Goal: Task Accomplishment & Management: Use online tool/utility

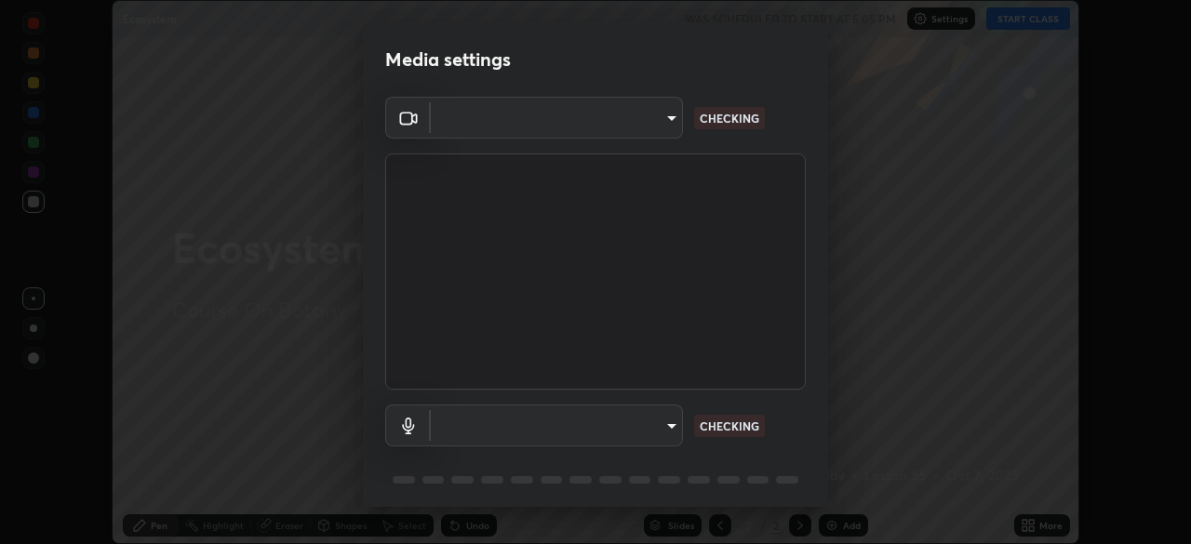
scroll to position [66, 0]
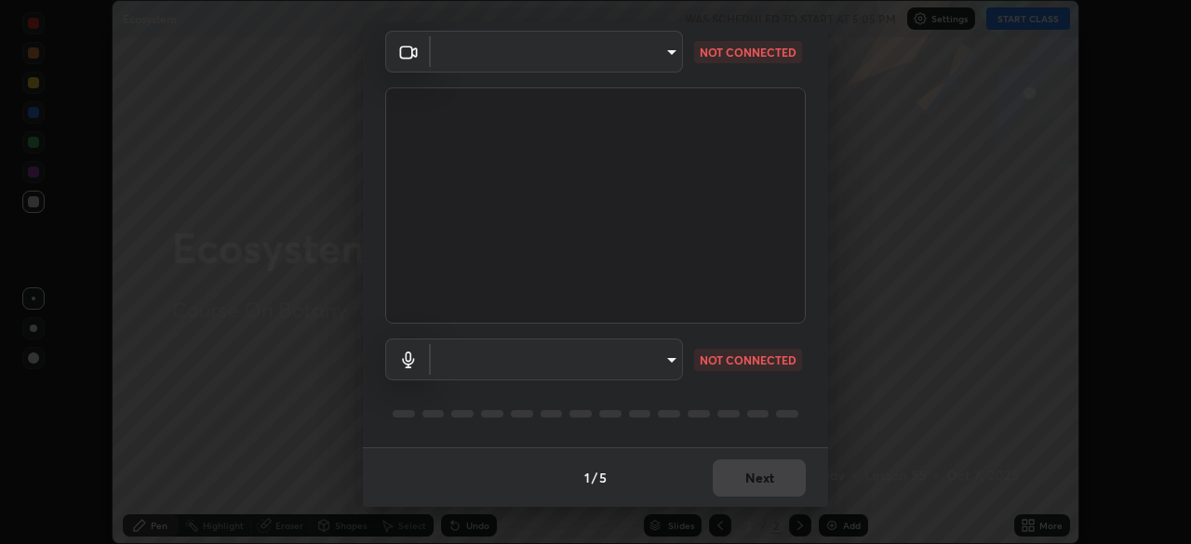
click at [671, 368] on body "Erase all Ecosystem WAS SCHEDULED TO START AT 5:05 PM Settings START CLASS Sett…" at bounding box center [595, 272] width 1191 height 544
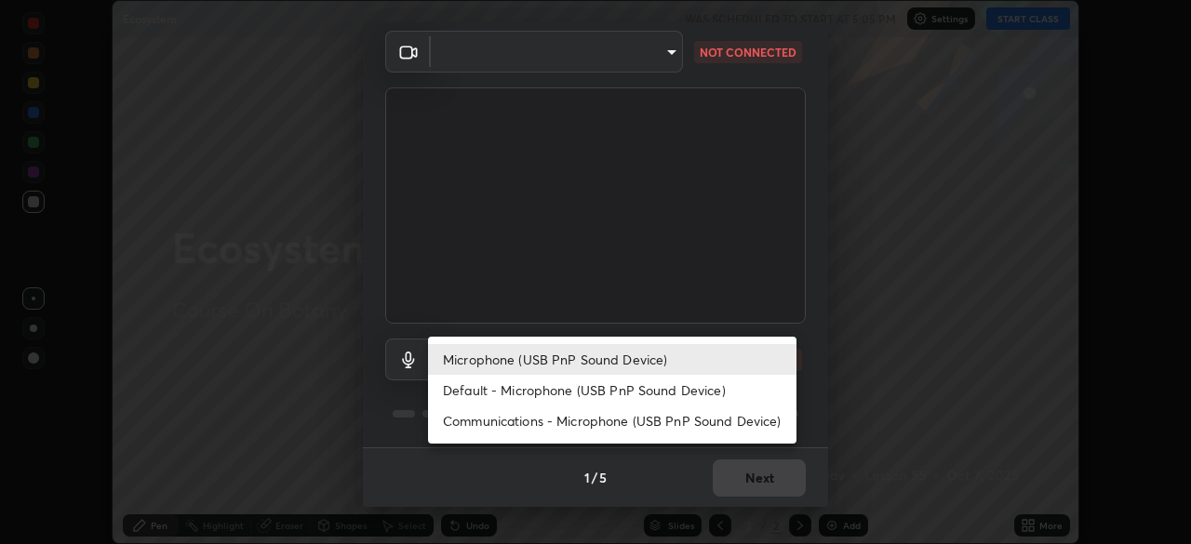
click at [656, 385] on li "Default - Microphone (USB PnP Sound Device)" at bounding box center [612, 390] width 368 height 31
type input "default"
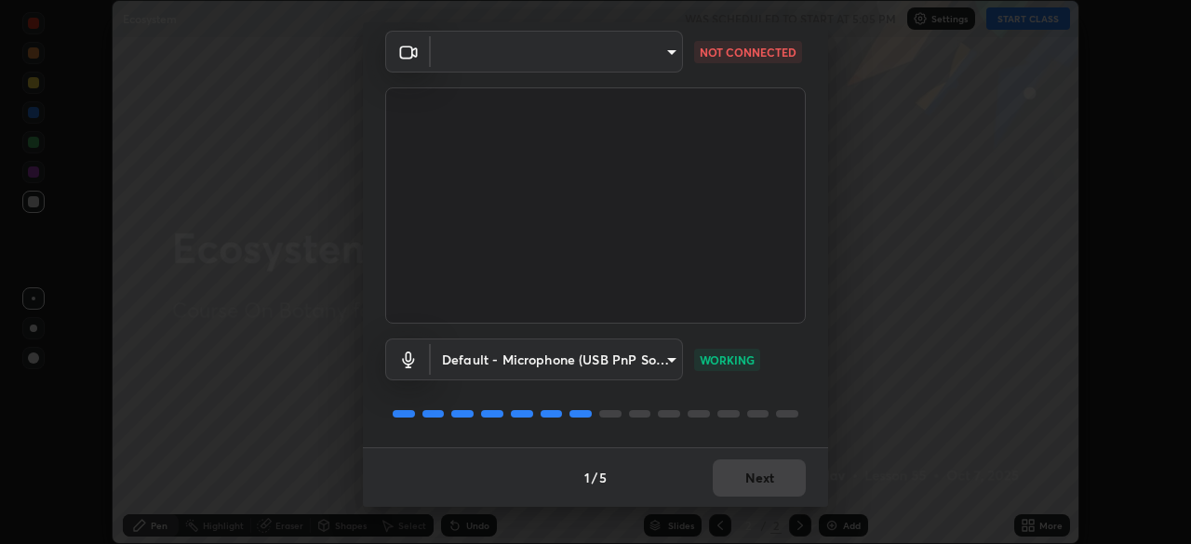
click at [659, 57] on body "Erase all Ecosystem WAS SCHEDULED TO START AT 5:05 PM Settings START CLASS Sett…" at bounding box center [595, 272] width 1191 height 544
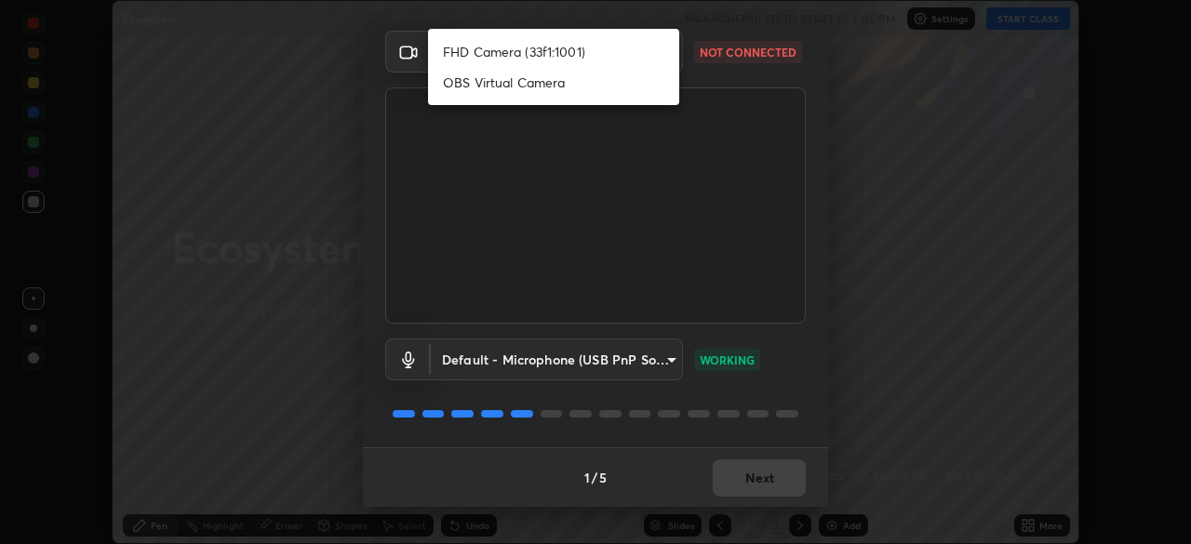
click at [547, 86] on li "OBS Virtual Camera" at bounding box center [553, 82] width 251 height 31
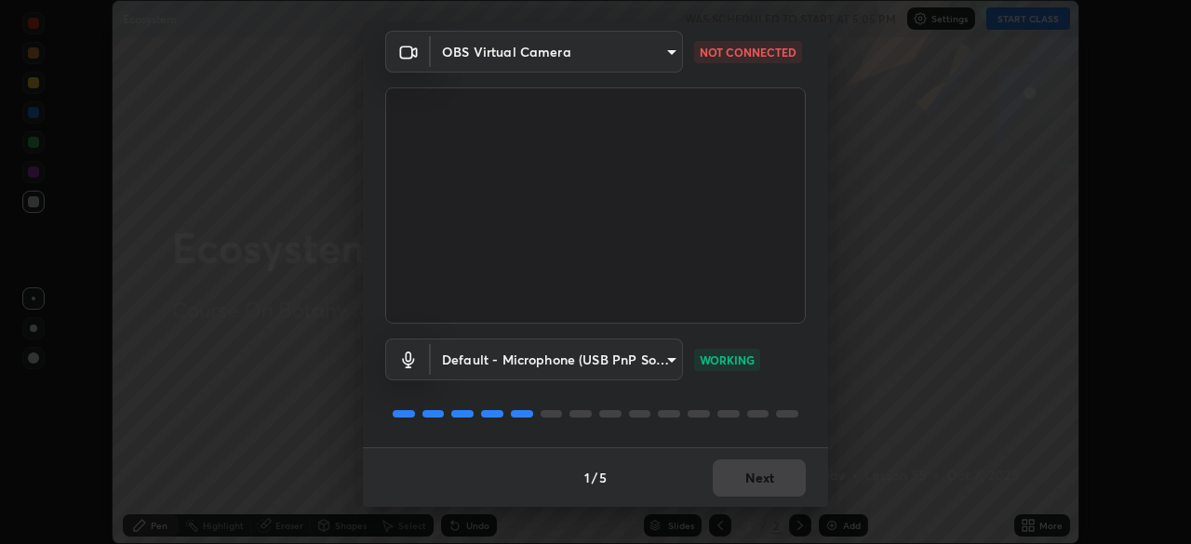
click at [660, 51] on body "Erase all Ecosystem WAS SCHEDULED TO START AT 5:05 PM Settings START CLASS Sett…" at bounding box center [595, 272] width 1191 height 544
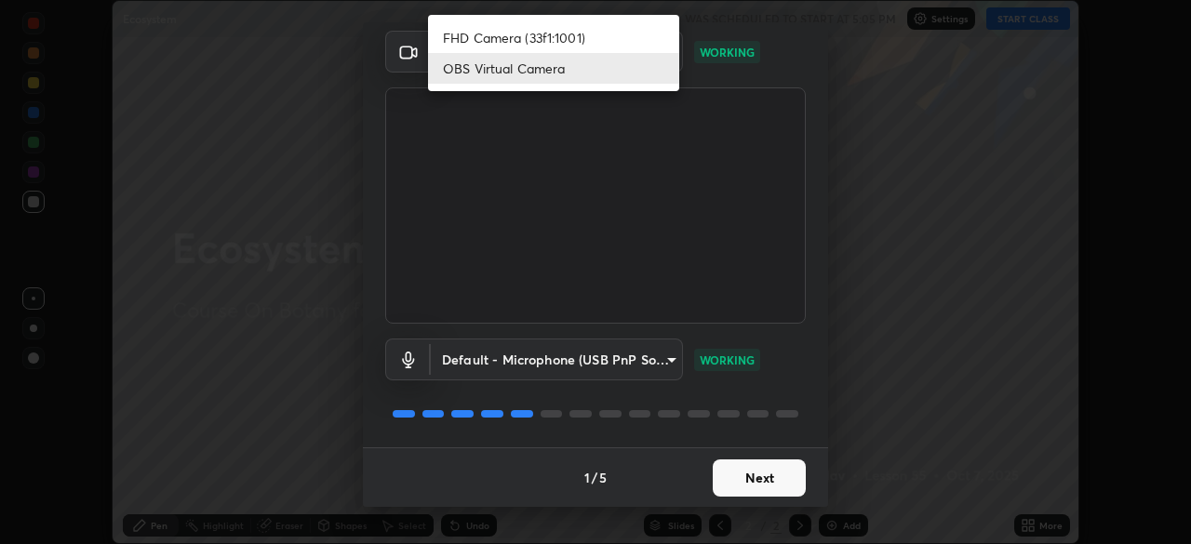
click at [558, 37] on li "FHD Camera (33f1:1001)" at bounding box center [553, 37] width 251 height 31
type input "7eaa74af3ccbfa15af7eedb6ca5ec9c22fd1ec921de3dcd2420b1092b15ddc17"
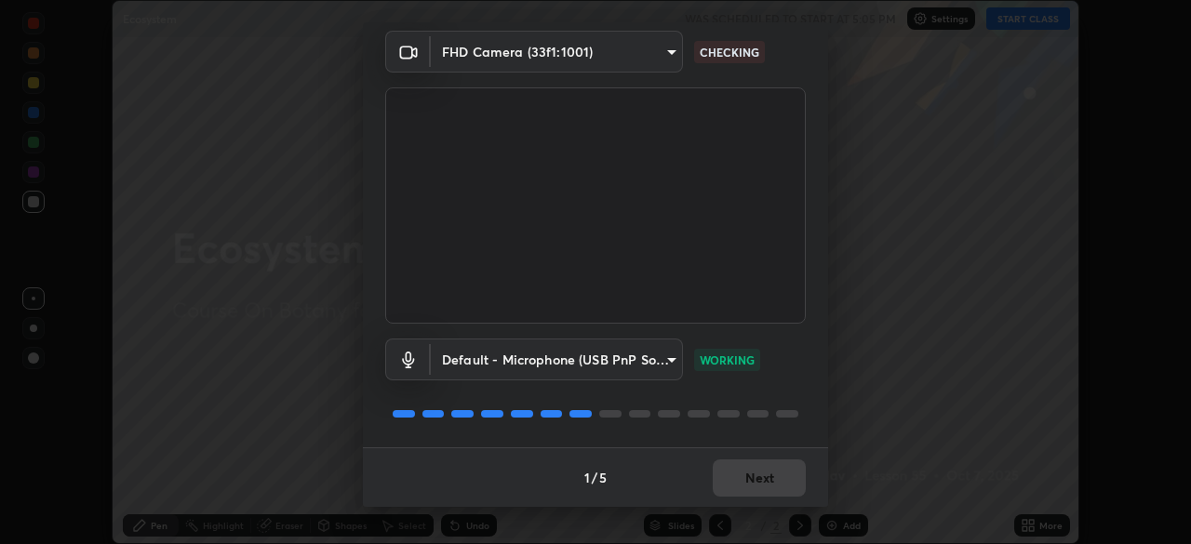
click at [745, 487] on div "1 / 5 Next" at bounding box center [595, 477] width 465 height 60
click at [753, 483] on div "1 / 5 Next" at bounding box center [595, 477] width 465 height 60
click at [755, 486] on button "Next" at bounding box center [759, 478] width 93 height 37
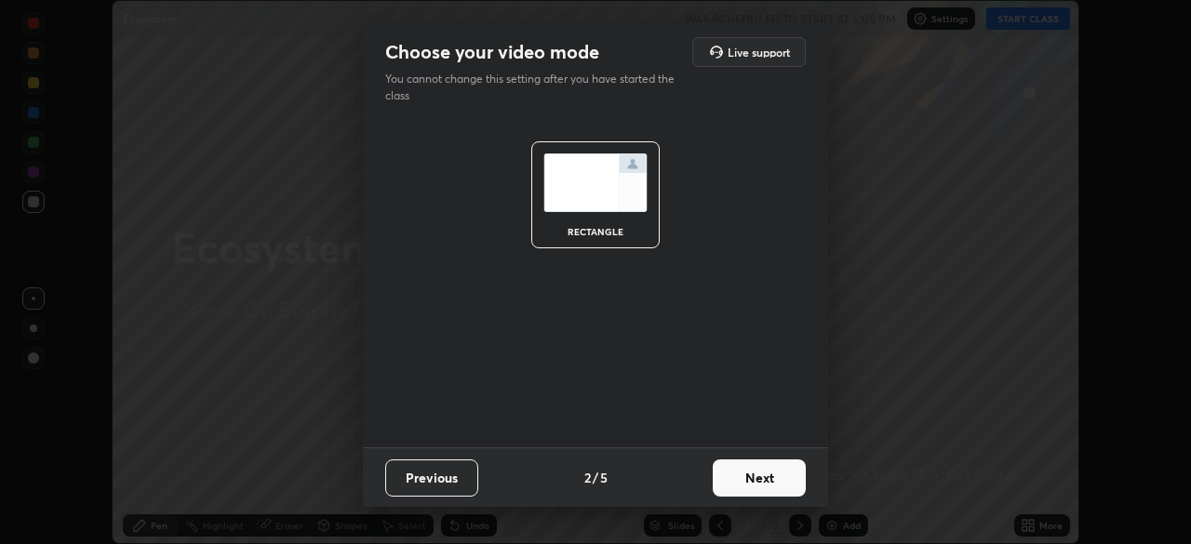
scroll to position [0, 0]
click at [763, 484] on button "Next" at bounding box center [759, 478] width 93 height 37
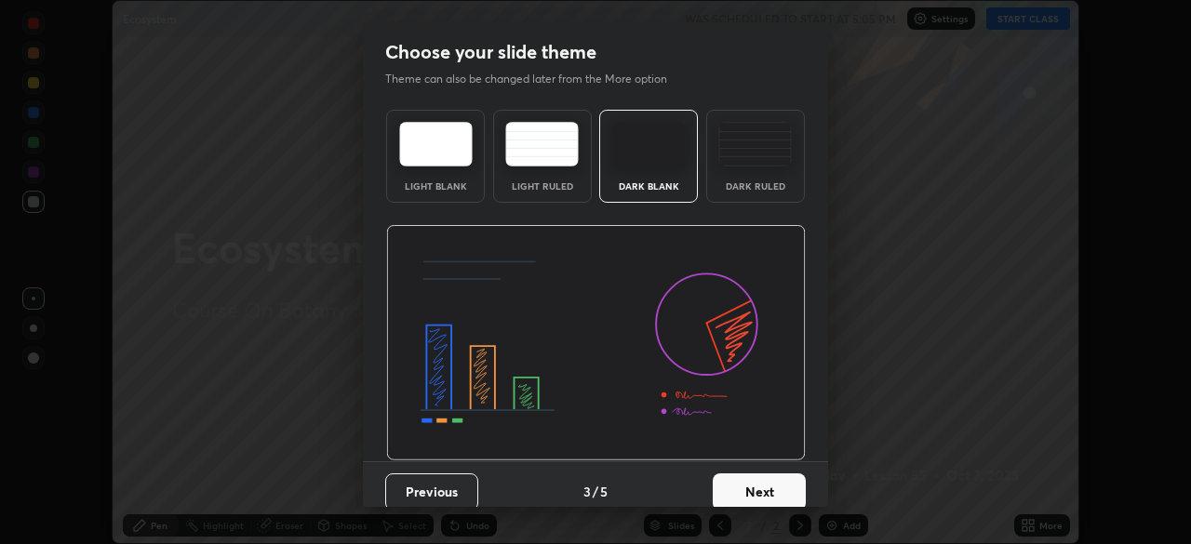
scroll to position [14, 0]
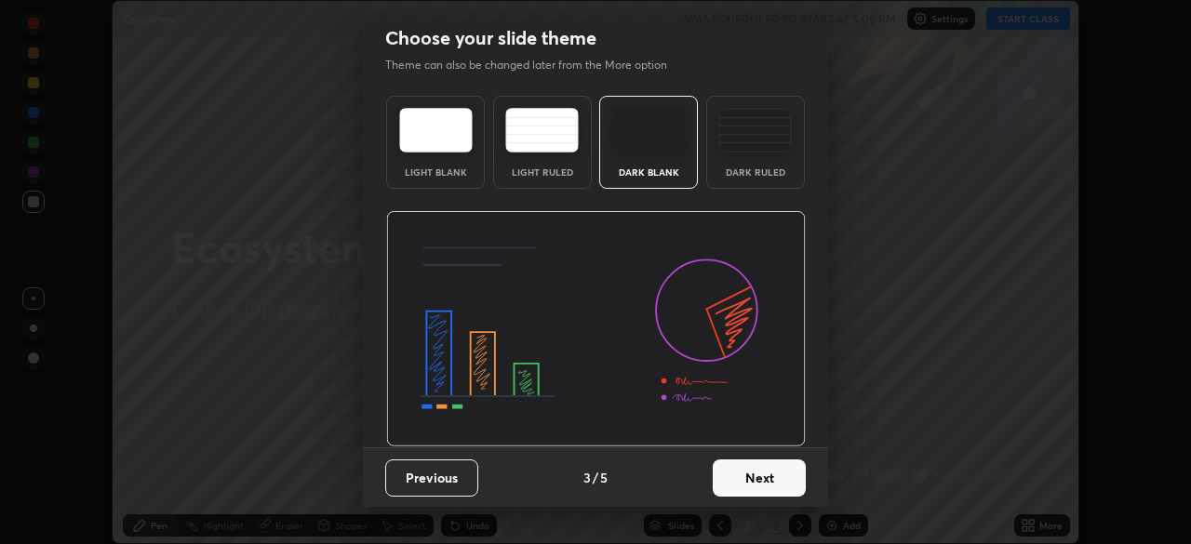
click at [739, 479] on button "Next" at bounding box center [759, 478] width 93 height 37
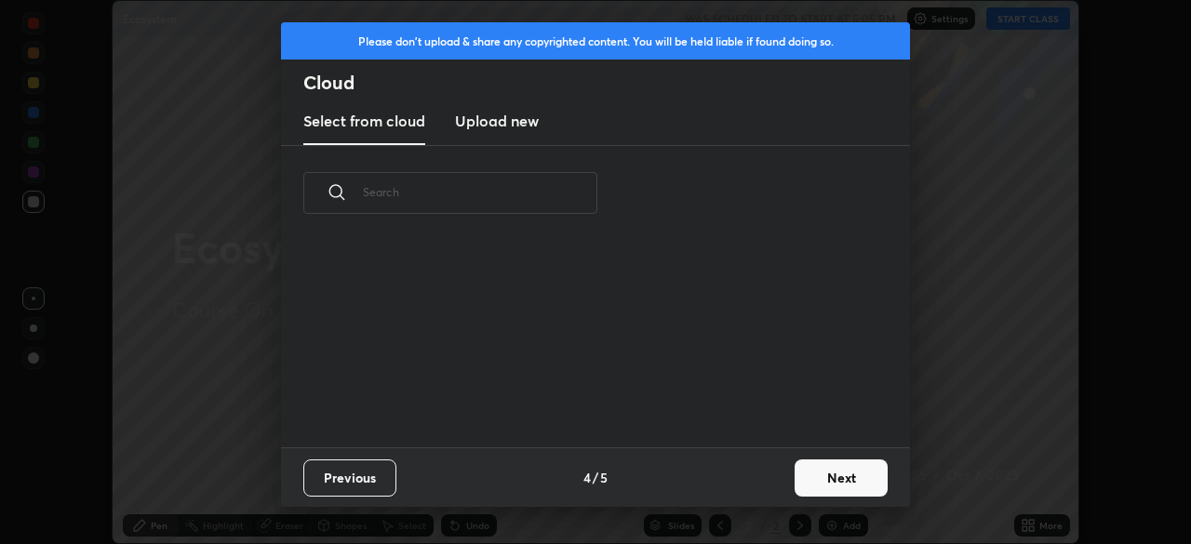
click at [745, 476] on div "Previous 4 / 5 Next" at bounding box center [595, 477] width 629 height 60
click at [765, 487] on div "Previous 4 / 5 Next" at bounding box center [595, 477] width 629 height 60
click at [820, 475] on button "Next" at bounding box center [840, 478] width 93 height 37
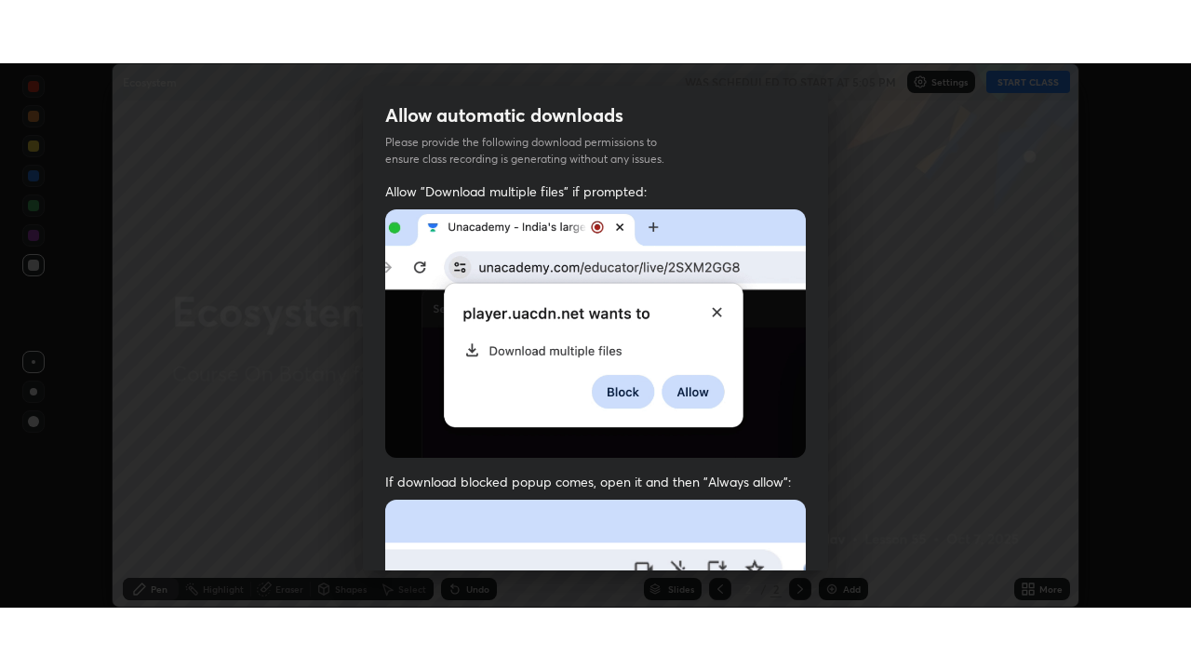
scroll to position [446, 0]
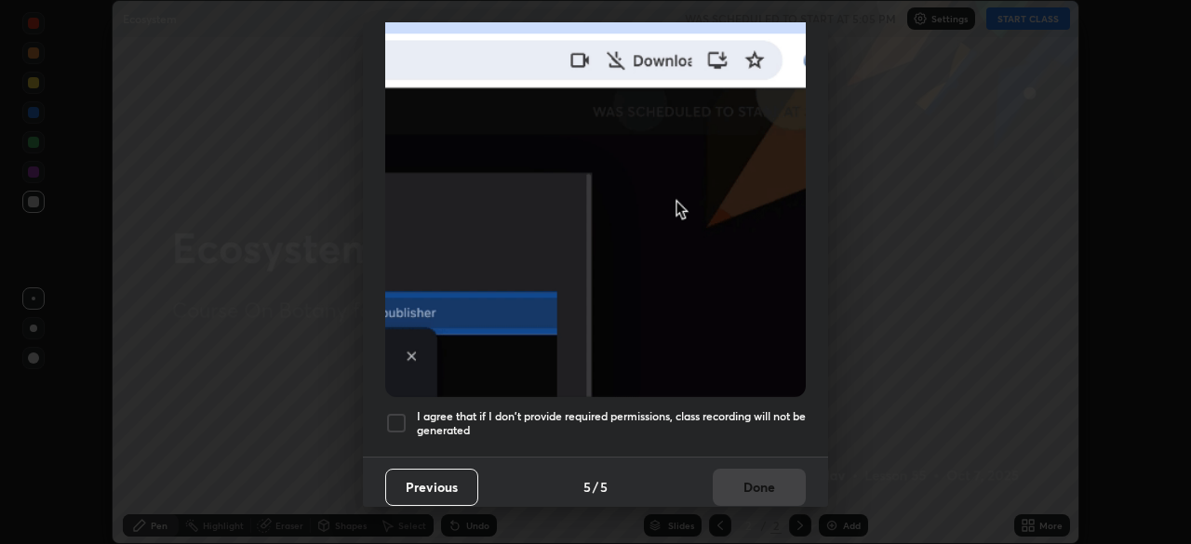
click at [397, 412] on div at bounding box center [396, 423] width 22 height 22
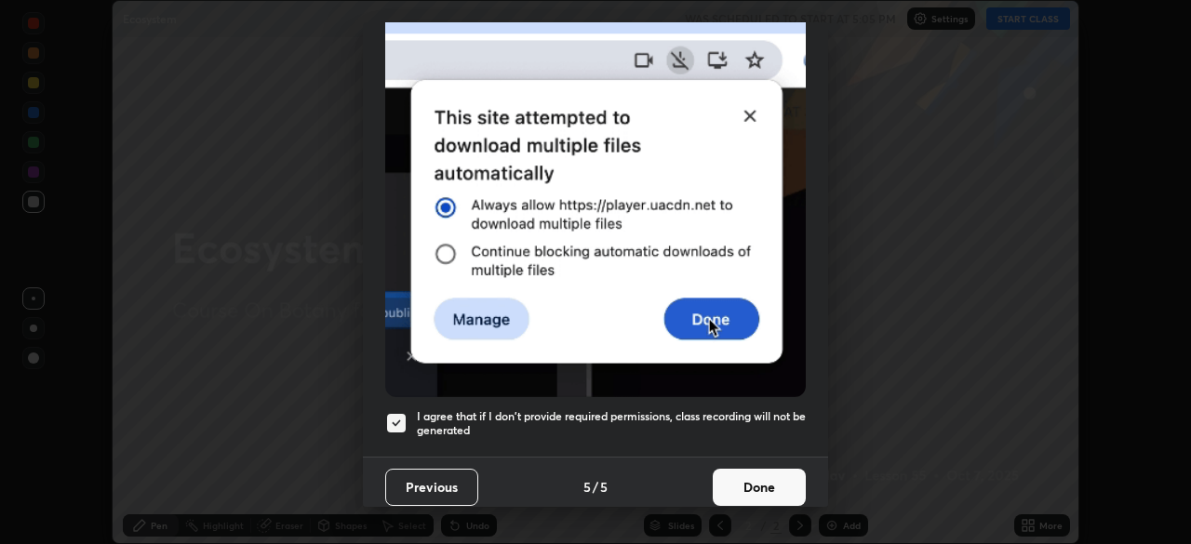
click at [751, 476] on button "Done" at bounding box center [759, 487] width 93 height 37
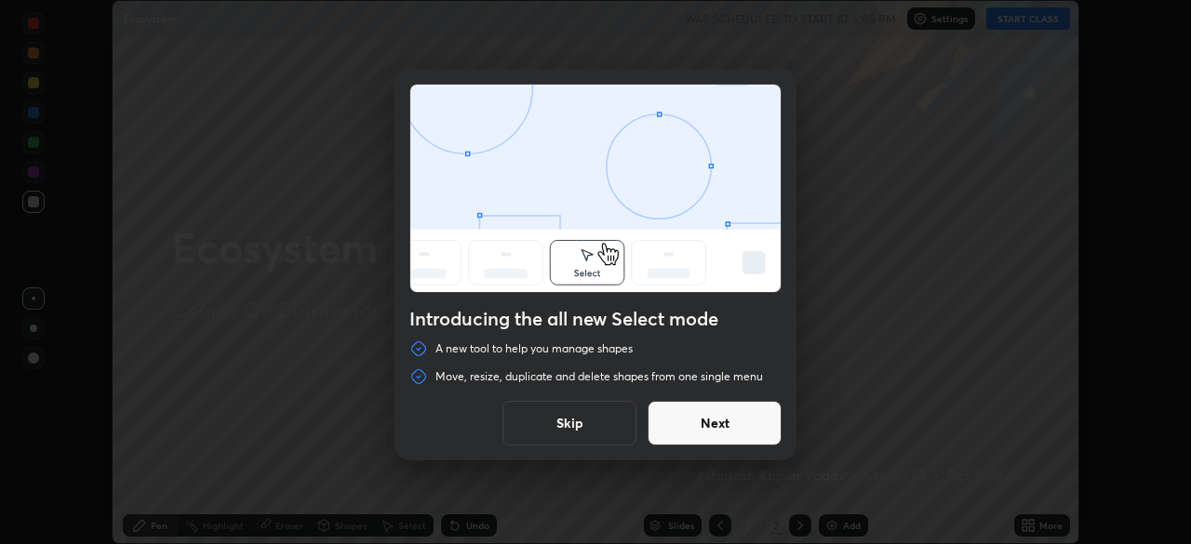
click at [693, 410] on button "Next" at bounding box center [714, 423] width 134 height 45
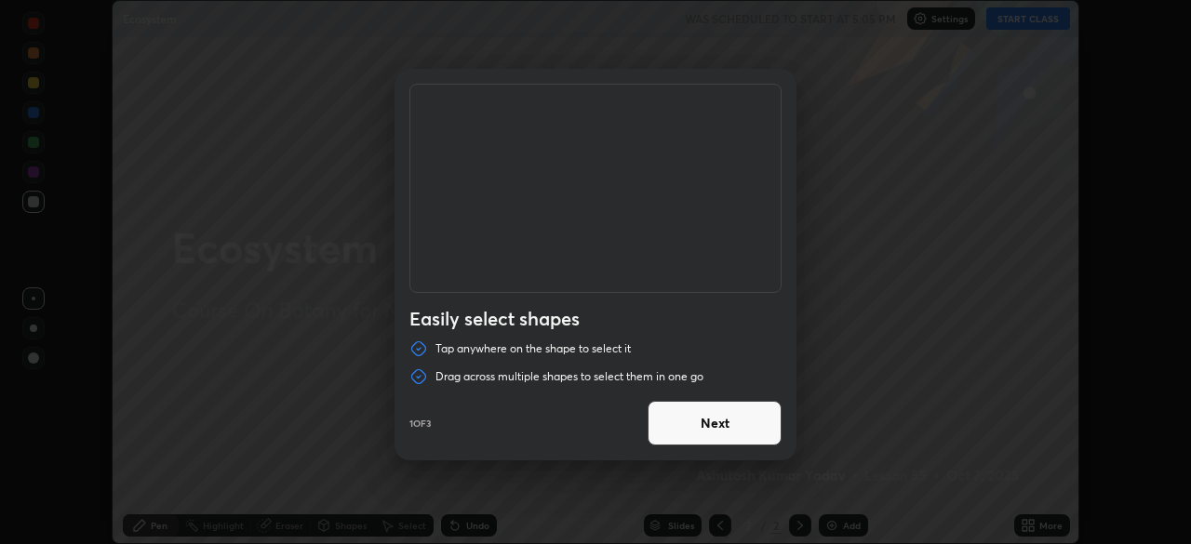
click at [715, 430] on button "Next" at bounding box center [714, 423] width 134 height 45
click at [713, 425] on button "Next" at bounding box center [714, 423] width 134 height 45
click at [719, 428] on button "Done" at bounding box center [714, 423] width 134 height 45
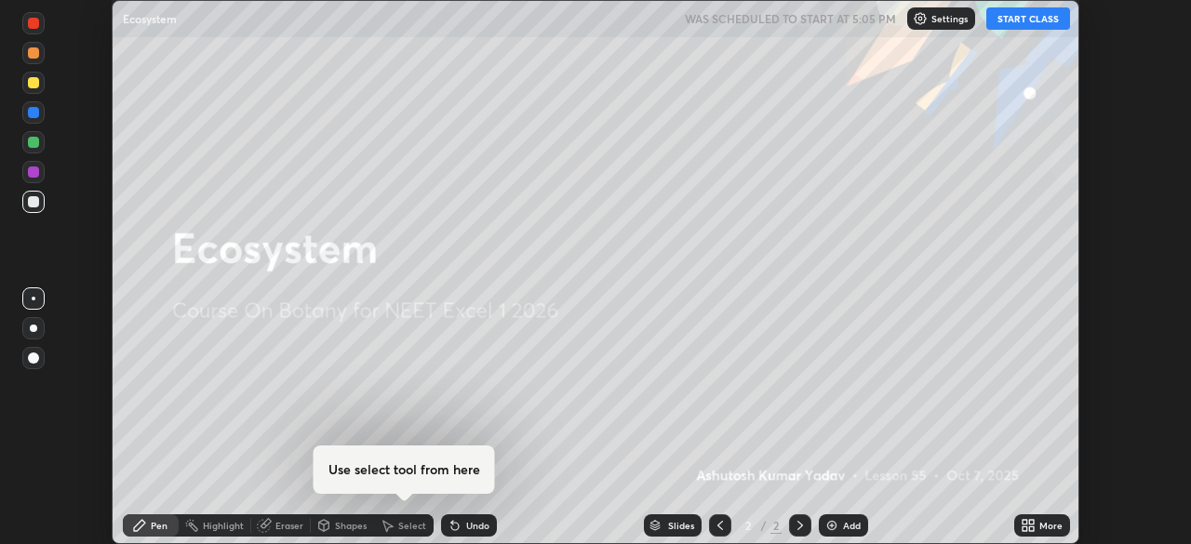
click at [846, 521] on div "Add" at bounding box center [852, 525] width 18 height 9
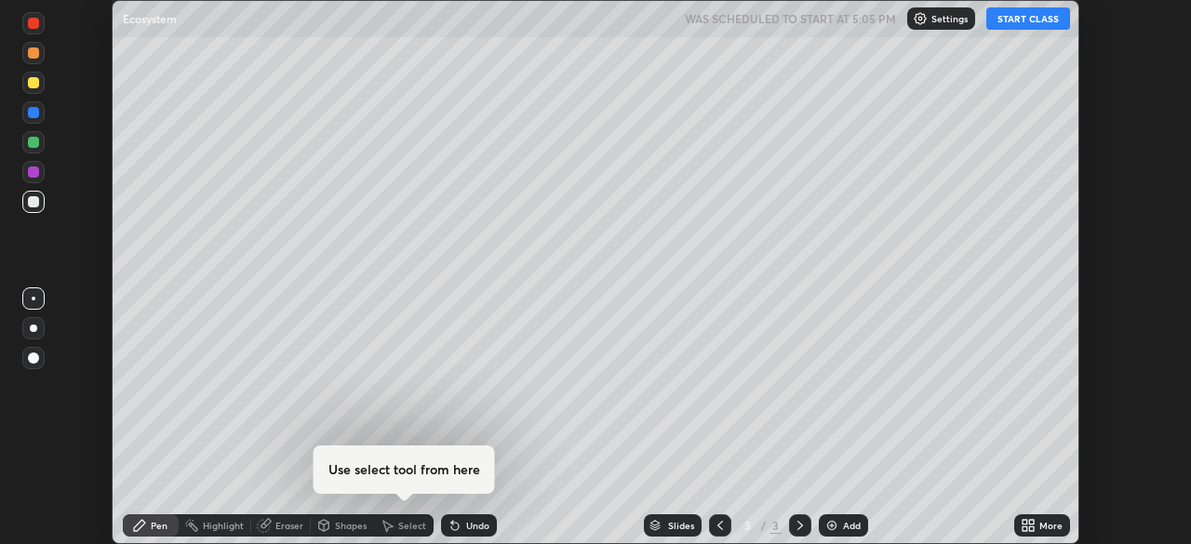
click at [1046, 524] on div "More" at bounding box center [1050, 525] width 23 height 9
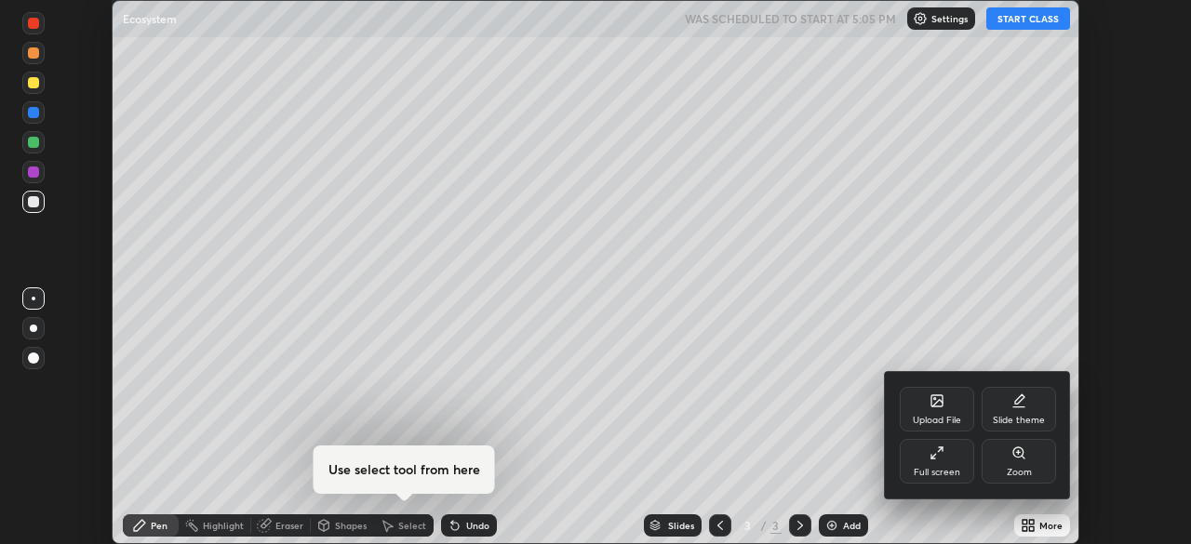
click at [930, 454] on icon at bounding box center [936, 453] width 15 height 15
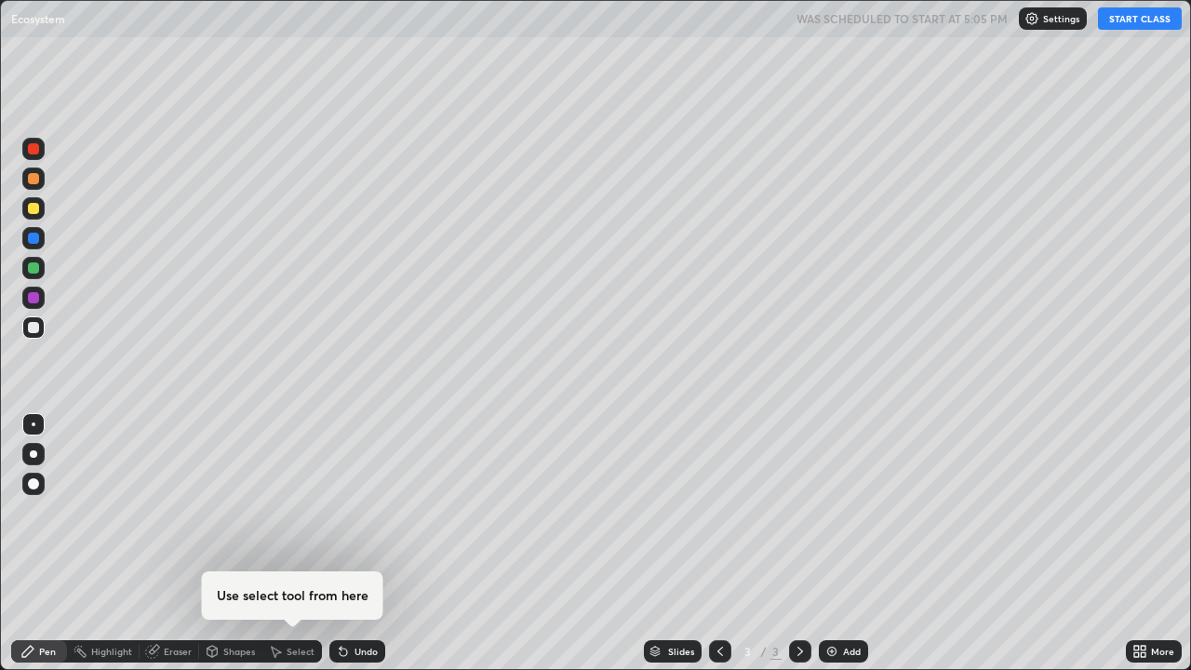
scroll to position [670, 1191]
click at [1133, 18] on button "START CLASS" at bounding box center [1140, 18] width 84 height 22
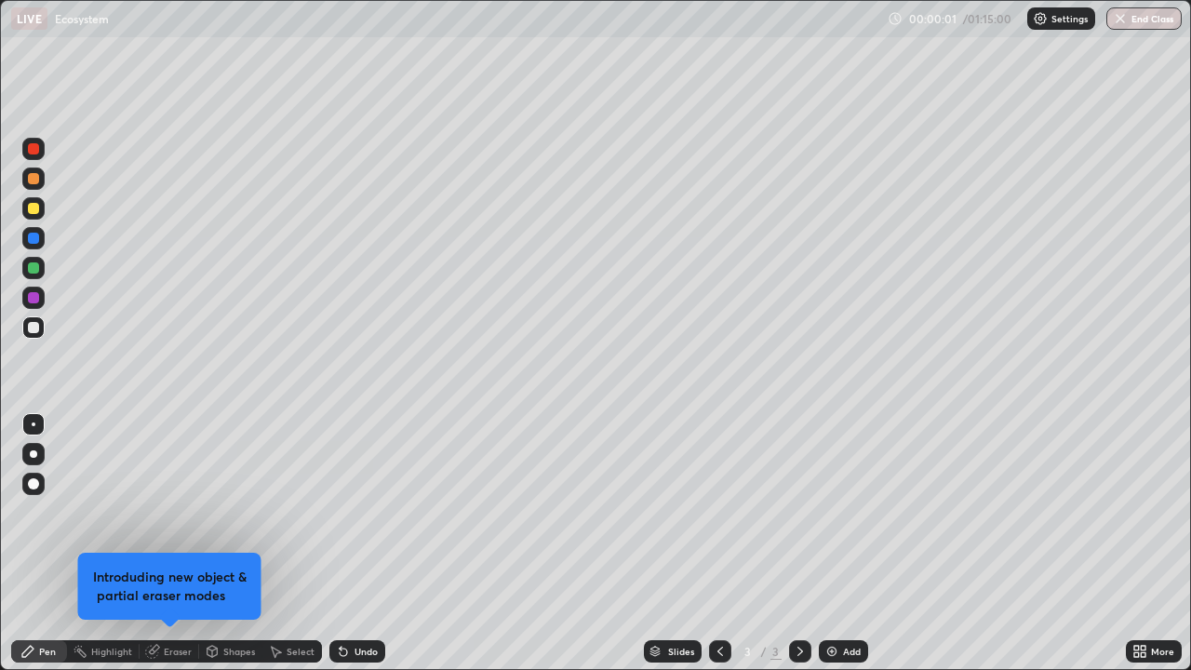
click at [34, 480] on div at bounding box center [33, 483] width 11 height 11
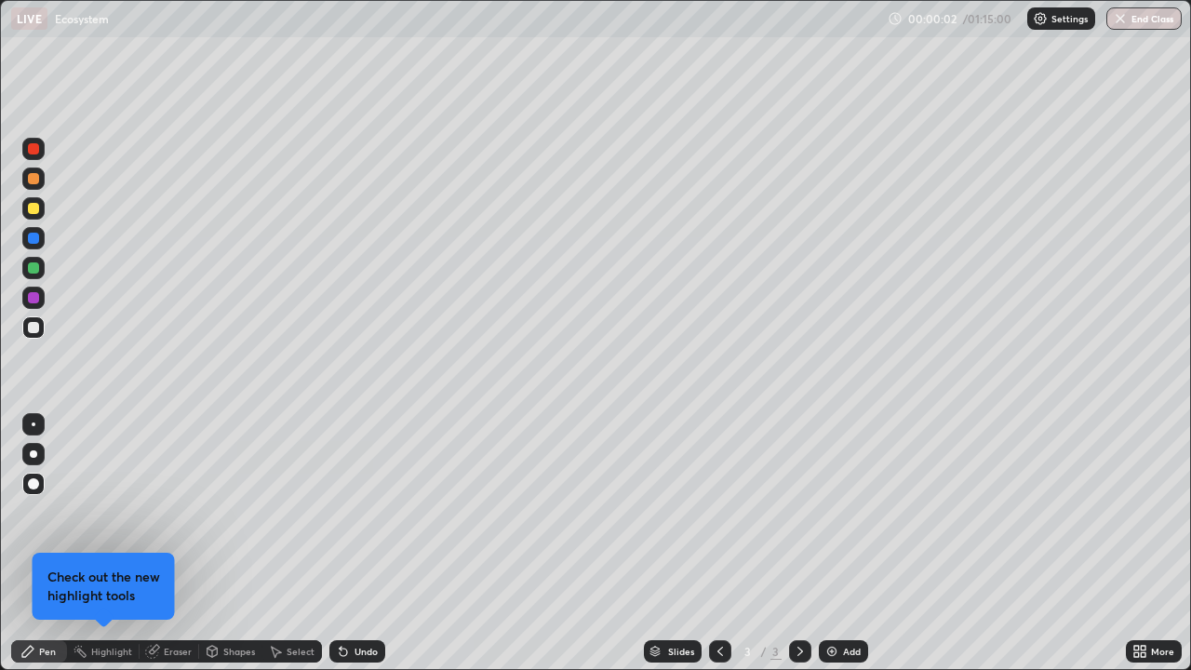
click at [28, 209] on div at bounding box center [33, 208] width 11 height 11
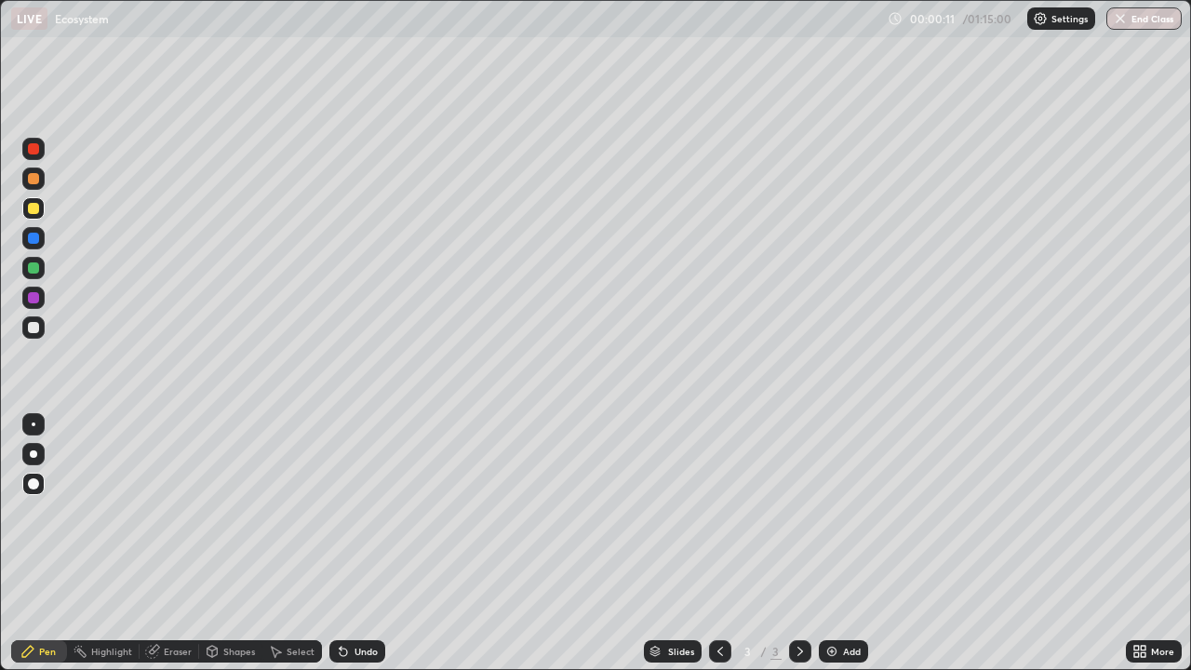
click at [242, 543] on div "Shapes" at bounding box center [239, 650] width 32 height 9
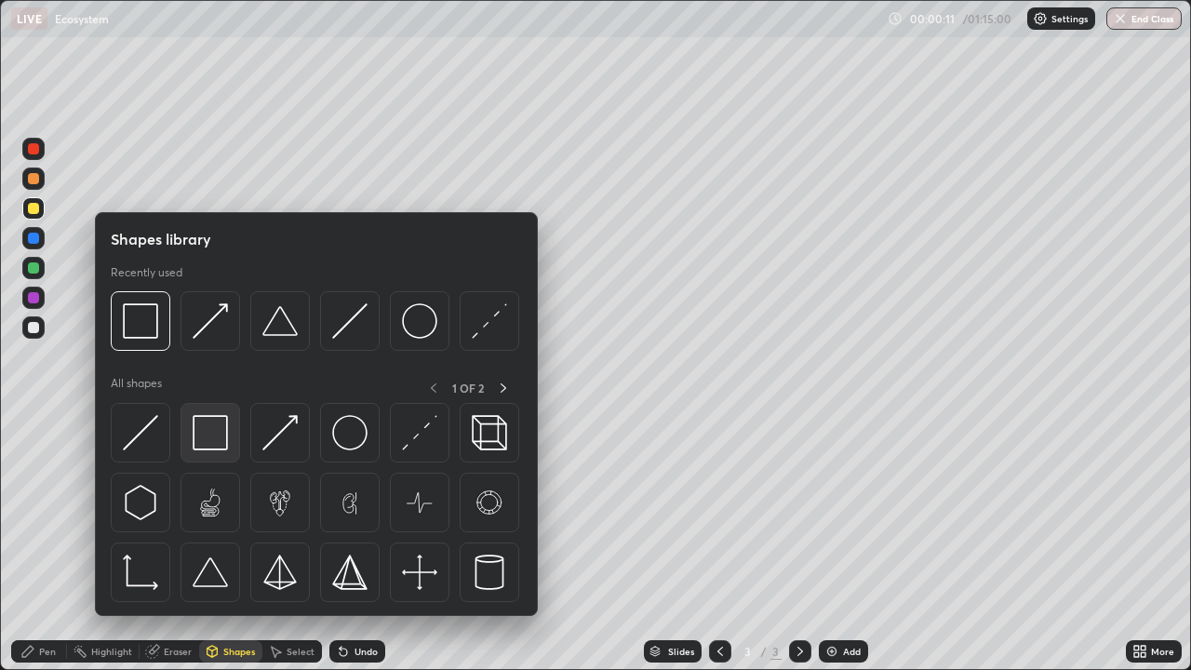
click at [208, 434] on img at bounding box center [210, 432] width 35 height 35
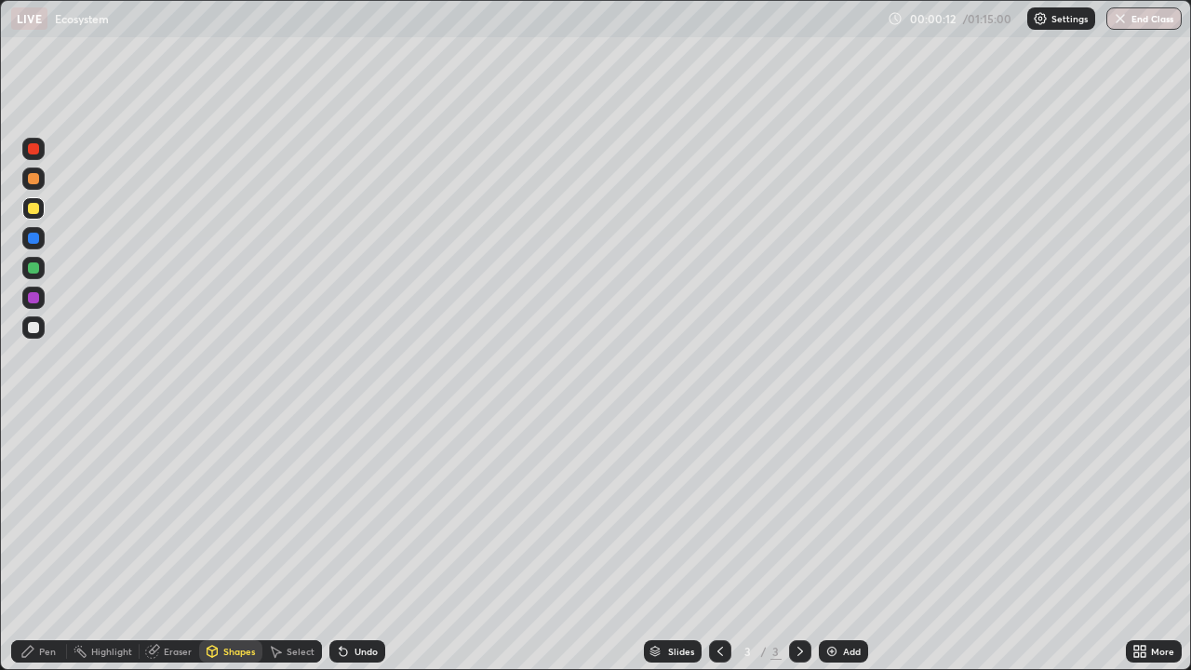
click at [35, 337] on div at bounding box center [33, 327] width 22 height 22
click at [47, 543] on div "Pen" at bounding box center [47, 650] width 17 height 9
click at [37, 183] on div at bounding box center [33, 178] width 22 height 22
click at [33, 150] on div at bounding box center [33, 148] width 11 height 11
click at [33, 328] on div at bounding box center [33, 327] width 11 height 11
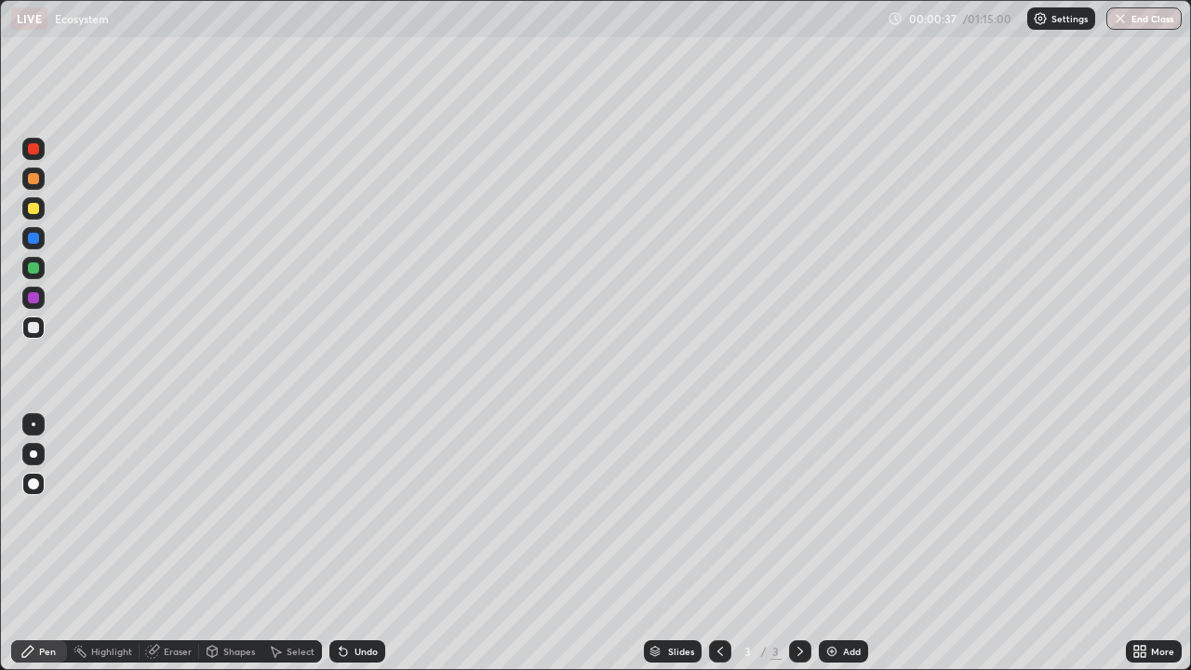
click at [366, 543] on div "Undo" at bounding box center [357, 651] width 56 height 22
click at [38, 213] on div at bounding box center [33, 208] width 22 height 22
click at [229, 543] on div "Shapes" at bounding box center [239, 650] width 32 height 9
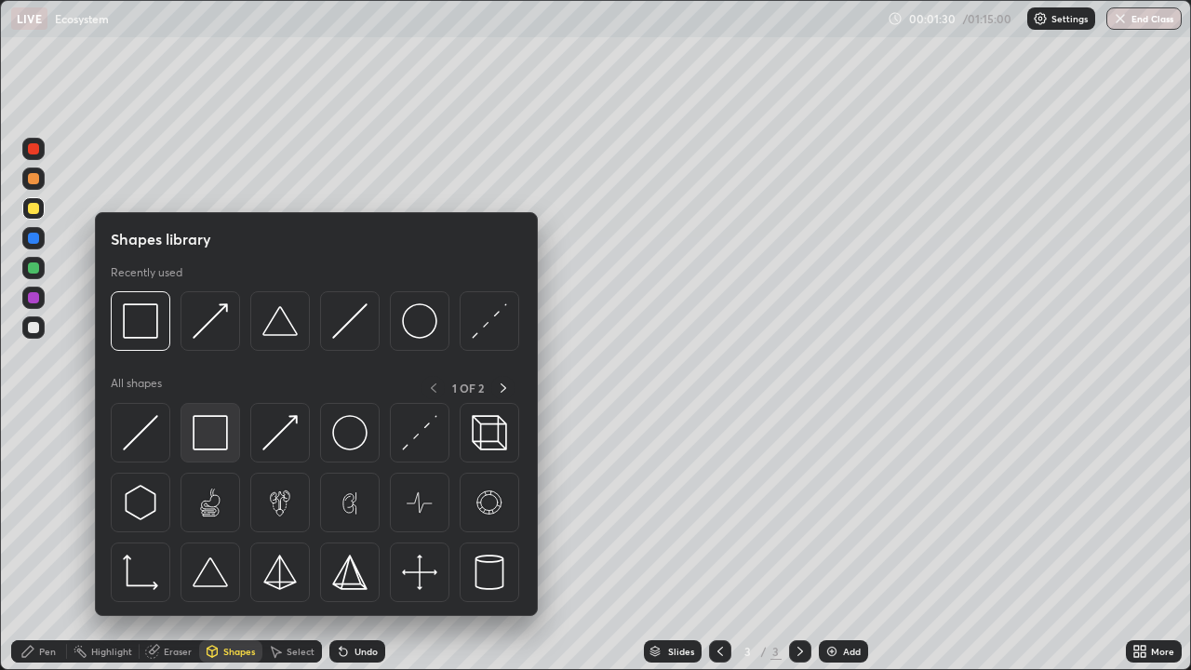
click at [216, 434] on img at bounding box center [210, 432] width 35 height 35
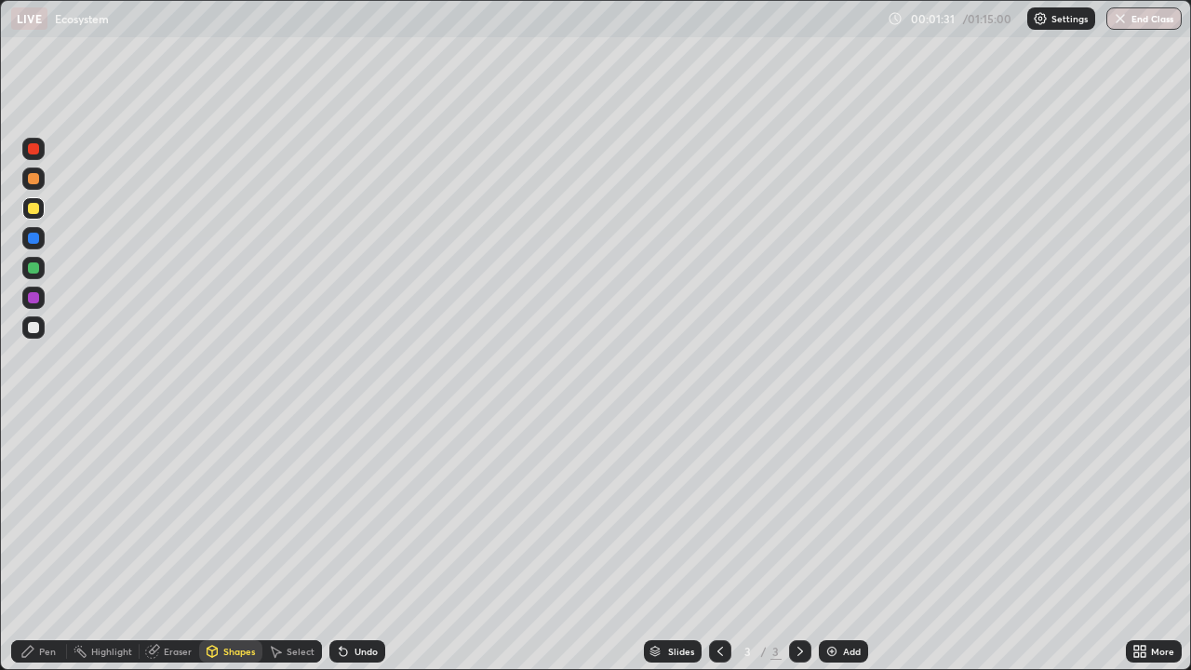
click at [33, 271] on div at bounding box center [33, 267] width 11 height 11
click at [227, 543] on div "Shapes" at bounding box center [230, 651] width 63 height 22
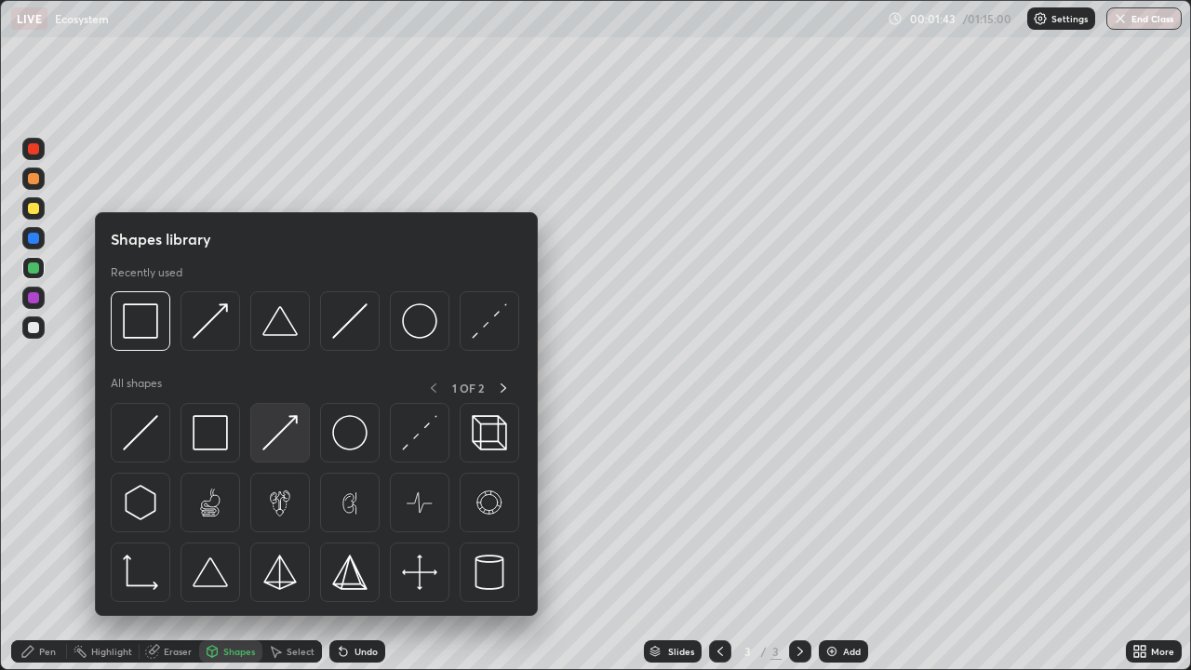
click at [286, 433] on img at bounding box center [279, 432] width 35 height 35
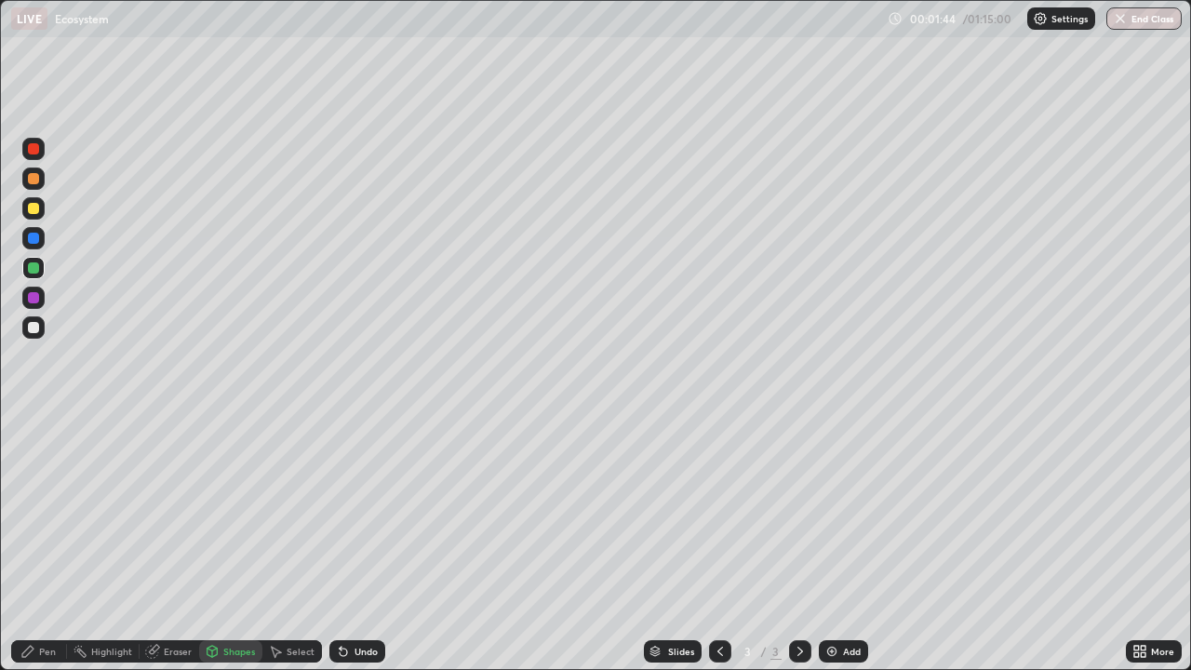
click at [32, 334] on div at bounding box center [33, 327] width 22 height 22
click at [47, 543] on div "Pen" at bounding box center [39, 651] width 56 height 22
click at [38, 332] on div at bounding box center [33, 327] width 22 height 22
click at [35, 243] on div at bounding box center [33, 238] width 11 height 11
click at [33, 453] on div at bounding box center [33, 453] width 7 height 7
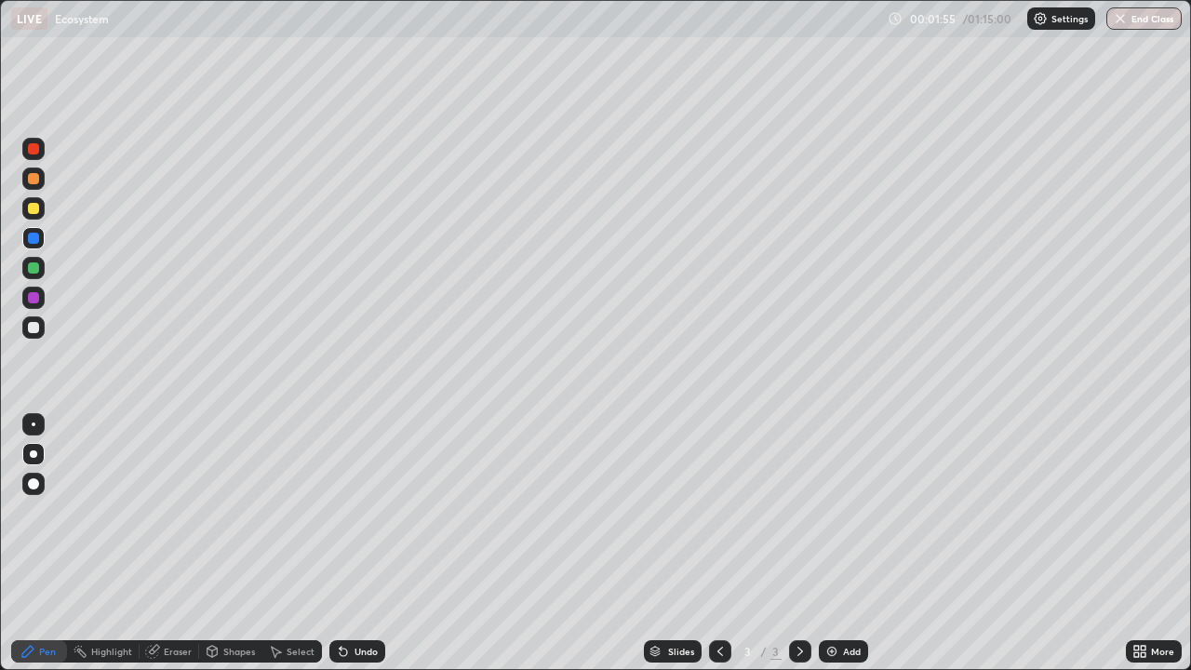
click at [357, 543] on div "Undo" at bounding box center [357, 651] width 56 height 22
click at [354, 543] on div "Undo" at bounding box center [365, 650] width 23 height 9
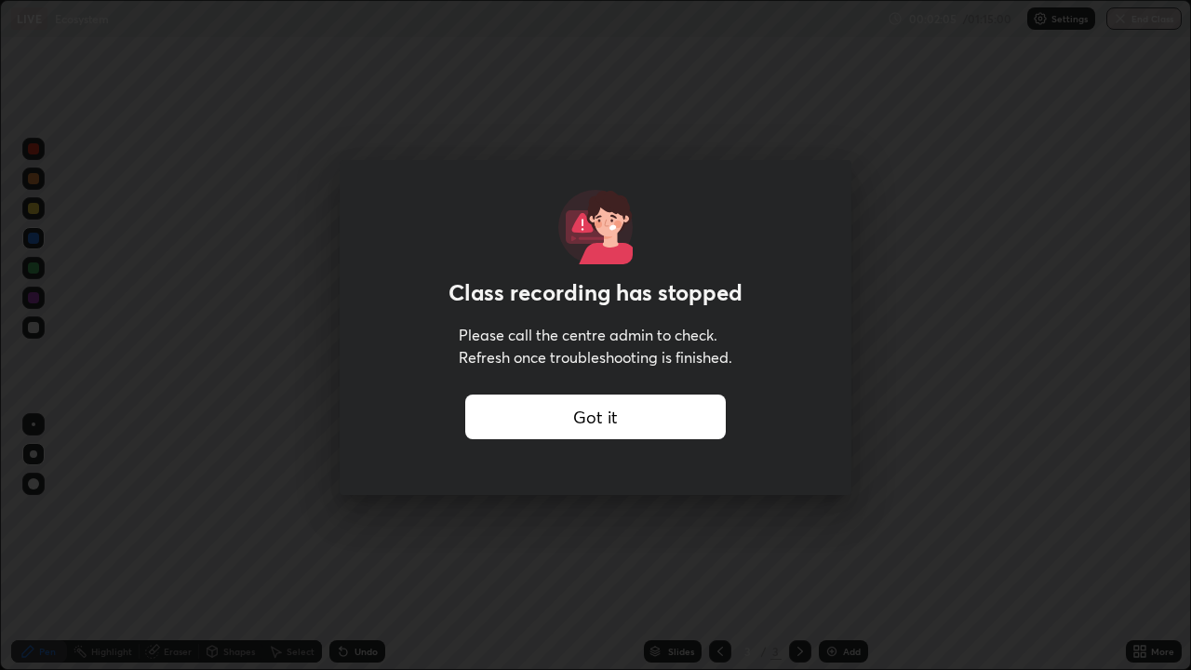
click at [509, 423] on div "Got it" at bounding box center [595, 416] width 260 height 45
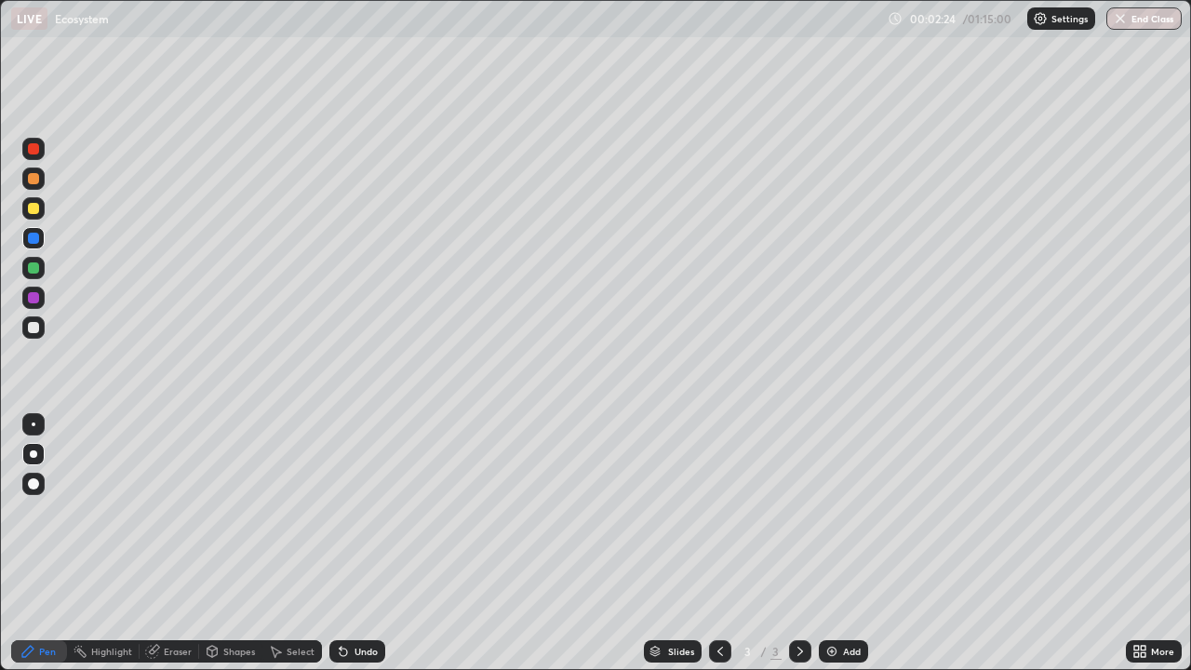
click at [38, 328] on div at bounding box center [33, 327] width 11 height 11
click at [361, 543] on div "Undo" at bounding box center [365, 650] width 23 height 9
click at [34, 264] on div at bounding box center [33, 267] width 11 height 11
click at [37, 328] on div at bounding box center [33, 327] width 11 height 11
click at [371, 543] on div "Undo" at bounding box center [365, 650] width 23 height 9
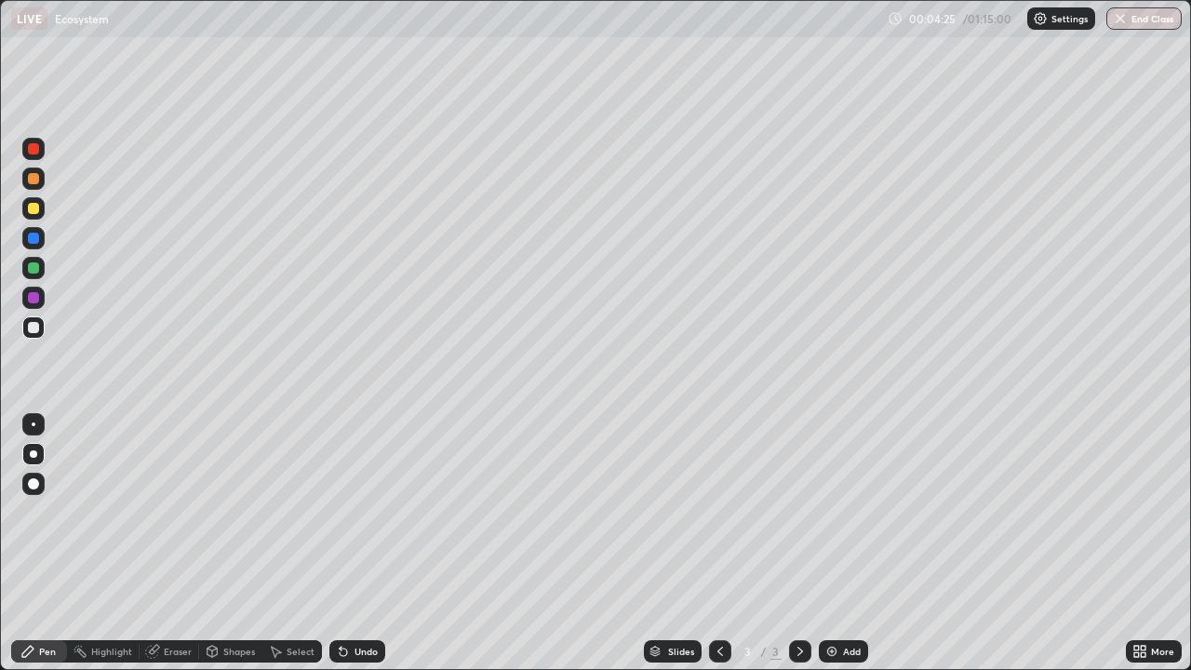
click at [33, 212] on div at bounding box center [33, 208] width 11 height 11
click at [37, 301] on div at bounding box center [33, 297] width 11 height 11
click at [224, 543] on div "Shapes" at bounding box center [239, 650] width 32 height 9
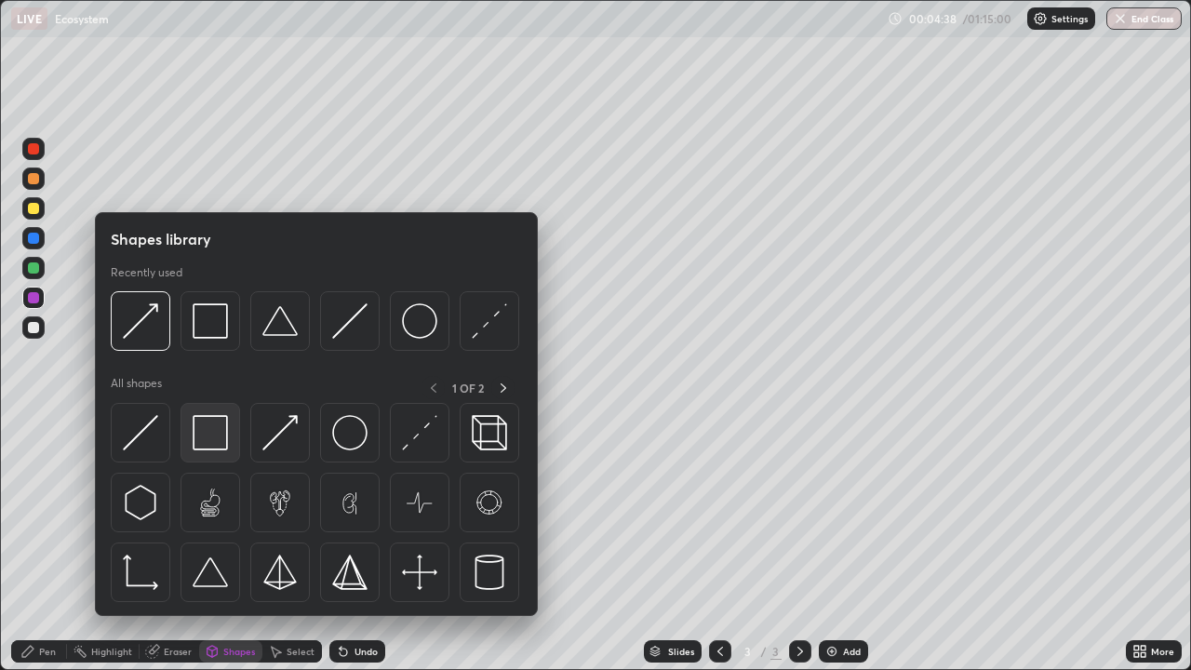
click at [209, 446] on img at bounding box center [210, 432] width 35 height 35
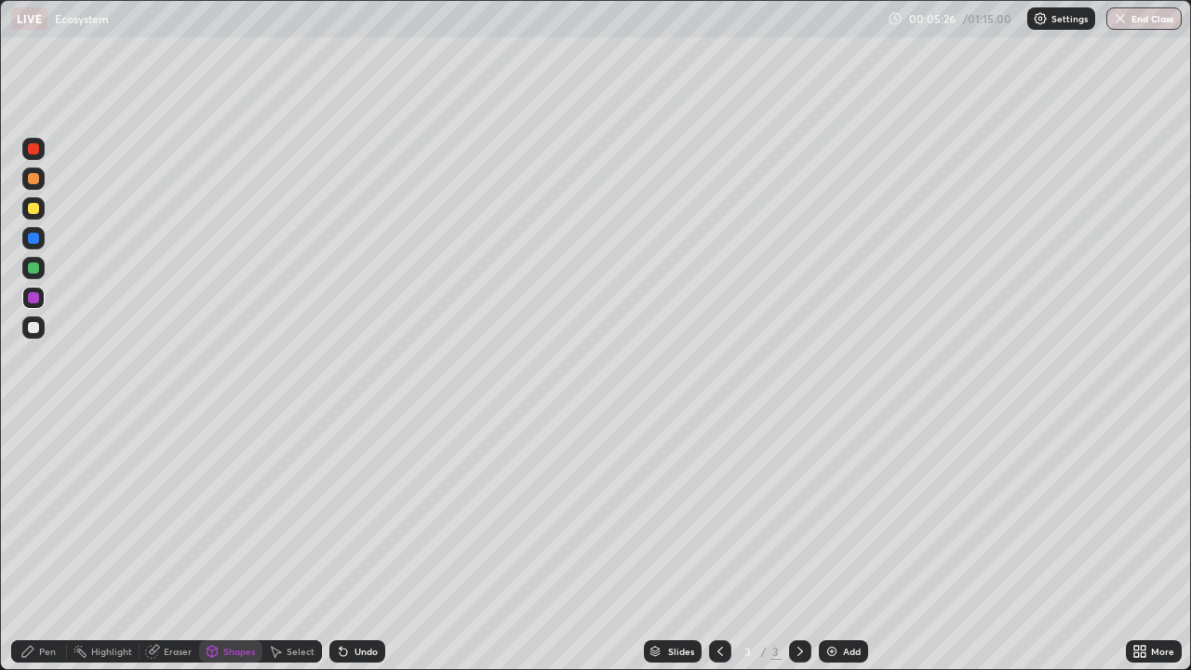
click at [33, 328] on div at bounding box center [33, 327] width 11 height 11
click at [42, 543] on div "Pen" at bounding box center [47, 650] width 17 height 9
click at [832, 543] on img at bounding box center [831, 651] width 15 height 15
click at [37, 204] on div at bounding box center [33, 208] width 11 height 11
click at [246, 543] on div "Shapes" at bounding box center [239, 650] width 32 height 9
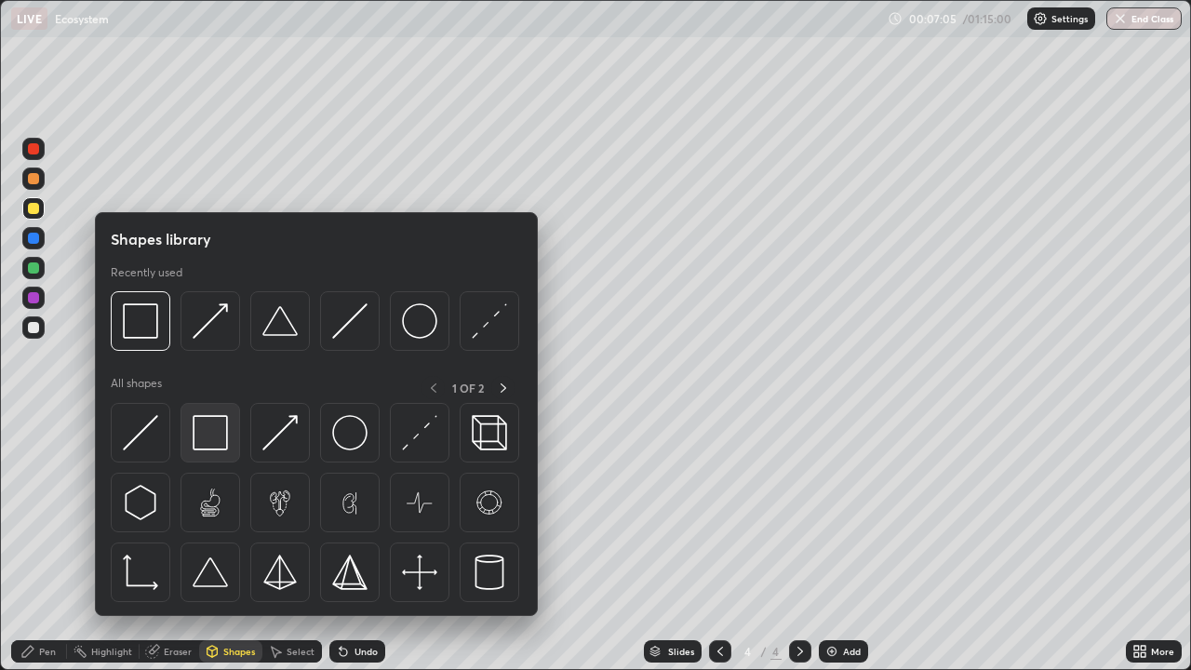
click at [214, 449] on img at bounding box center [210, 432] width 35 height 35
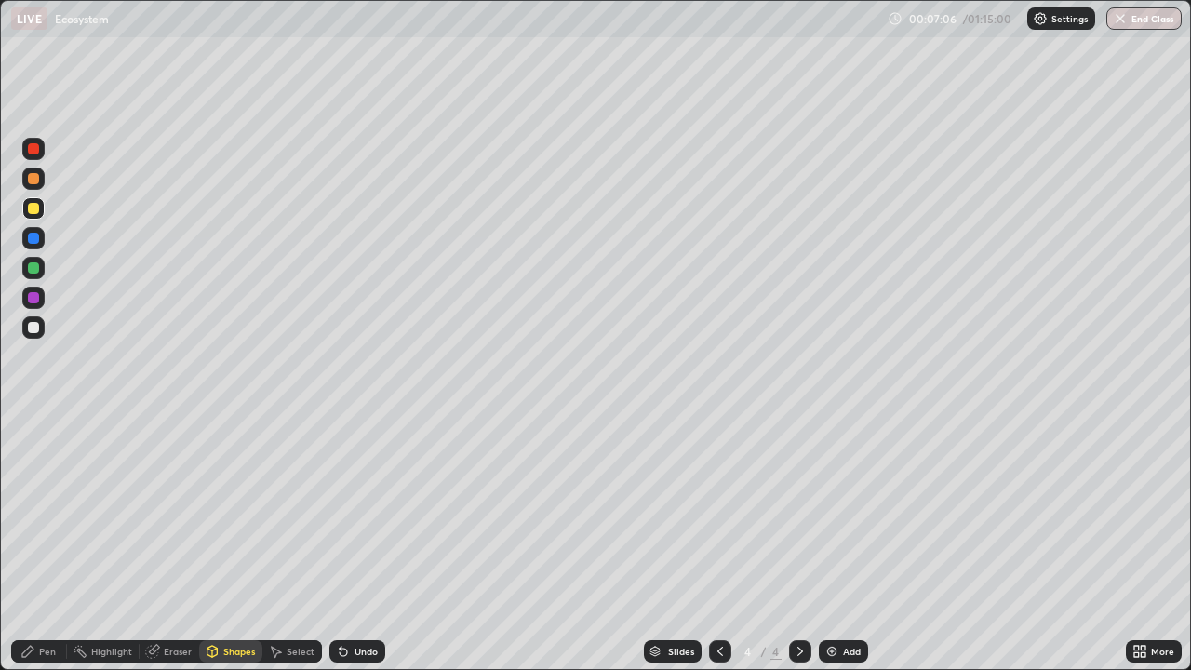
click at [37, 336] on div at bounding box center [33, 327] width 22 height 22
click at [38, 248] on div at bounding box center [33, 238] width 22 height 22
click at [47, 543] on div "Pen" at bounding box center [47, 650] width 17 height 9
click at [36, 336] on div at bounding box center [33, 327] width 22 height 22
click at [360, 543] on div "Undo" at bounding box center [365, 650] width 23 height 9
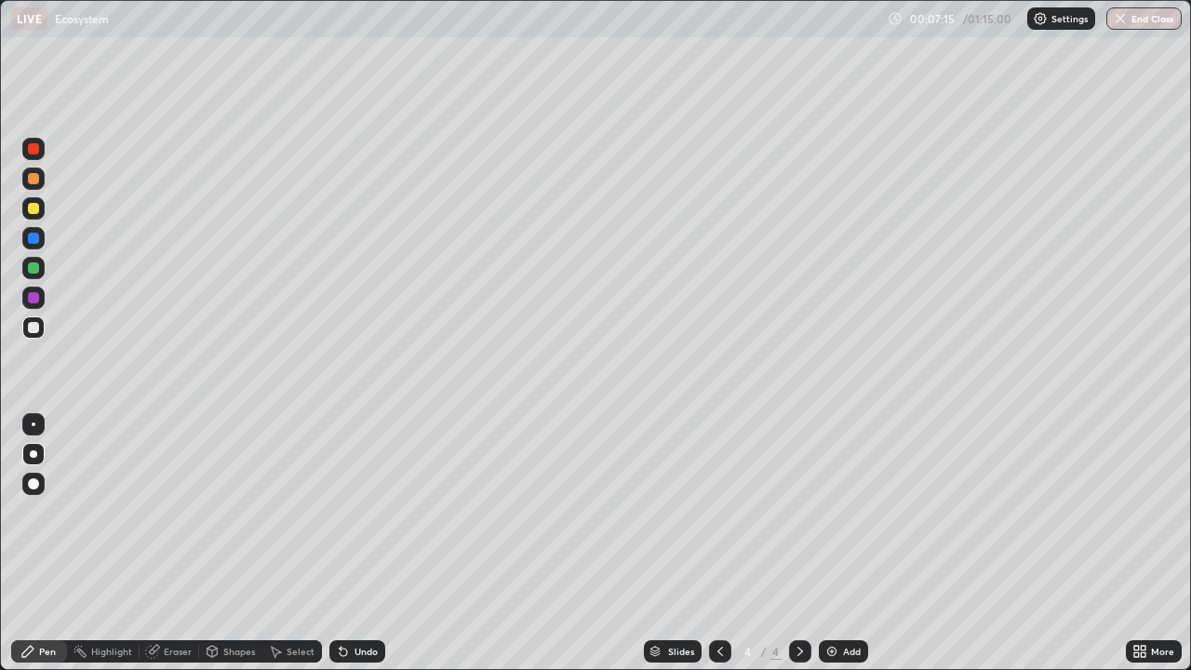
click at [358, 543] on div "Undo" at bounding box center [357, 651] width 56 height 22
click at [37, 189] on div at bounding box center [33, 178] width 22 height 22
click at [225, 543] on div "Shapes" at bounding box center [239, 650] width 32 height 9
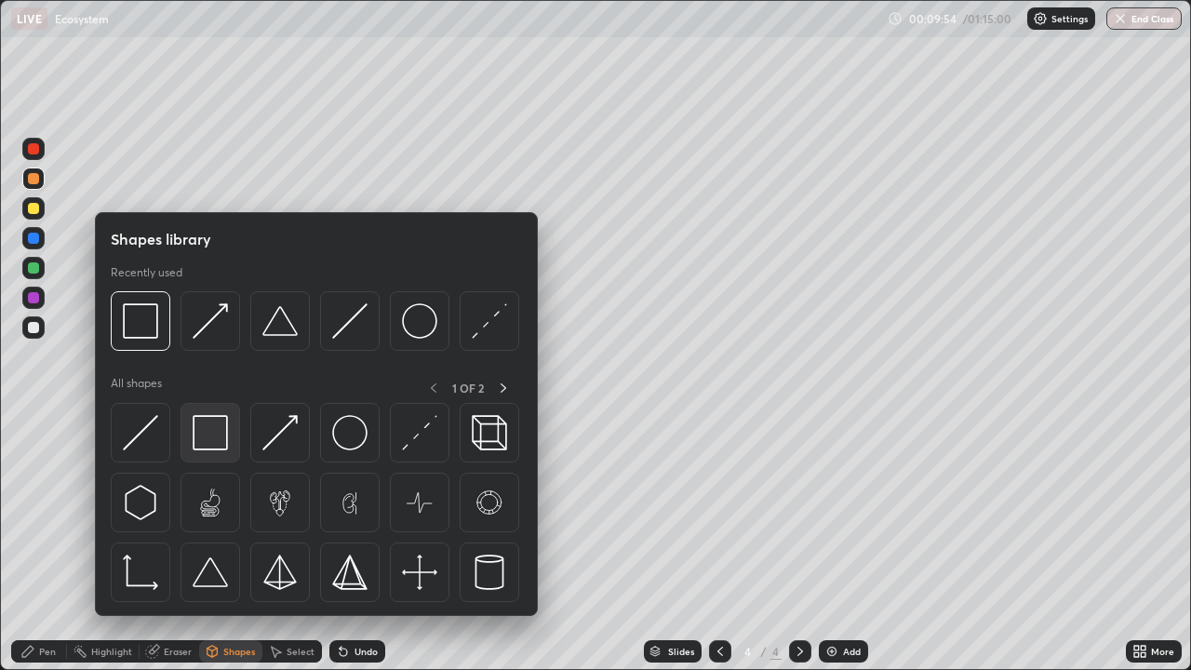
click at [214, 438] on img at bounding box center [210, 432] width 35 height 35
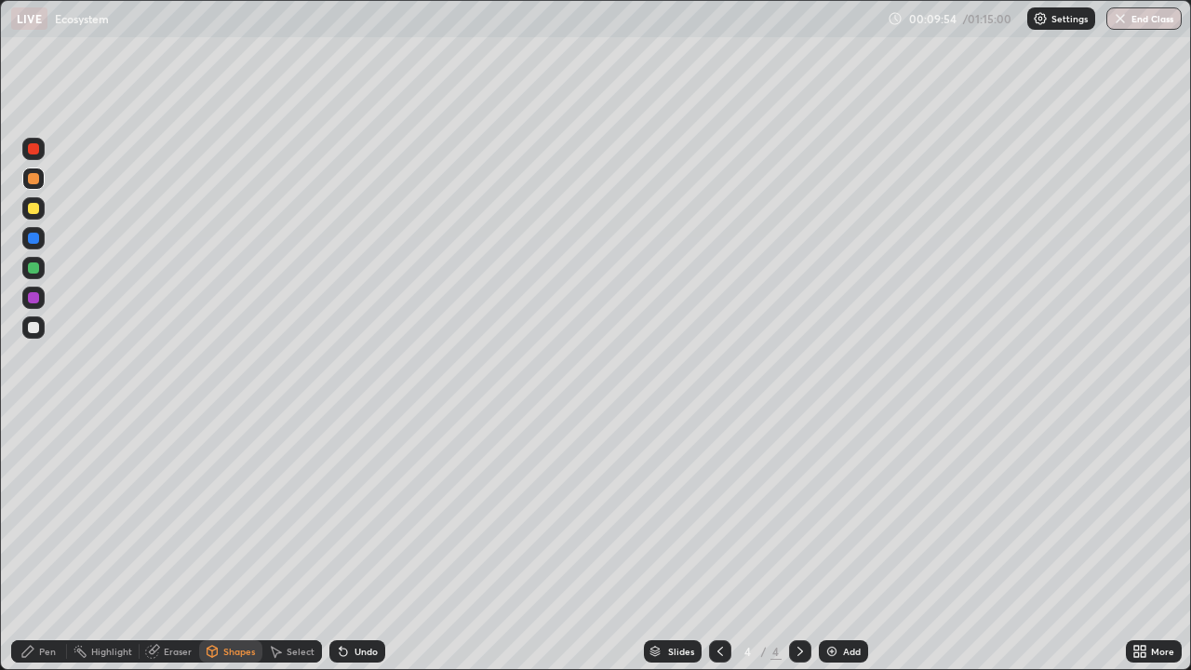
click at [37, 330] on div at bounding box center [33, 327] width 11 height 11
click at [54, 543] on div "Pen" at bounding box center [47, 650] width 17 height 9
click at [35, 215] on div at bounding box center [33, 208] width 22 height 22
click at [34, 270] on div at bounding box center [33, 267] width 11 height 11
click at [40, 207] on div at bounding box center [33, 208] width 22 height 22
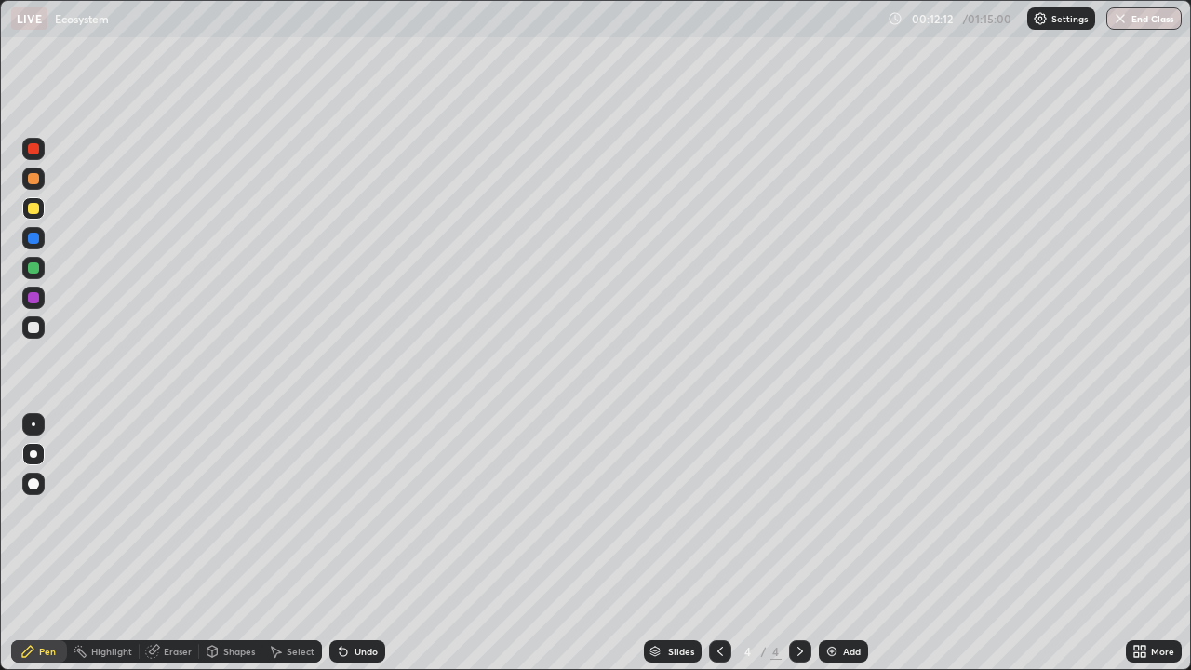
click at [33, 331] on div at bounding box center [33, 327] width 11 height 11
click at [50, 543] on div "Pen" at bounding box center [47, 650] width 17 height 9
click at [233, 543] on div "Shapes" at bounding box center [230, 651] width 63 height 22
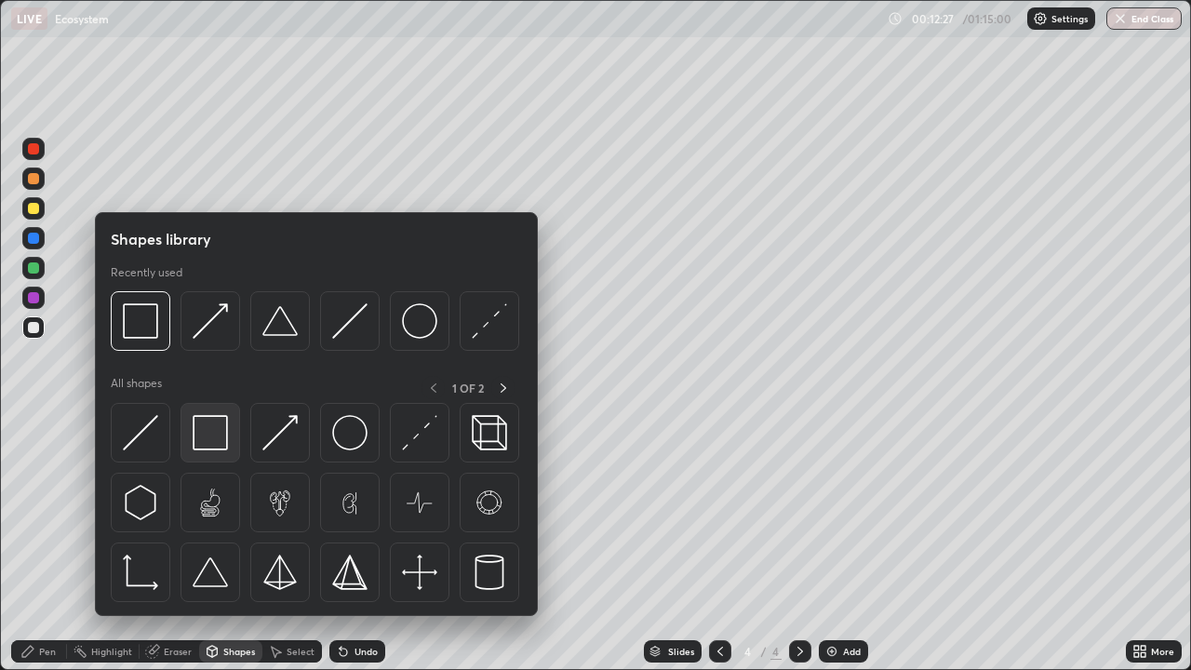
click at [218, 438] on img at bounding box center [210, 432] width 35 height 35
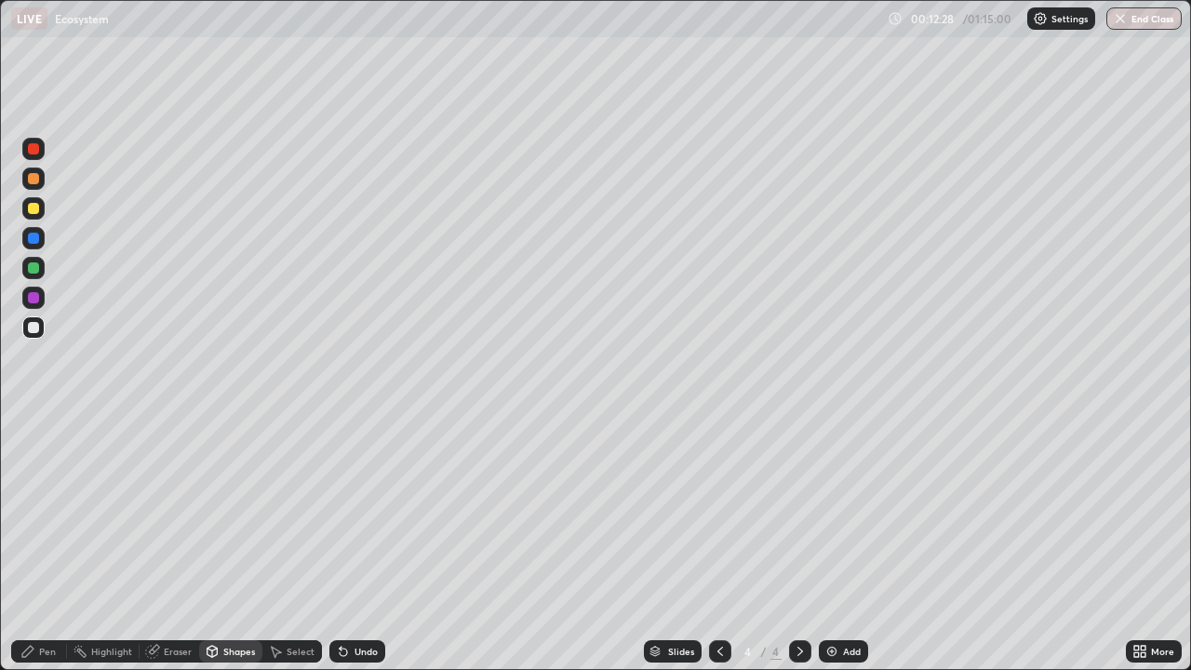
click at [29, 275] on div at bounding box center [33, 268] width 22 height 22
click at [41, 543] on div "Pen" at bounding box center [39, 651] width 56 height 22
click at [33, 182] on div at bounding box center [33, 178] width 11 height 11
click at [28, 331] on div at bounding box center [33, 327] width 22 height 22
click at [35, 543] on div "Pen" at bounding box center [39, 651] width 56 height 22
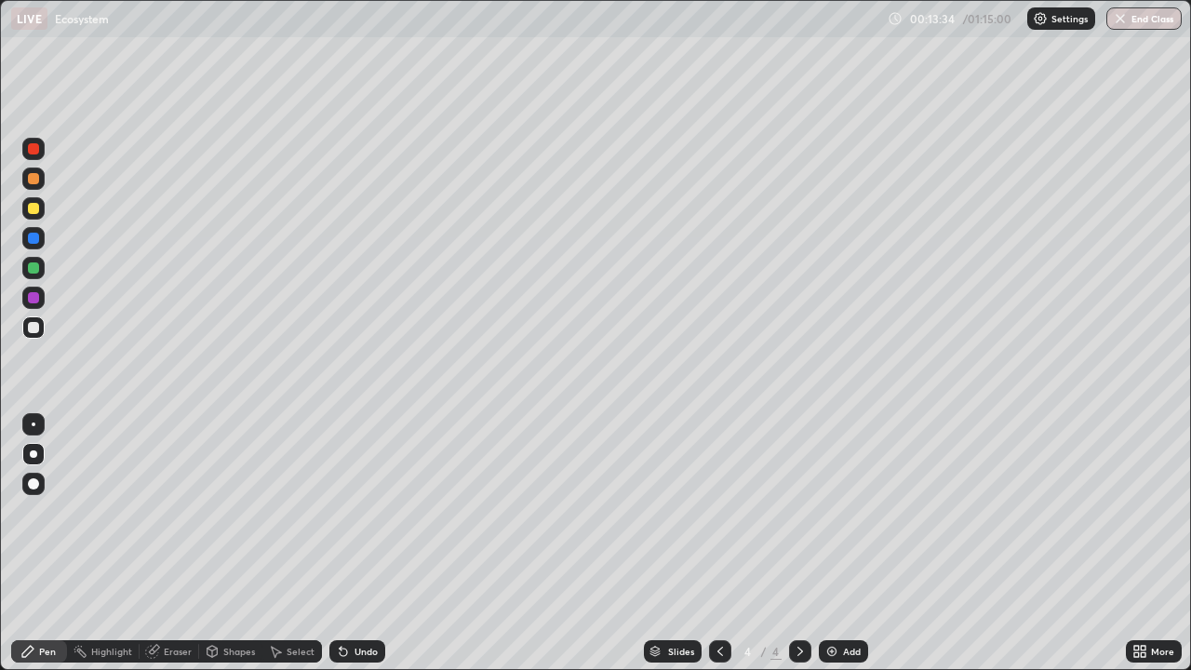
click at [34, 209] on div at bounding box center [33, 208] width 11 height 11
click at [838, 543] on div "Add" at bounding box center [843, 651] width 49 height 22
click at [38, 300] on div at bounding box center [33, 297] width 11 height 11
click at [234, 543] on div "Shapes" at bounding box center [239, 650] width 32 height 9
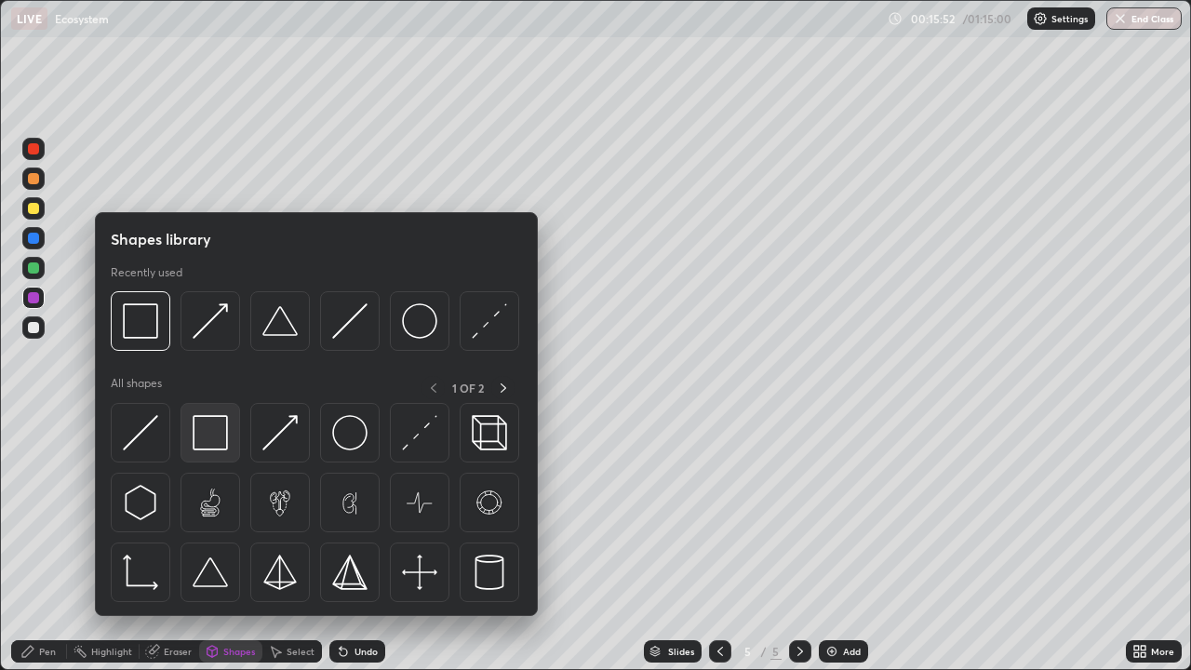
click at [209, 447] on img at bounding box center [210, 432] width 35 height 35
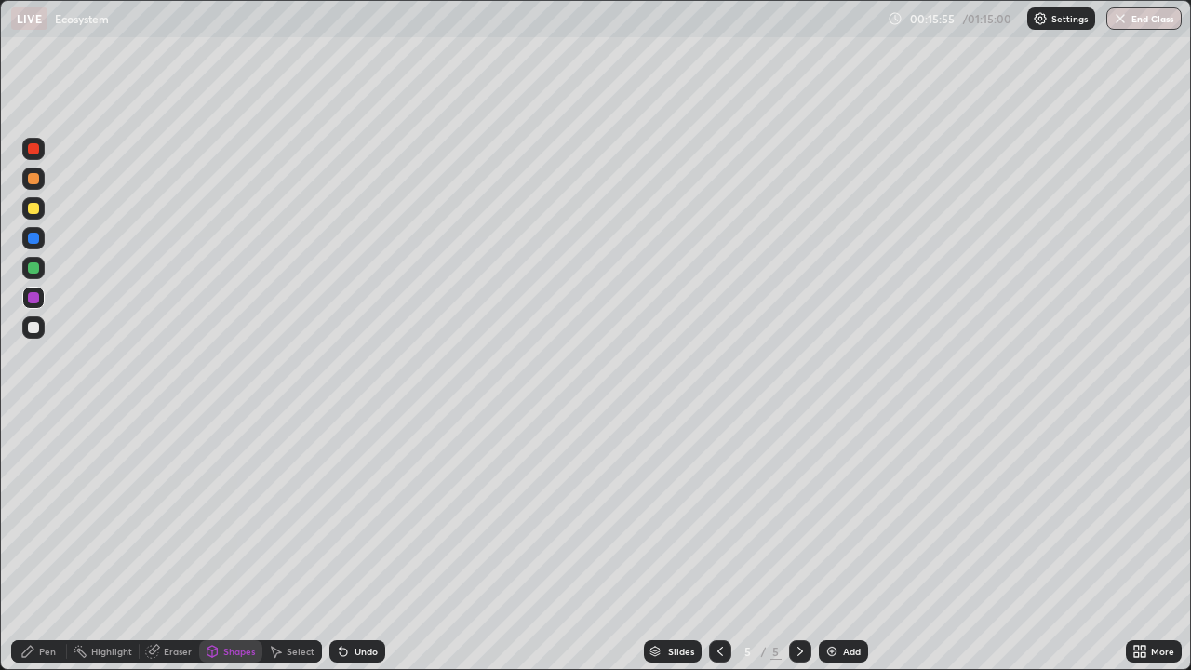
click at [34, 328] on div at bounding box center [33, 327] width 11 height 11
click at [44, 543] on div "Pen" at bounding box center [47, 650] width 17 height 9
click at [240, 543] on div "Shapes" at bounding box center [239, 650] width 32 height 9
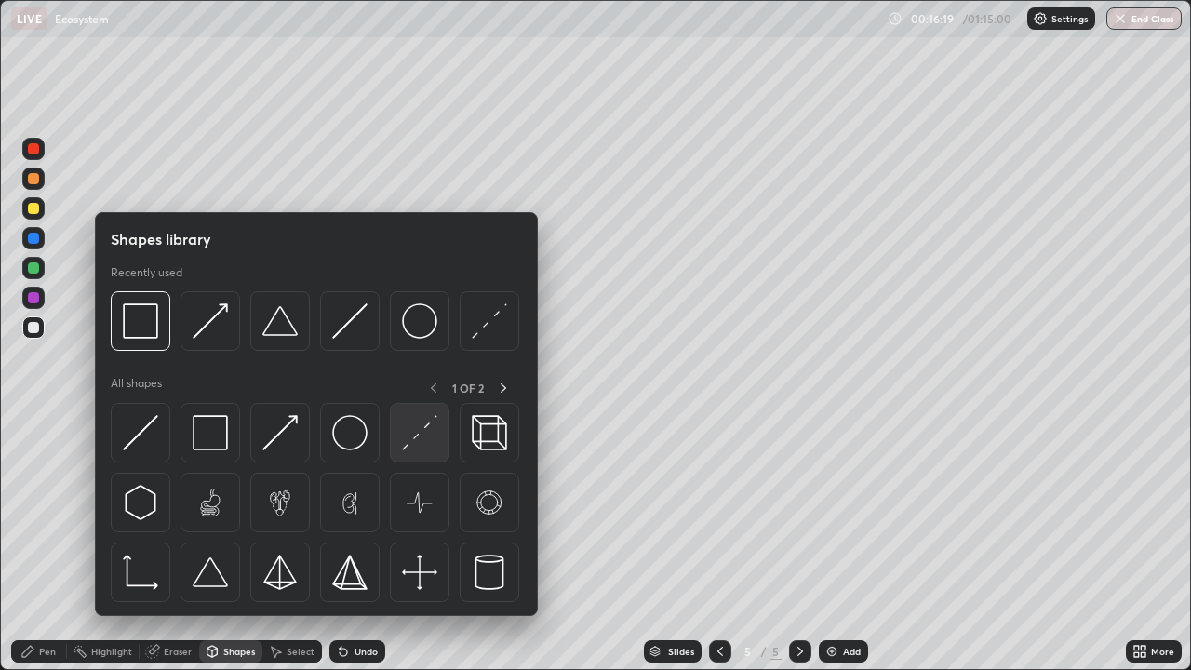
click at [429, 446] on img at bounding box center [419, 432] width 35 height 35
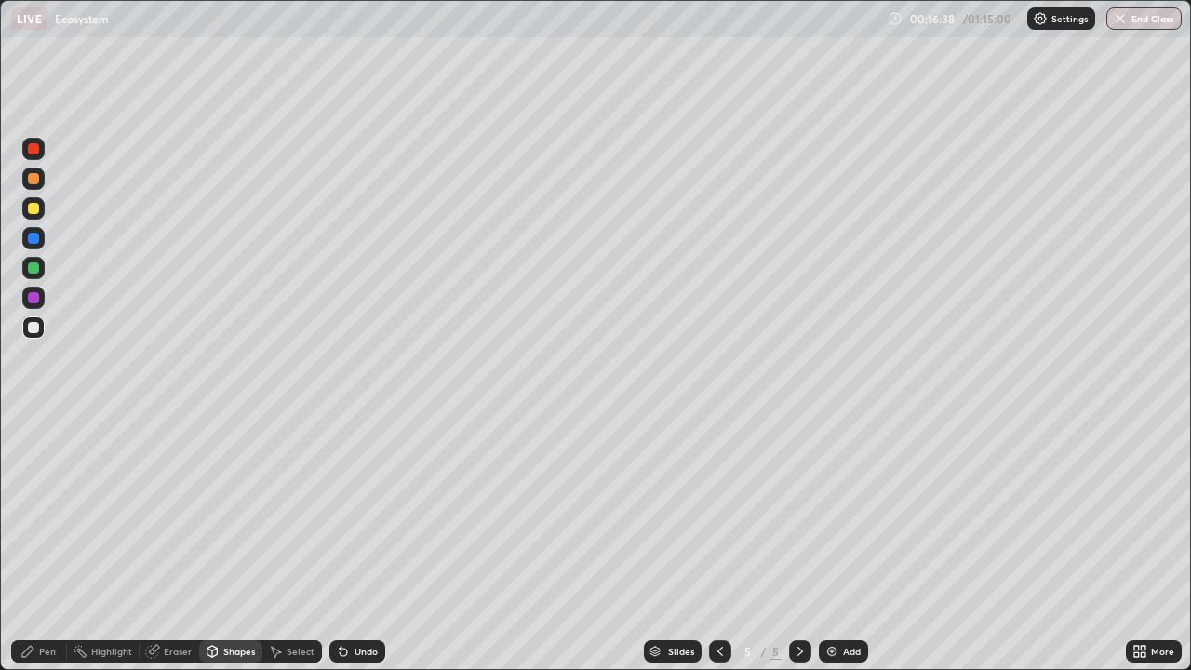
click at [53, 543] on div "Pen" at bounding box center [47, 650] width 17 height 9
click at [33, 269] on div at bounding box center [33, 267] width 11 height 11
click at [34, 300] on div at bounding box center [33, 297] width 11 height 11
click at [35, 275] on div at bounding box center [33, 268] width 22 height 22
click at [33, 299] on div at bounding box center [33, 297] width 11 height 11
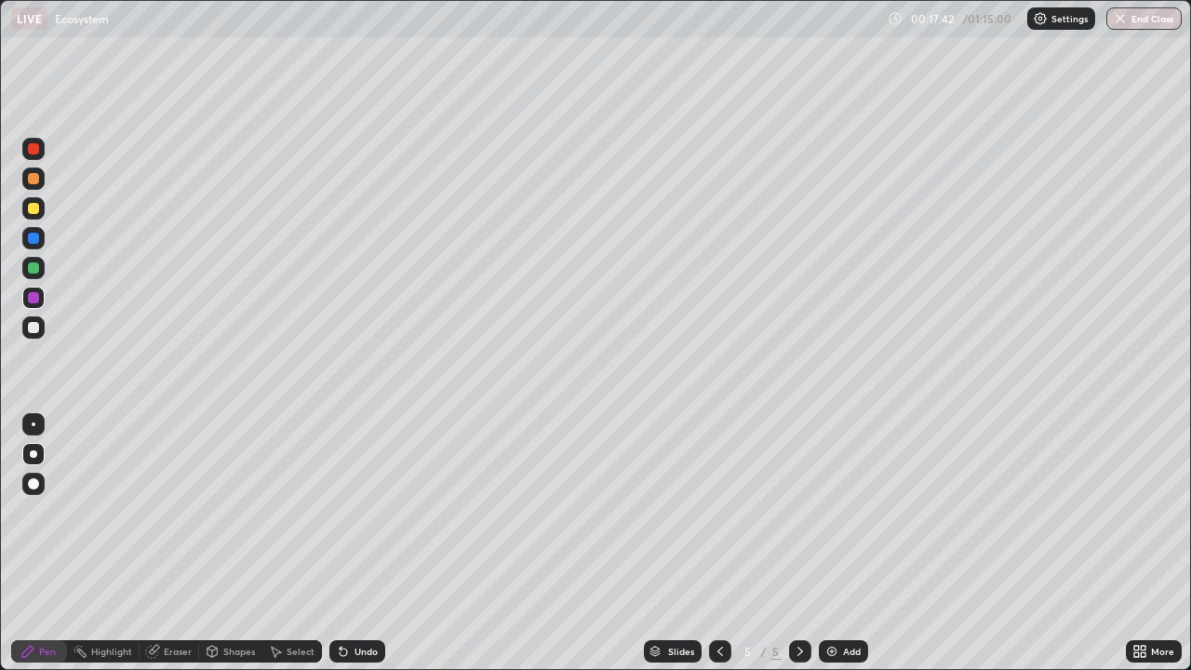
click at [36, 247] on div at bounding box center [33, 238] width 22 height 22
click at [27, 319] on div at bounding box center [33, 327] width 22 height 22
click at [846, 543] on div "Add" at bounding box center [852, 650] width 18 height 9
click at [36, 212] on div at bounding box center [33, 208] width 11 height 11
click at [55, 543] on div "Pen" at bounding box center [47, 650] width 17 height 9
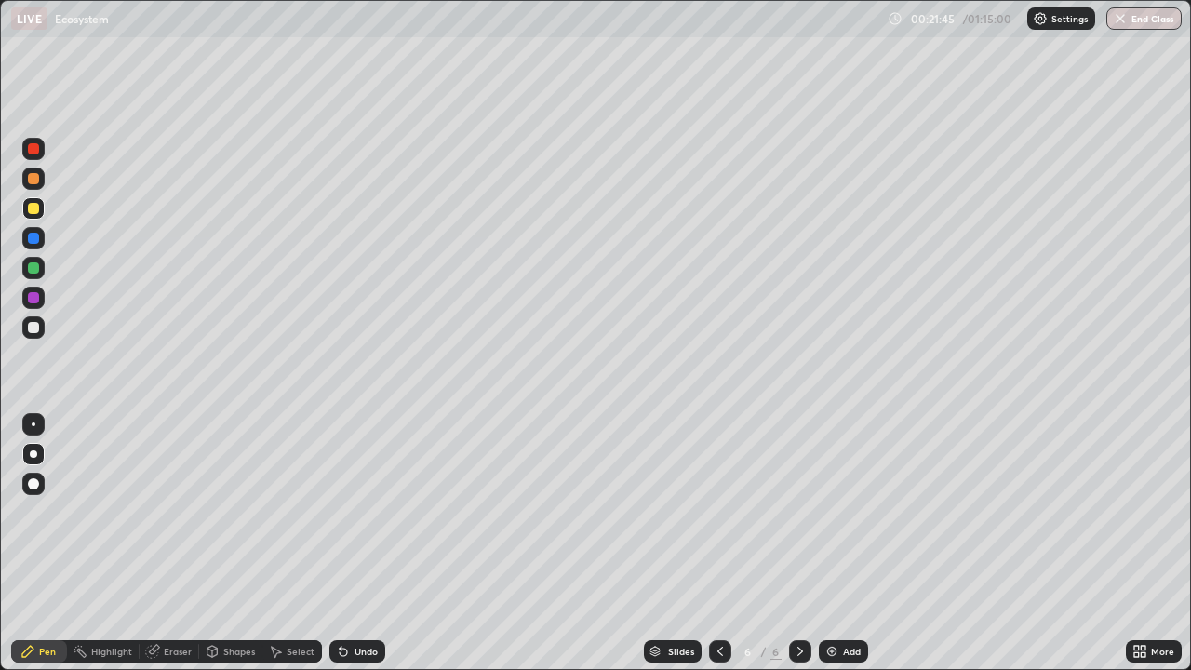
click at [232, 543] on div "Shapes" at bounding box center [239, 650] width 32 height 9
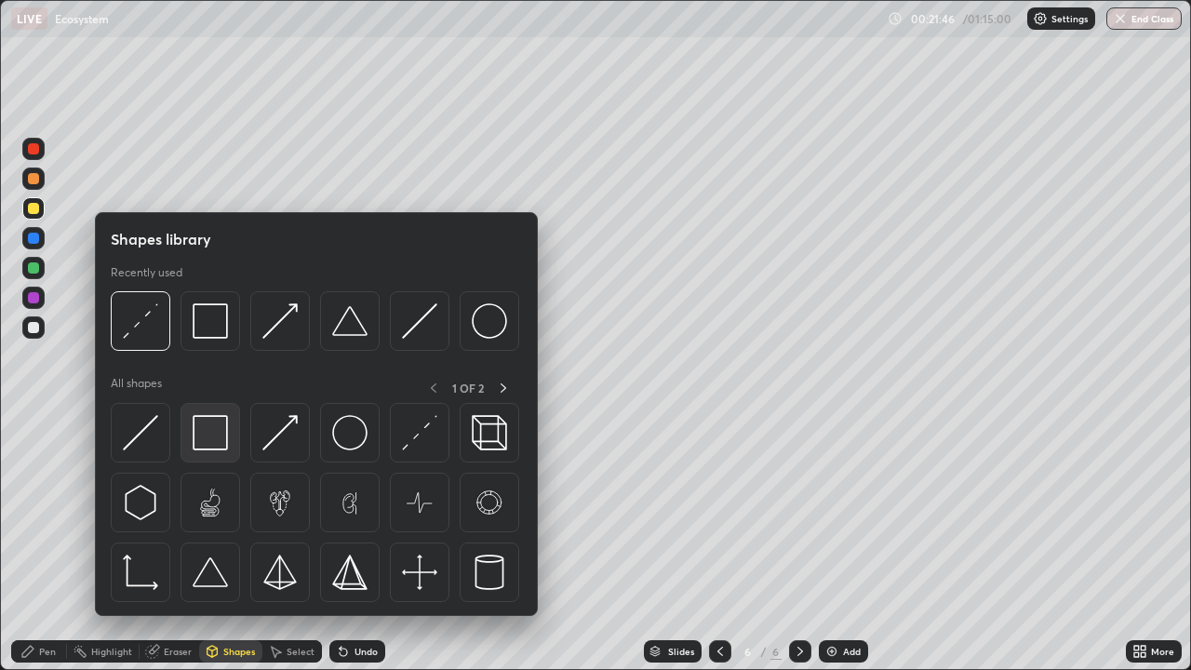
click at [220, 428] on img at bounding box center [210, 432] width 35 height 35
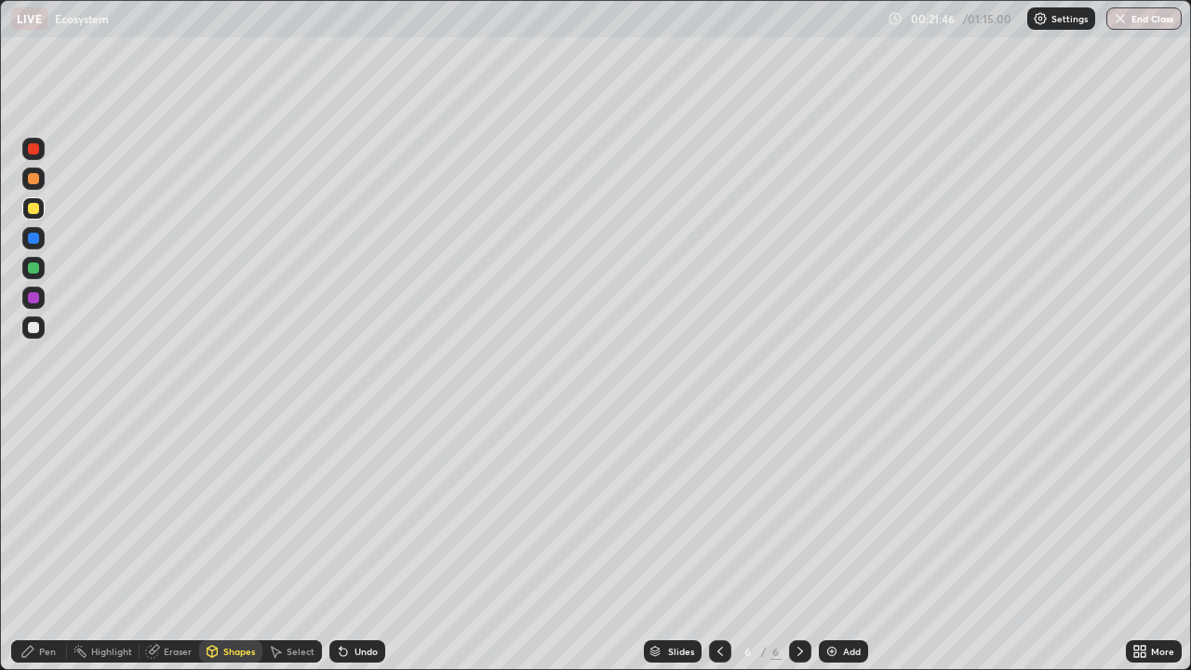
click at [32, 329] on div at bounding box center [33, 327] width 11 height 11
click at [42, 183] on div at bounding box center [33, 178] width 22 height 22
click at [48, 543] on div "Pen" at bounding box center [47, 650] width 17 height 9
click at [34, 328] on div at bounding box center [33, 327] width 11 height 11
click at [57, 543] on div "Pen" at bounding box center [39, 651] width 56 height 22
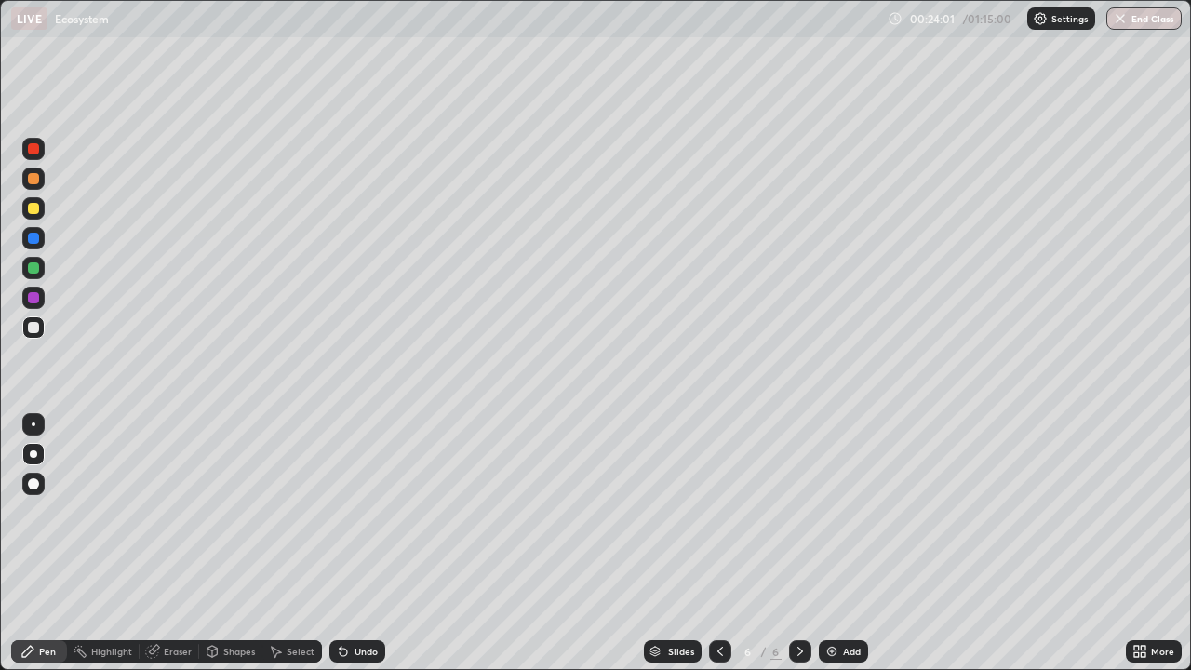
click at [219, 543] on div "Shapes" at bounding box center [230, 651] width 63 height 22
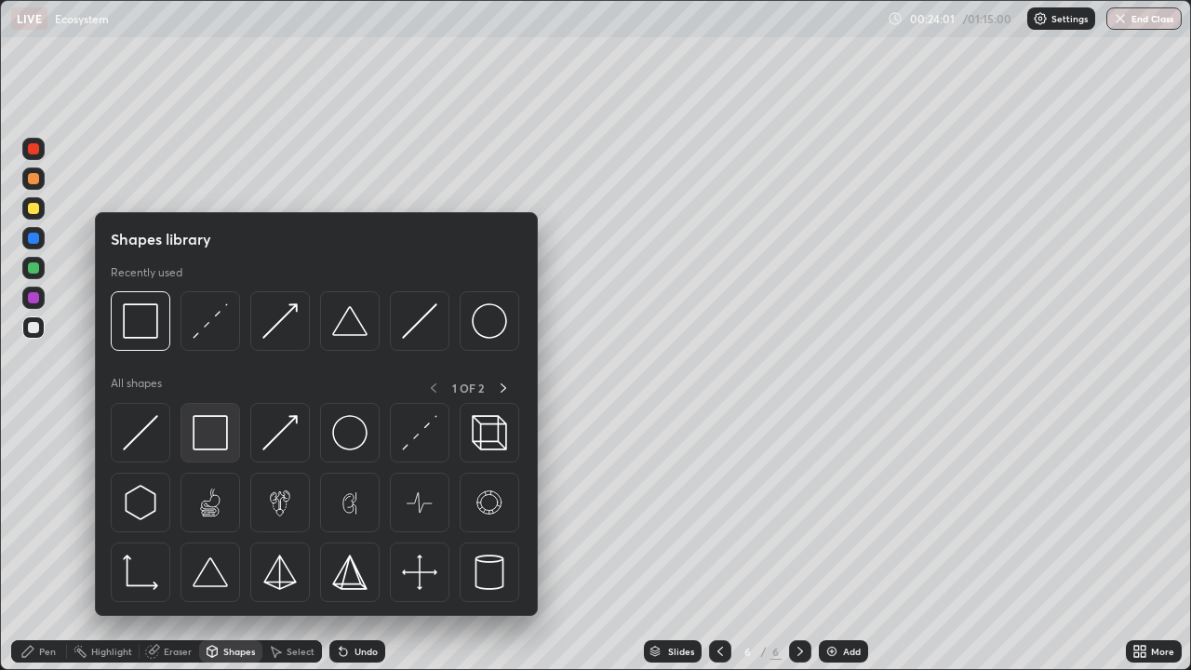
click at [211, 430] on img at bounding box center [210, 432] width 35 height 35
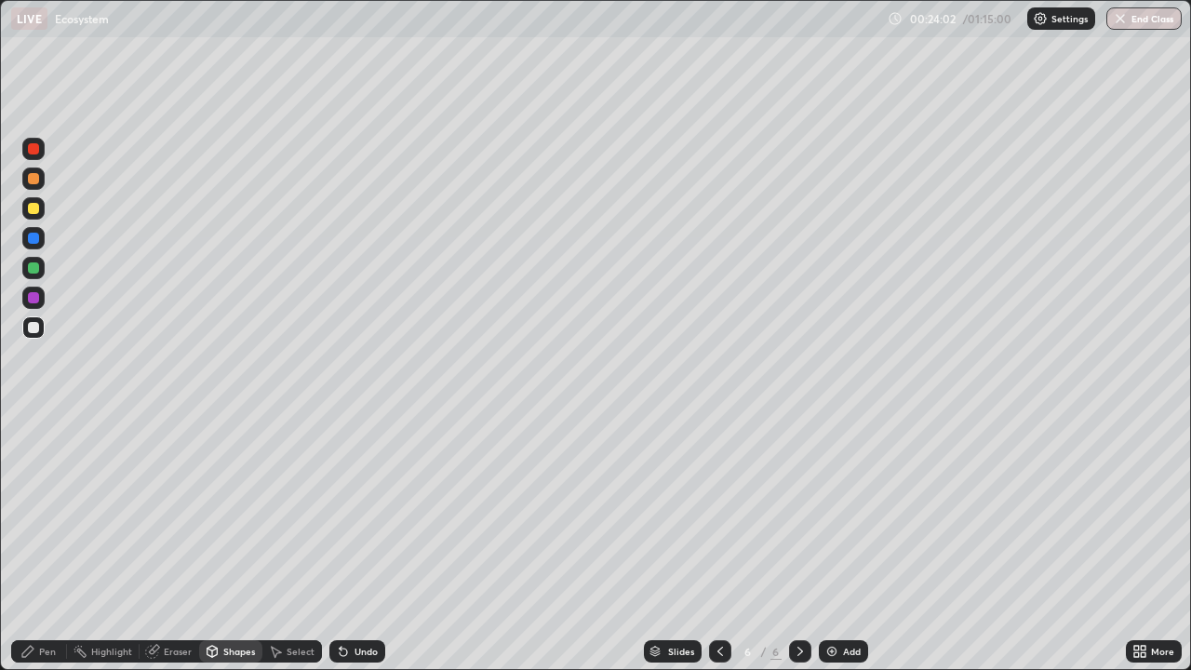
click at [32, 243] on div at bounding box center [33, 238] width 11 height 11
click at [33, 331] on div at bounding box center [33, 327] width 11 height 11
click at [40, 543] on div "Pen" at bounding box center [39, 651] width 56 height 22
click at [29, 295] on div at bounding box center [33, 297] width 11 height 11
click at [239, 543] on div "Shapes" at bounding box center [239, 650] width 32 height 9
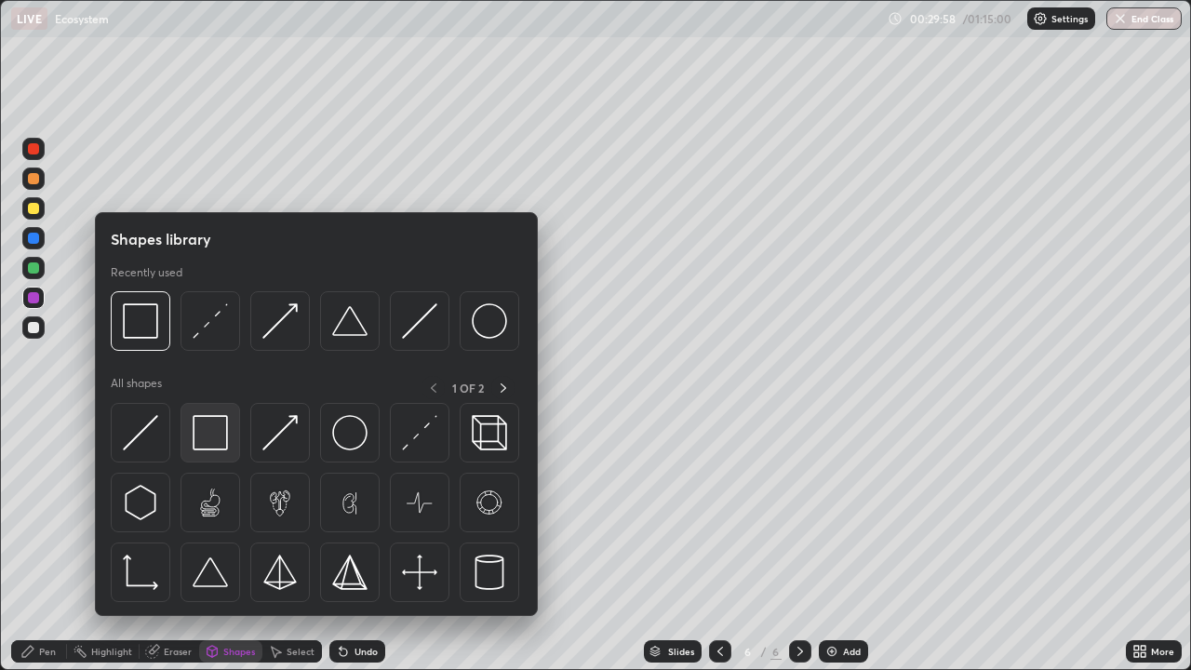
click at [214, 443] on img at bounding box center [210, 432] width 35 height 35
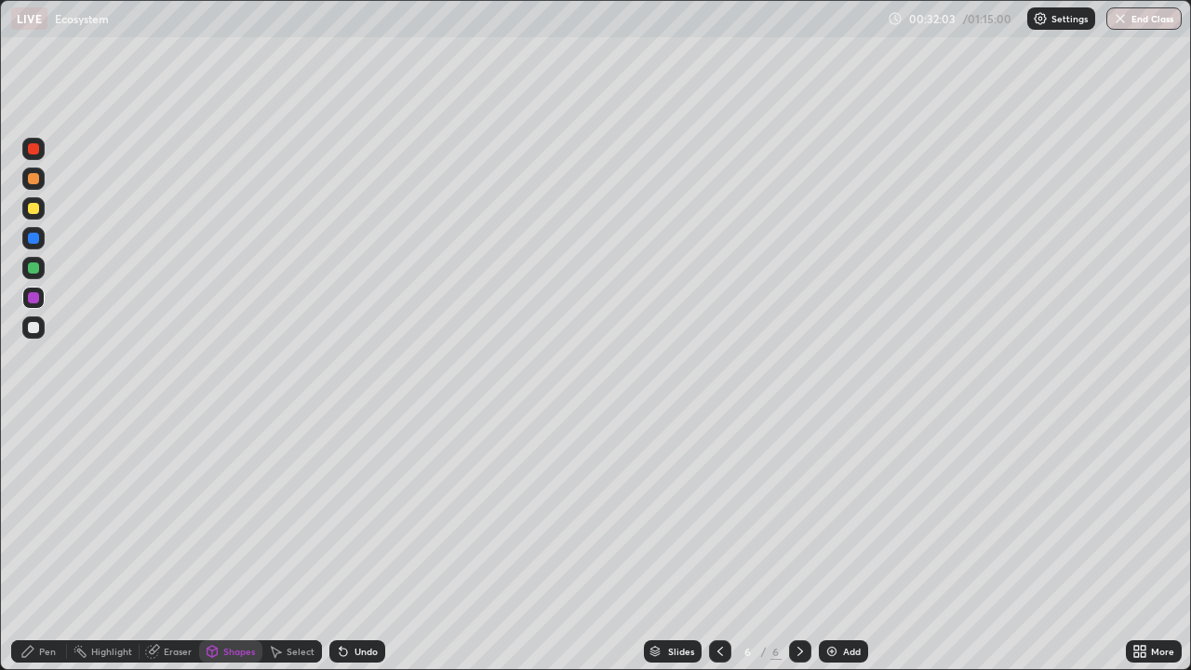
click at [363, 543] on div "Undo" at bounding box center [365, 650] width 23 height 9
click at [44, 543] on div "Pen" at bounding box center [39, 651] width 56 height 22
click at [34, 213] on div at bounding box center [33, 208] width 11 height 11
click at [37, 271] on div at bounding box center [33, 267] width 11 height 11
click at [235, 543] on div "Shapes" at bounding box center [239, 650] width 32 height 9
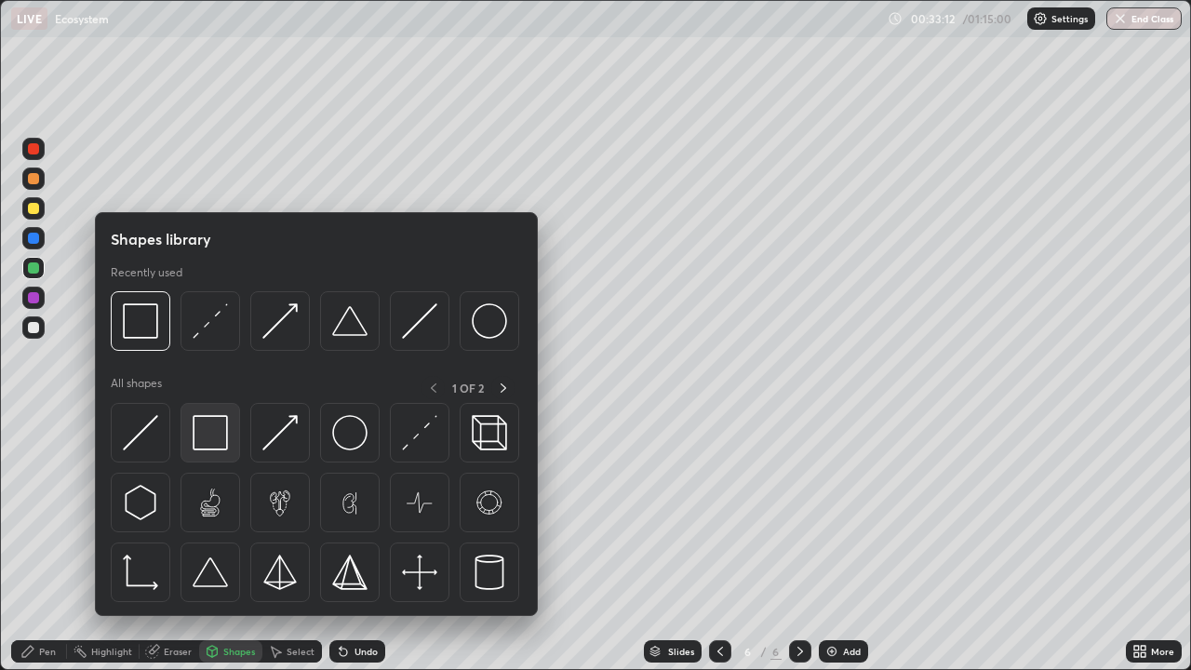
click at [210, 450] on div at bounding box center [210, 433] width 60 height 60
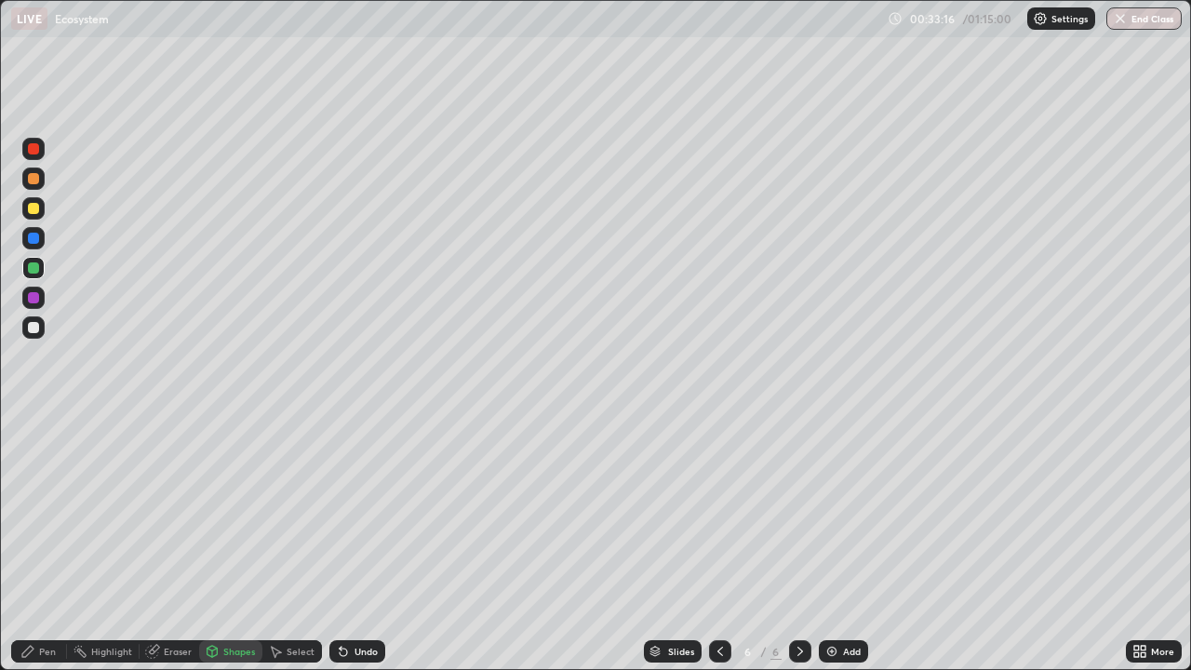
click at [369, 543] on div "Undo" at bounding box center [365, 650] width 23 height 9
click at [846, 543] on div "Add" at bounding box center [852, 650] width 18 height 9
click at [53, 543] on div "Pen" at bounding box center [39, 651] width 56 height 22
click at [37, 326] on div at bounding box center [33, 327] width 11 height 11
click at [37, 212] on div at bounding box center [33, 208] width 11 height 11
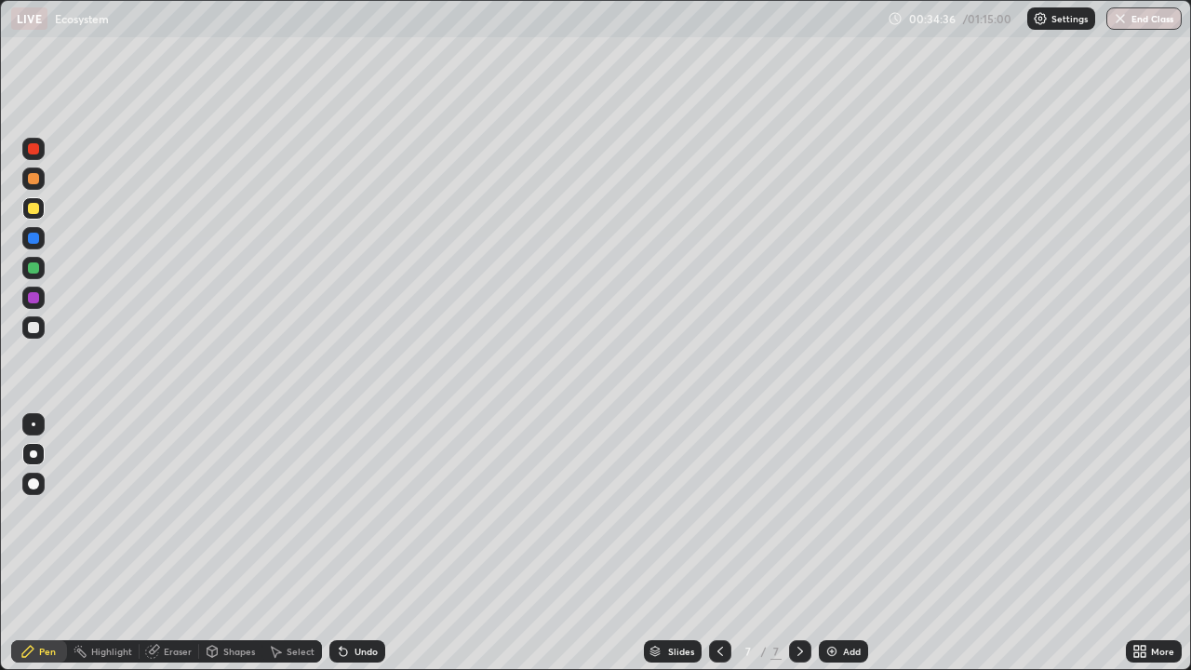
click at [37, 271] on div at bounding box center [33, 267] width 11 height 11
click at [33, 300] on div at bounding box center [33, 297] width 11 height 11
click at [245, 543] on div "Shapes" at bounding box center [239, 650] width 32 height 9
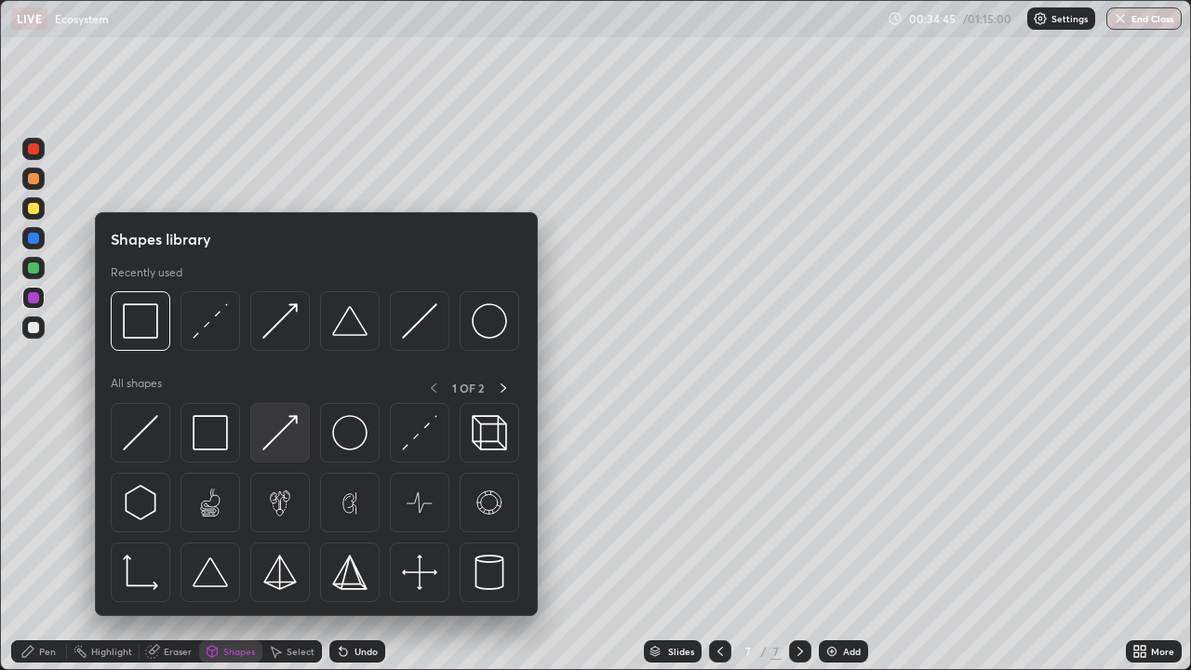
click at [279, 448] on img at bounding box center [279, 432] width 35 height 35
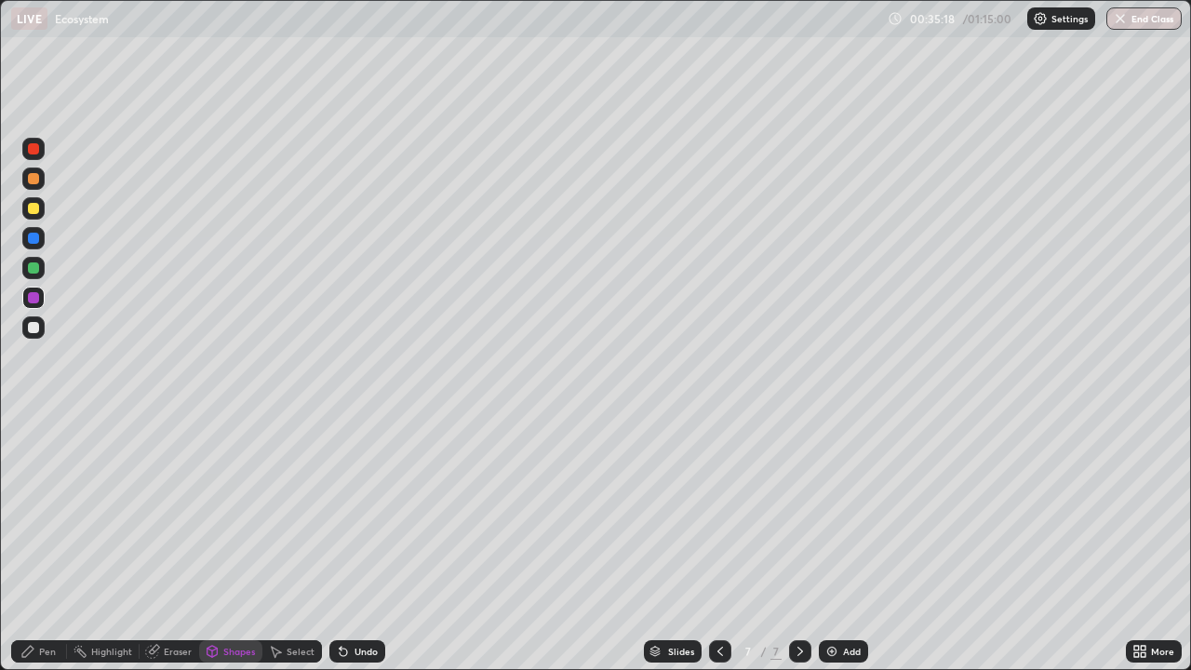
click at [719, 543] on icon at bounding box center [720, 651] width 15 height 15
click at [47, 543] on div "Pen" at bounding box center [47, 650] width 17 height 9
click at [33, 326] on div at bounding box center [33, 327] width 11 height 11
click at [798, 543] on icon at bounding box center [800, 651] width 15 height 15
click at [34, 181] on div at bounding box center [33, 178] width 11 height 11
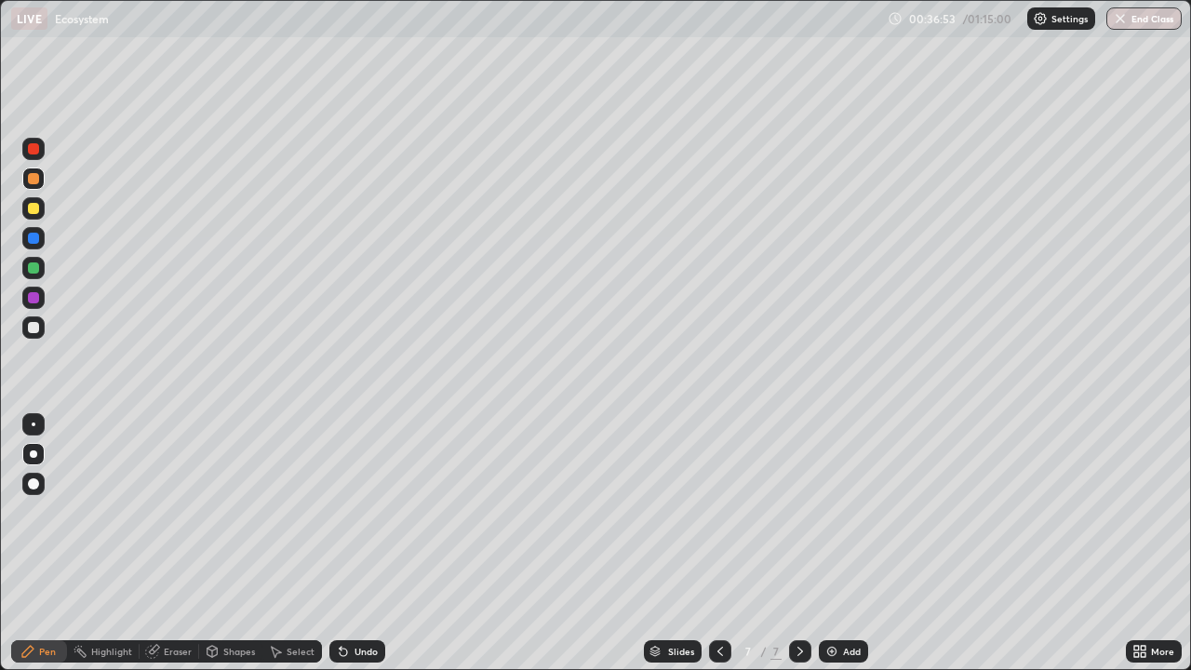
click at [33, 269] on div at bounding box center [33, 267] width 11 height 11
click at [36, 237] on div at bounding box center [33, 238] width 11 height 11
click at [225, 543] on div "Shapes" at bounding box center [239, 650] width 32 height 9
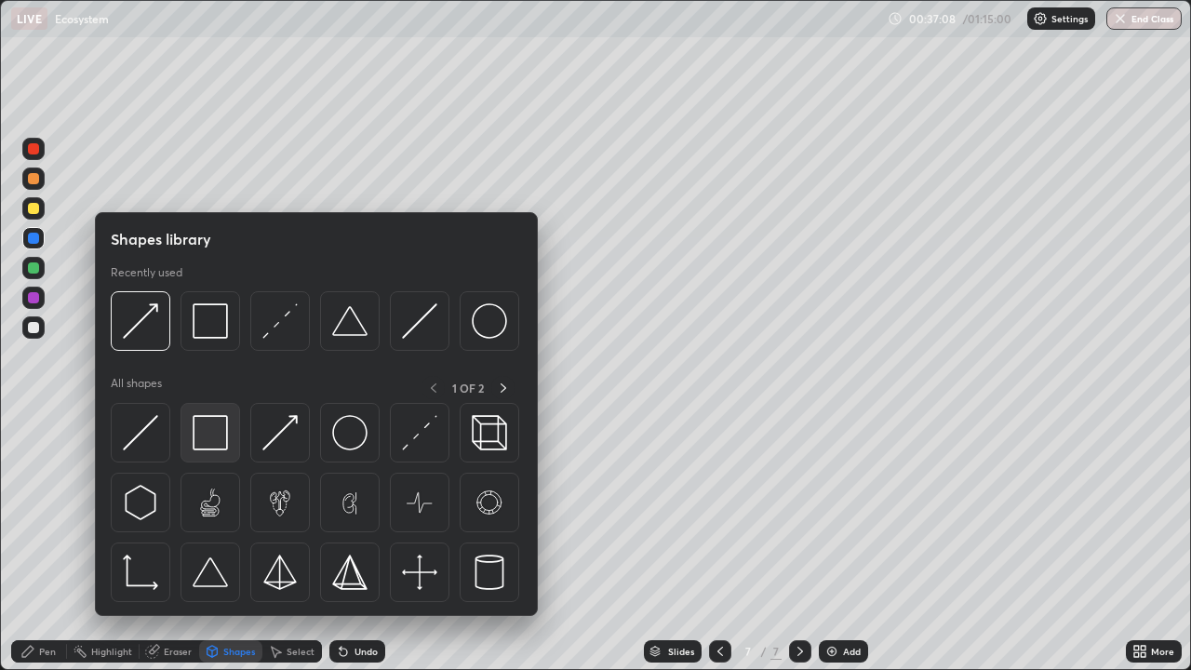
click at [218, 435] on img at bounding box center [210, 432] width 35 height 35
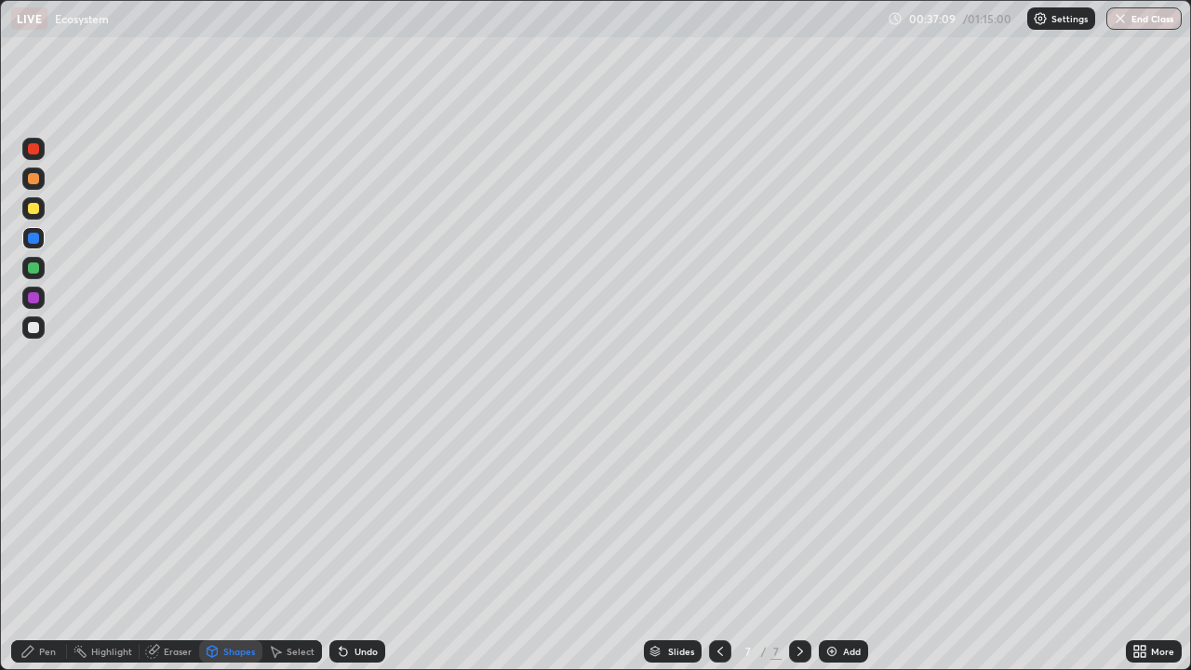
click at [31, 330] on div at bounding box center [33, 327] width 11 height 11
click at [33, 543] on icon at bounding box center [27, 651] width 11 height 11
click at [34, 208] on div at bounding box center [33, 208] width 11 height 11
click at [233, 543] on div "Shapes" at bounding box center [239, 650] width 32 height 9
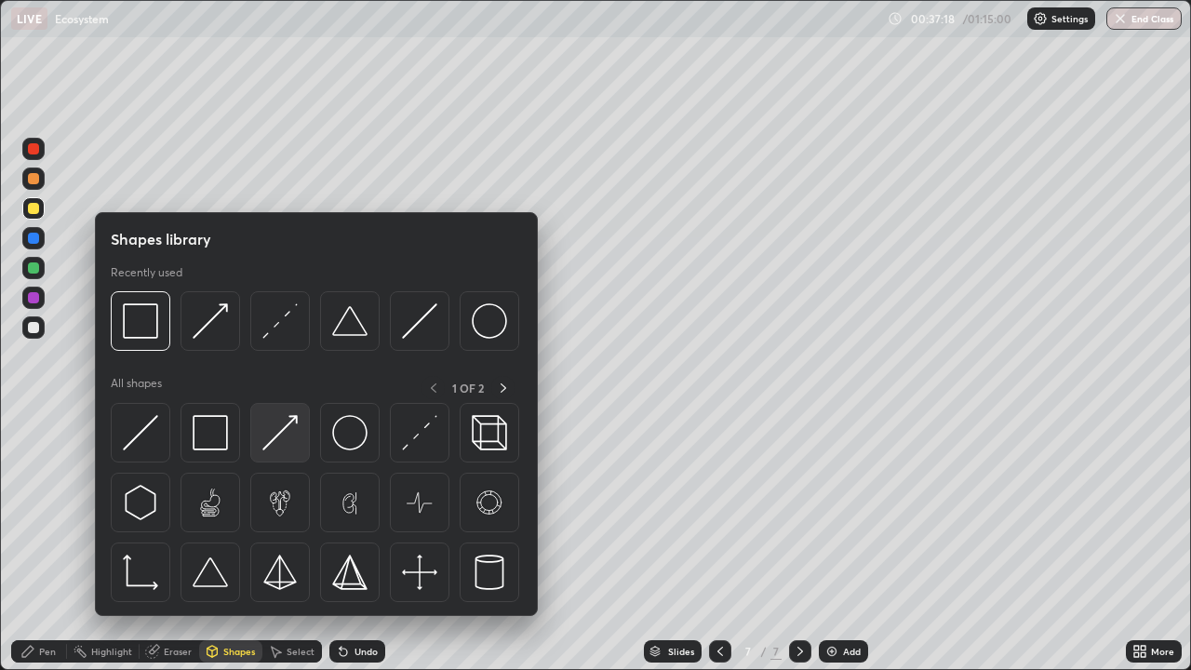
click at [276, 436] on img at bounding box center [279, 432] width 35 height 35
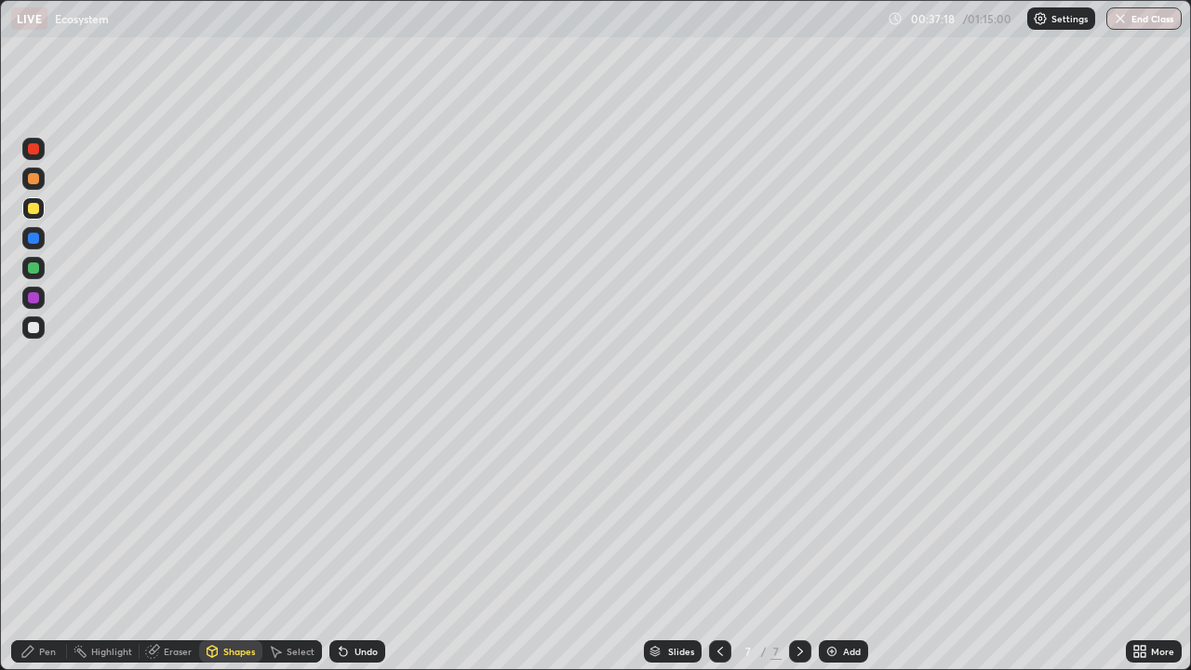
click at [29, 326] on div at bounding box center [33, 327] width 11 height 11
click at [43, 543] on div "Pen" at bounding box center [39, 651] width 56 height 22
click at [35, 182] on div at bounding box center [33, 178] width 11 height 11
click at [226, 543] on div "Shapes" at bounding box center [239, 650] width 32 height 9
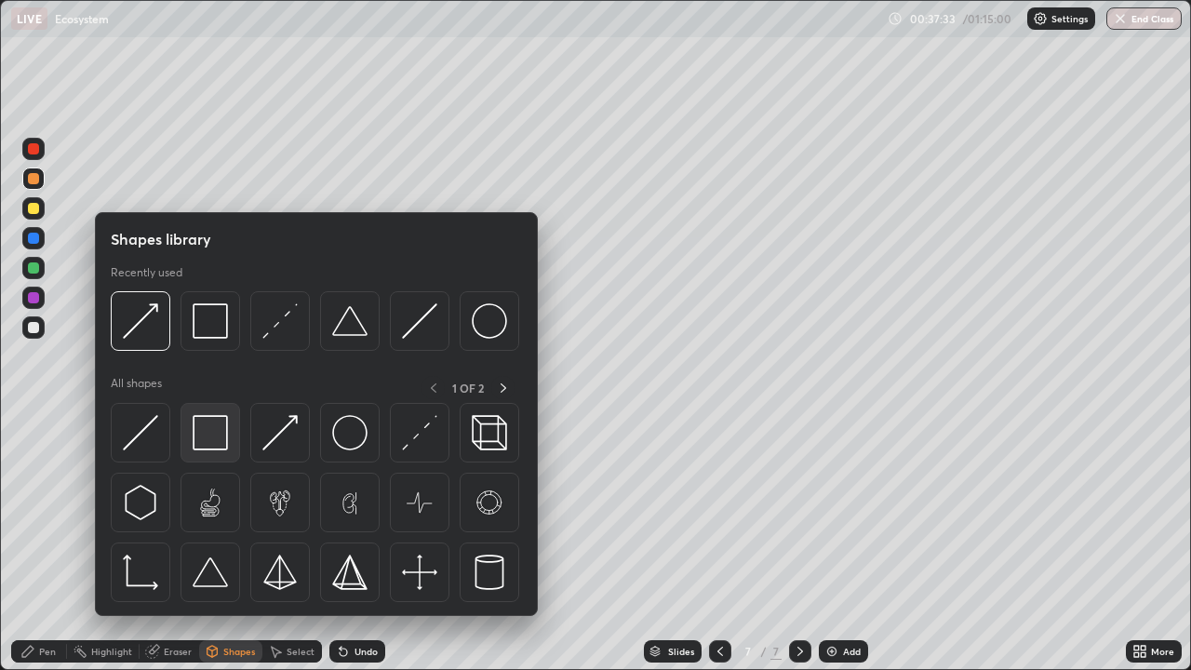
click at [225, 424] on img at bounding box center [210, 432] width 35 height 35
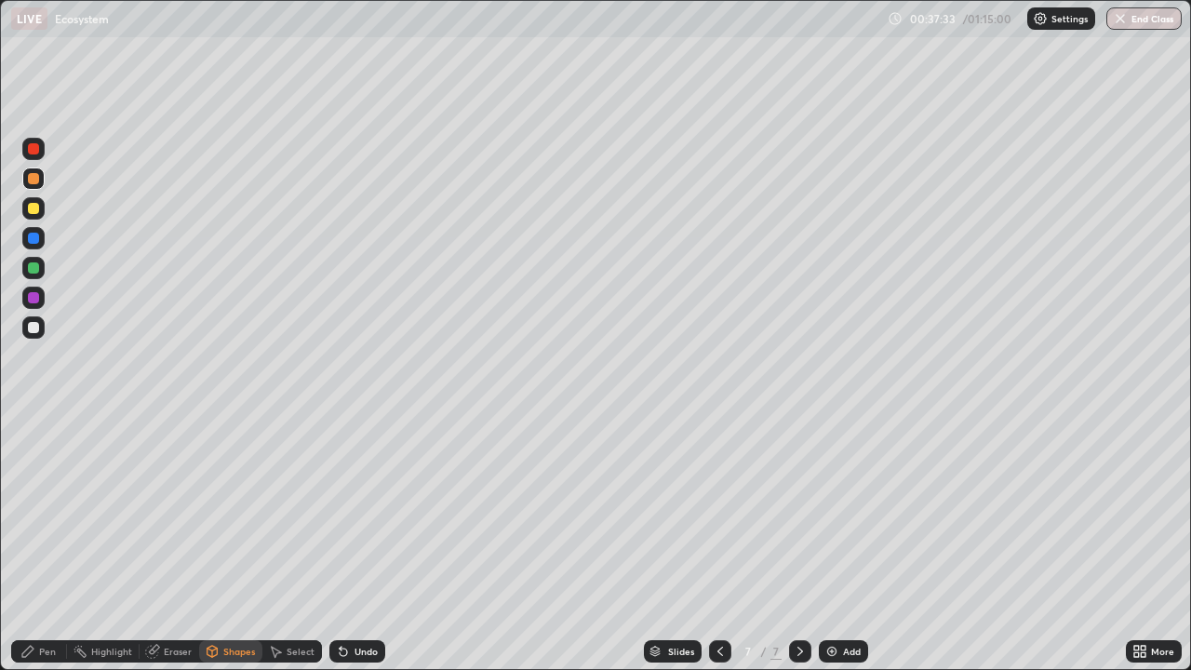
click at [33, 336] on div at bounding box center [33, 327] width 22 height 22
click at [44, 543] on div "Pen" at bounding box center [47, 650] width 17 height 9
click at [33, 269] on div at bounding box center [33, 267] width 11 height 11
click at [33, 239] on div at bounding box center [33, 238] width 11 height 11
click at [35, 219] on div at bounding box center [33, 208] width 22 height 22
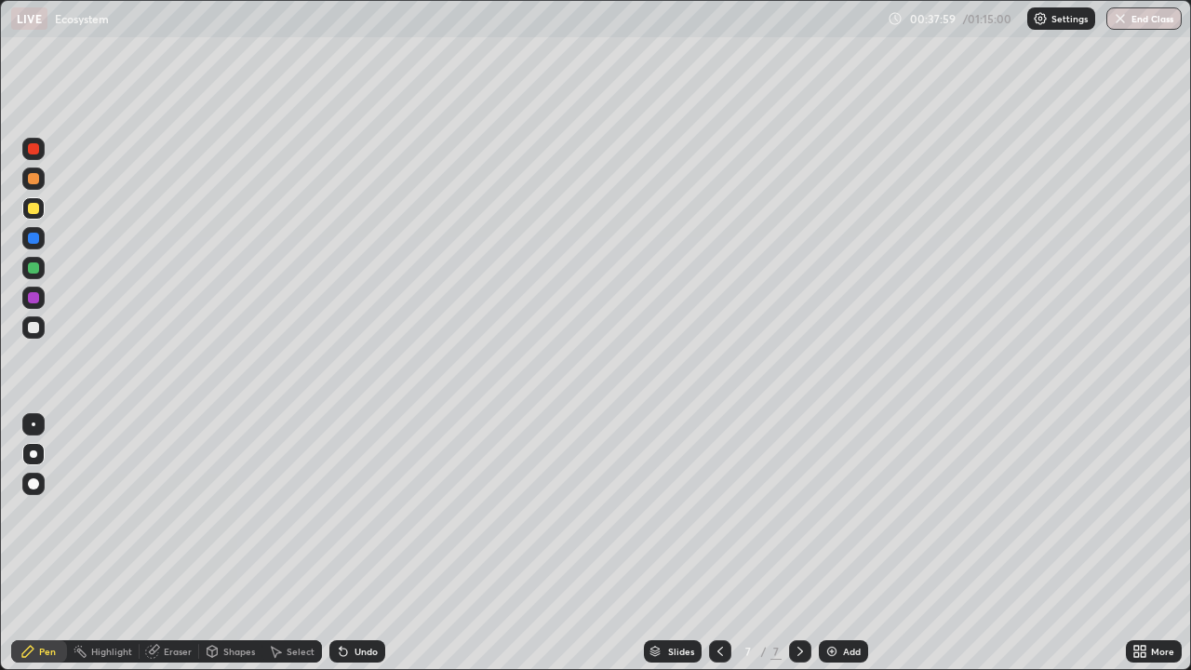
click at [35, 240] on div at bounding box center [33, 238] width 11 height 11
click at [39, 336] on div at bounding box center [33, 327] width 22 height 22
click at [45, 543] on div "Pen" at bounding box center [39, 651] width 56 height 22
click at [34, 208] on div at bounding box center [33, 208] width 11 height 11
click at [375, 543] on div "Undo" at bounding box center [357, 651] width 56 height 22
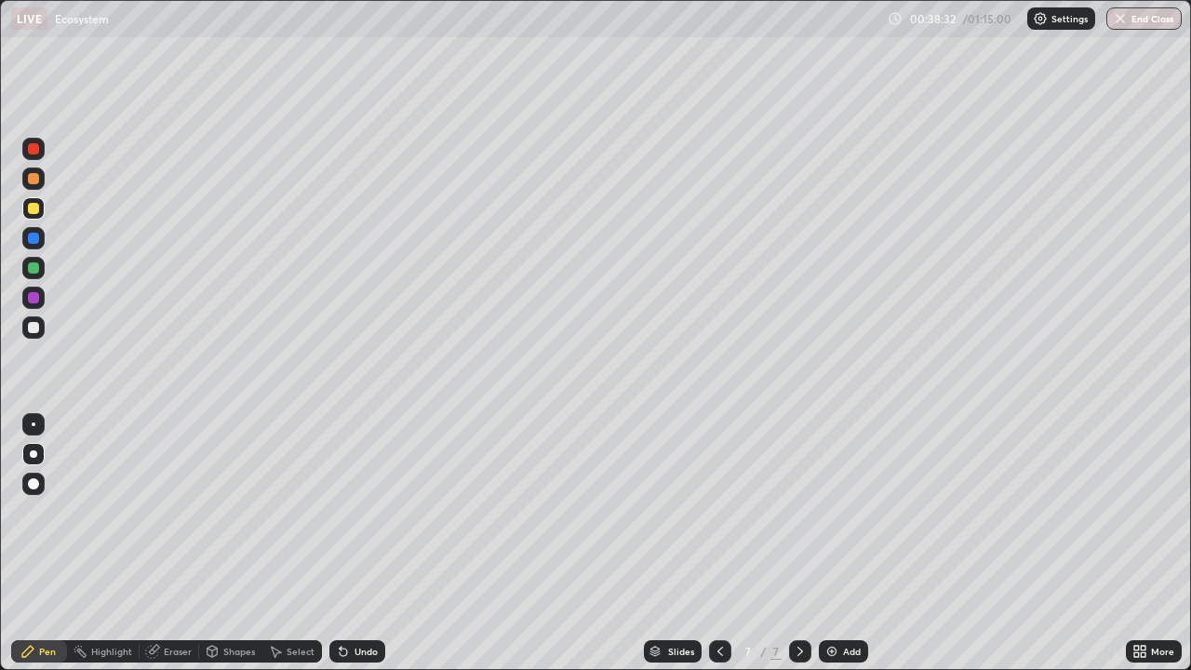
click at [374, 543] on div "Undo" at bounding box center [357, 651] width 56 height 22
click at [379, 543] on div "Undo" at bounding box center [357, 651] width 56 height 22
click at [382, 543] on div "Undo" at bounding box center [357, 651] width 56 height 22
click at [379, 543] on div "Undo" at bounding box center [357, 651] width 56 height 22
click at [375, 543] on div "Undo" at bounding box center [357, 651] width 56 height 22
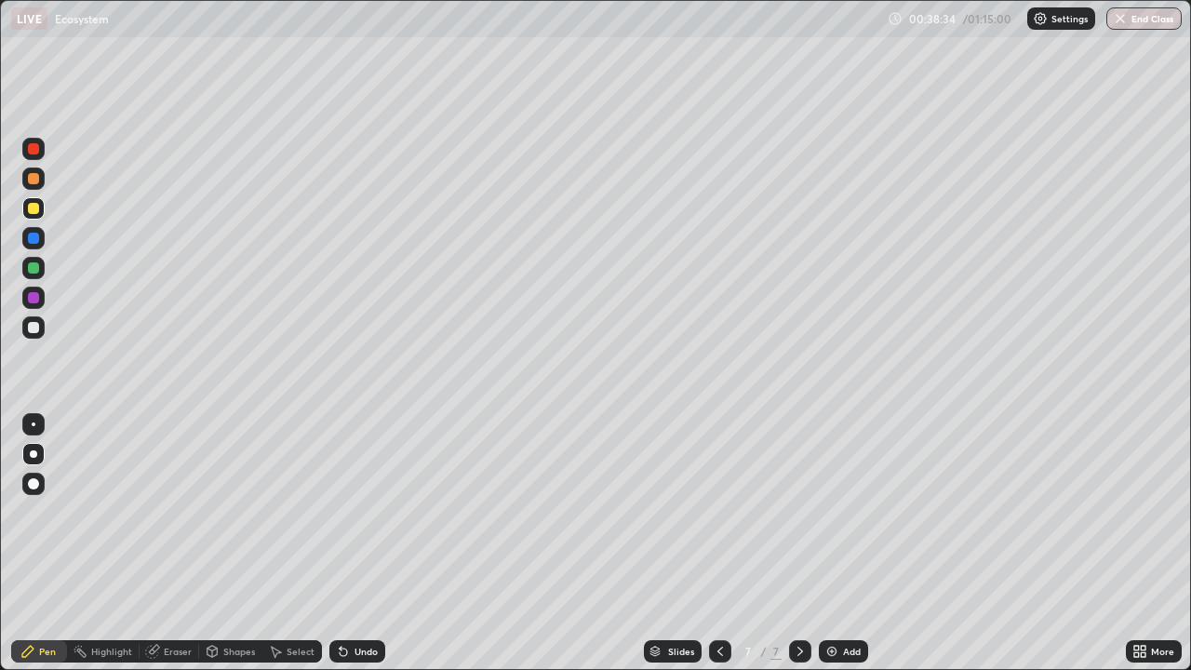
click at [378, 543] on div "Undo" at bounding box center [357, 651] width 56 height 22
click at [233, 543] on div "Shapes" at bounding box center [230, 651] width 63 height 22
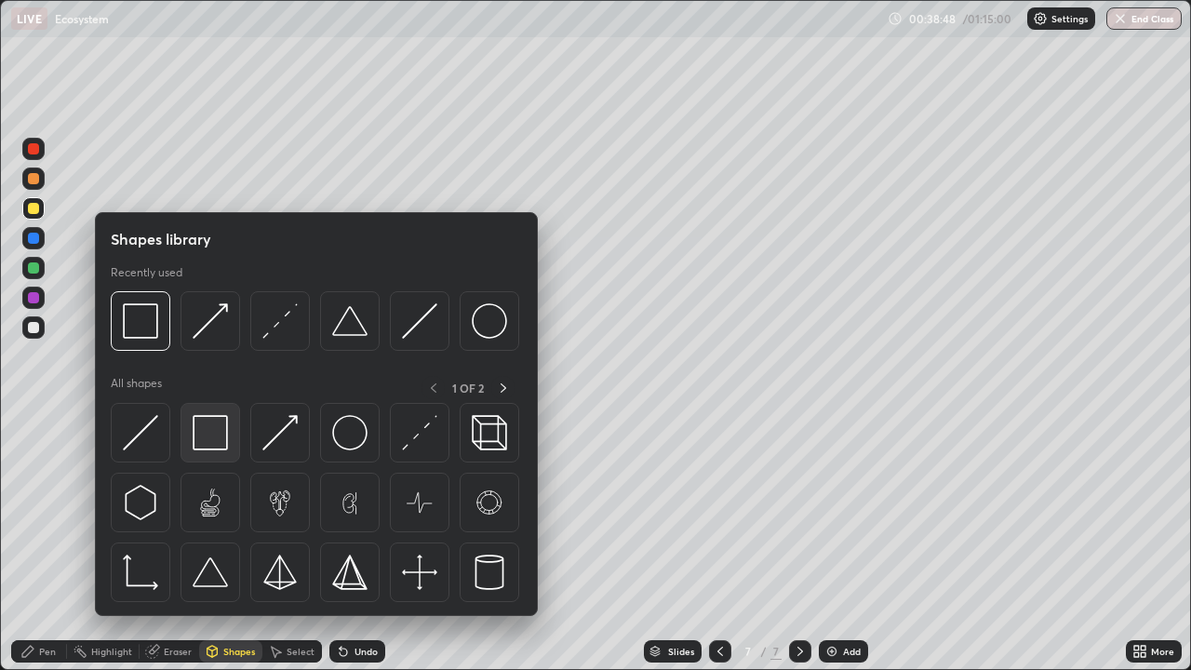
click at [209, 430] on img at bounding box center [210, 432] width 35 height 35
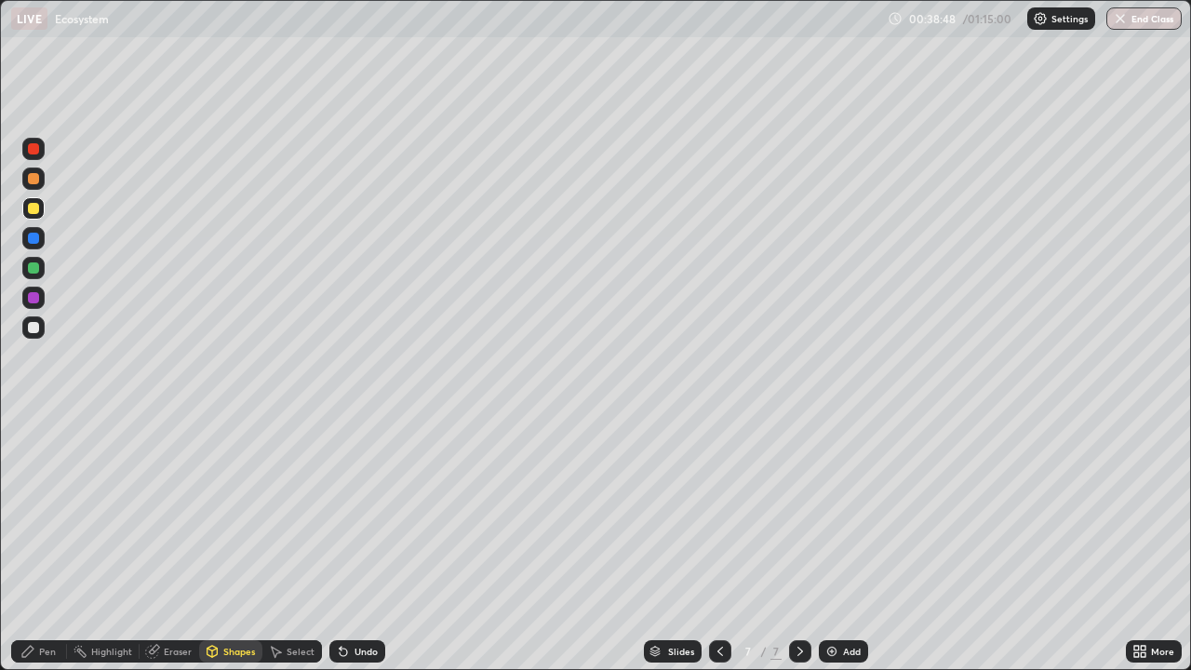
click at [40, 337] on div at bounding box center [33, 327] width 22 height 22
click at [33, 239] on div at bounding box center [33, 238] width 11 height 11
click at [43, 543] on div "Pen" at bounding box center [39, 651] width 56 height 22
click at [34, 266] on div at bounding box center [33, 267] width 11 height 11
click at [33, 328] on div at bounding box center [33, 327] width 11 height 11
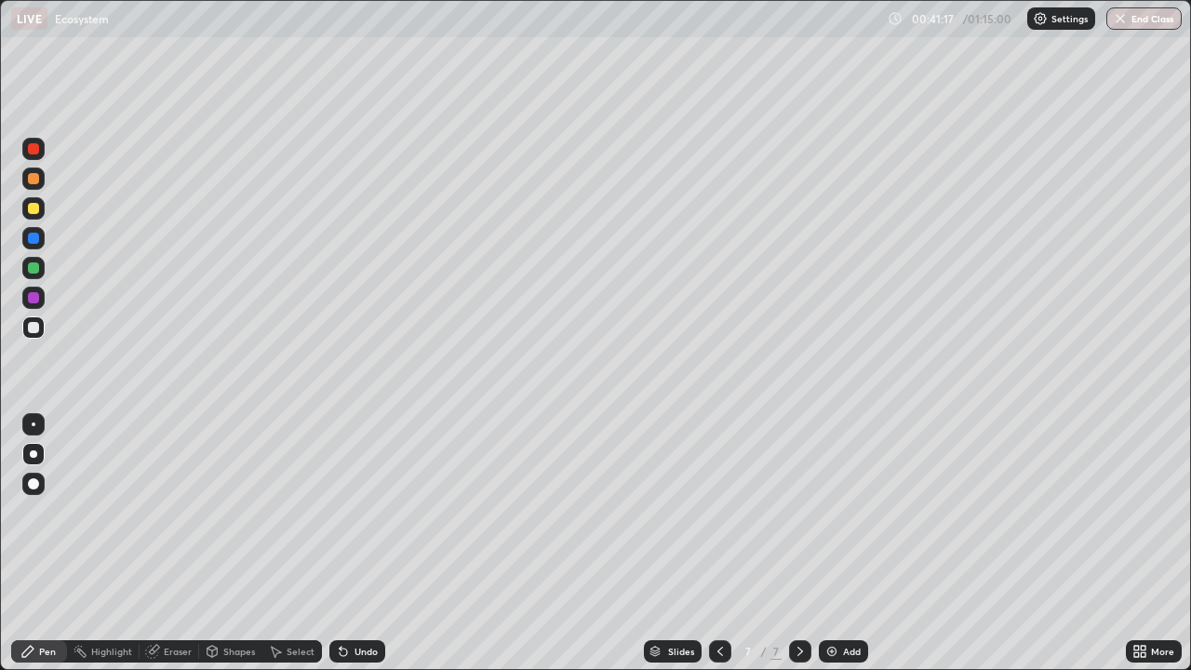
click at [32, 215] on div at bounding box center [33, 208] width 22 height 22
click at [35, 543] on div "Pen" at bounding box center [39, 651] width 56 height 22
click at [846, 543] on div "Add" at bounding box center [852, 650] width 18 height 9
click at [36, 187] on div at bounding box center [33, 178] width 22 height 22
click at [44, 543] on div "Pen" at bounding box center [47, 650] width 17 height 9
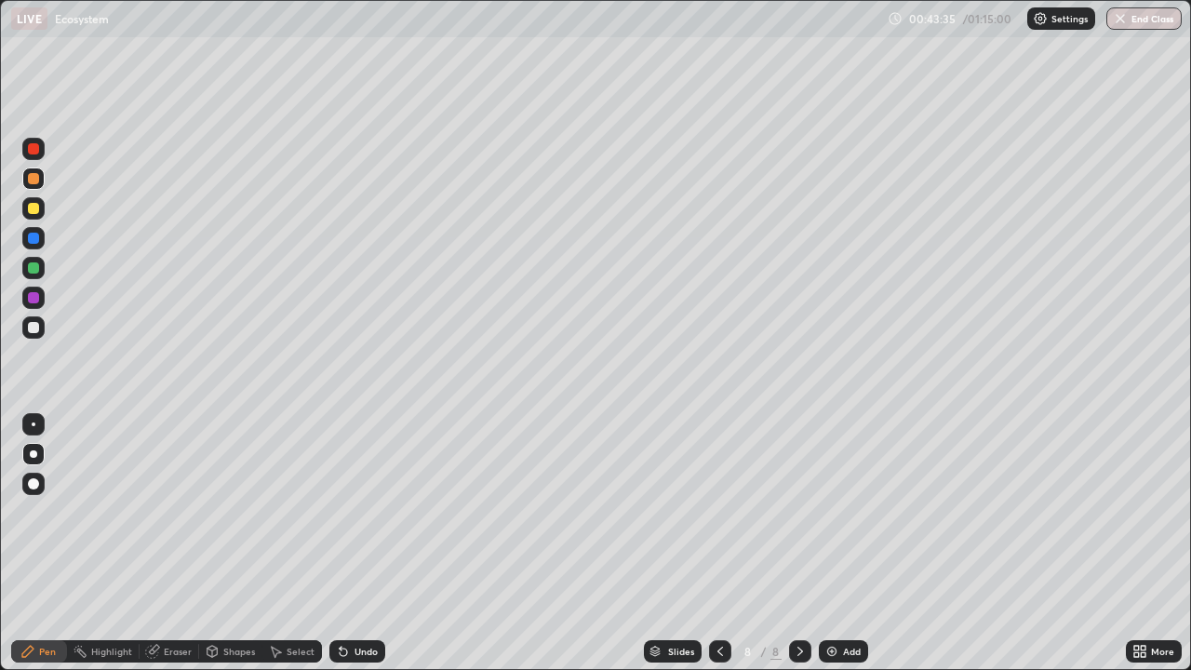
click at [34, 327] on div at bounding box center [33, 327] width 11 height 11
click at [33, 207] on div at bounding box center [33, 208] width 11 height 11
click at [33, 180] on div at bounding box center [33, 178] width 11 height 11
click at [32, 334] on div at bounding box center [33, 327] width 22 height 22
click at [47, 543] on div "Pen" at bounding box center [47, 650] width 17 height 9
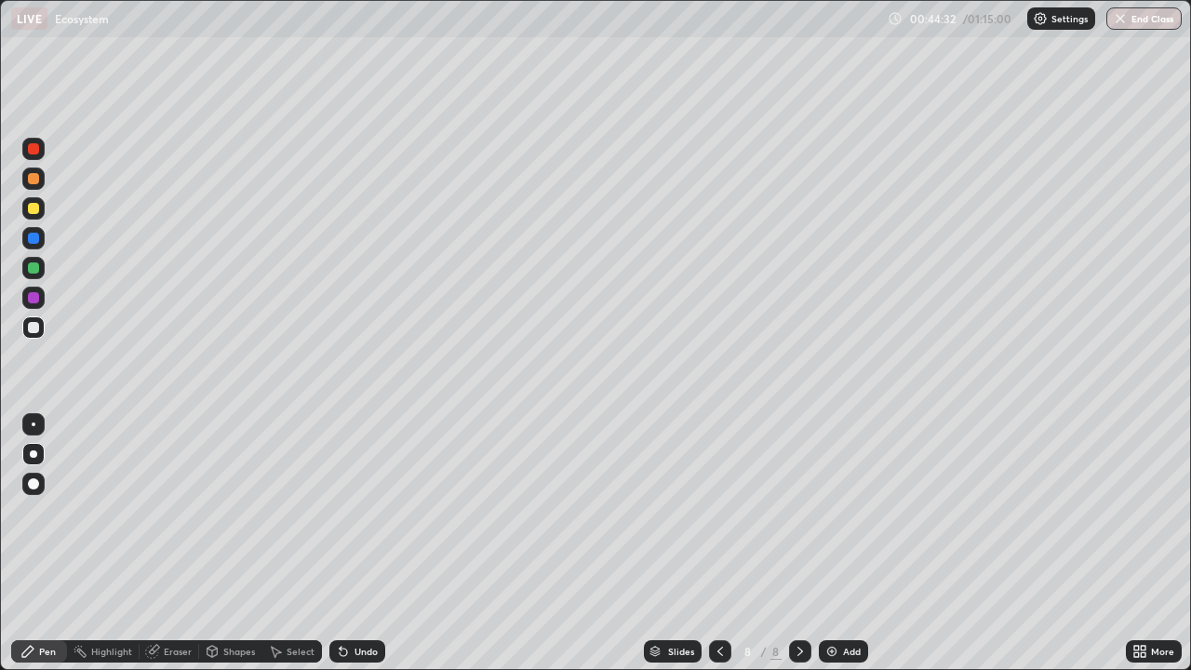
click at [33, 217] on div at bounding box center [33, 208] width 22 height 22
click at [34, 334] on div at bounding box center [33, 327] width 22 height 22
click at [34, 216] on div at bounding box center [33, 208] width 22 height 22
click at [33, 180] on div at bounding box center [33, 178] width 11 height 11
click at [33, 328] on div at bounding box center [33, 327] width 11 height 11
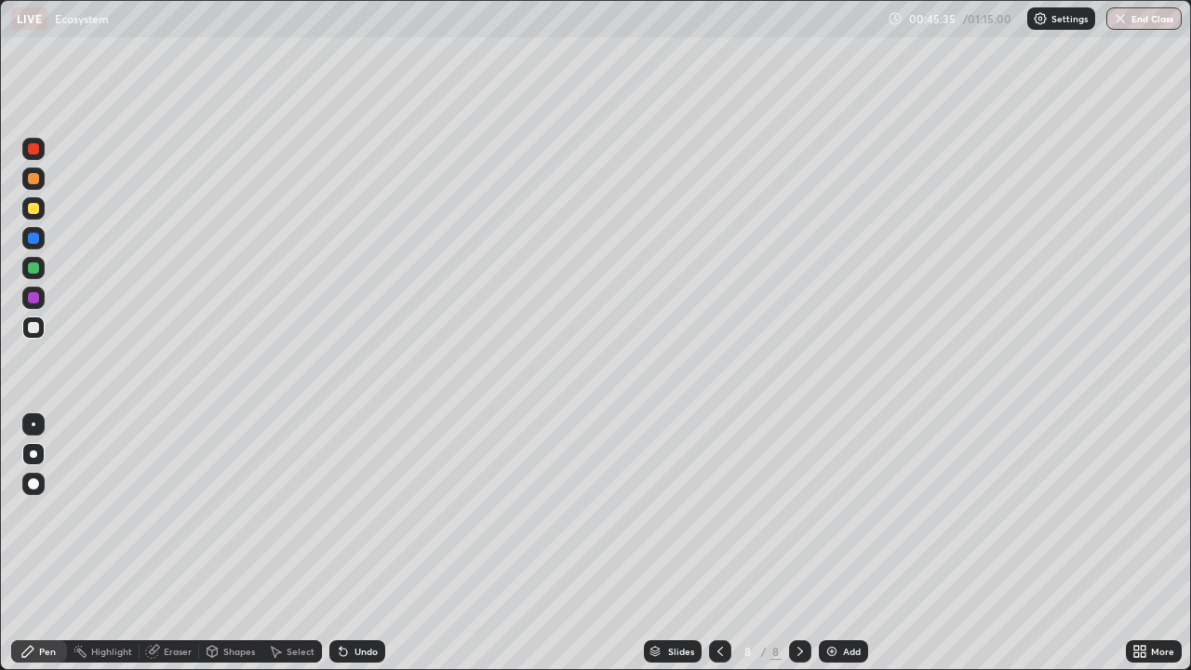
click at [48, 543] on div "Pen" at bounding box center [47, 650] width 17 height 9
click at [1131, 25] on button "End Class" at bounding box center [1143, 18] width 75 height 22
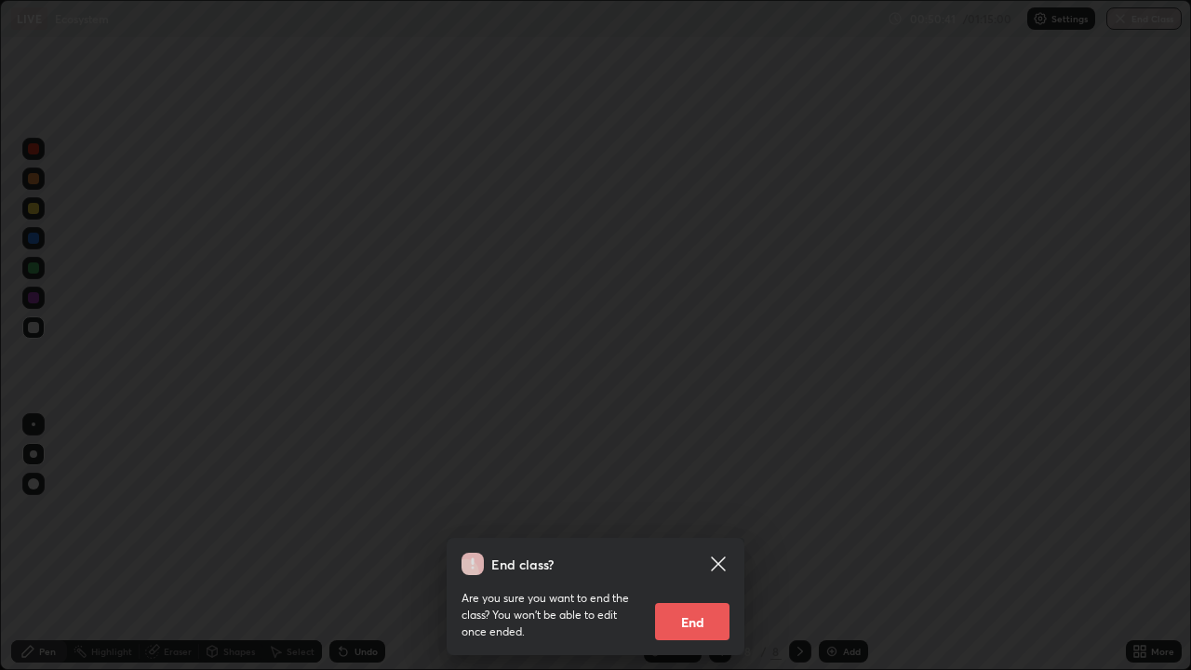
click at [709, 543] on button "End" at bounding box center [692, 621] width 74 height 37
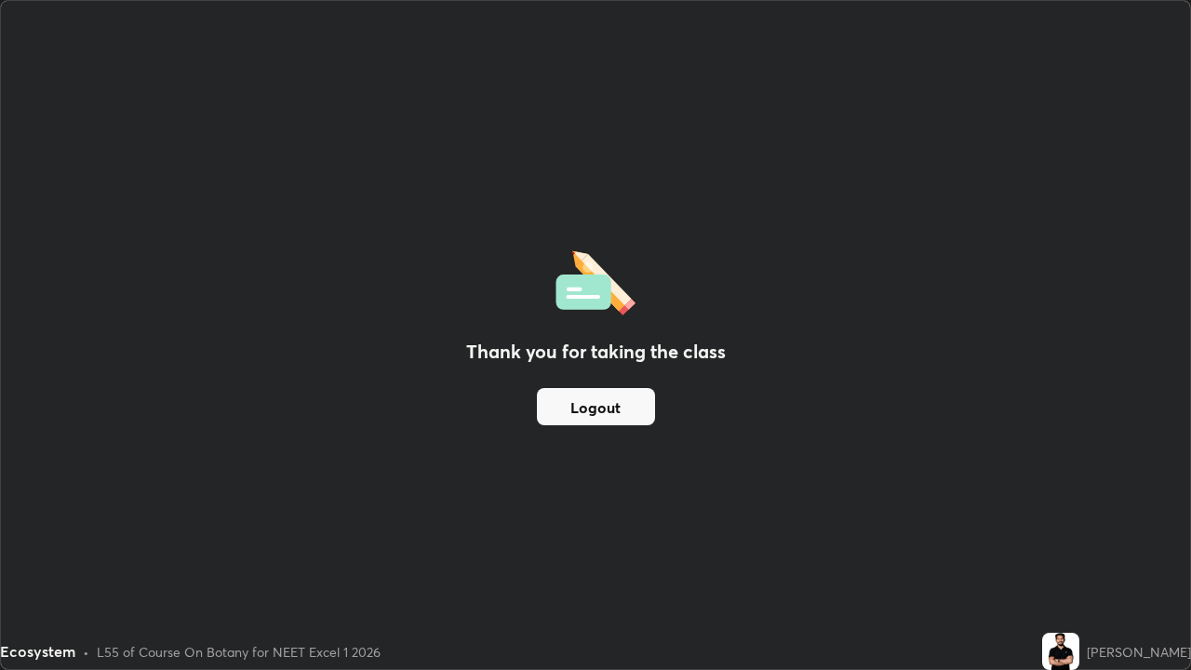
click at [621, 407] on button "Logout" at bounding box center [596, 406] width 118 height 37
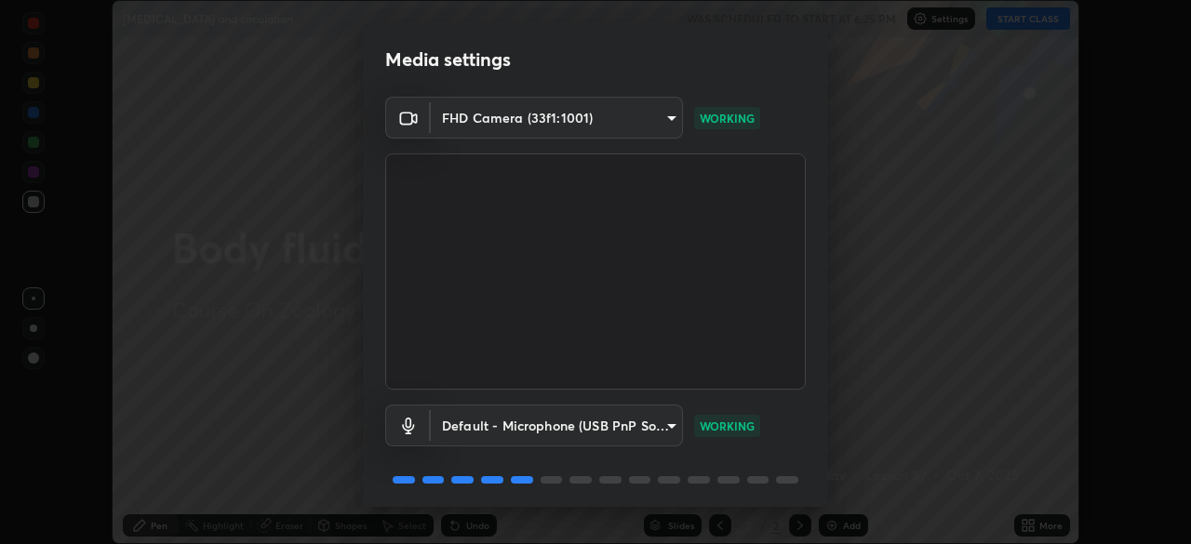
scroll to position [66, 0]
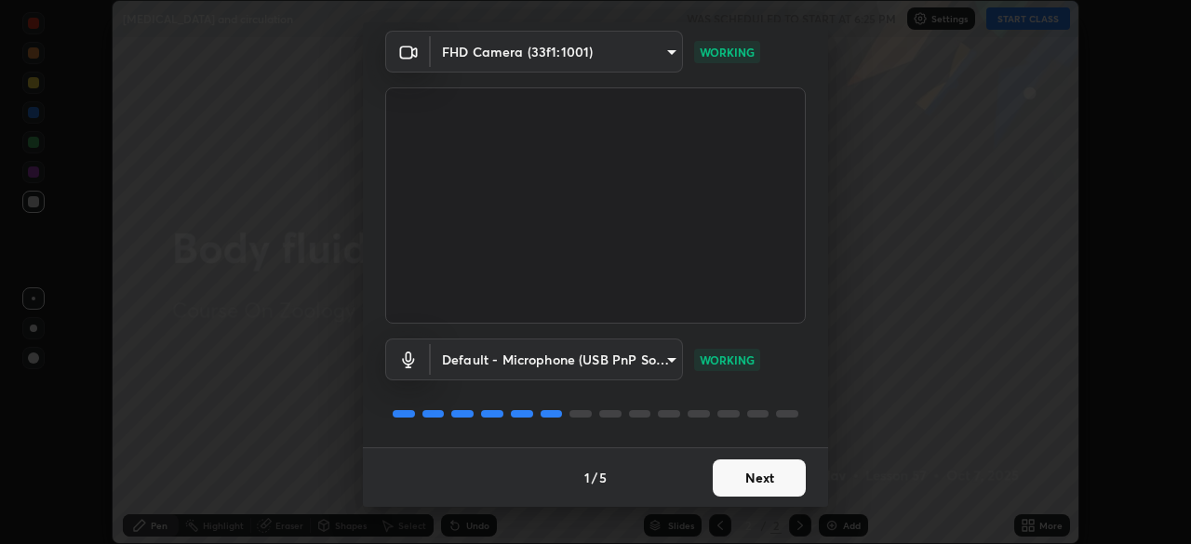
click at [777, 479] on button "Next" at bounding box center [759, 478] width 93 height 37
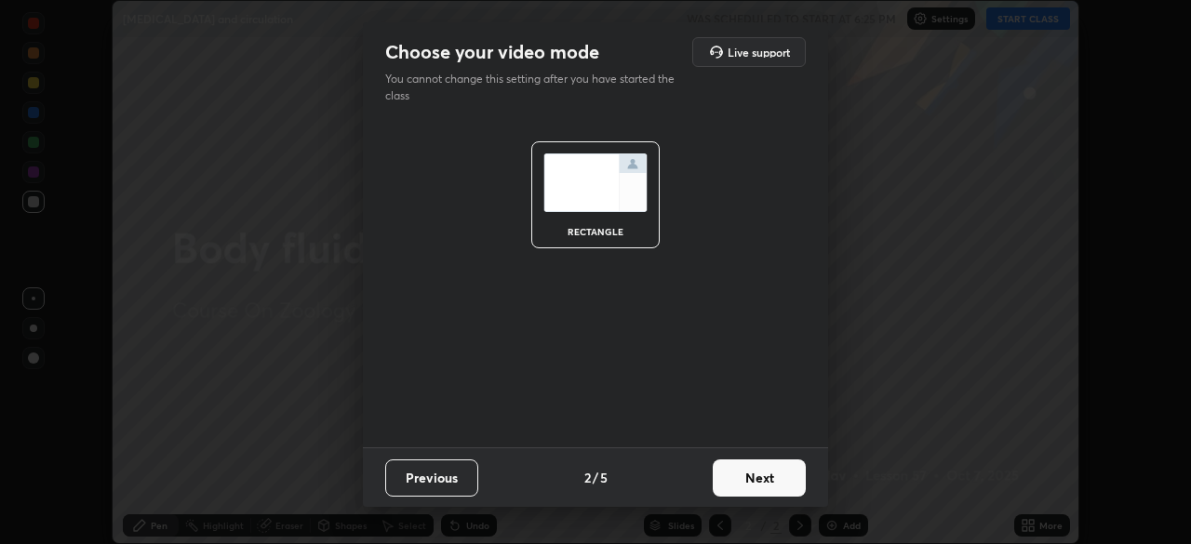
scroll to position [0, 0]
click at [787, 480] on button "Next" at bounding box center [759, 478] width 93 height 37
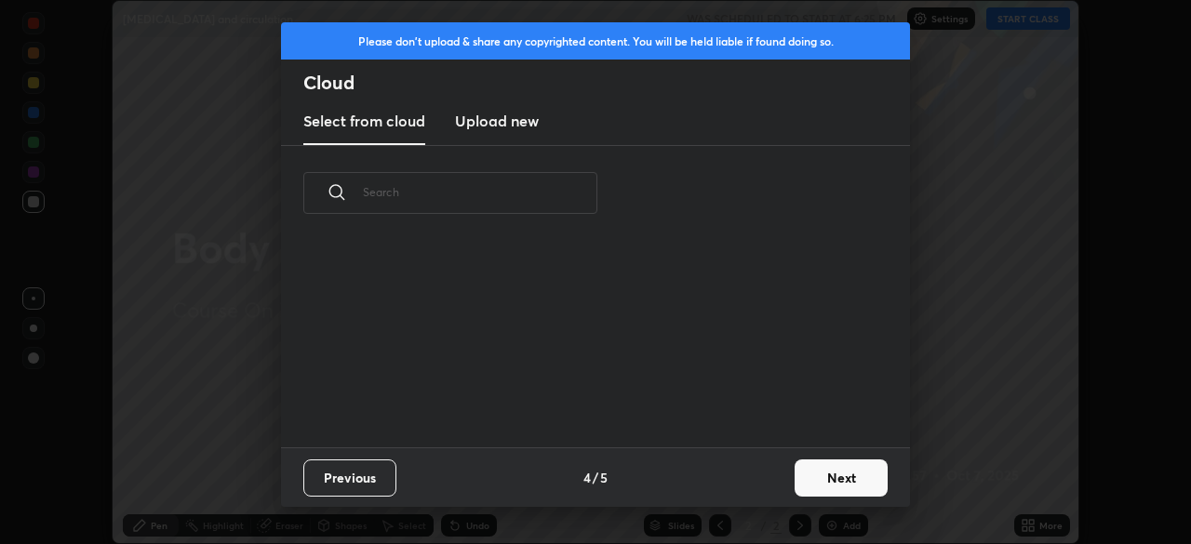
click at [855, 481] on button "Next" at bounding box center [840, 478] width 93 height 37
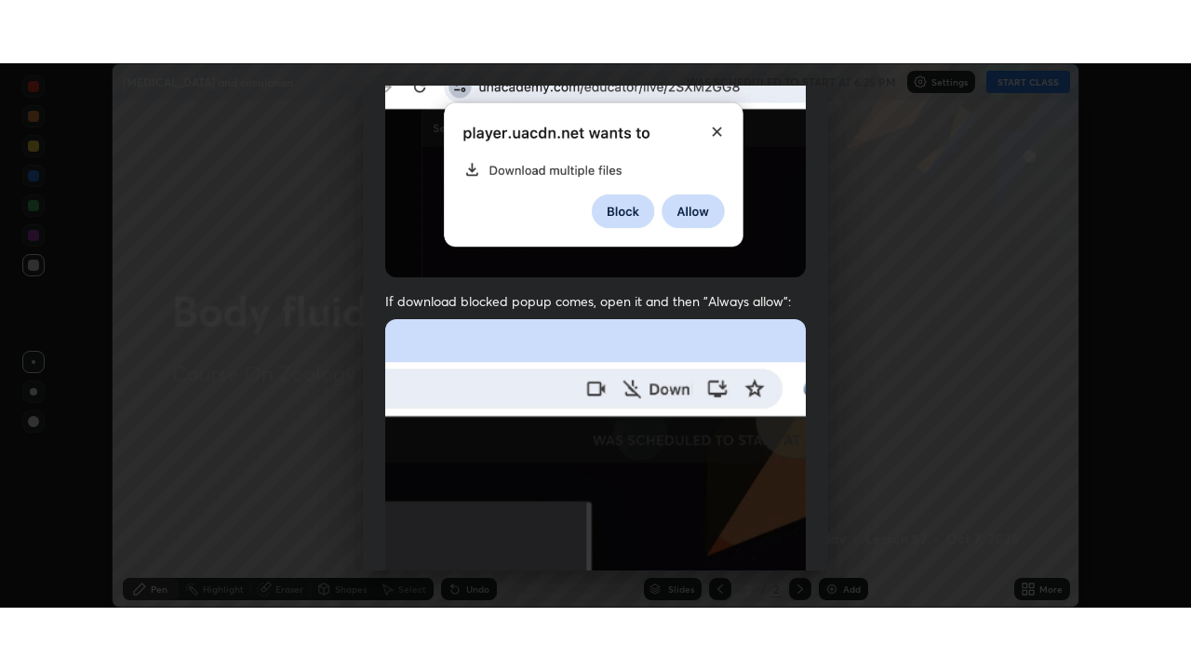
scroll to position [446, 0]
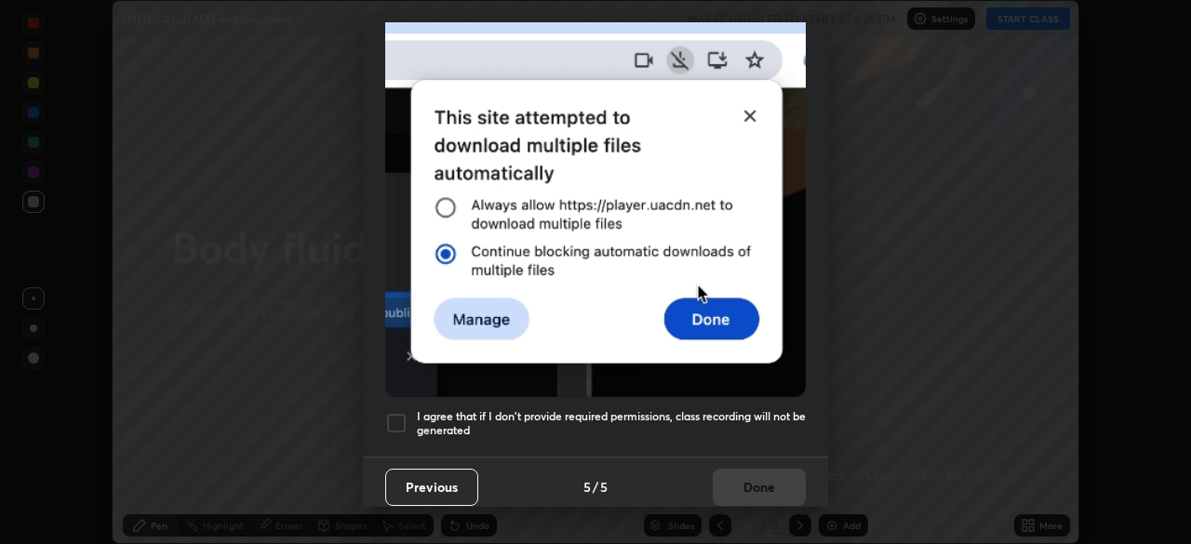
click at [393, 417] on div at bounding box center [396, 423] width 22 height 22
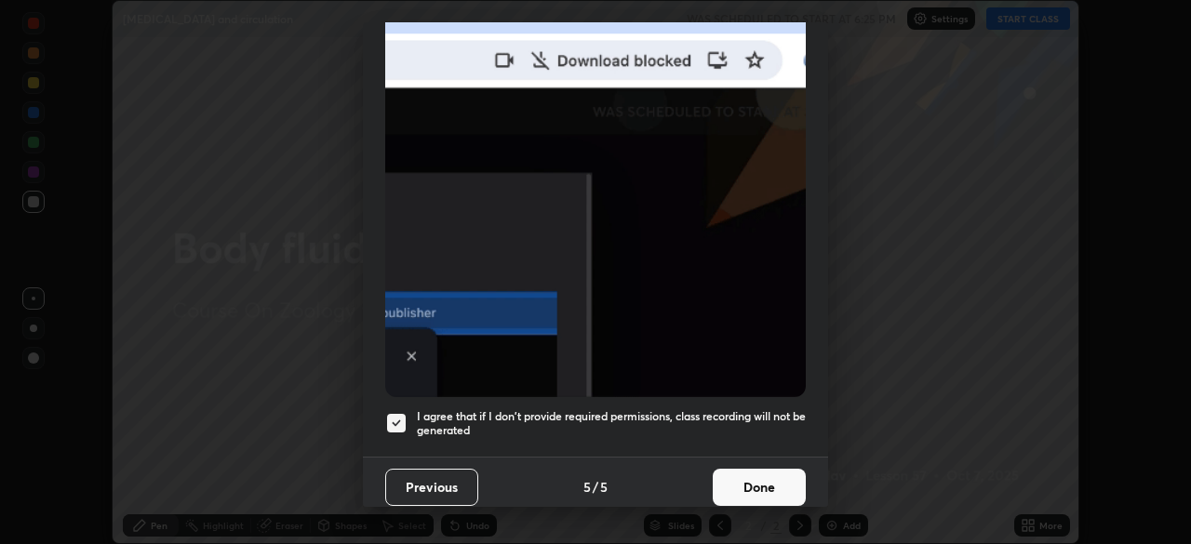
click at [767, 473] on button "Done" at bounding box center [759, 487] width 93 height 37
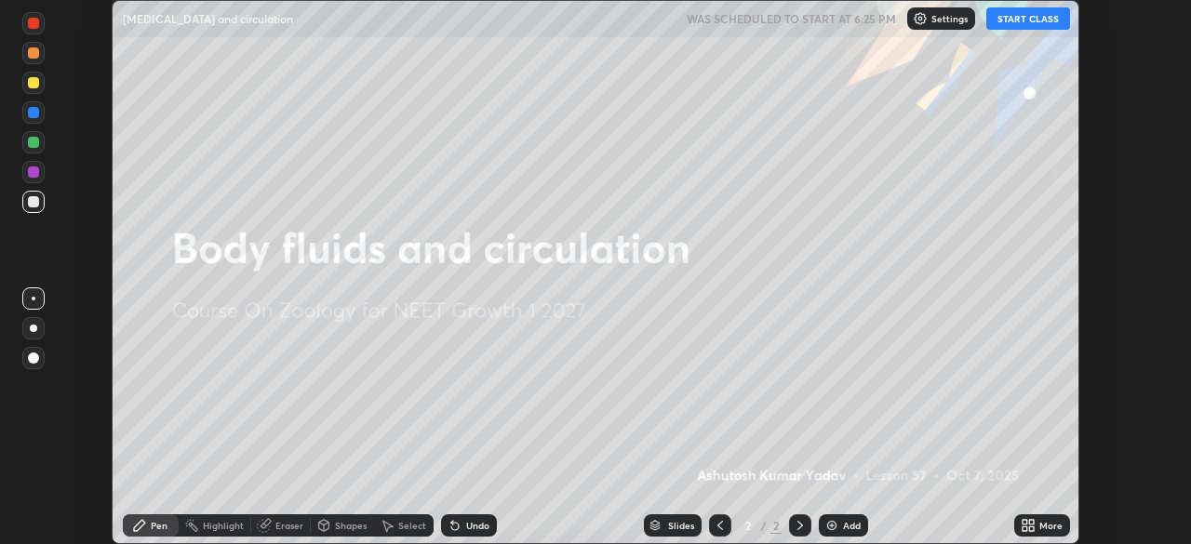
click at [849, 526] on div "Add" at bounding box center [852, 525] width 18 height 9
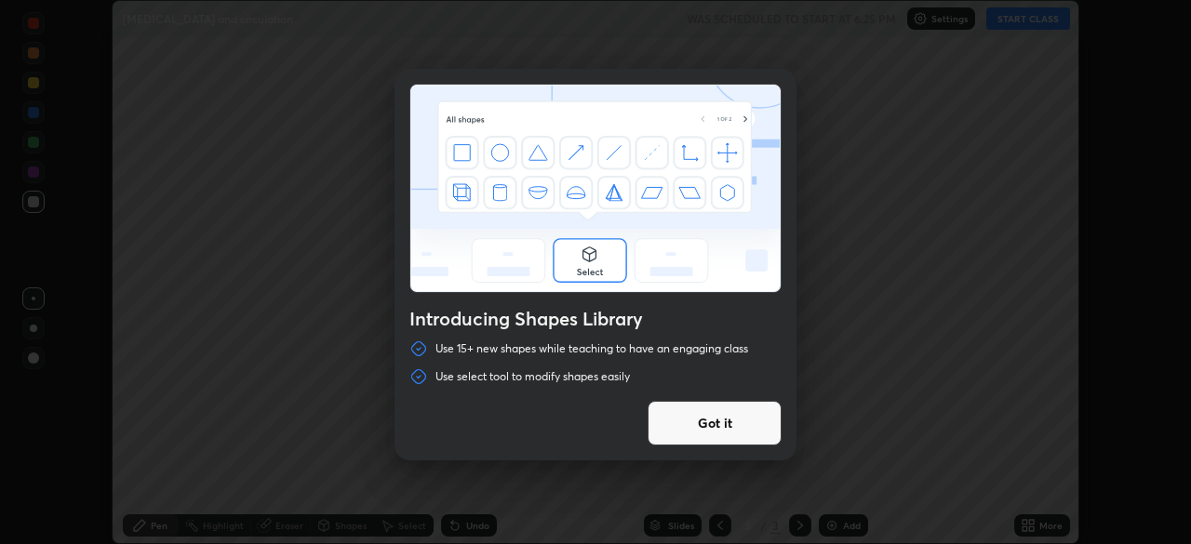
click at [1029, 526] on div "Introducing Shapes Library Use 15+ new shapes while teaching to have an engagin…" at bounding box center [595, 272] width 1191 height 544
click at [719, 427] on button "Got it" at bounding box center [714, 423] width 134 height 45
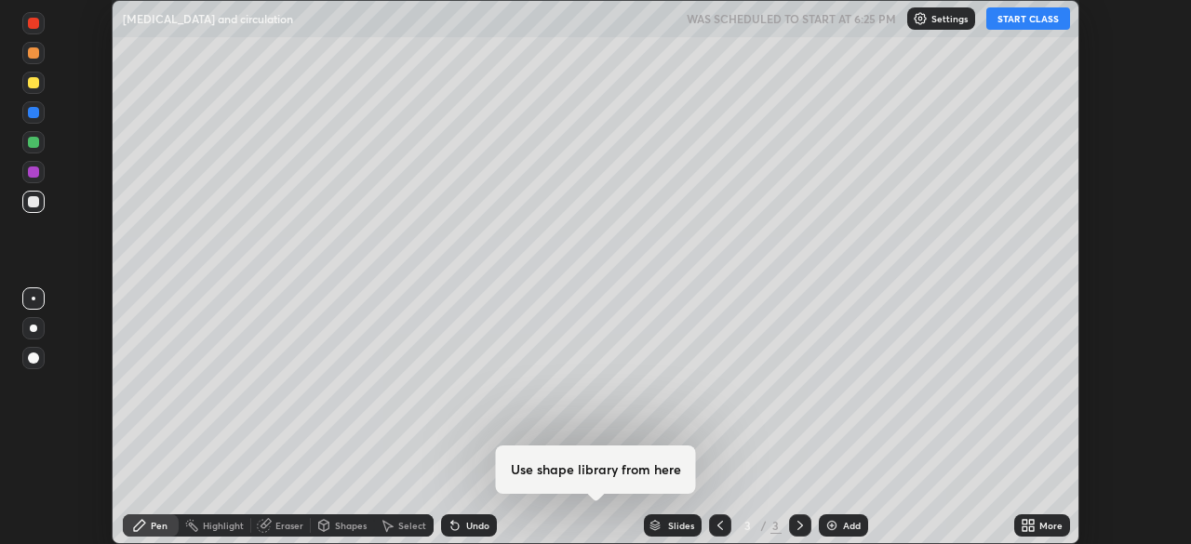
click at [1040, 528] on div "More" at bounding box center [1050, 525] width 23 height 9
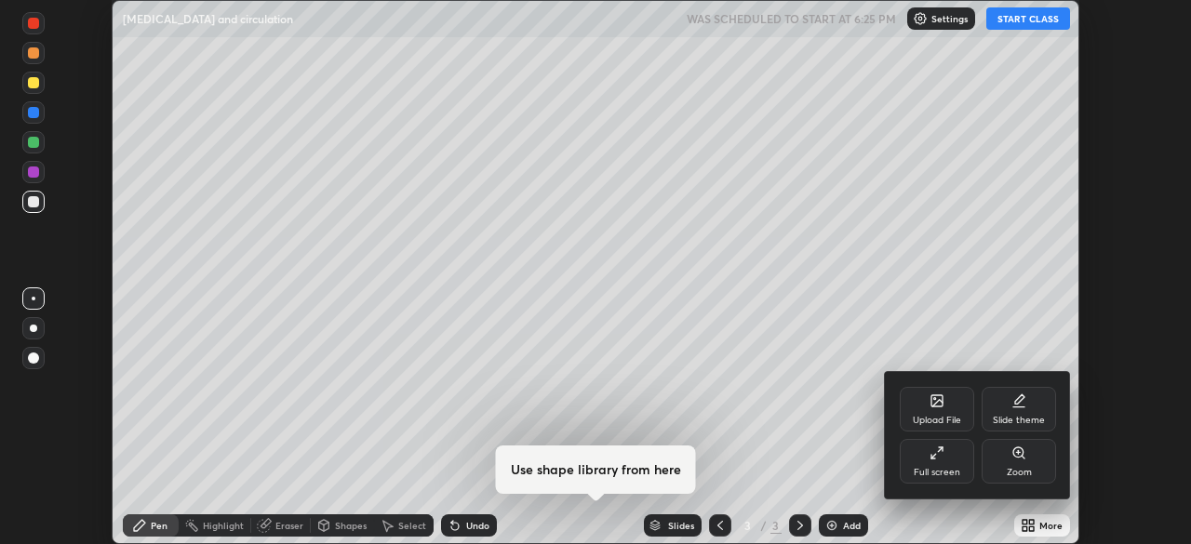
click at [938, 464] on div "Full screen" at bounding box center [937, 461] width 74 height 45
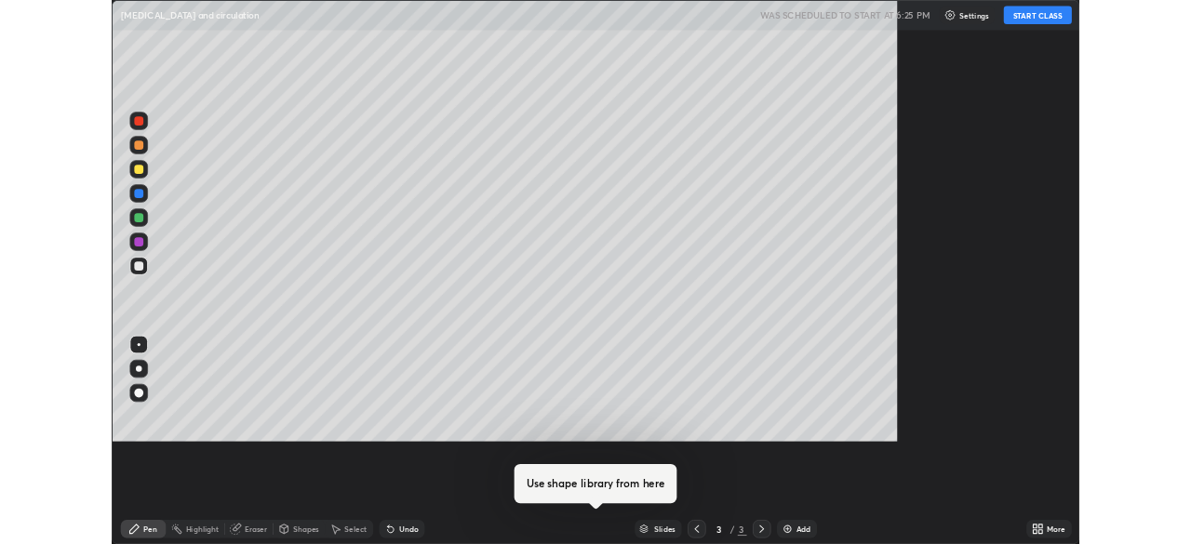
scroll to position [670, 1191]
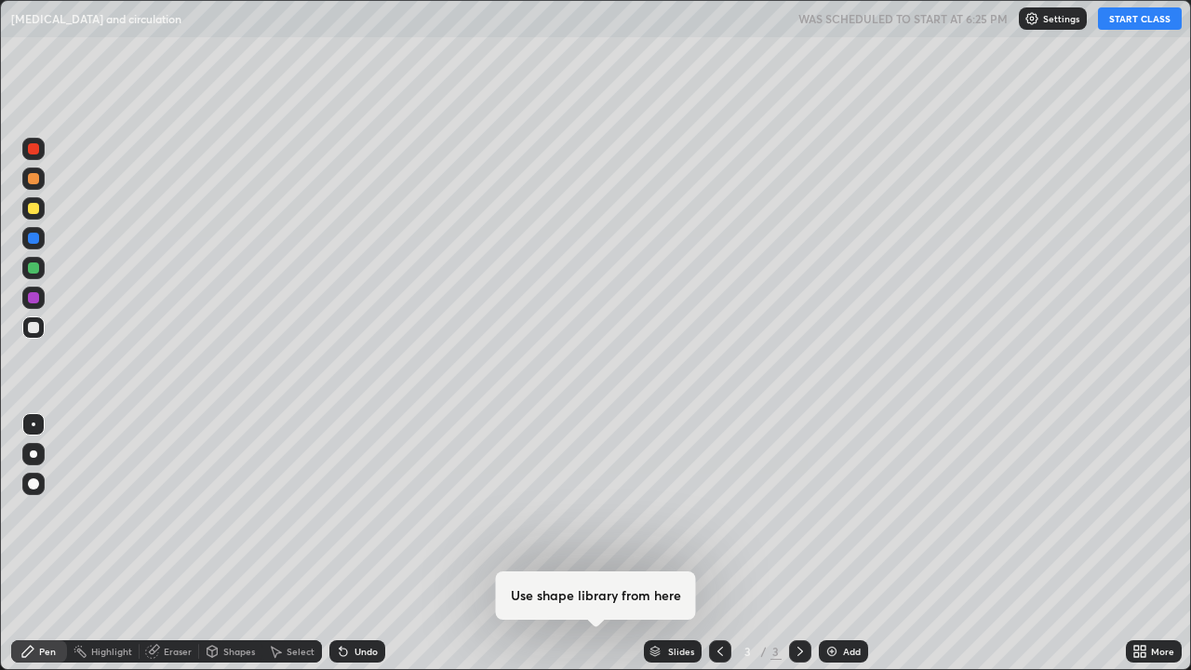
click at [1137, 20] on button "START CLASS" at bounding box center [1140, 18] width 84 height 22
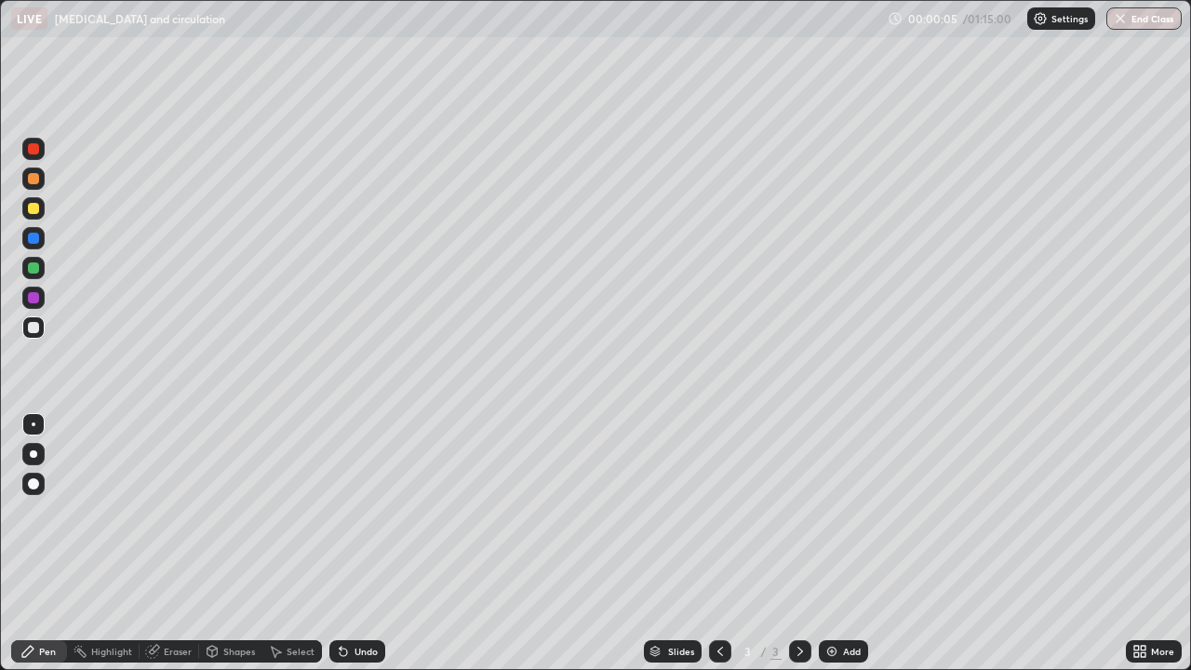
click at [31, 486] on div at bounding box center [33, 483] width 11 height 11
click at [35, 543] on div "Pen" at bounding box center [39, 651] width 56 height 22
click at [33, 328] on div at bounding box center [33, 327] width 11 height 11
click at [33, 209] on div at bounding box center [33, 208] width 11 height 11
click at [33, 328] on div at bounding box center [33, 327] width 11 height 11
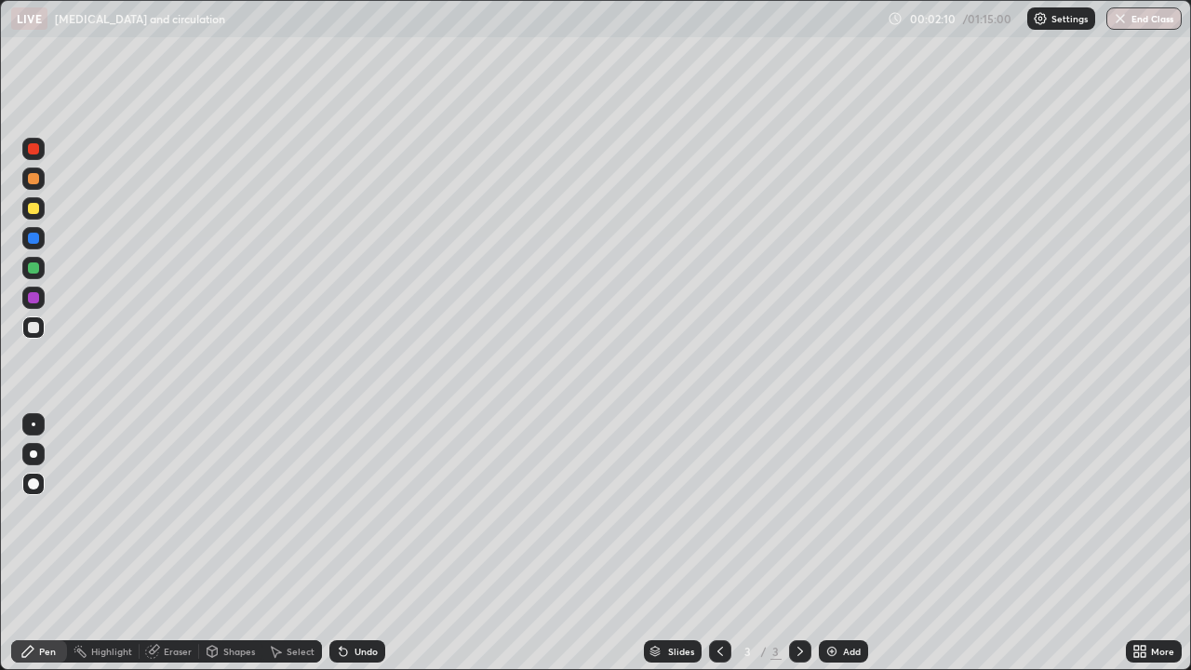
click at [36, 205] on div at bounding box center [33, 208] width 11 height 11
click at [35, 186] on div at bounding box center [33, 178] width 22 height 22
click at [294, 543] on div "Select" at bounding box center [301, 650] width 28 height 9
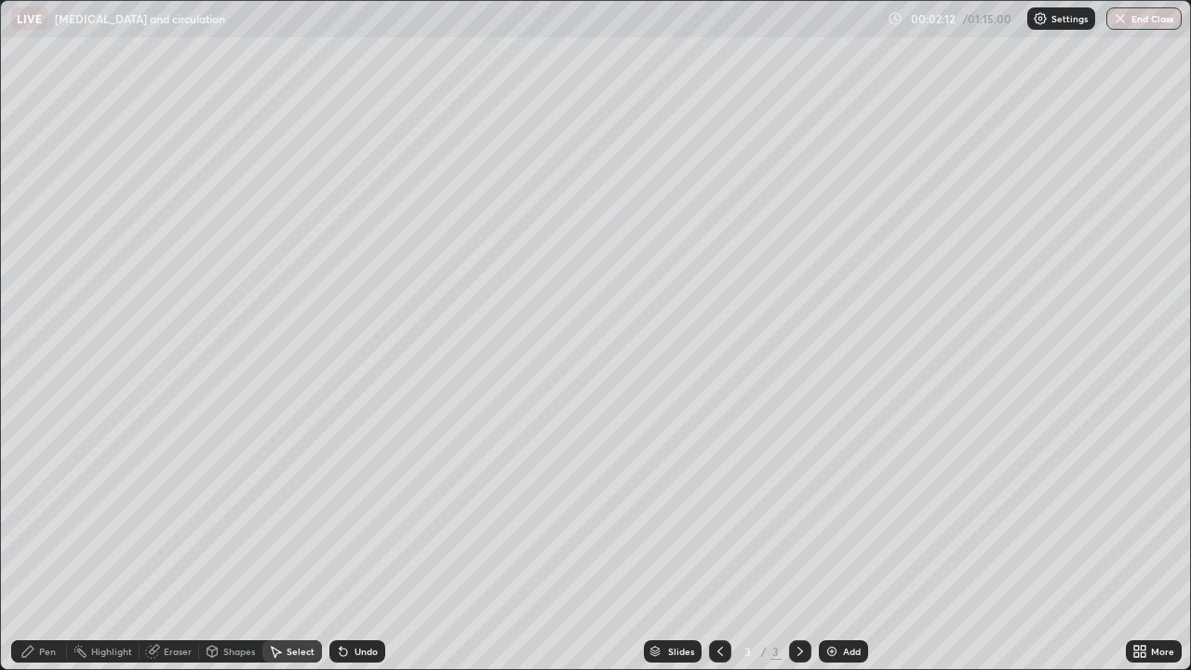
click at [237, 543] on div "Shapes" at bounding box center [230, 651] width 63 height 22
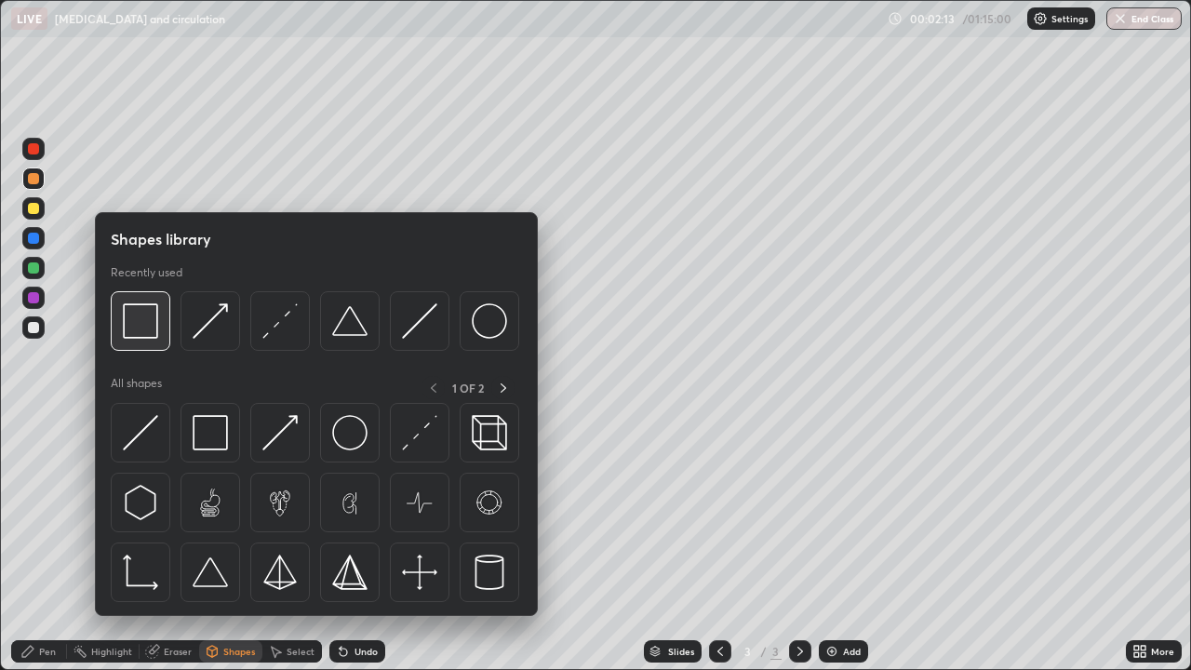
click at [149, 327] on img at bounding box center [140, 320] width 35 height 35
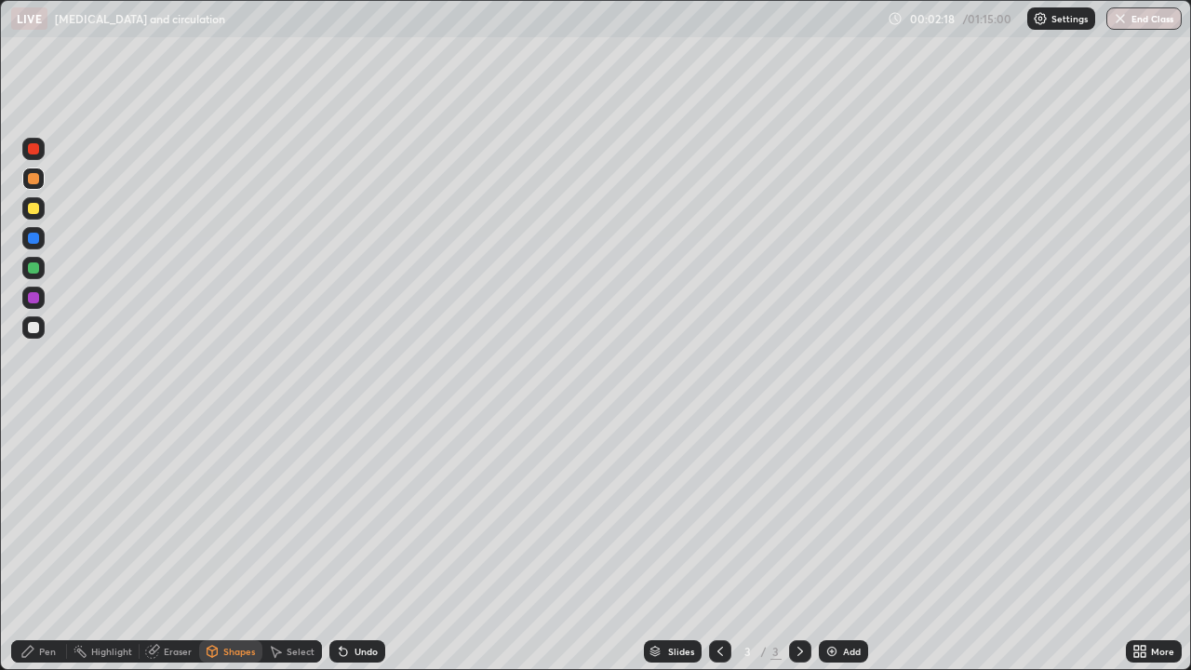
click at [33, 325] on div at bounding box center [33, 327] width 11 height 11
click at [41, 543] on div "Pen" at bounding box center [47, 650] width 17 height 9
click at [230, 543] on div "Shapes" at bounding box center [239, 650] width 32 height 9
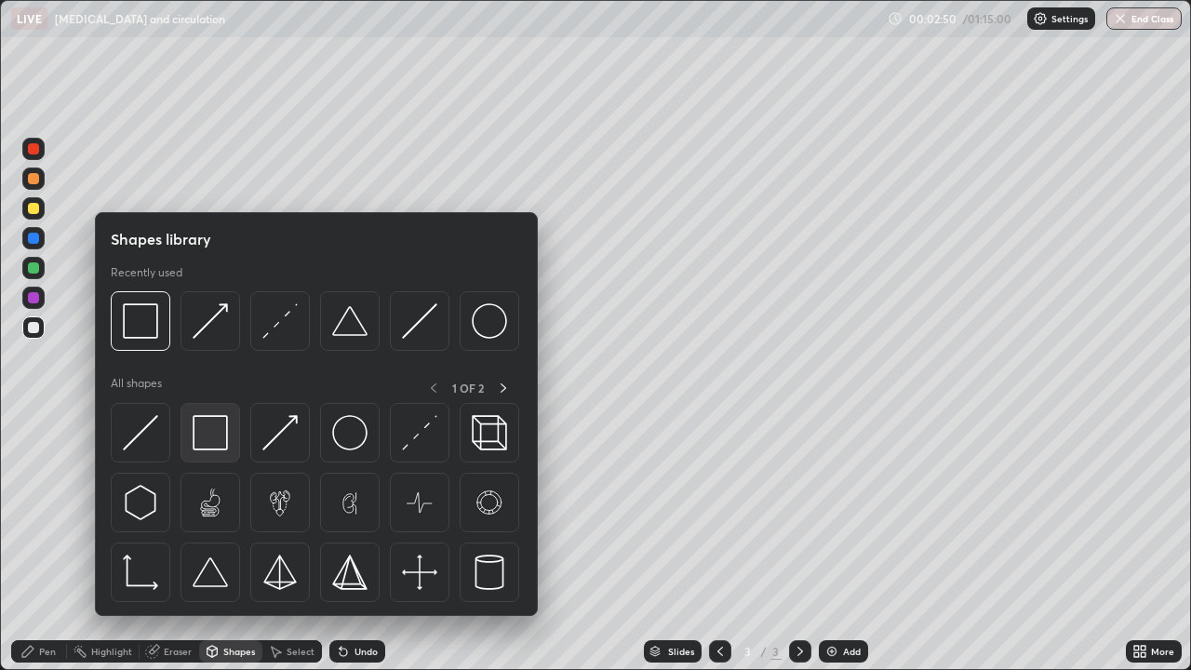
click at [218, 431] on img at bounding box center [210, 432] width 35 height 35
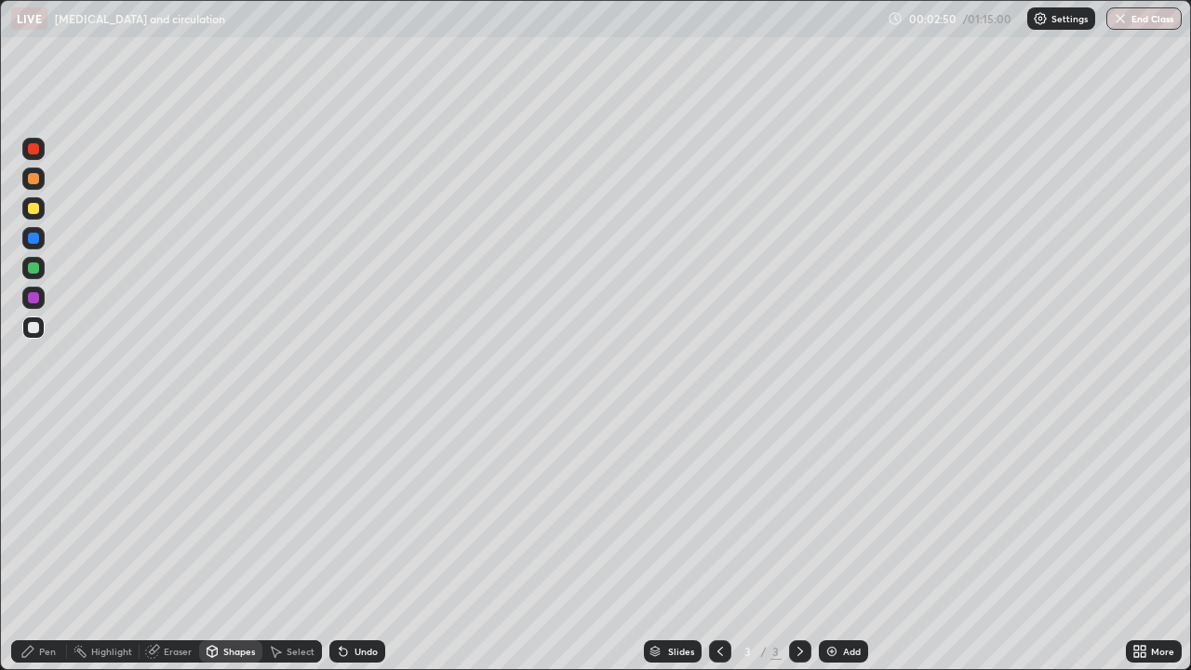
click at [33, 211] on div at bounding box center [33, 208] width 11 height 11
click at [47, 543] on div "Pen" at bounding box center [47, 650] width 17 height 9
click at [35, 207] on div at bounding box center [33, 208] width 11 height 11
click at [231, 543] on div "Shapes" at bounding box center [239, 650] width 32 height 9
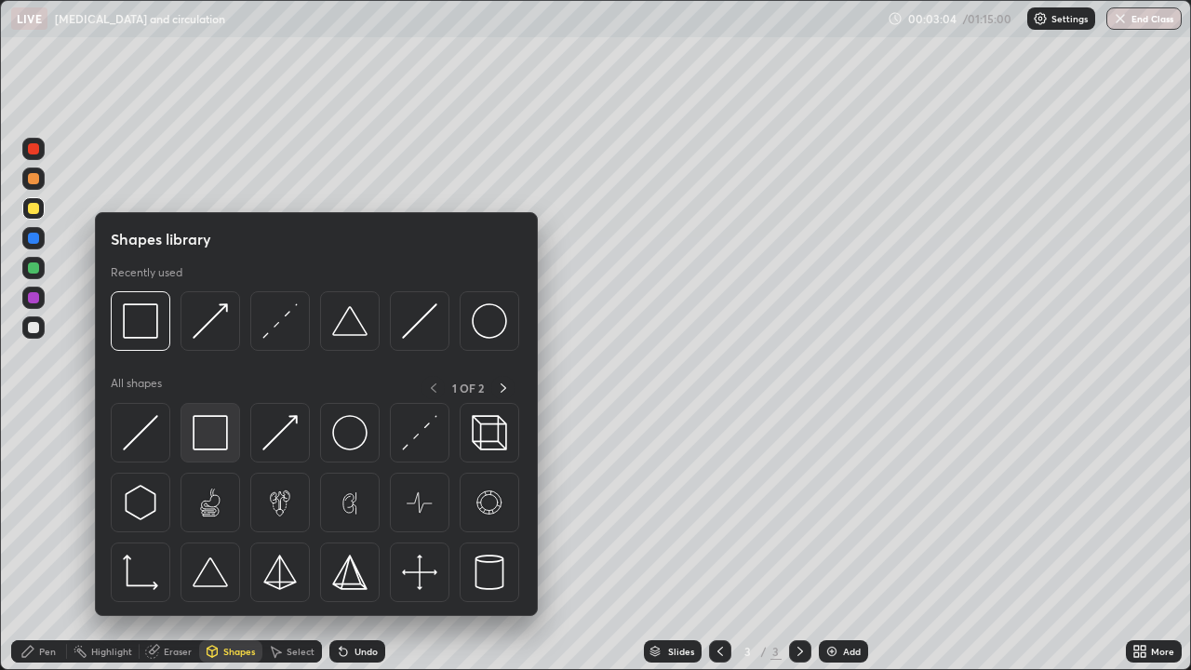
click at [211, 435] on img at bounding box center [210, 432] width 35 height 35
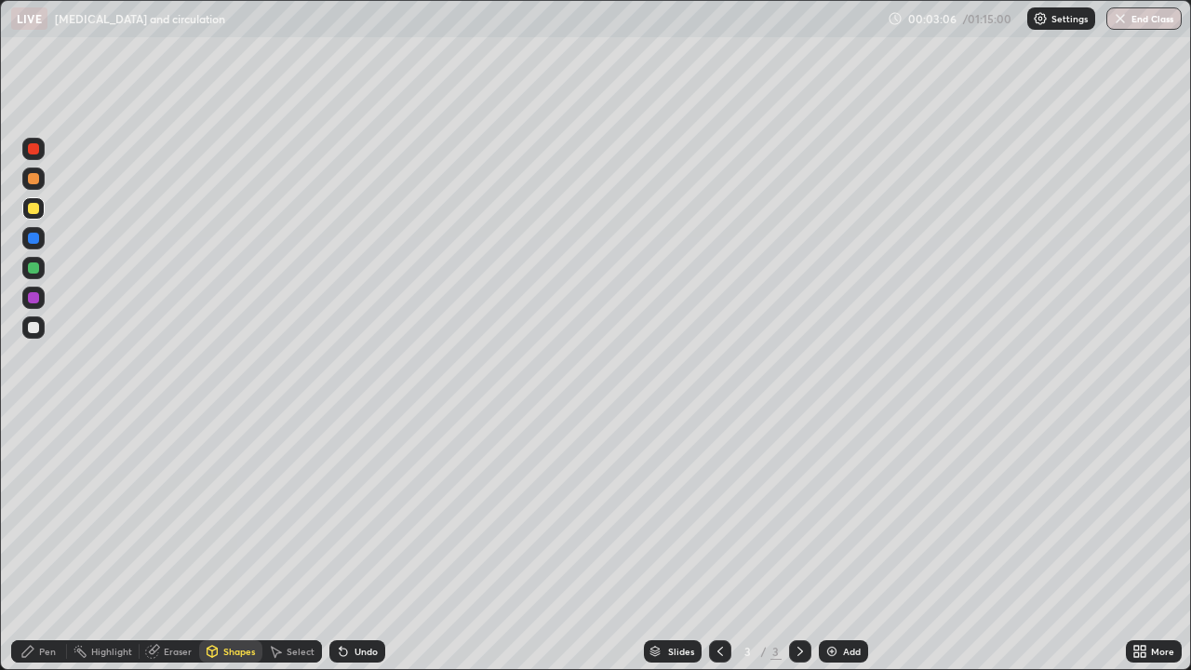
click at [30, 176] on div at bounding box center [33, 178] width 11 height 11
click at [34, 327] on div at bounding box center [33, 327] width 11 height 11
click at [47, 543] on div "Pen" at bounding box center [47, 650] width 17 height 9
click at [32, 211] on div at bounding box center [33, 208] width 11 height 11
click at [28, 317] on div at bounding box center [33, 327] width 22 height 22
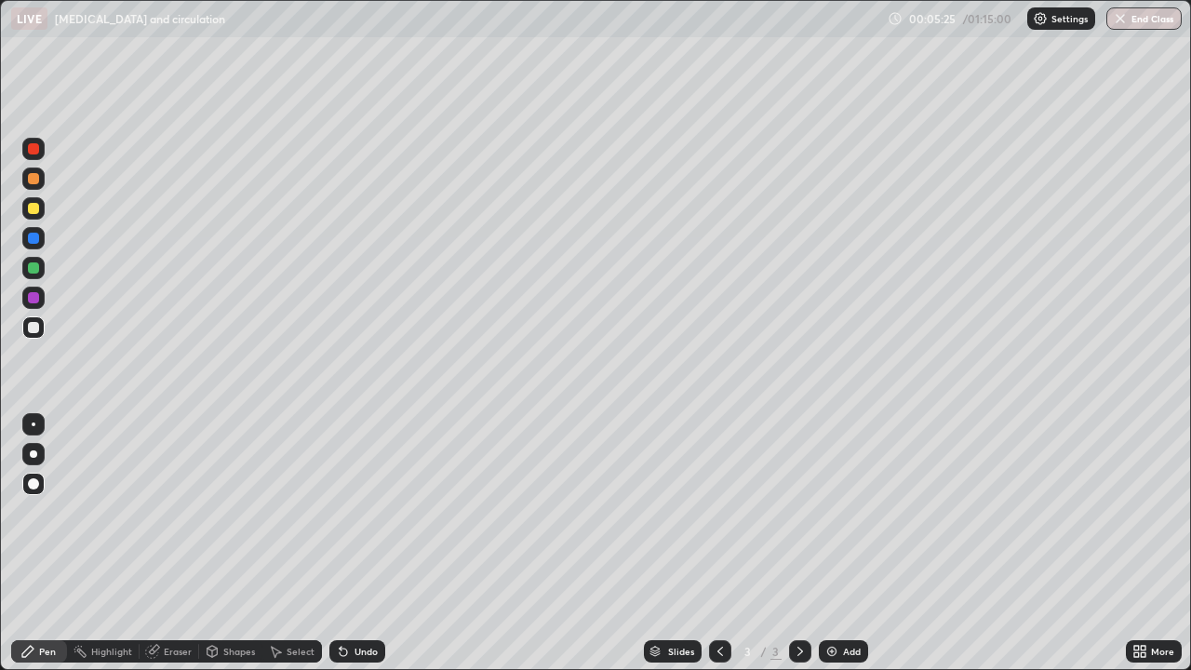
click at [37, 213] on div at bounding box center [33, 208] width 22 height 22
click at [233, 543] on div "Shapes" at bounding box center [239, 650] width 32 height 9
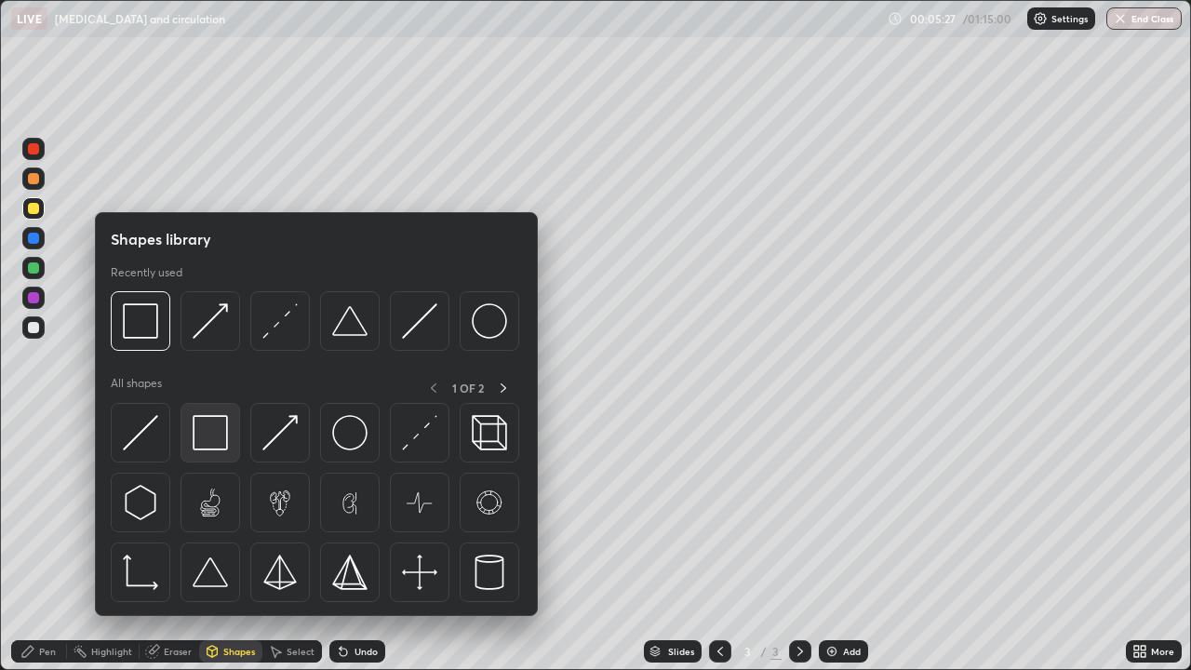
click at [205, 429] on img at bounding box center [210, 432] width 35 height 35
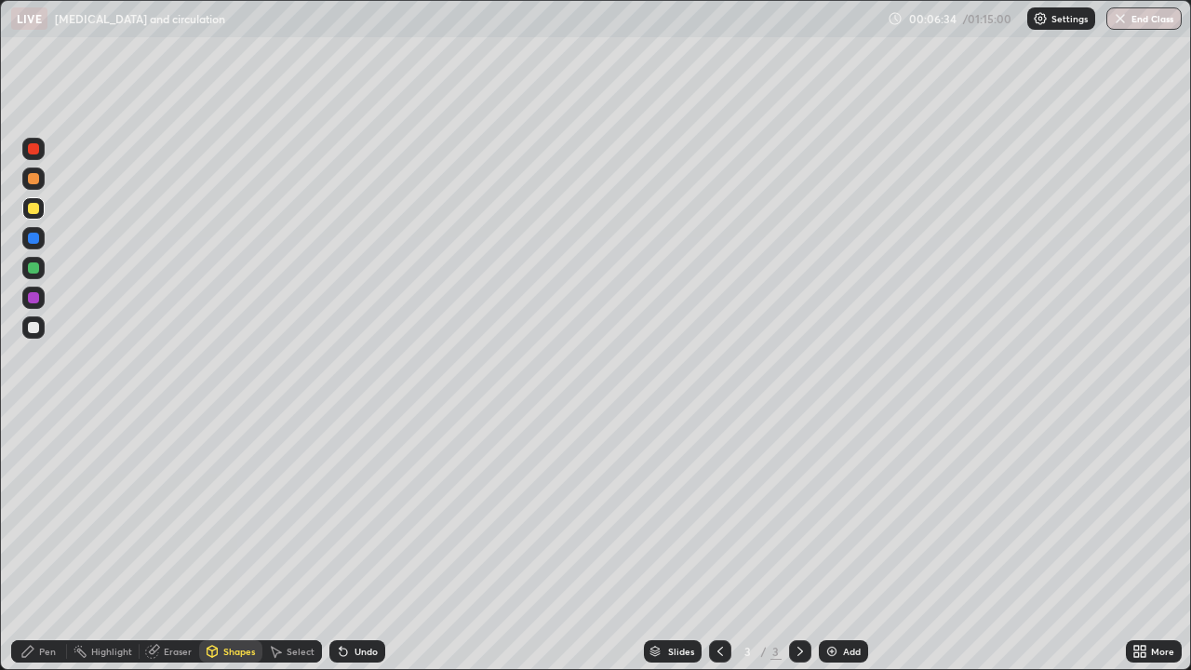
click at [372, 543] on div "Undo" at bounding box center [365, 650] width 23 height 9
click at [59, 543] on div "Pen" at bounding box center [39, 651] width 56 height 22
click at [38, 331] on div at bounding box center [33, 327] width 22 height 22
click at [220, 543] on div "Shapes" at bounding box center [230, 651] width 63 height 22
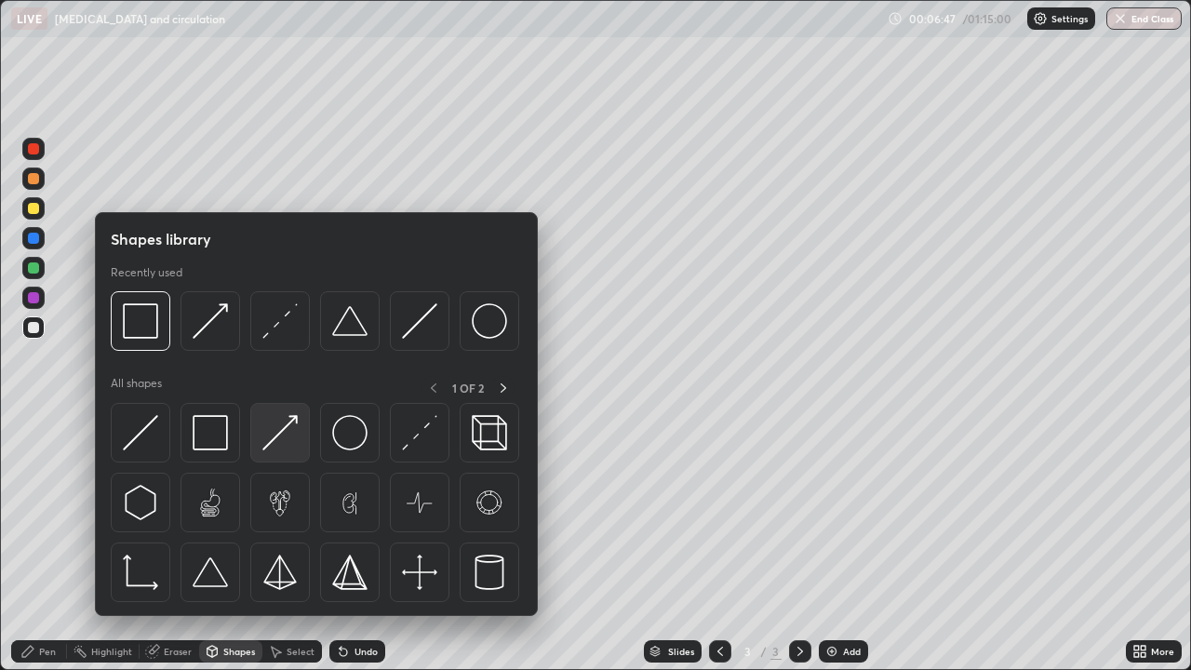
click at [278, 433] on img at bounding box center [279, 432] width 35 height 35
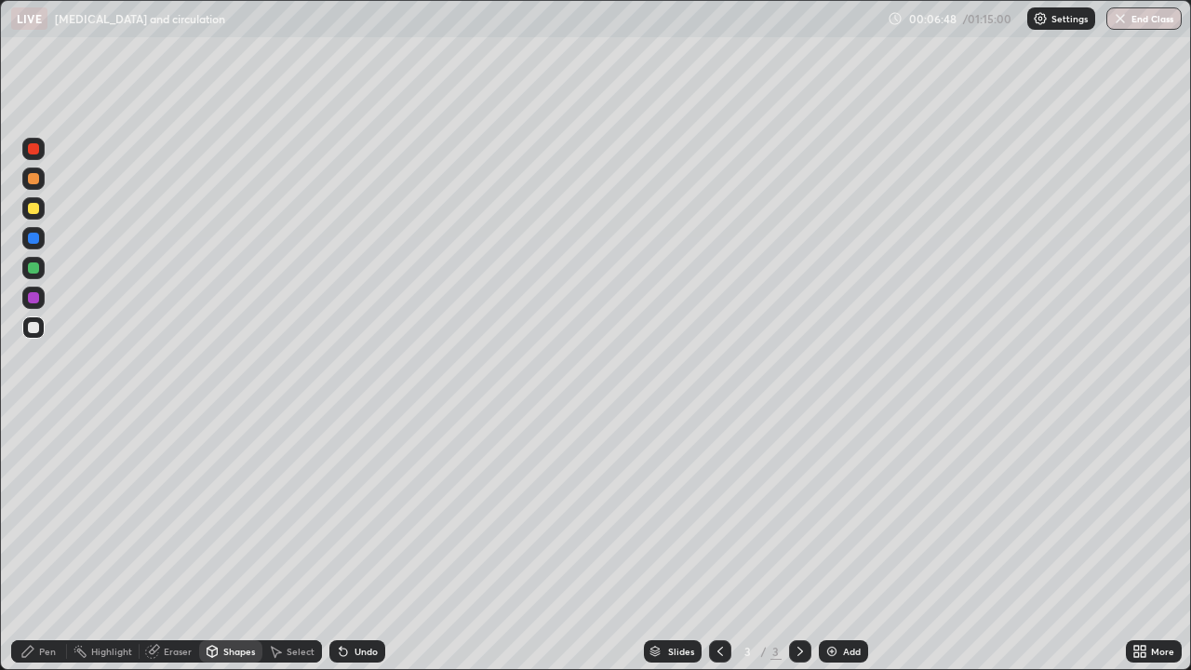
click at [35, 307] on div at bounding box center [33, 298] width 22 height 22
click at [32, 331] on div at bounding box center [33, 327] width 11 height 11
click at [40, 543] on div "Pen" at bounding box center [39, 651] width 56 height 22
click at [40, 188] on div at bounding box center [33, 178] width 22 height 22
click at [32, 454] on div at bounding box center [33, 453] width 7 height 7
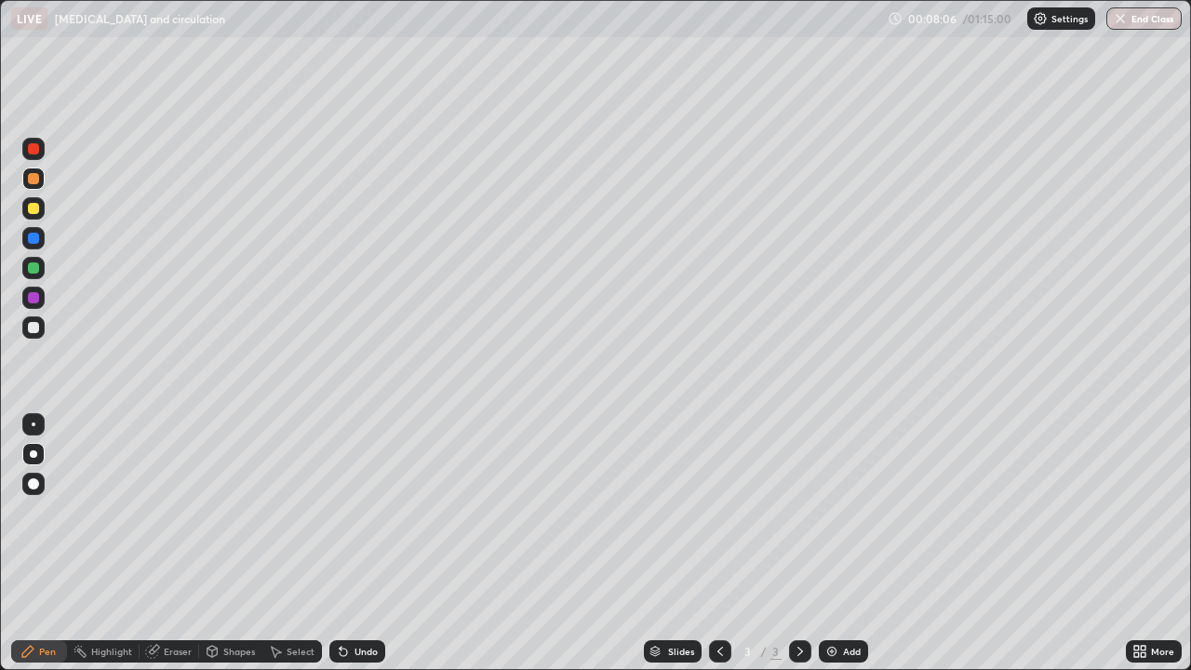
click at [239, 543] on div "Shapes" at bounding box center [239, 650] width 32 height 9
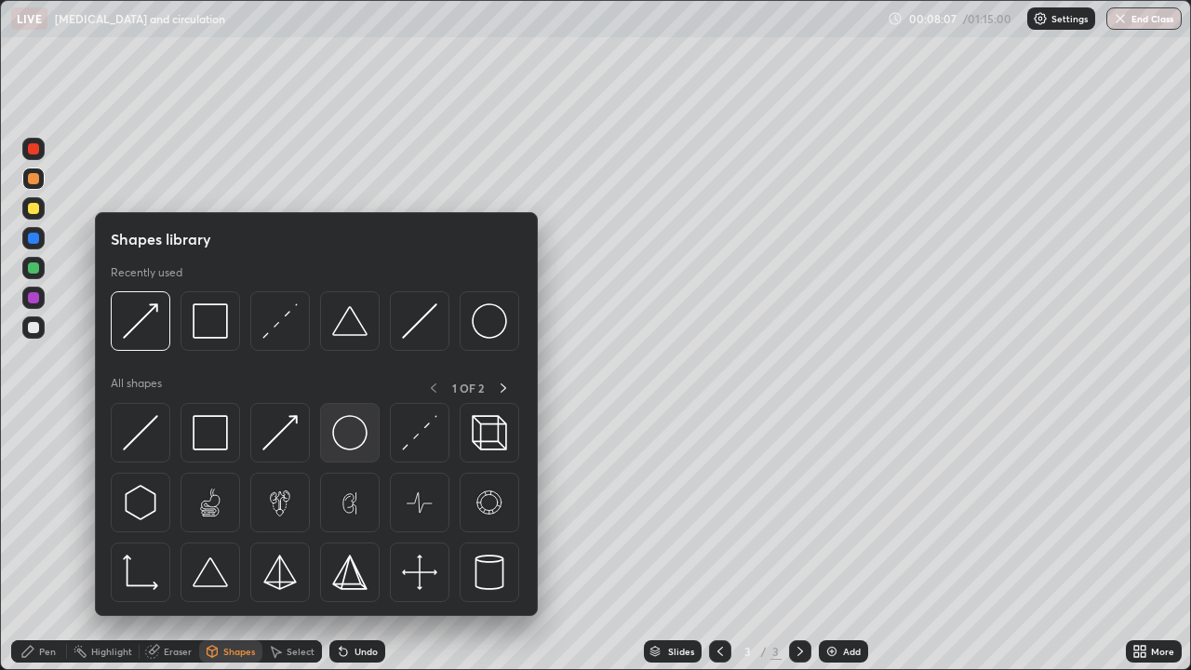
click at [348, 433] on img at bounding box center [349, 432] width 35 height 35
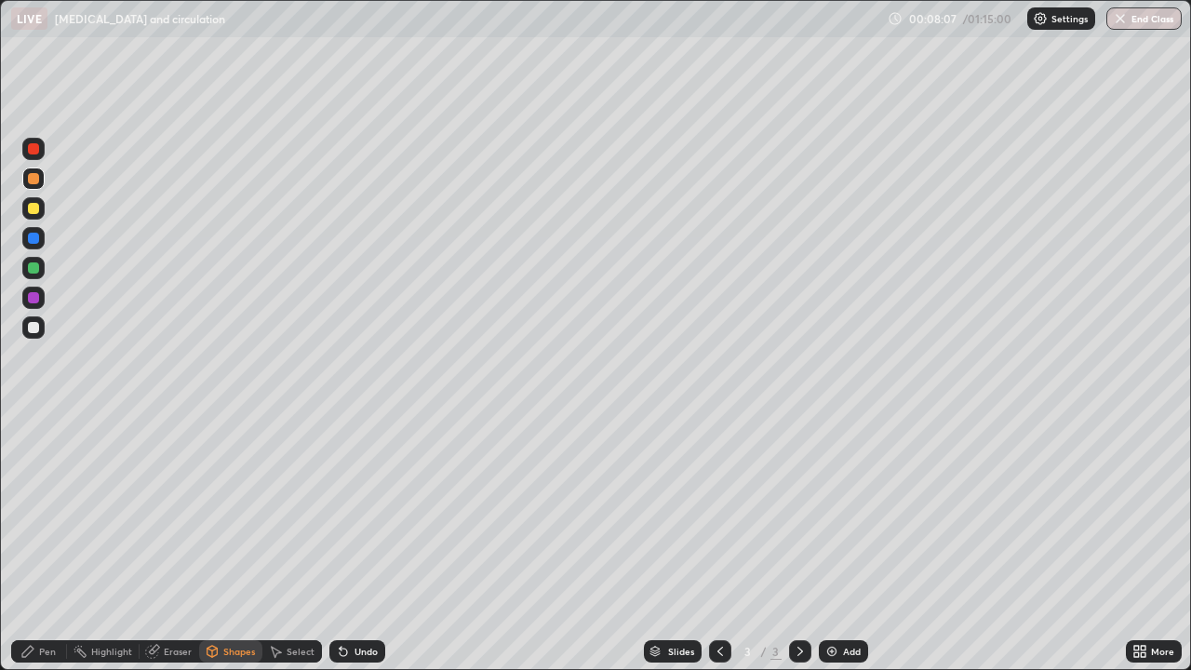
click at [32, 327] on div at bounding box center [33, 327] width 11 height 11
click at [46, 543] on div "Pen" at bounding box center [39, 651] width 56 height 22
click at [193, 543] on div "Eraser" at bounding box center [170, 651] width 60 height 22
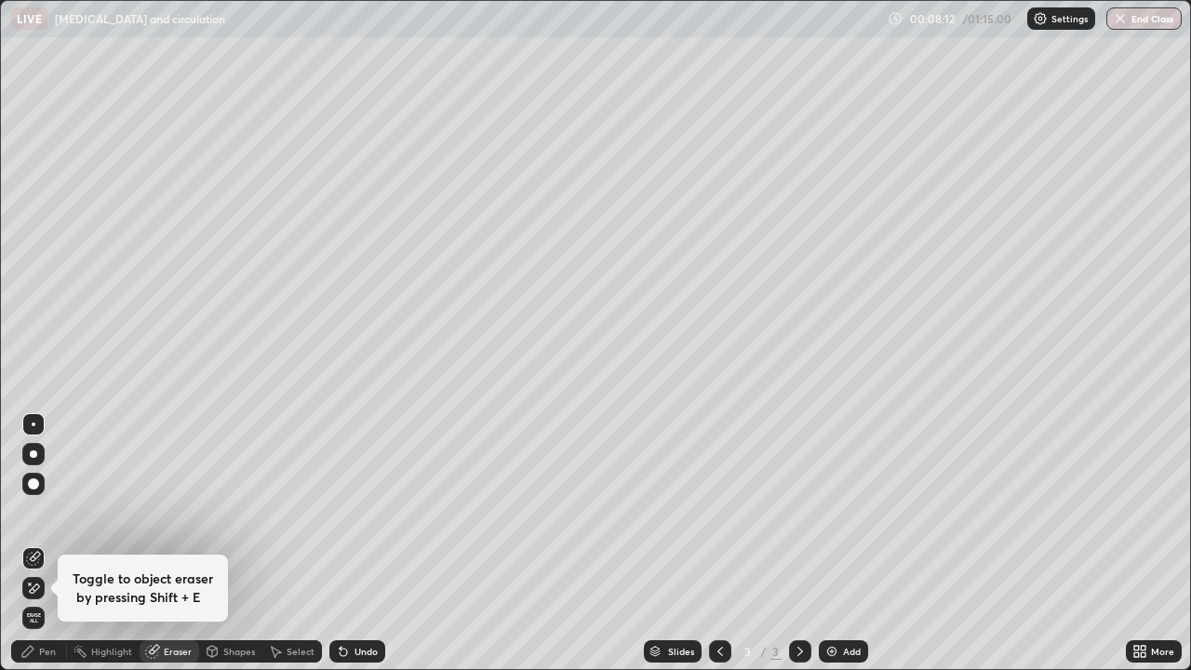
click at [233, 543] on div "Shapes" at bounding box center [230, 651] width 63 height 22
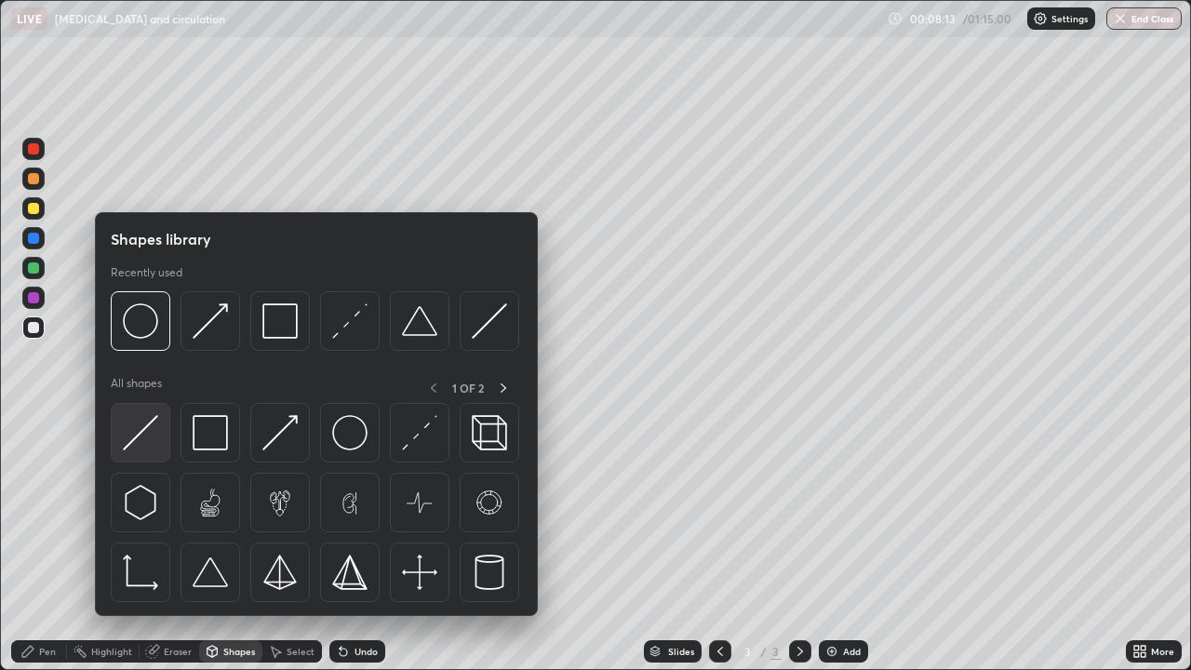
click at [140, 427] on img at bounding box center [140, 432] width 35 height 35
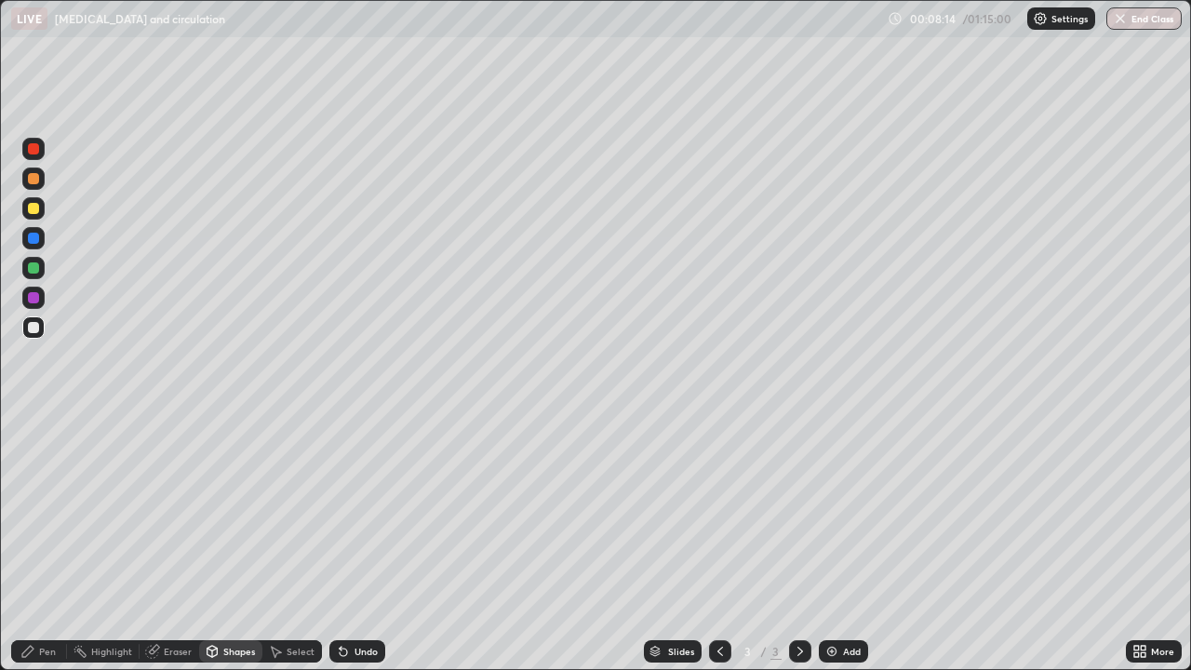
click at [33, 301] on div at bounding box center [33, 297] width 11 height 11
click at [50, 543] on div "Pen" at bounding box center [39, 651] width 56 height 22
click at [33, 325] on div at bounding box center [33, 327] width 11 height 11
click at [36, 186] on div at bounding box center [33, 178] width 22 height 22
click at [34, 211] on div at bounding box center [33, 208] width 11 height 11
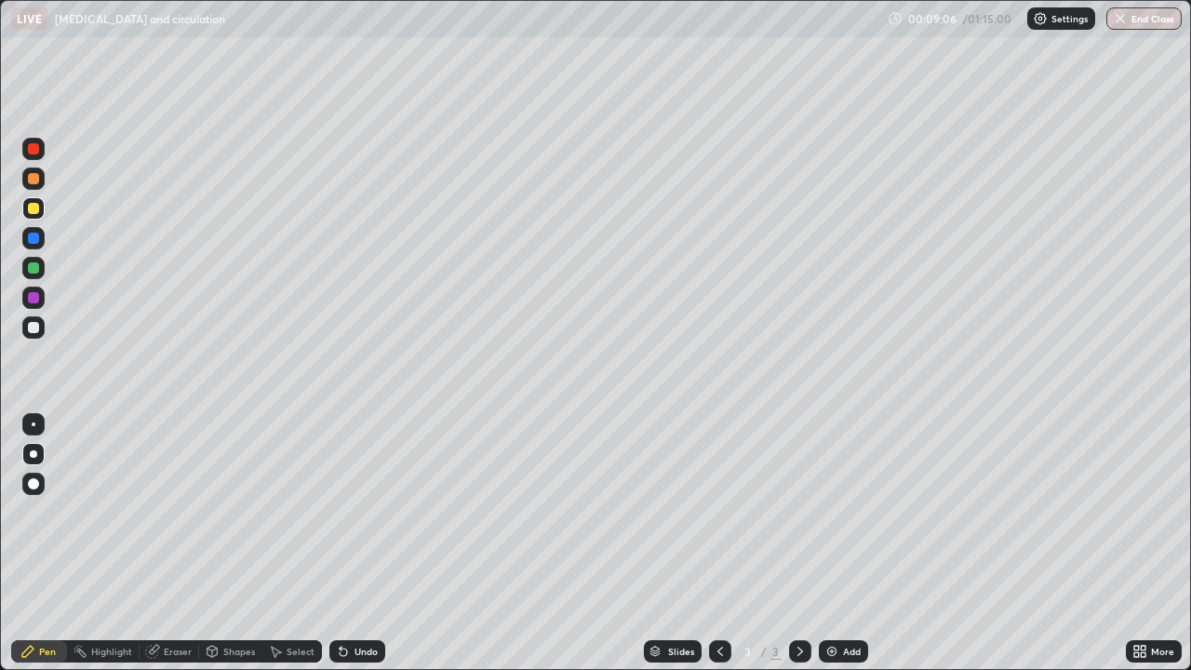
click at [36, 543] on div "Pen" at bounding box center [39, 651] width 56 height 22
click at [843, 543] on div "Add" at bounding box center [852, 650] width 18 height 9
click at [33, 180] on div at bounding box center [33, 178] width 11 height 11
click at [61, 543] on div "Pen" at bounding box center [39, 651] width 56 height 22
click at [37, 330] on div at bounding box center [33, 327] width 11 height 11
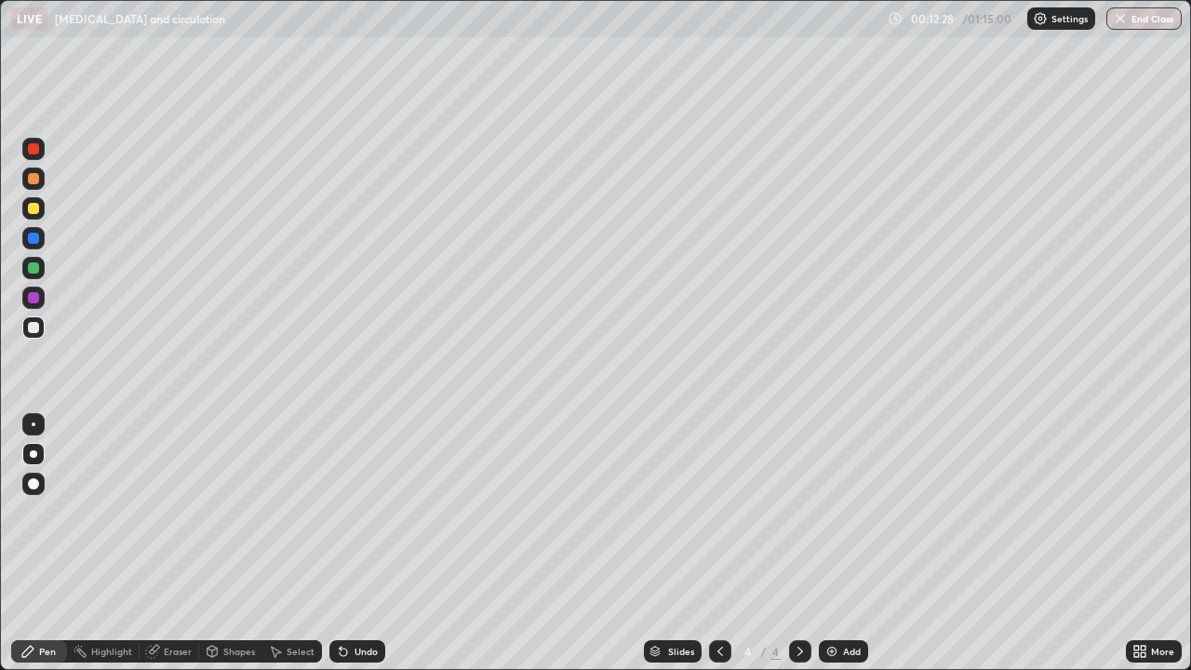
click at [33, 180] on div at bounding box center [33, 178] width 11 height 11
click at [32, 209] on div at bounding box center [33, 208] width 11 height 11
click at [33, 328] on div at bounding box center [33, 327] width 11 height 11
click at [230, 543] on div "Shapes" at bounding box center [239, 650] width 32 height 9
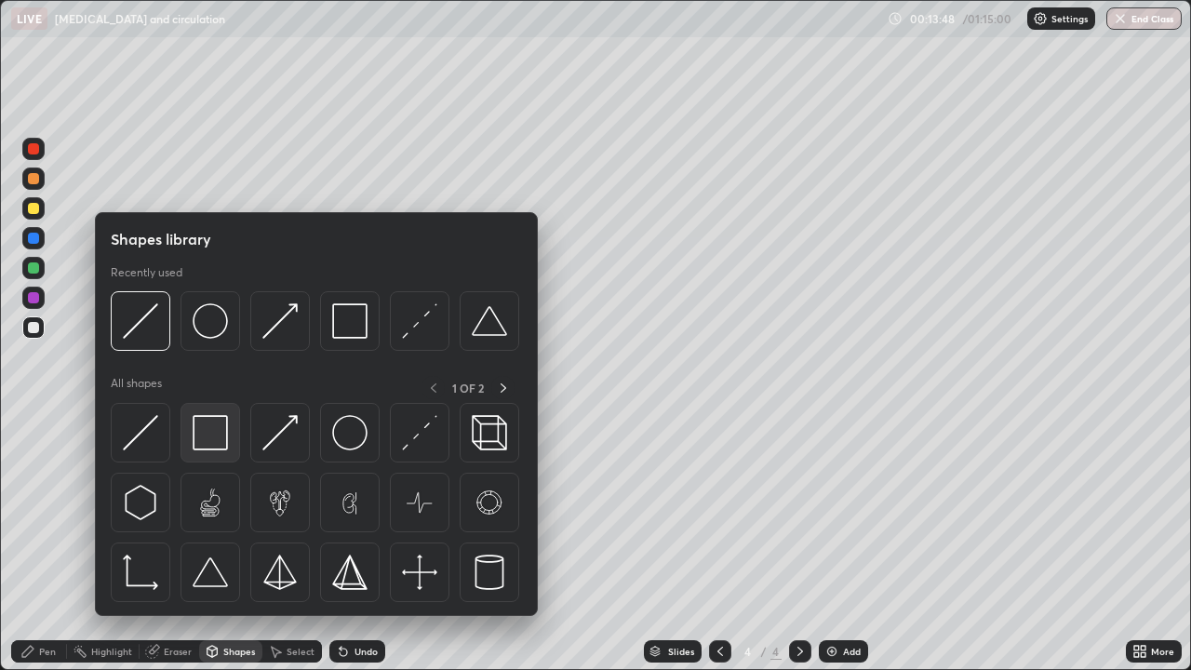
click at [220, 438] on img at bounding box center [210, 432] width 35 height 35
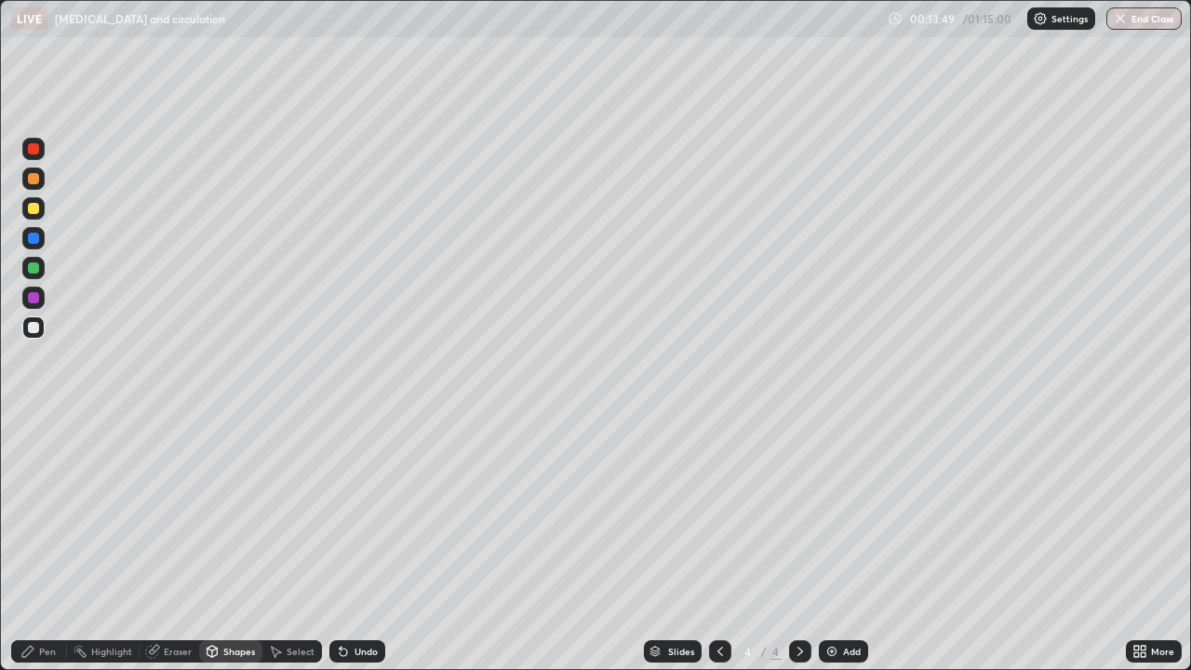
click at [34, 209] on div at bounding box center [33, 208] width 11 height 11
click at [53, 543] on div "Pen" at bounding box center [47, 650] width 17 height 9
click at [37, 327] on div at bounding box center [33, 327] width 11 height 11
click at [39, 337] on div at bounding box center [33, 327] width 22 height 22
click at [32, 180] on div at bounding box center [33, 178] width 11 height 11
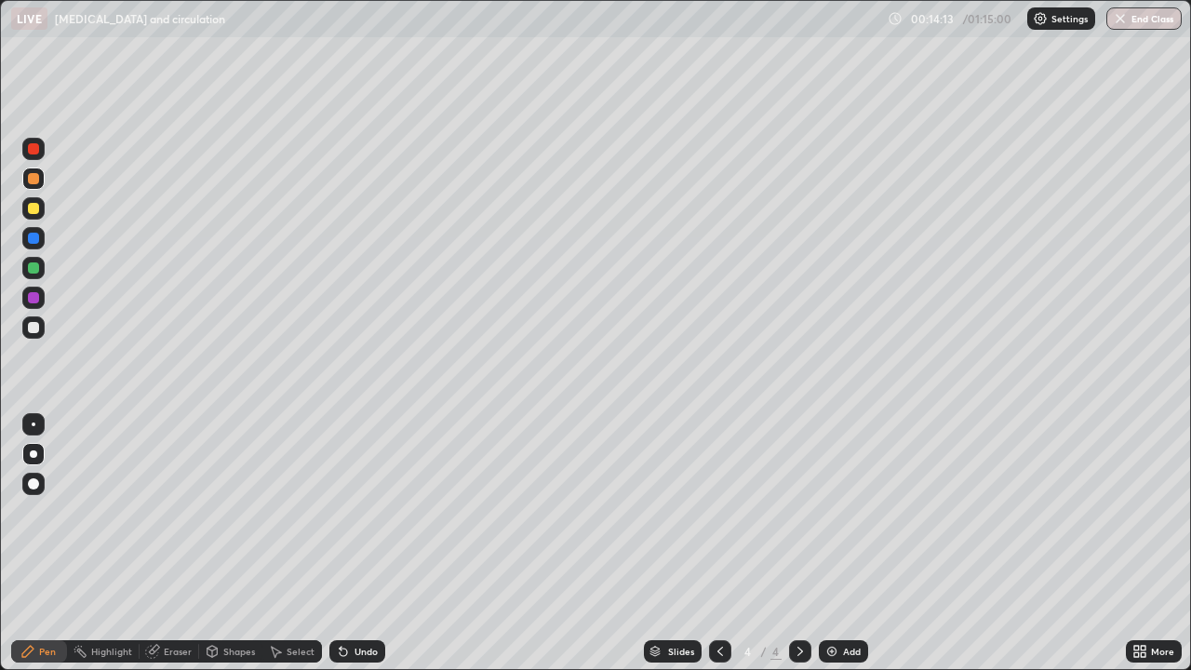
click at [43, 543] on div "Pen" at bounding box center [47, 650] width 17 height 9
click at [34, 208] on div at bounding box center [33, 208] width 11 height 11
click at [37, 327] on div at bounding box center [33, 327] width 11 height 11
click at [43, 543] on div "Pen" at bounding box center [47, 650] width 17 height 9
click at [33, 180] on div at bounding box center [33, 178] width 11 height 11
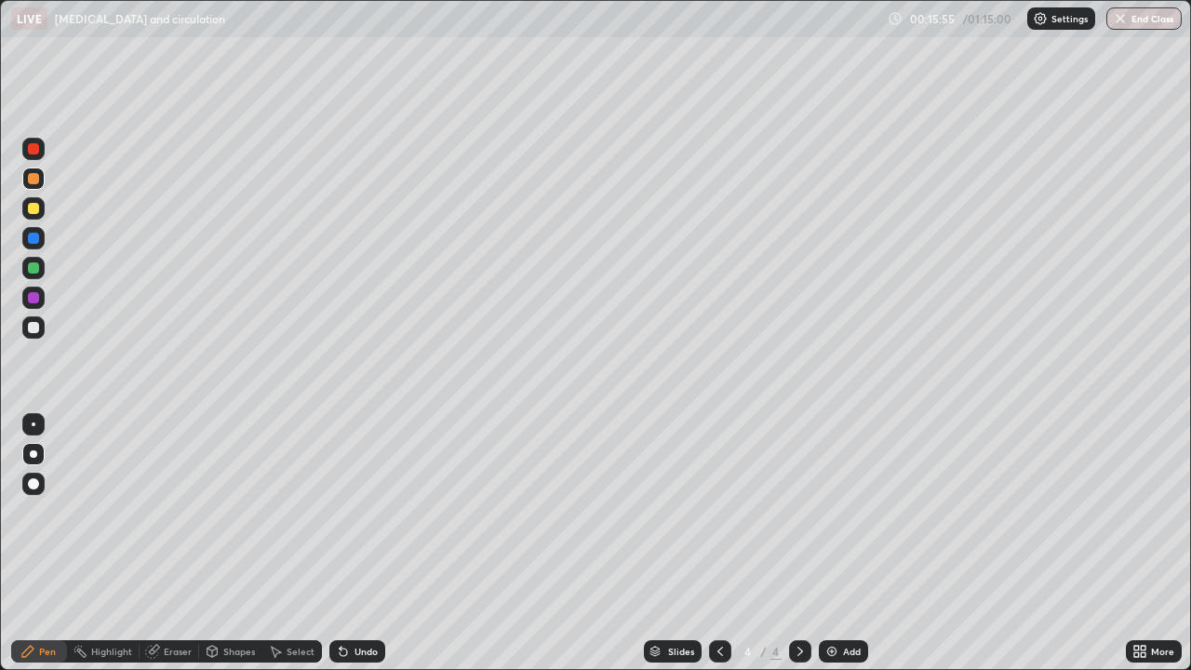
click at [35, 329] on div at bounding box center [33, 327] width 11 height 11
click at [49, 543] on div "Pen" at bounding box center [39, 651] width 56 height 22
click at [40, 210] on div at bounding box center [33, 208] width 22 height 22
click at [226, 543] on div "Shapes" at bounding box center [239, 650] width 32 height 9
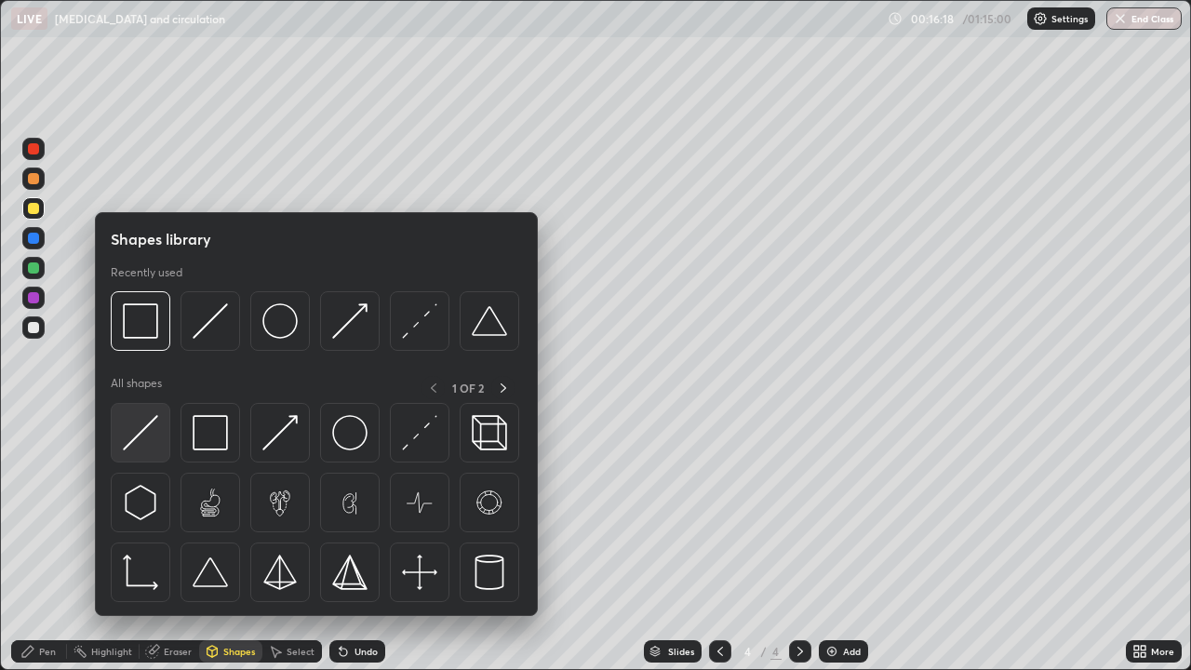
click at [157, 430] on img at bounding box center [140, 432] width 35 height 35
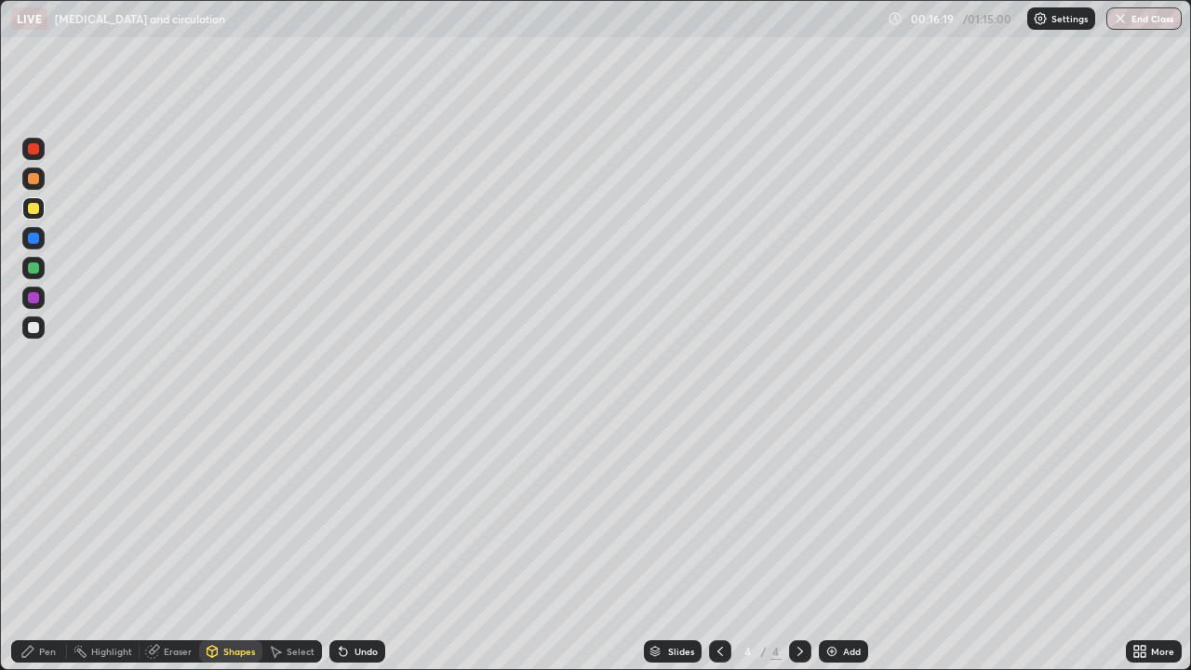
click at [236, 543] on div "Shapes" at bounding box center [230, 651] width 63 height 22
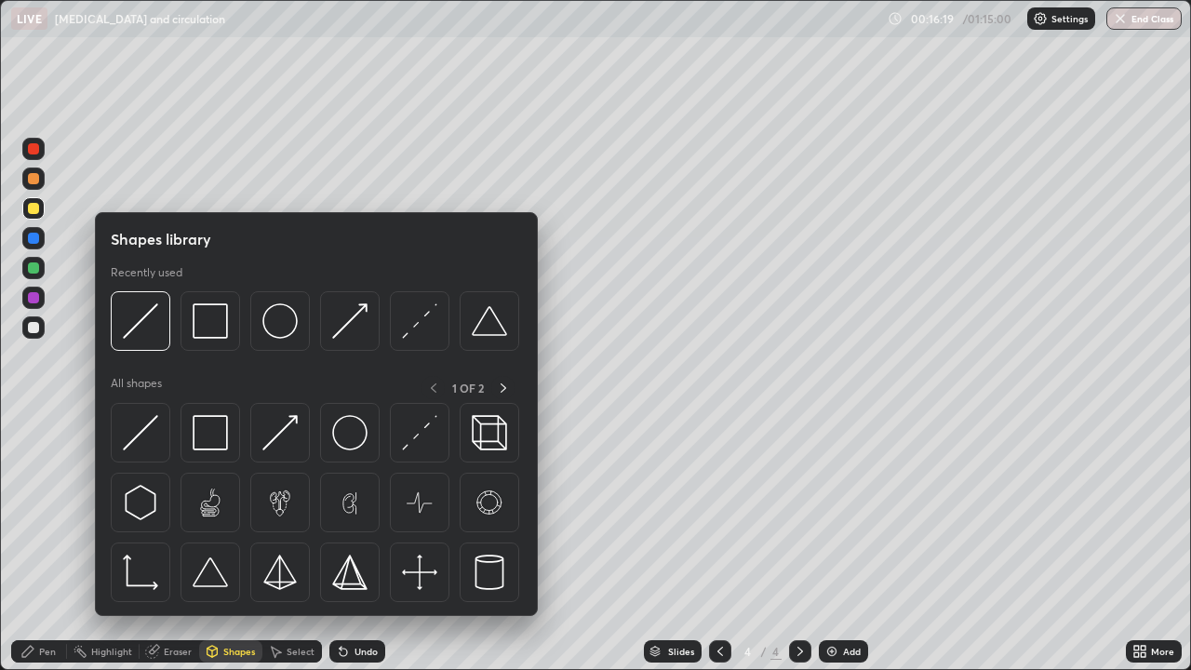
click at [207, 441] on img at bounding box center [210, 432] width 35 height 35
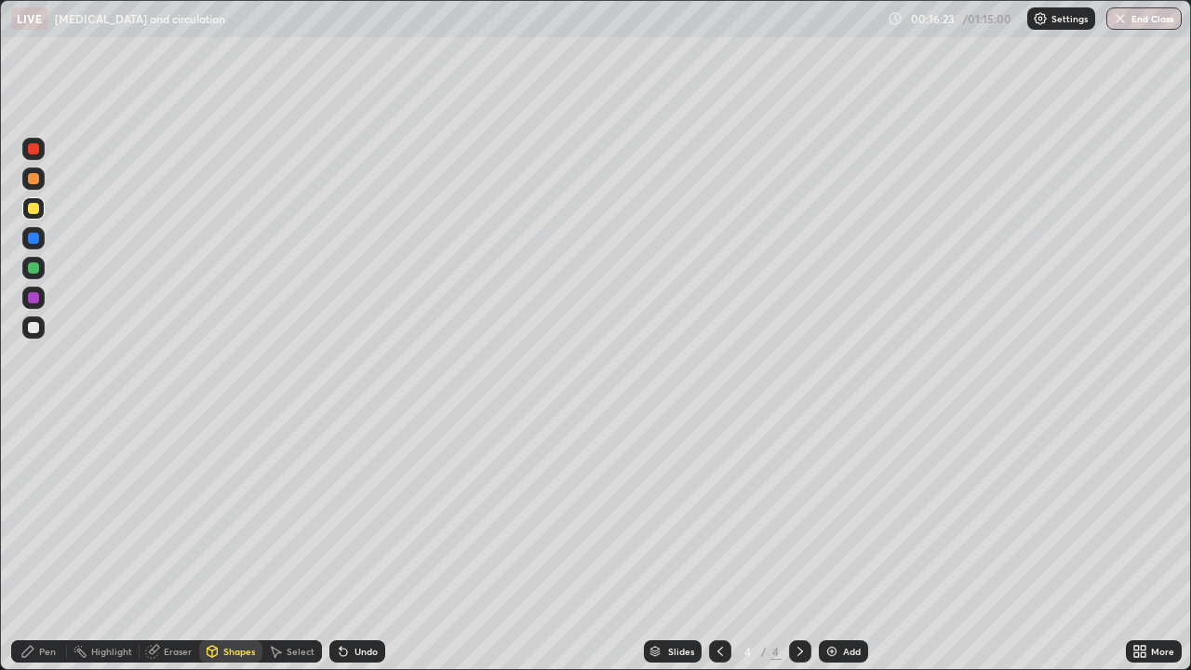
click at [43, 543] on div "Pen" at bounding box center [47, 650] width 17 height 9
click at [35, 329] on div at bounding box center [33, 327] width 11 height 11
click at [227, 543] on div "Shapes" at bounding box center [230, 651] width 63 height 22
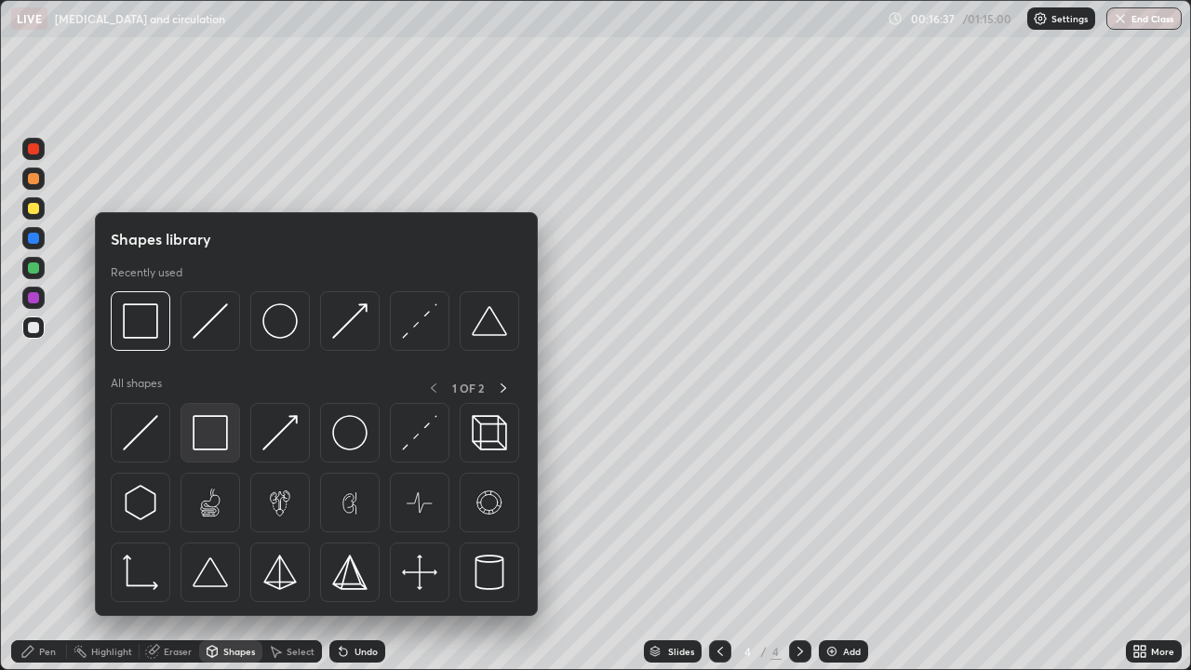
click at [208, 433] on img at bounding box center [210, 432] width 35 height 35
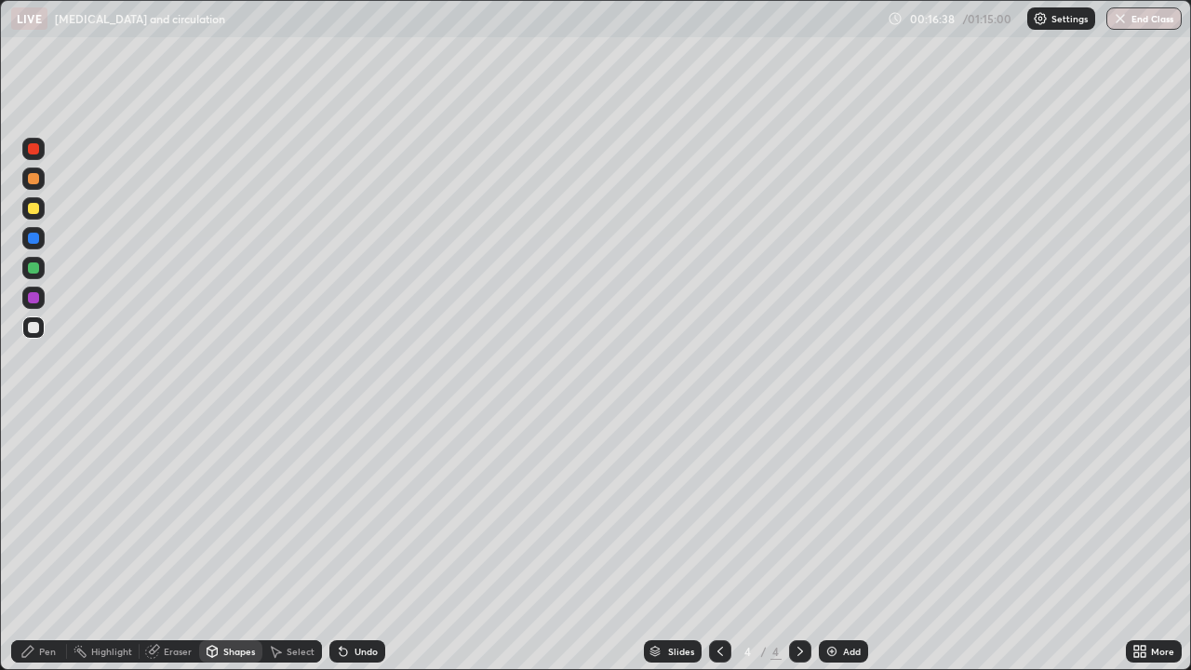
click at [35, 242] on div at bounding box center [33, 238] width 11 height 11
click at [42, 543] on div "Pen" at bounding box center [47, 650] width 17 height 9
click at [32, 180] on div at bounding box center [33, 178] width 11 height 11
click at [36, 323] on div at bounding box center [33, 327] width 11 height 11
click at [371, 543] on div "Undo" at bounding box center [357, 651] width 56 height 22
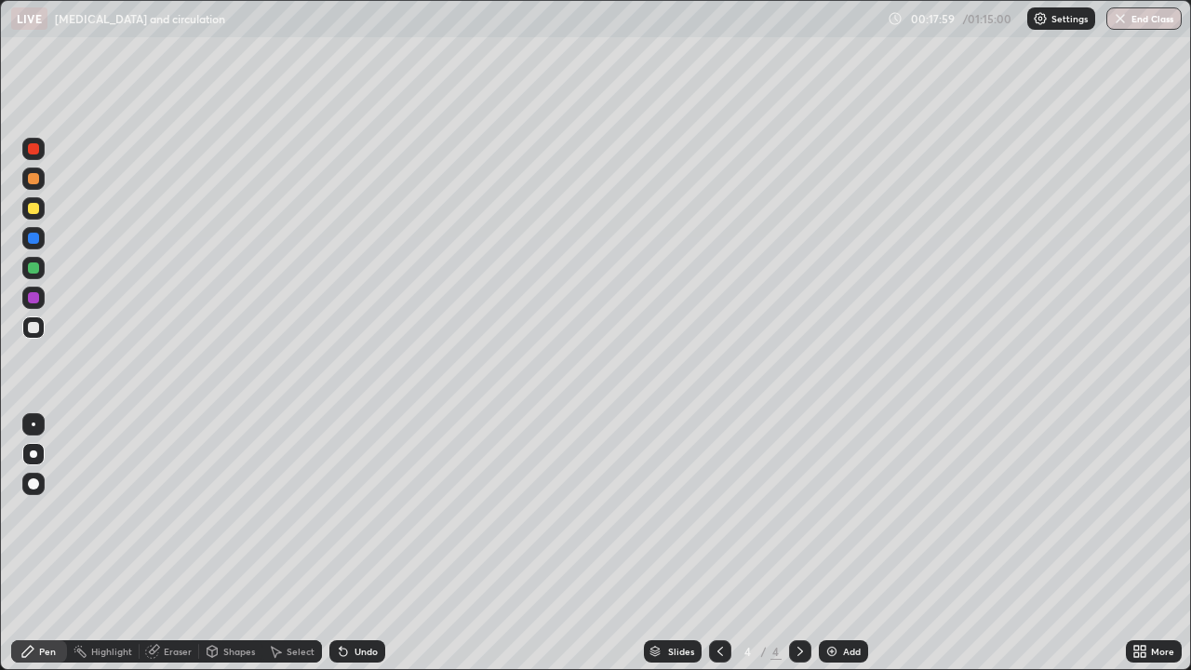
click at [362, 543] on div "Undo" at bounding box center [365, 650] width 23 height 9
click at [363, 543] on div "Undo" at bounding box center [365, 650] width 23 height 9
click at [369, 543] on div "Undo" at bounding box center [365, 650] width 23 height 9
click at [369, 543] on div "Undo" at bounding box center [357, 651] width 56 height 22
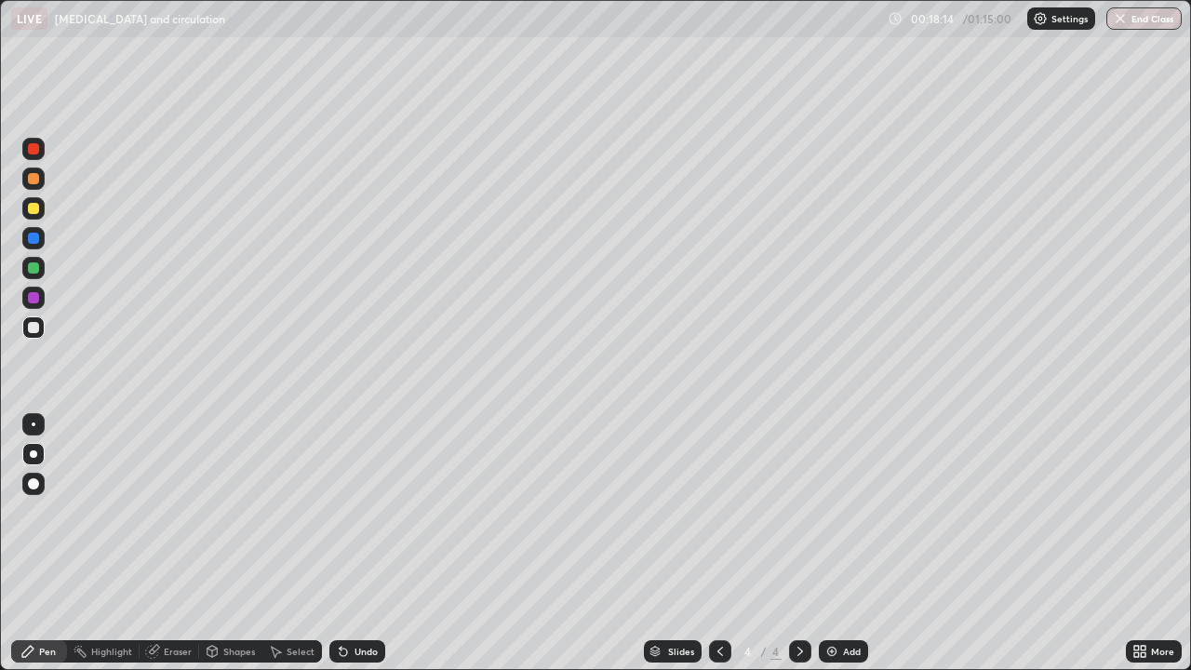
click at [33, 209] on div at bounding box center [33, 208] width 11 height 11
click at [844, 543] on div "Add" at bounding box center [852, 650] width 18 height 9
click at [40, 333] on div at bounding box center [33, 327] width 22 height 22
click at [33, 212] on div at bounding box center [33, 208] width 11 height 11
click at [237, 543] on div "Shapes" at bounding box center [239, 650] width 32 height 9
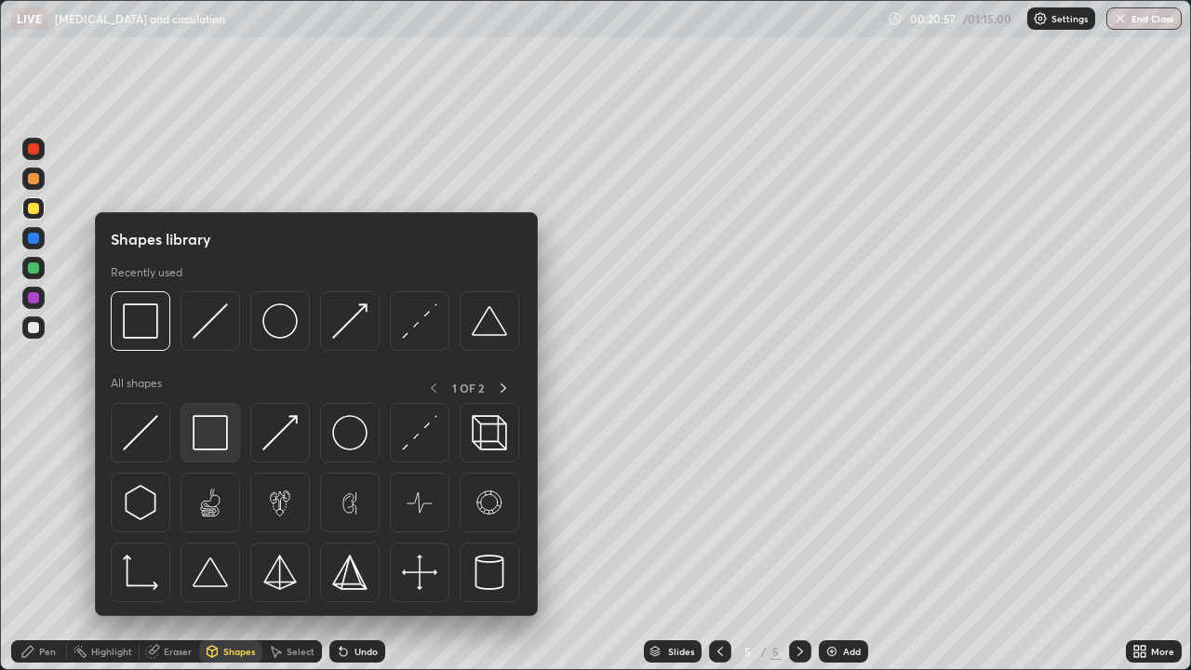
click at [216, 430] on img at bounding box center [210, 432] width 35 height 35
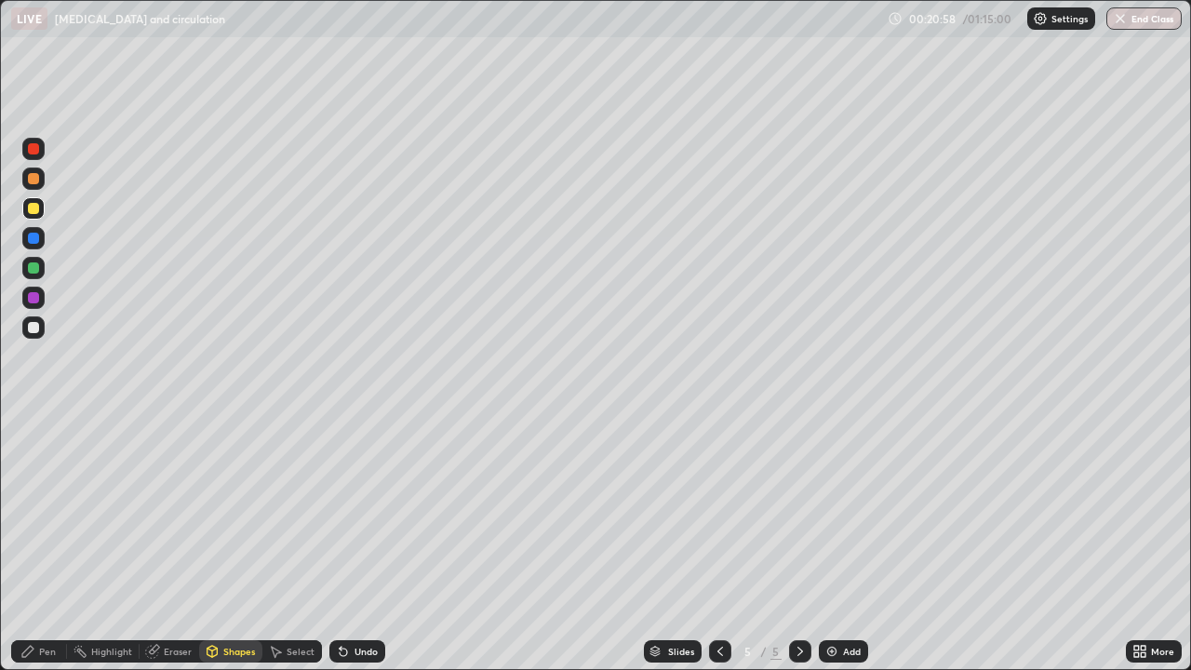
click at [38, 300] on div at bounding box center [33, 297] width 11 height 11
click at [36, 329] on div at bounding box center [33, 327] width 11 height 11
click at [56, 543] on div "Pen" at bounding box center [39, 651] width 56 height 22
click at [340, 543] on icon at bounding box center [343, 651] width 7 height 7
click at [340, 543] on icon at bounding box center [341, 647] width 2 height 2
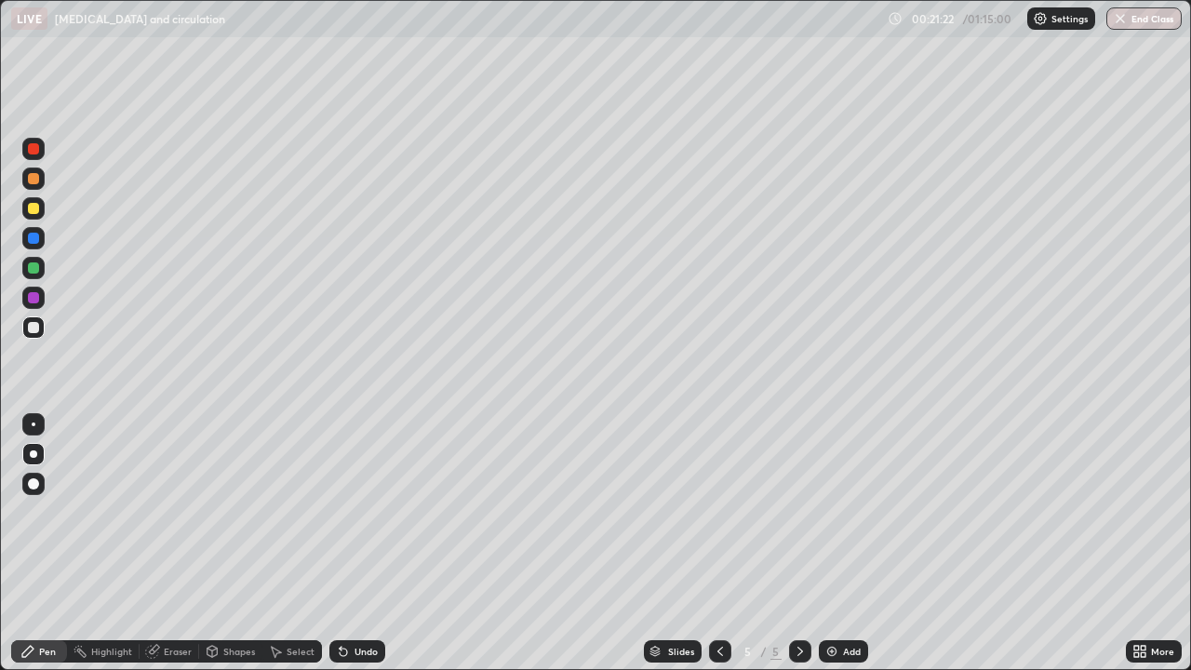
click at [340, 543] on icon at bounding box center [341, 647] width 2 height 2
click at [336, 543] on icon at bounding box center [343, 651] width 15 height 15
click at [340, 543] on icon at bounding box center [341, 647] width 2 height 2
click at [347, 543] on icon at bounding box center [343, 651] width 15 height 15
click at [354, 543] on div "Undo" at bounding box center [365, 650] width 23 height 9
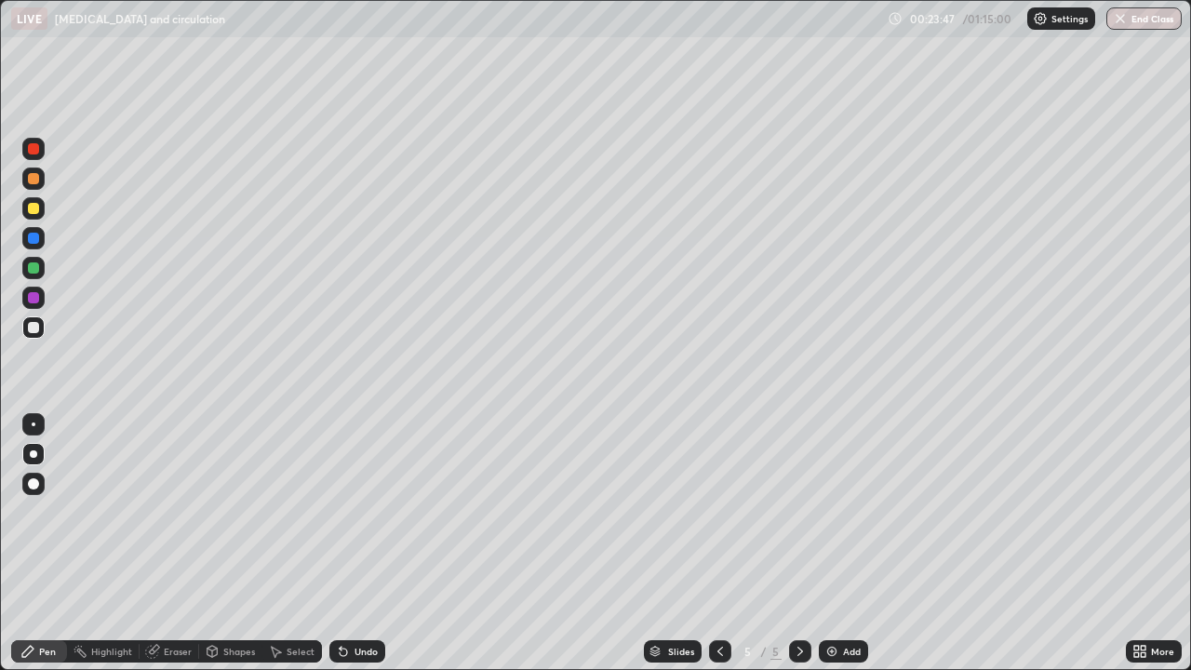
click at [33, 215] on div at bounding box center [33, 208] width 22 height 22
click at [31, 181] on div at bounding box center [33, 178] width 11 height 11
click at [221, 543] on div "Shapes" at bounding box center [230, 651] width 63 height 22
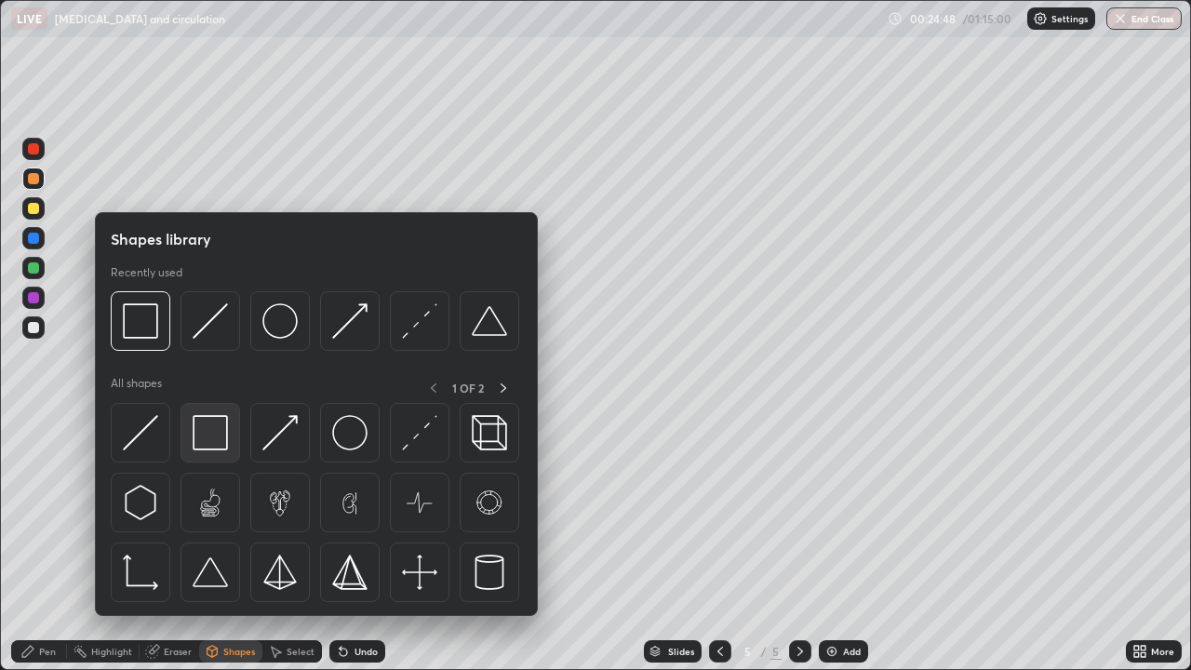
click at [219, 434] on img at bounding box center [210, 432] width 35 height 35
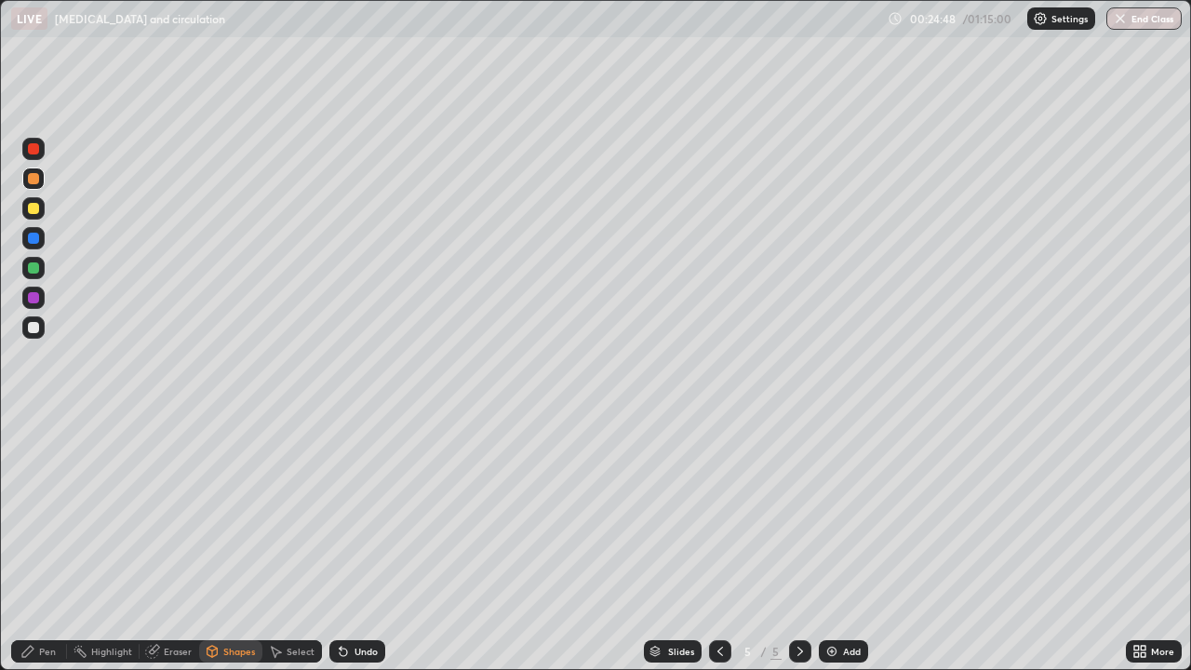
click at [26, 328] on div at bounding box center [33, 327] width 22 height 22
click at [33, 233] on div at bounding box center [33, 238] width 11 height 11
click at [43, 543] on div "Pen" at bounding box center [39, 651] width 56 height 22
click at [35, 326] on div at bounding box center [33, 327] width 11 height 11
click at [238, 543] on div "Shapes" at bounding box center [239, 650] width 32 height 9
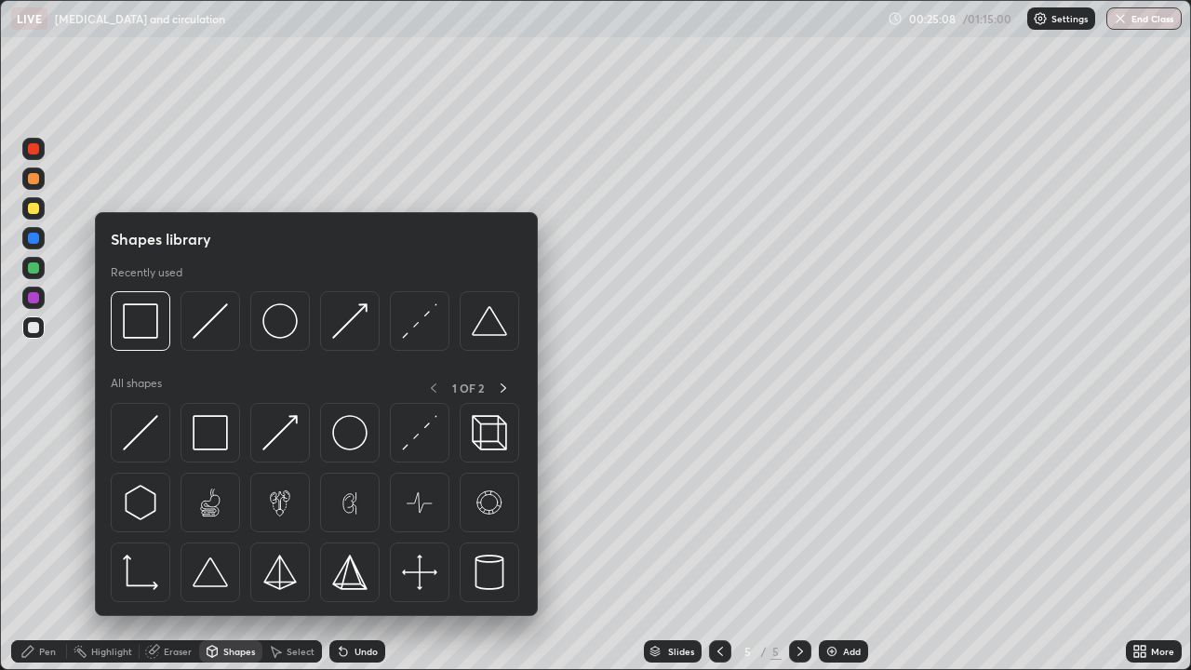
click at [43, 543] on div "Pen" at bounding box center [47, 650] width 17 height 9
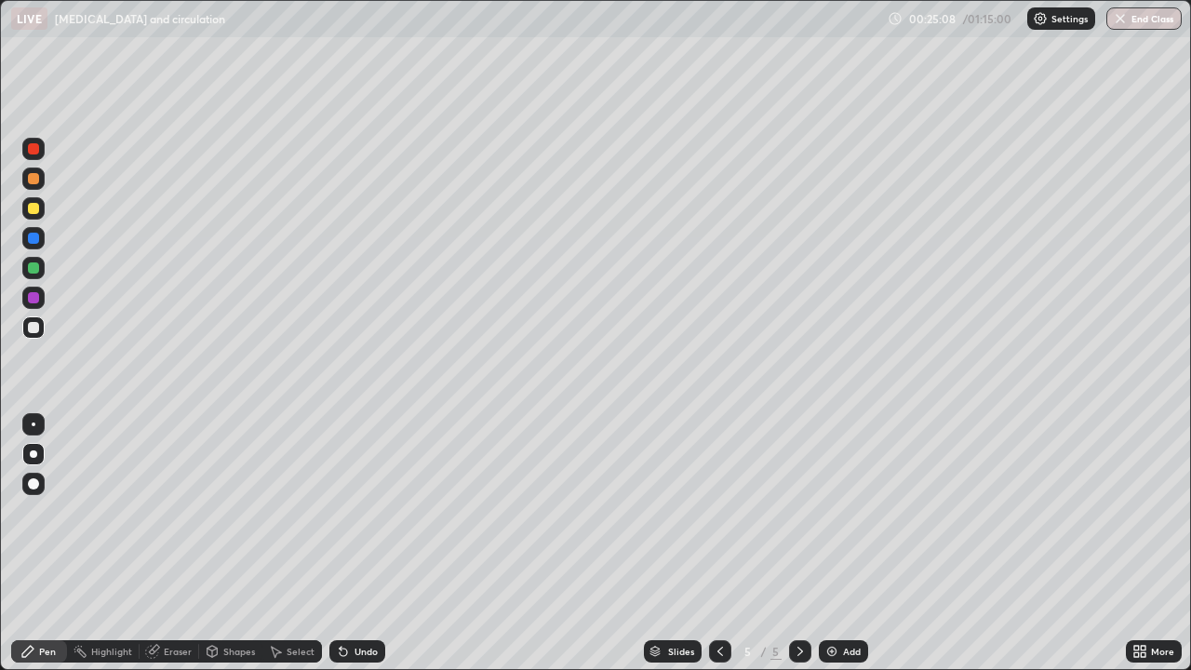
click at [38, 486] on div at bounding box center [33, 483] width 11 height 11
click at [377, 543] on div "Undo" at bounding box center [357, 651] width 56 height 22
click at [34, 206] on div at bounding box center [33, 208] width 11 height 11
click at [40, 543] on div "Pen" at bounding box center [47, 650] width 17 height 9
click at [36, 457] on div at bounding box center [33, 454] width 22 height 22
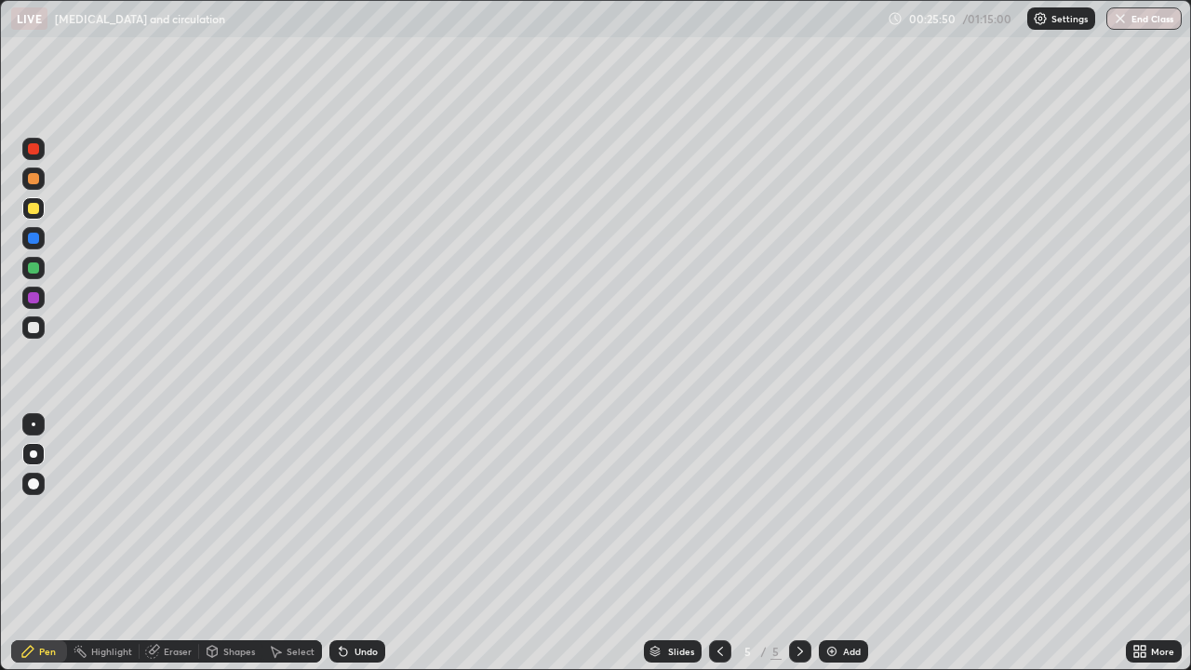
click at [375, 543] on div "Undo" at bounding box center [365, 650] width 23 height 9
click at [33, 328] on div at bounding box center [33, 327] width 11 height 11
click at [40, 543] on div "Pen" at bounding box center [47, 650] width 17 height 9
click at [364, 543] on div "Undo" at bounding box center [365, 650] width 23 height 9
click at [363, 543] on div "Undo" at bounding box center [357, 651] width 56 height 22
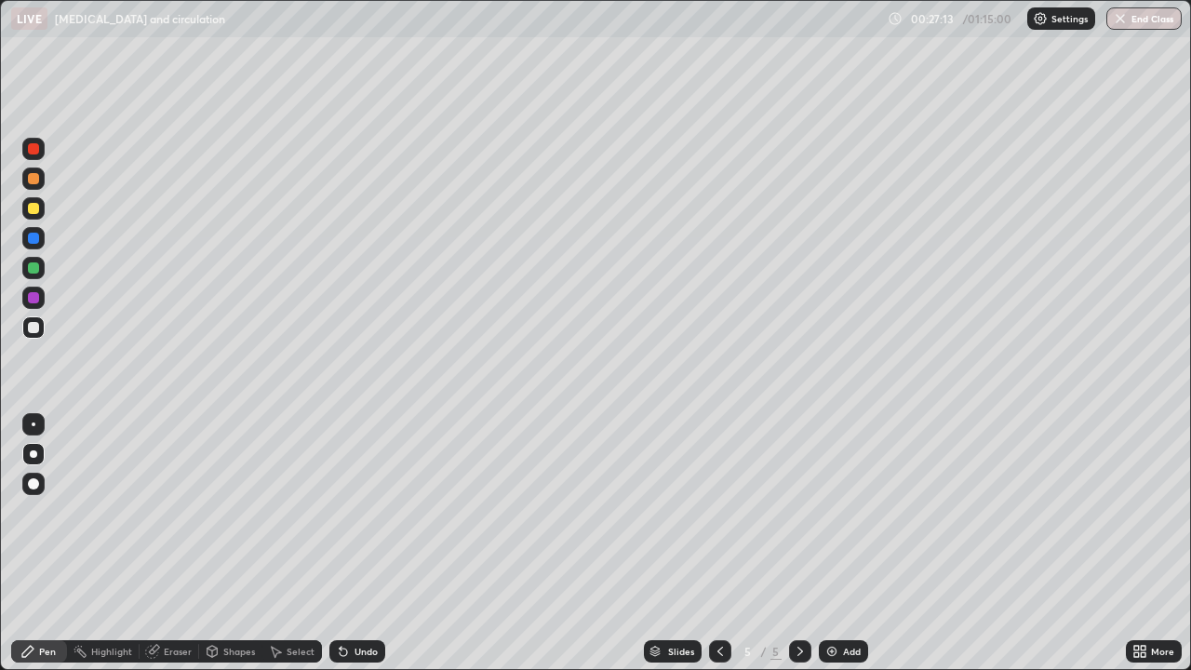
click at [362, 543] on div "Undo" at bounding box center [365, 650] width 23 height 9
click at [33, 209] on div at bounding box center [33, 208] width 11 height 11
click at [33, 331] on div at bounding box center [33, 327] width 11 height 11
click at [37, 218] on div at bounding box center [33, 208] width 22 height 22
click at [35, 334] on div at bounding box center [33, 327] width 22 height 22
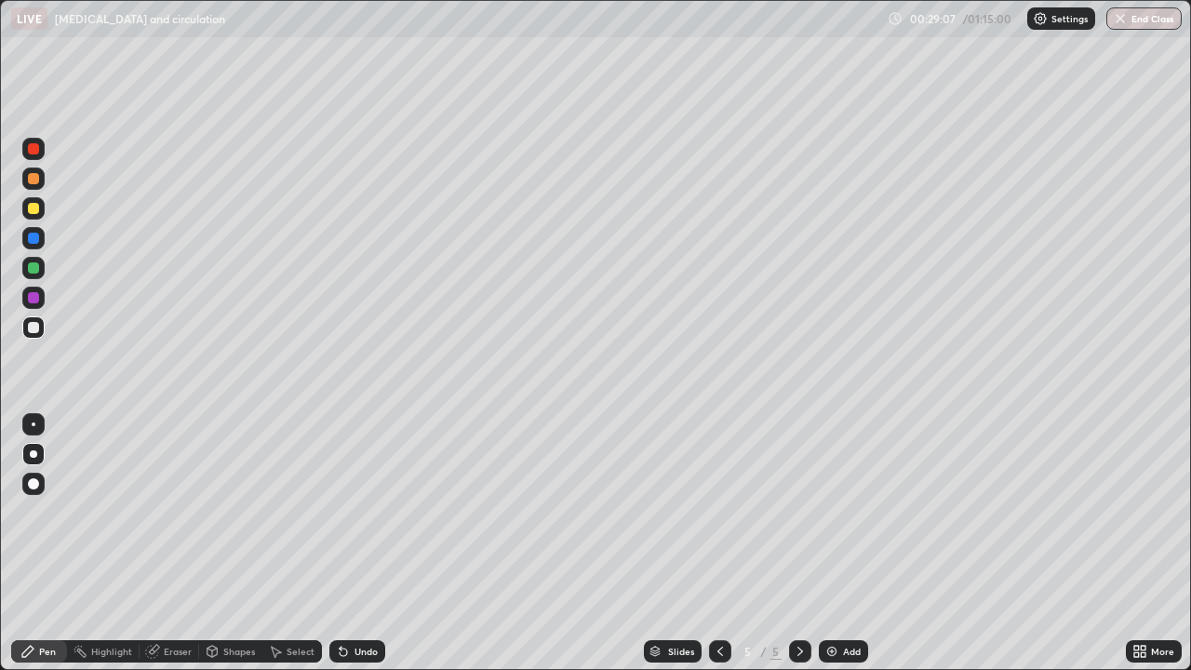
click at [227, 543] on div "Shapes" at bounding box center [239, 650] width 32 height 9
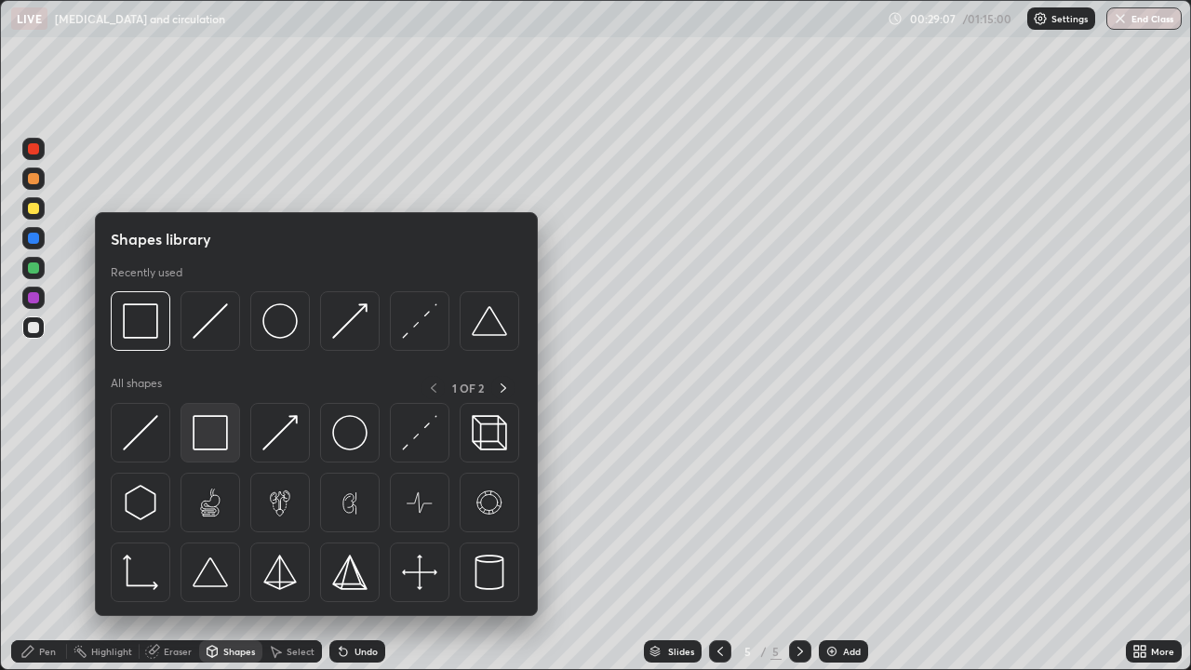
click at [203, 432] on img at bounding box center [210, 432] width 35 height 35
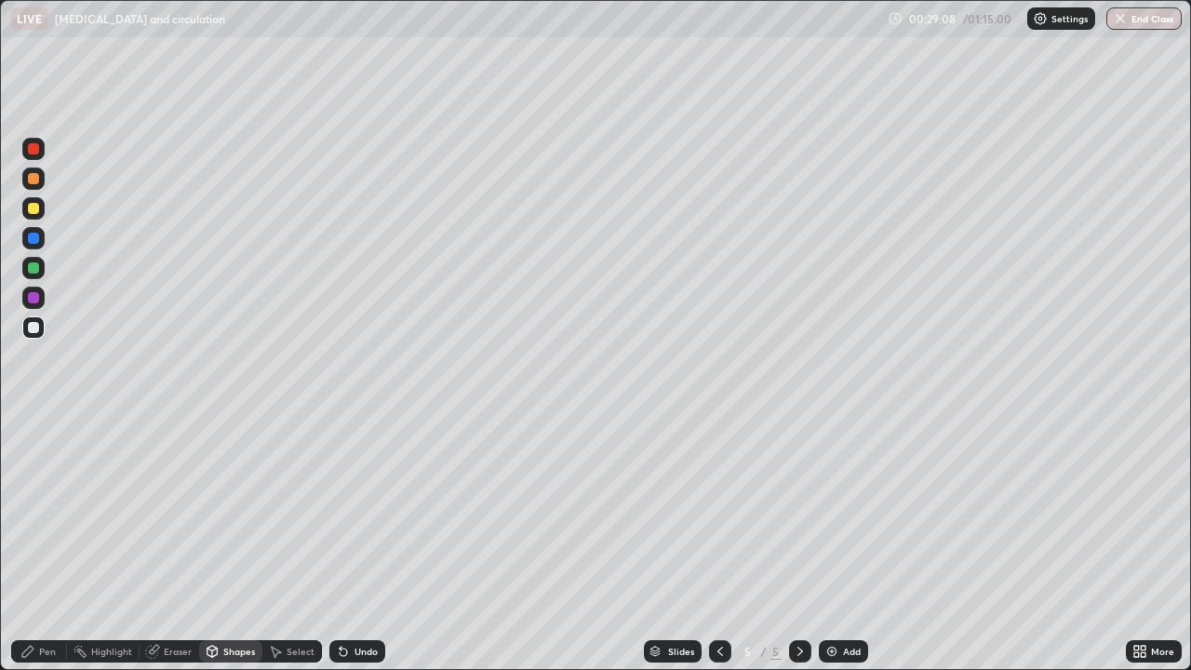
click at [32, 212] on div at bounding box center [33, 208] width 11 height 11
click at [350, 543] on div "Undo" at bounding box center [357, 651] width 56 height 22
click at [38, 543] on div "Pen" at bounding box center [39, 651] width 56 height 22
click at [35, 331] on div at bounding box center [33, 327] width 11 height 11
click at [832, 543] on img at bounding box center [831, 651] width 15 height 15
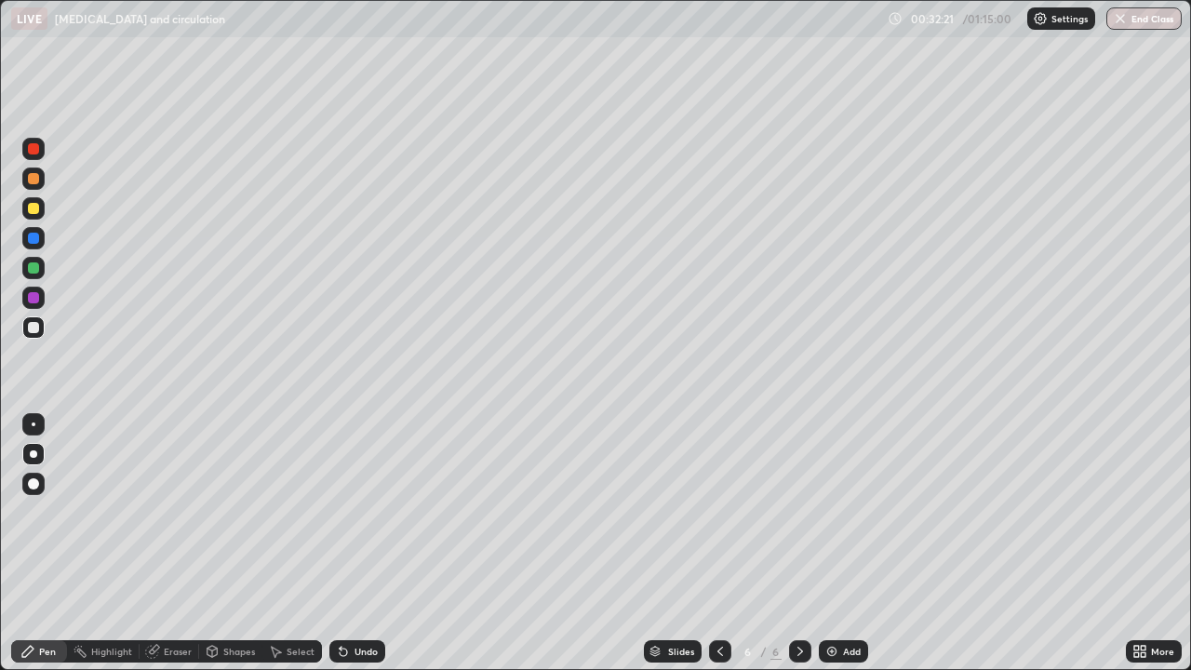
click at [34, 337] on div at bounding box center [33, 327] width 22 height 22
click at [47, 543] on div "Pen" at bounding box center [39, 651] width 56 height 22
click at [362, 543] on div "Undo" at bounding box center [365, 650] width 23 height 9
click at [355, 543] on div "Undo" at bounding box center [357, 651] width 56 height 22
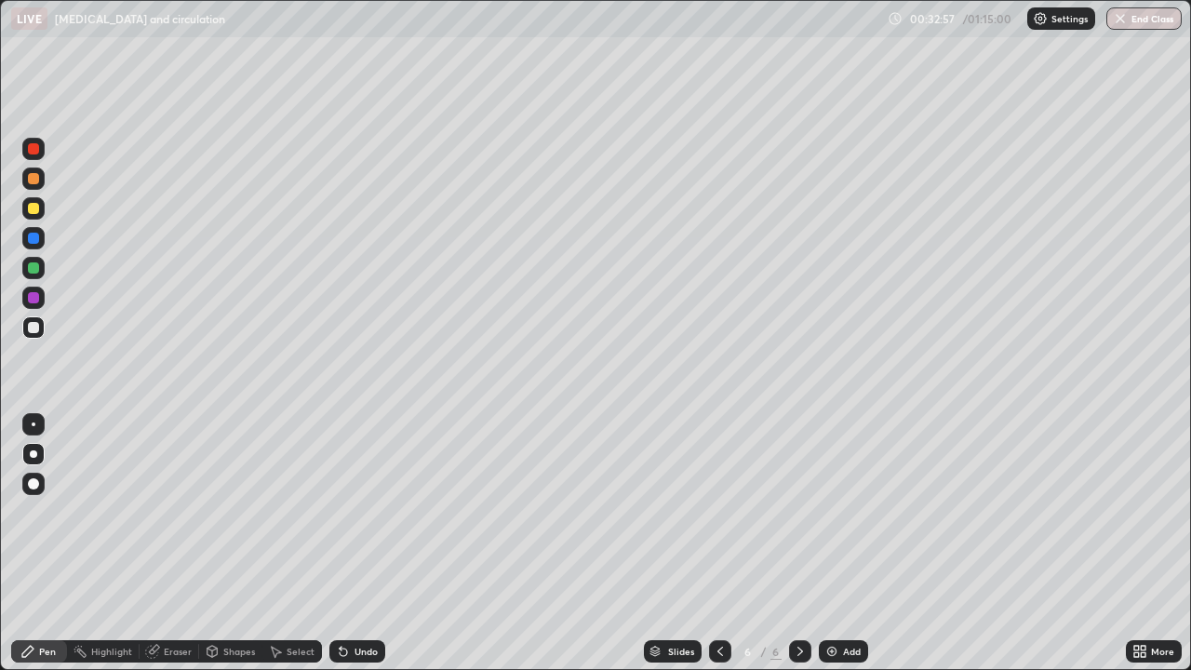
click at [37, 208] on div at bounding box center [33, 208] width 11 height 11
click at [33, 328] on div at bounding box center [33, 327] width 11 height 11
click at [34, 212] on div at bounding box center [33, 208] width 11 height 11
click at [34, 331] on div at bounding box center [33, 327] width 11 height 11
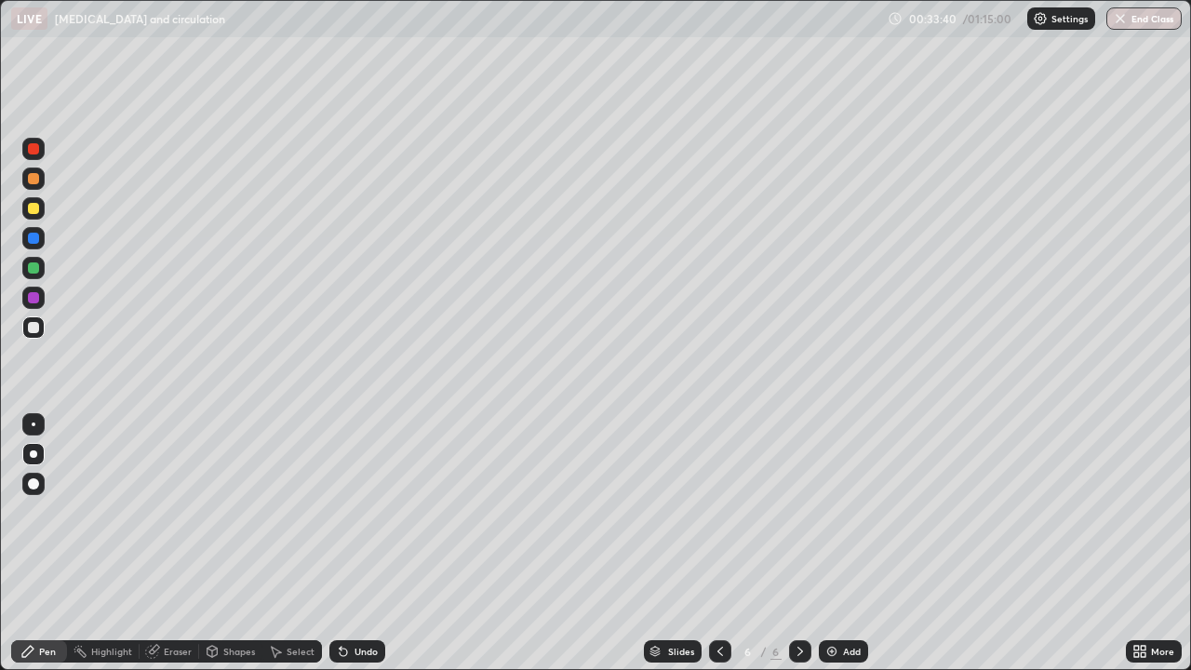
click at [42, 206] on div at bounding box center [33, 208] width 22 height 22
click at [37, 302] on div at bounding box center [33, 297] width 11 height 11
click at [33, 328] on div at bounding box center [33, 327] width 11 height 11
click at [36, 210] on div at bounding box center [33, 208] width 11 height 11
click at [32, 334] on div at bounding box center [33, 327] width 22 height 22
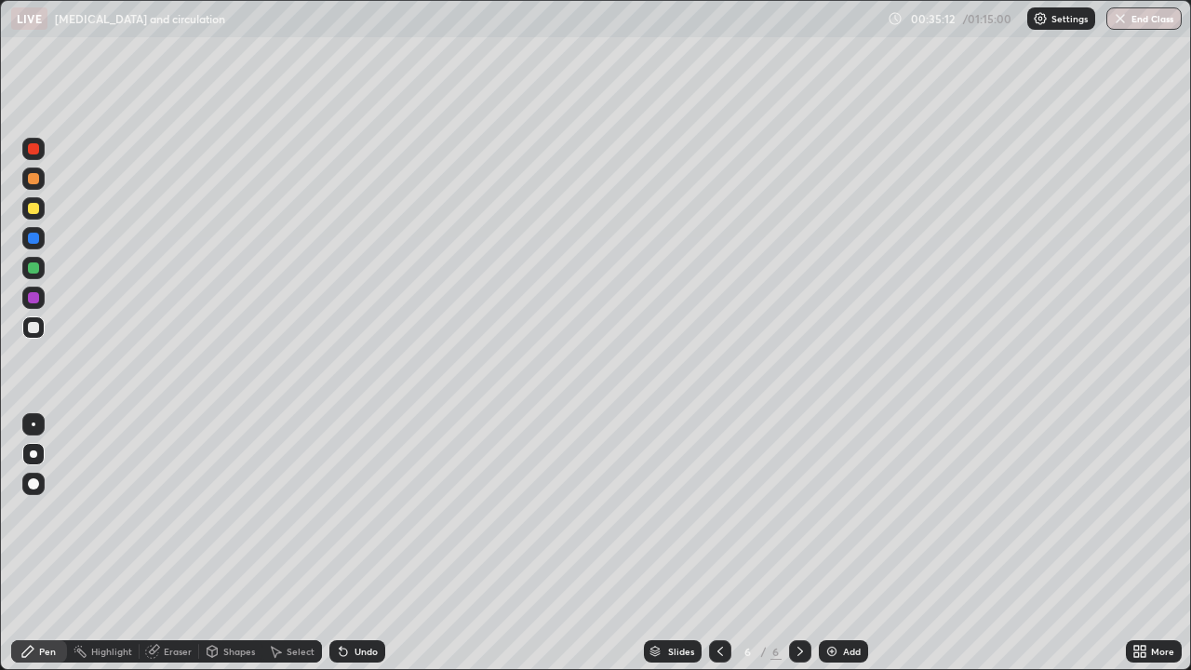
click at [226, 543] on div "Shapes" at bounding box center [230, 651] width 63 height 22
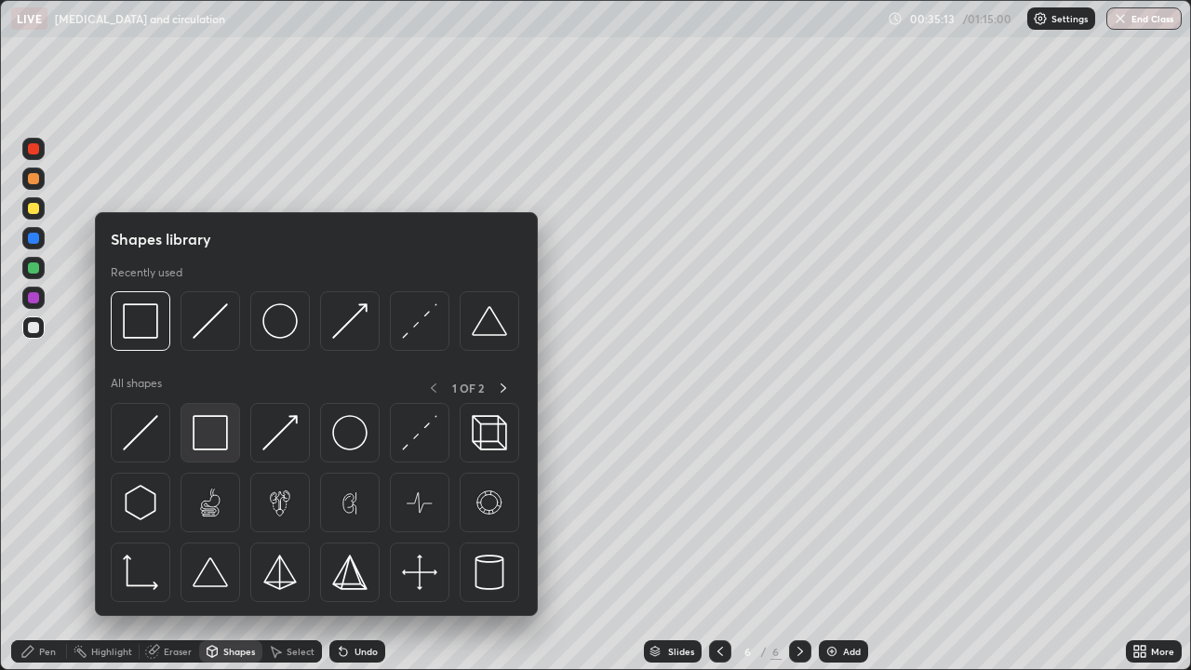
click at [220, 428] on img at bounding box center [210, 432] width 35 height 35
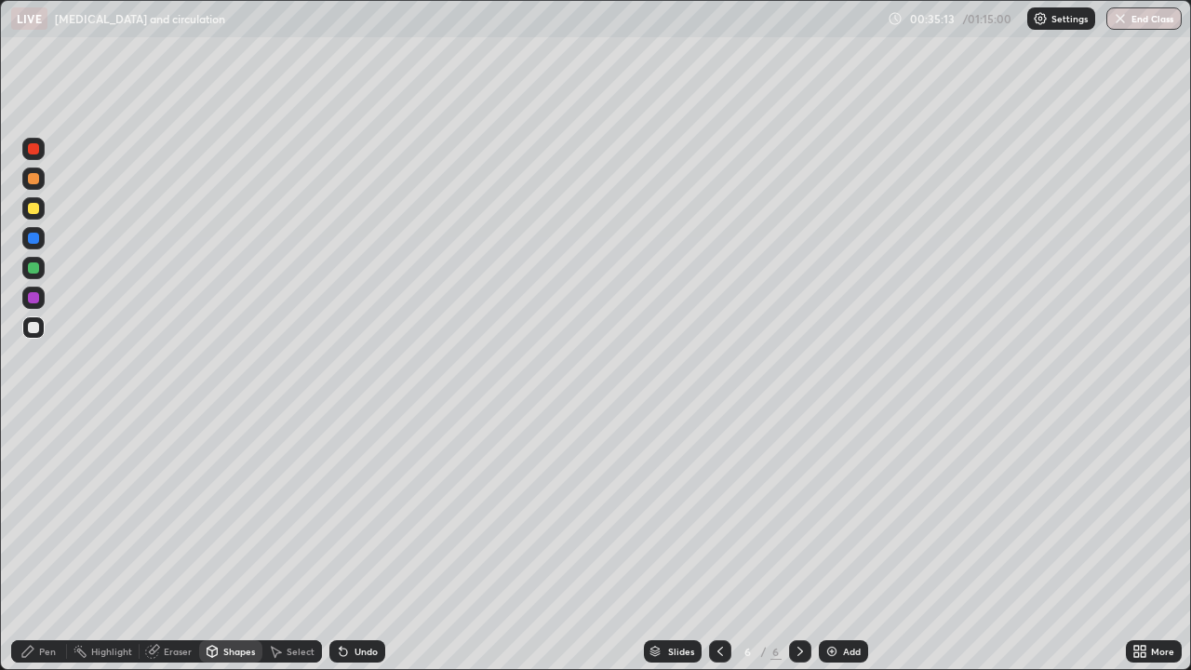
click at [32, 208] on div at bounding box center [33, 208] width 11 height 11
click at [39, 543] on div "Pen" at bounding box center [47, 650] width 17 height 9
click at [36, 320] on div at bounding box center [33, 327] width 22 height 22
click at [29, 331] on div at bounding box center [33, 327] width 11 height 11
click at [359, 543] on div "Undo" at bounding box center [357, 651] width 56 height 22
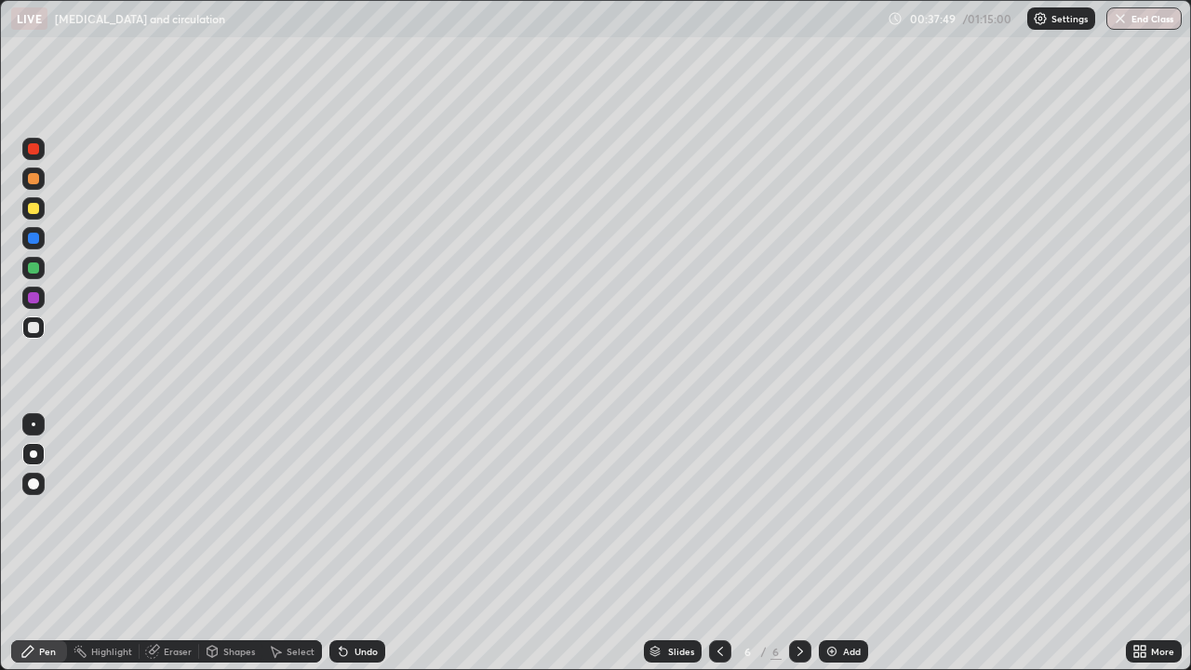
click at [32, 213] on div at bounding box center [33, 208] width 11 height 11
click at [235, 543] on div "Shapes" at bounding box center [239, 650] width 32 height 9
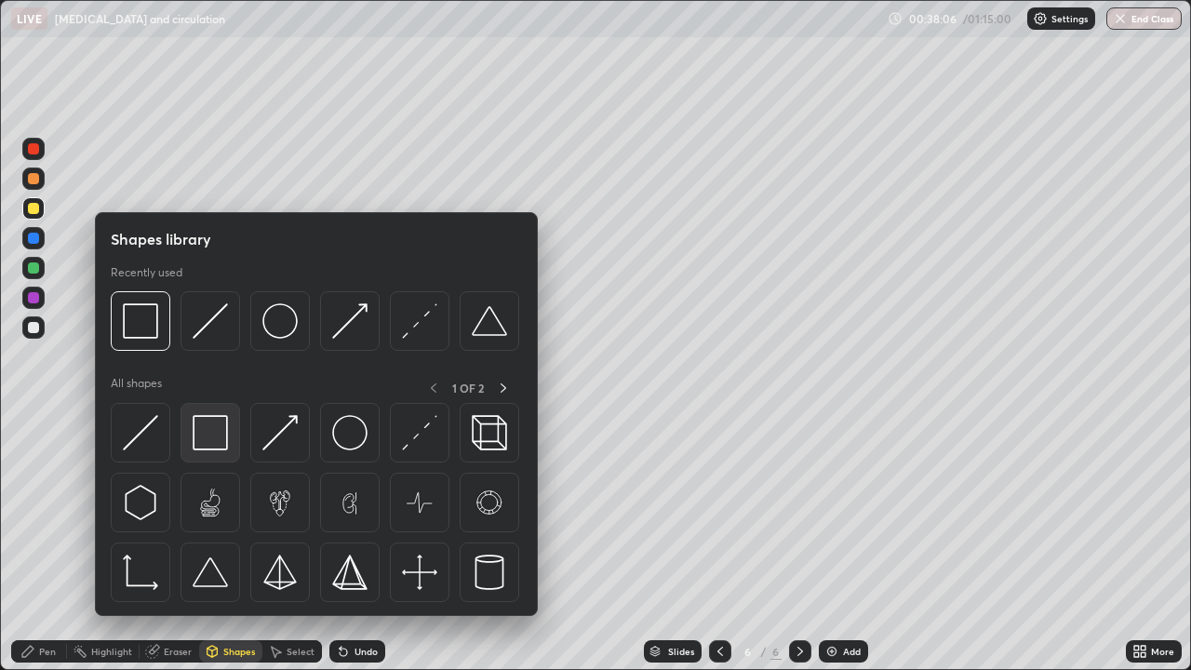
click at [214, 427] on img at bounding box center [210, 432] width 35 height 35
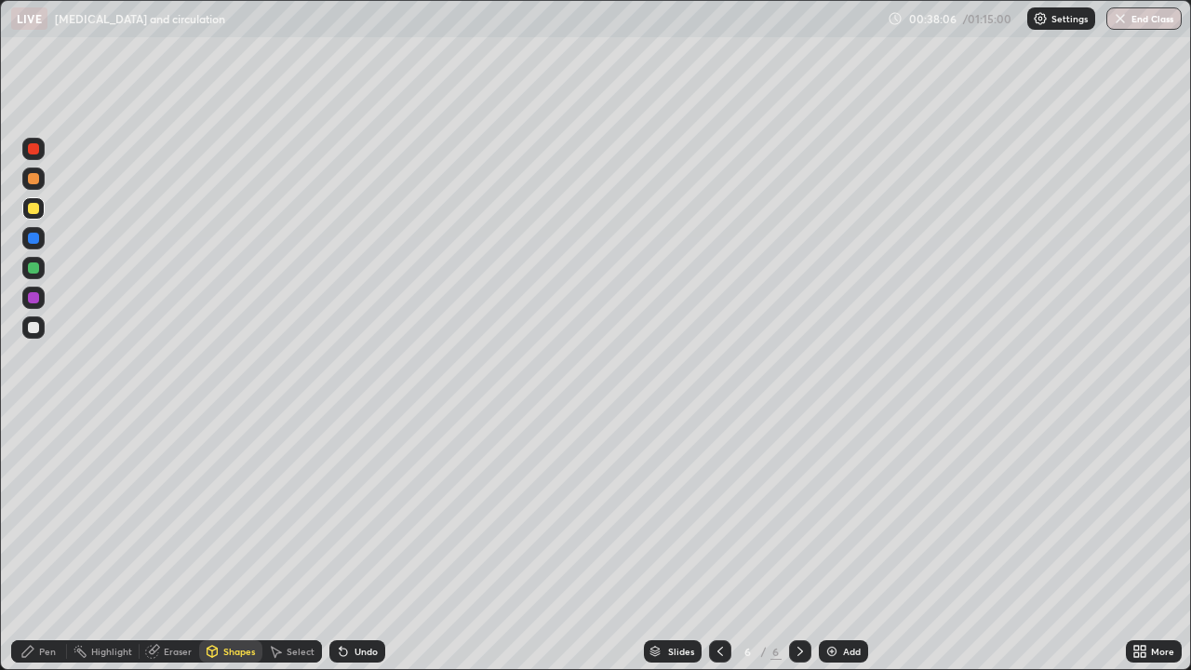
click at [42, 304] on div at bounding box center [33, 298] width 22 height 22
click at [53, 543] on div "Pen" at bounding box center [47, 650] width 17 height 9
click at [33, 334] on div at bounding box center [33, 327] width 22 height 22
click at [38, 329] on div at bounding box center [33, 327] width 11 height 11
click at [830, 543] on div "Add" at bounding box center [843, 651] width 49 height 22
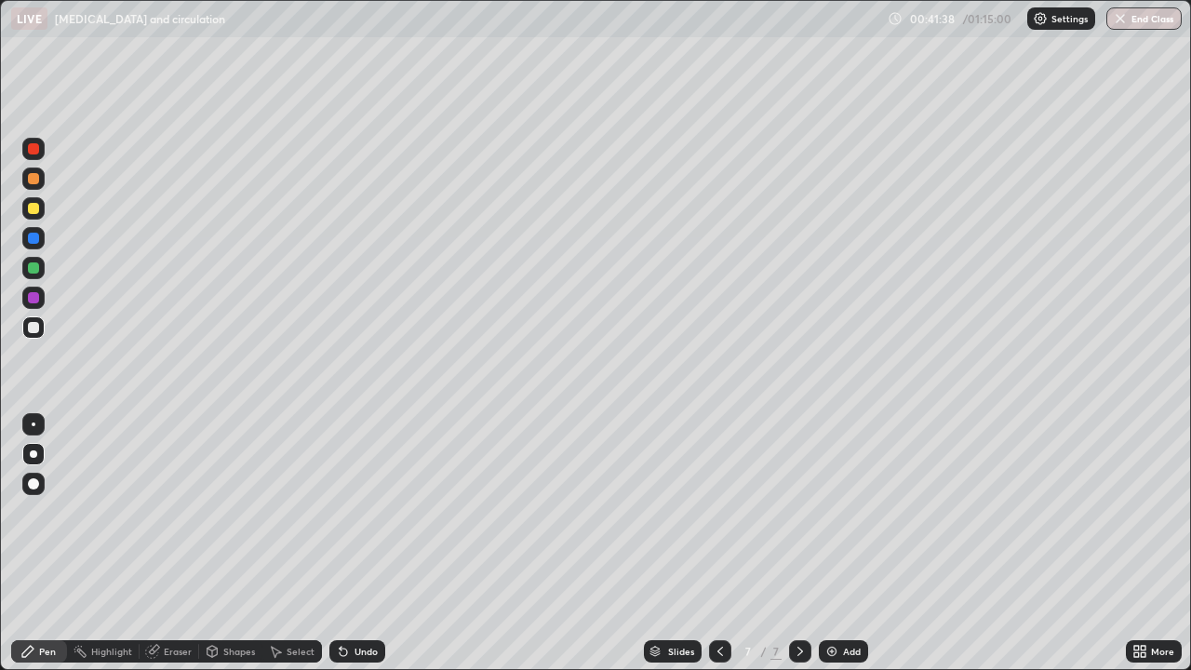
click at [37, 329] on div at bounding box center [33, 327] width 11 height 11
click at [33, 213] on div at bounding box center [33, 208] width 11 height 11
click at [37, 543] on div "Pen" at bounding box center [39, 651] width 56 height 22
click at [228, 543] on div "Shapes" at bounding box center [230, 651] width 63 height 22
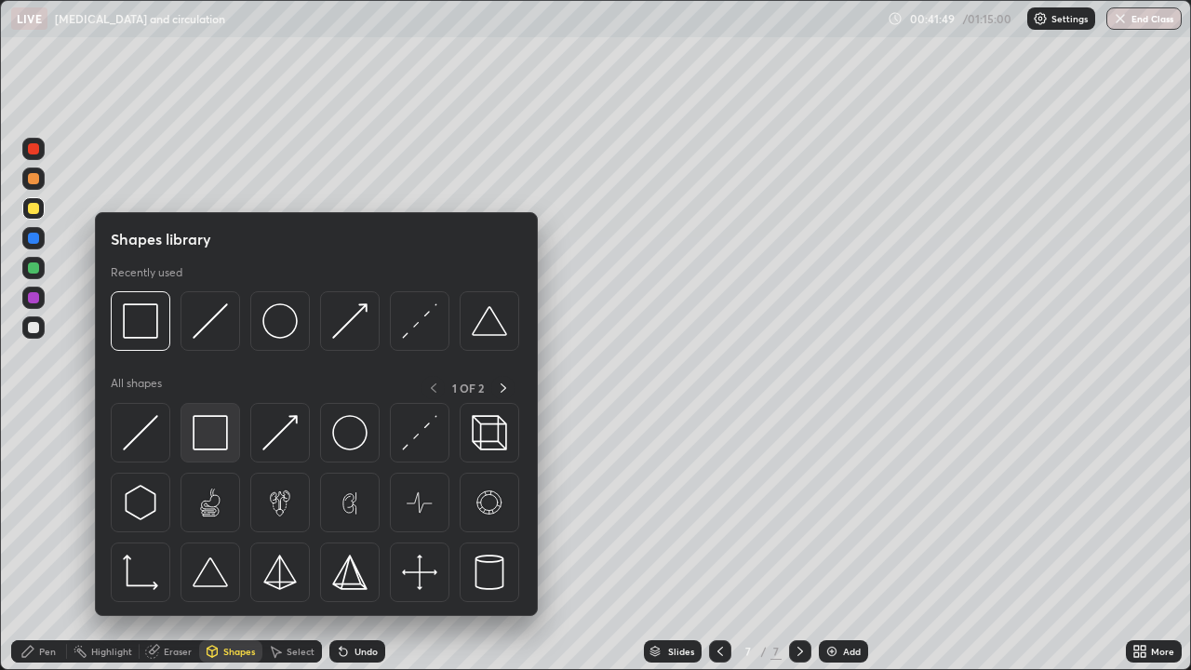
click at [214, 429] on img at bounding box center [210, 432] width 35 height 35
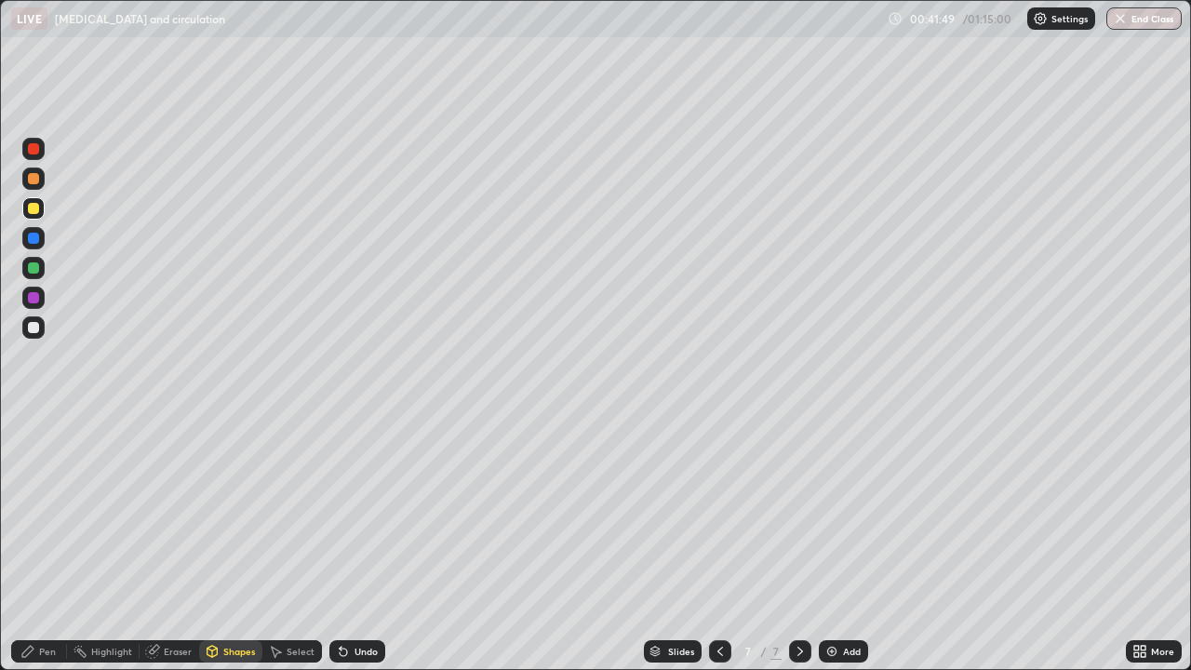
click at [28, 330] on div at bounding box center [33, 327] width 11 height 11
click at [47, 543] on div "Pen" at bounding box center [47, 650] width 17 height 9
click at [31, 337] on div at bounding box center [33, 327] width 22 height 22
click at [36, 180] on div at bounding box center [33, 178] width 11 height 11
click at [34, 215] on div at bounding box center [33, 208] width 22 height 22
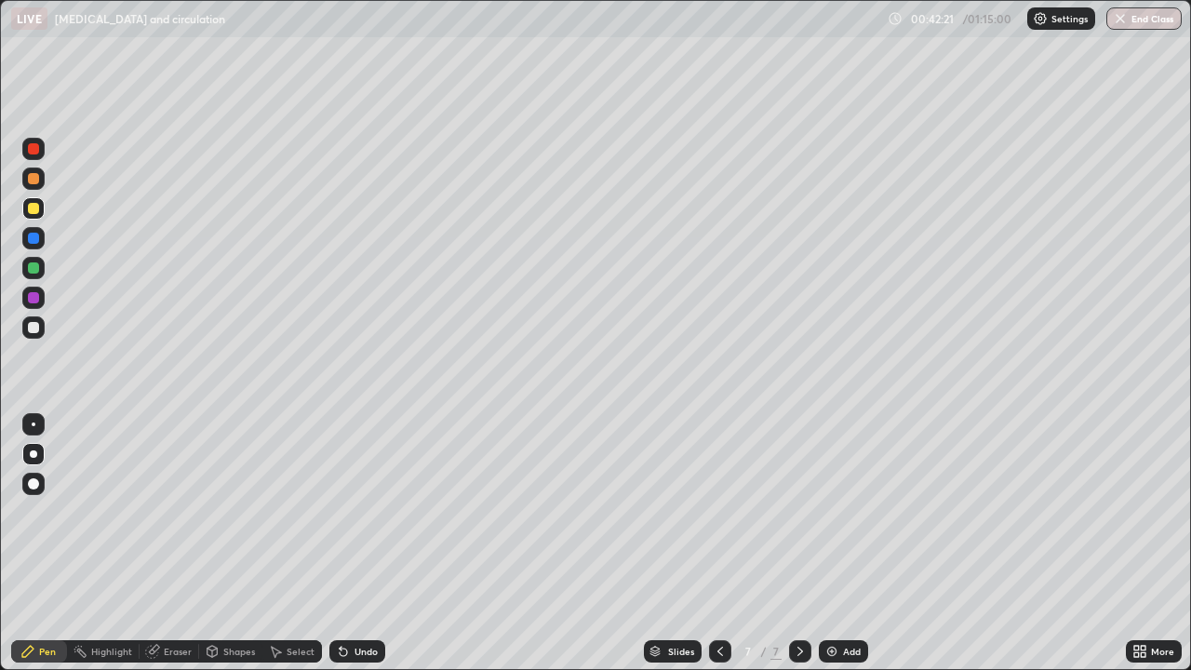
click at [172, 543] on div "Eraser" at bounding box center [170, 651] width 60 height 22
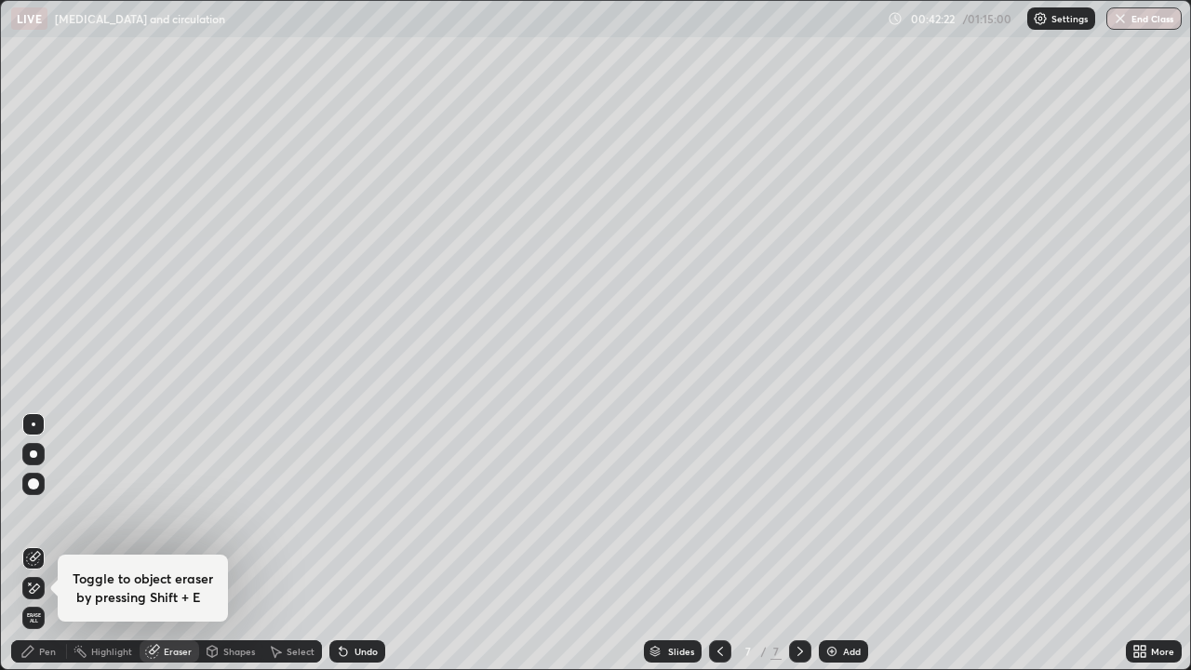
click at [35, 543] on icon at bounding box center [35, 587] width 10 height 9
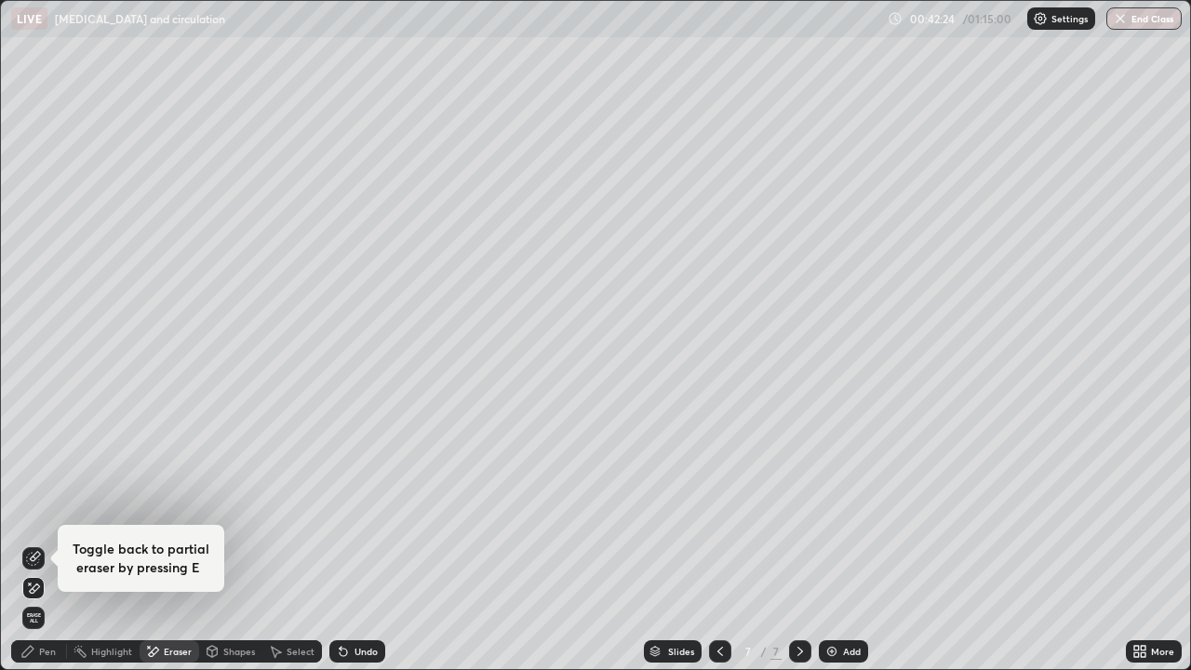
click at [35, 543] on div "Pen" at bounding box center [39, 651] width 56 height 22
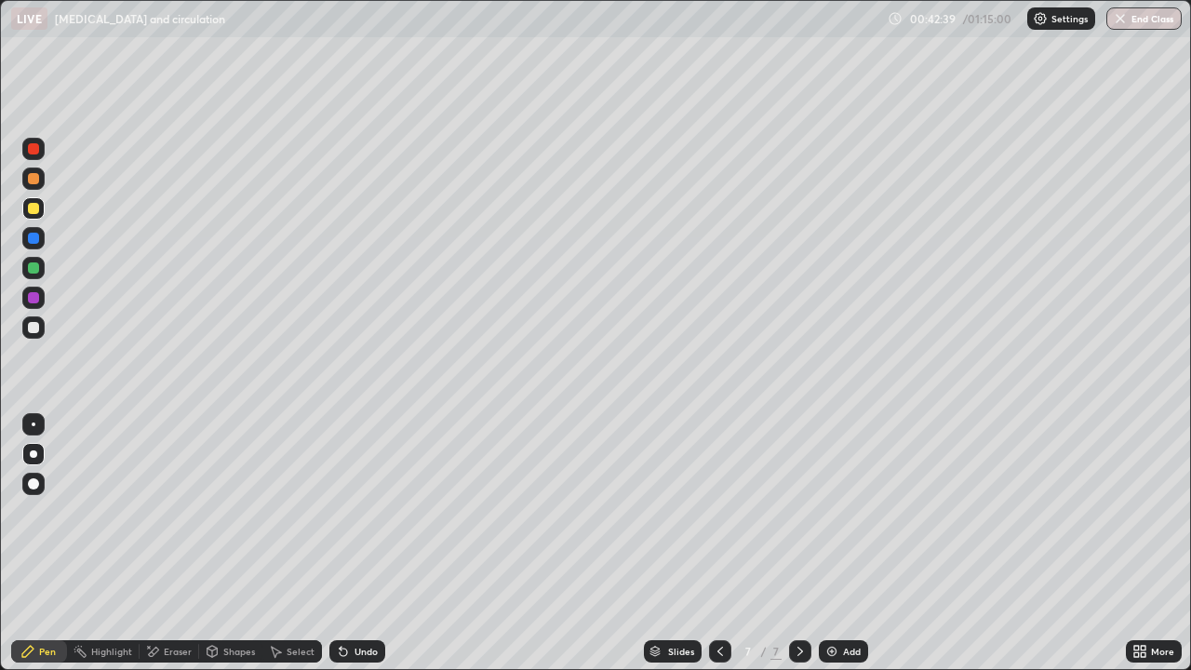
click at [231, 543] on div "Shapes" at bounding box center [230, 651] width 63 height 22
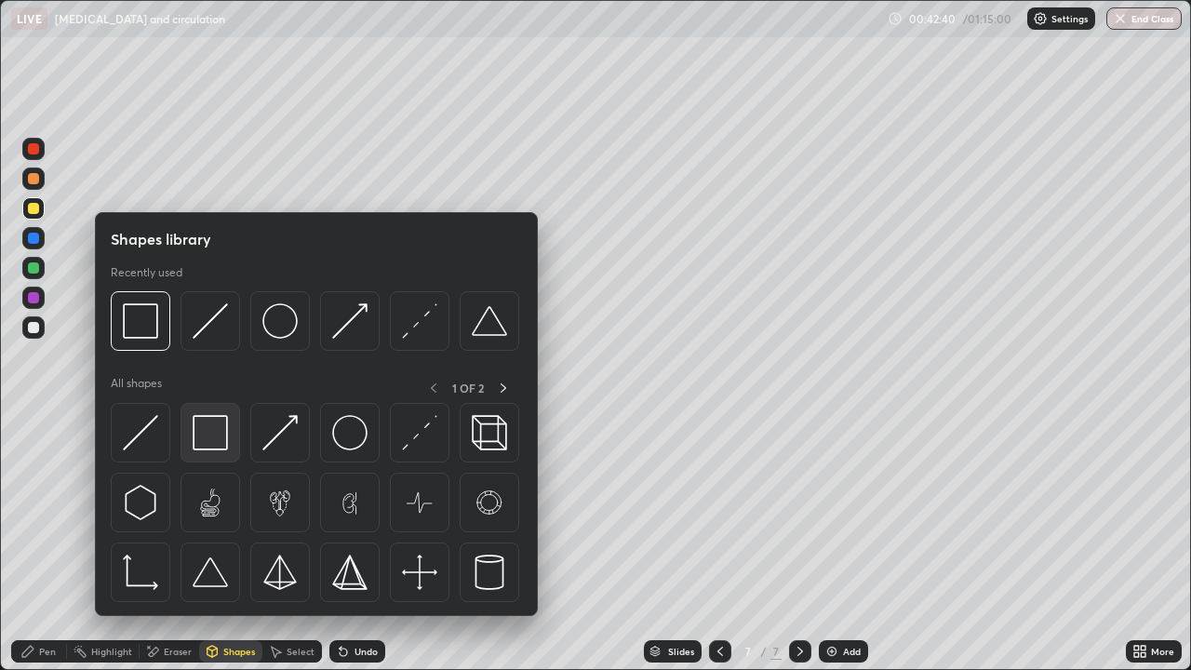
click at [209, 431] on img at bounding box center [210, 432] width 35 height 35
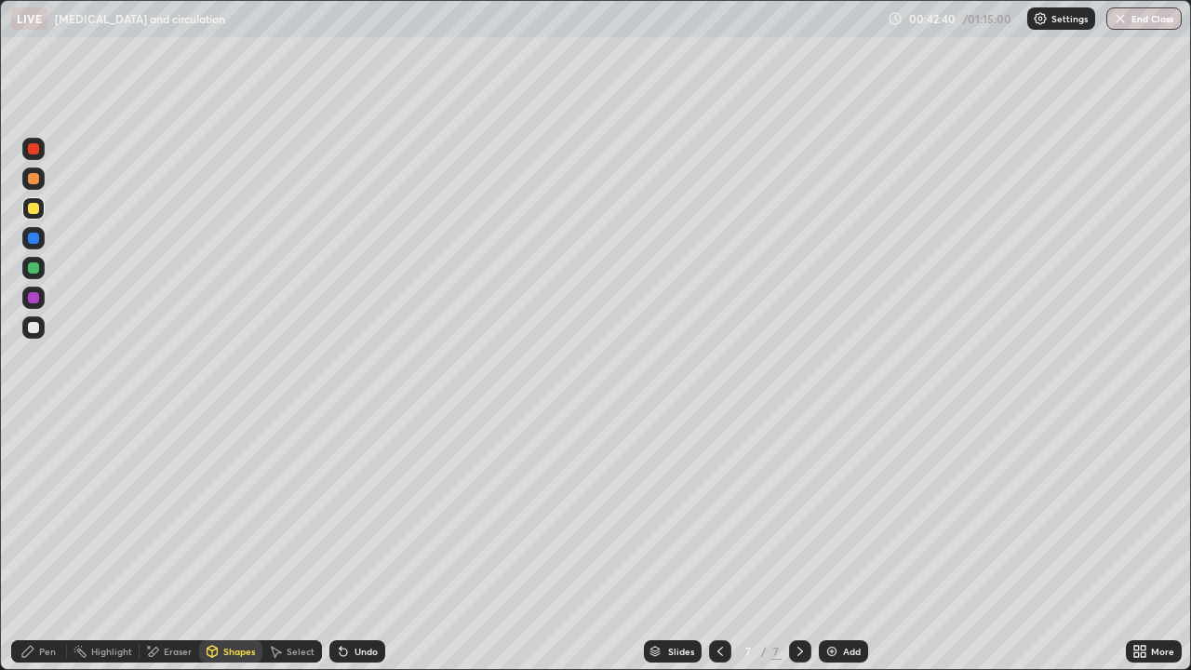
click at [33, 302] on div at bounding box center [33, 297] width 11 height 11
click at [173, 543] on div "Eraser" at bounding box center [178, 650] width 28 height 9
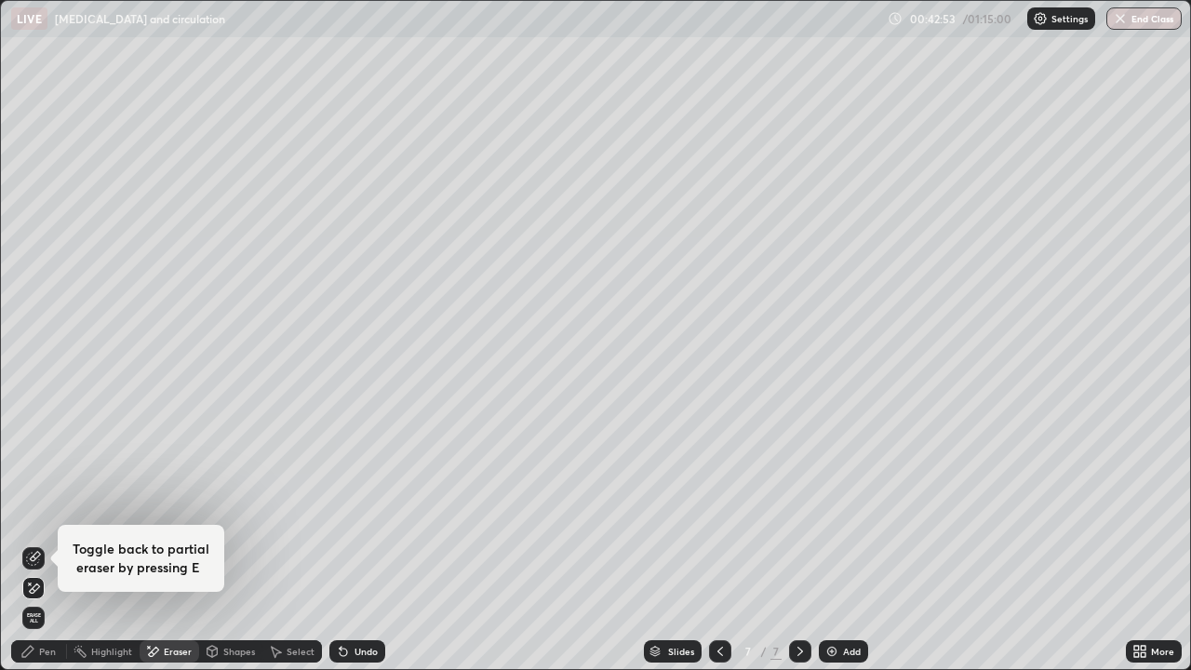
click at [231, 543] on div "Shapes" at bounding box center [239, 650] width 32 height 9
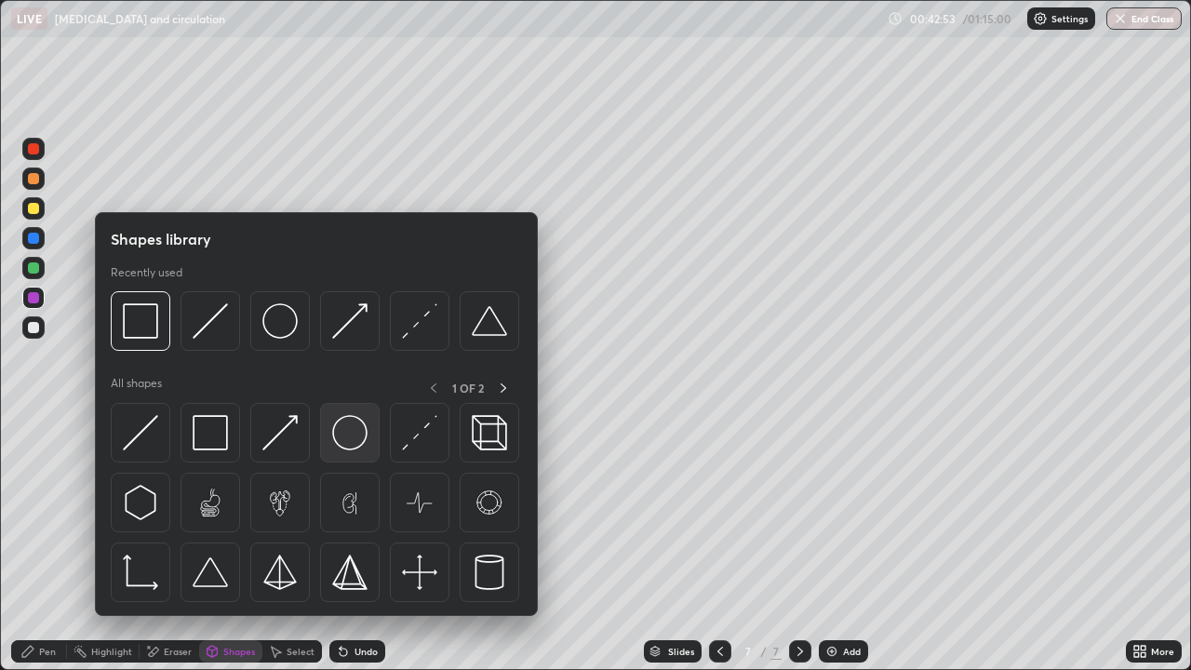
click at [350, 443] on img at bounding box center [349, 432] width 35 height 35
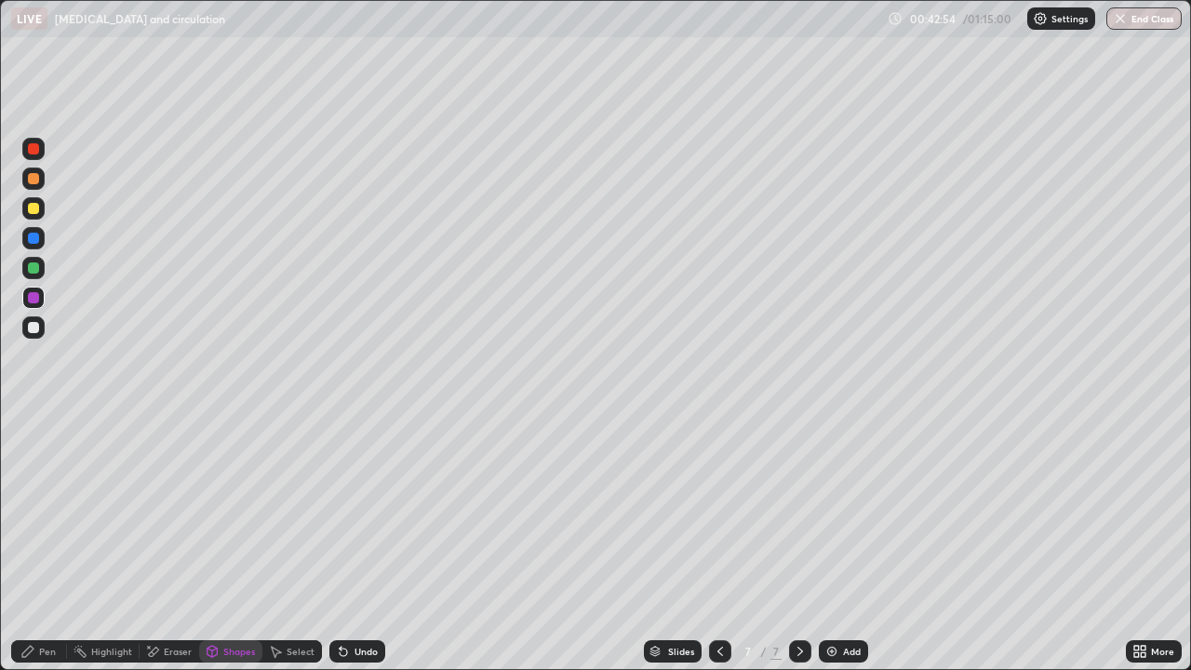
click at [49, 543] on div "Pen" at bounding box center [47, 650] width 17 height 9
click at [35, 483] on div at bounding box center [33, 483] width 11 height 11
click at [366, 543] on div "Undo" at bounding box center [357, 651] width 56 height 22
click at [247, 543] on div "Shapes" at bounding box center [239, 650] width 32 height 9
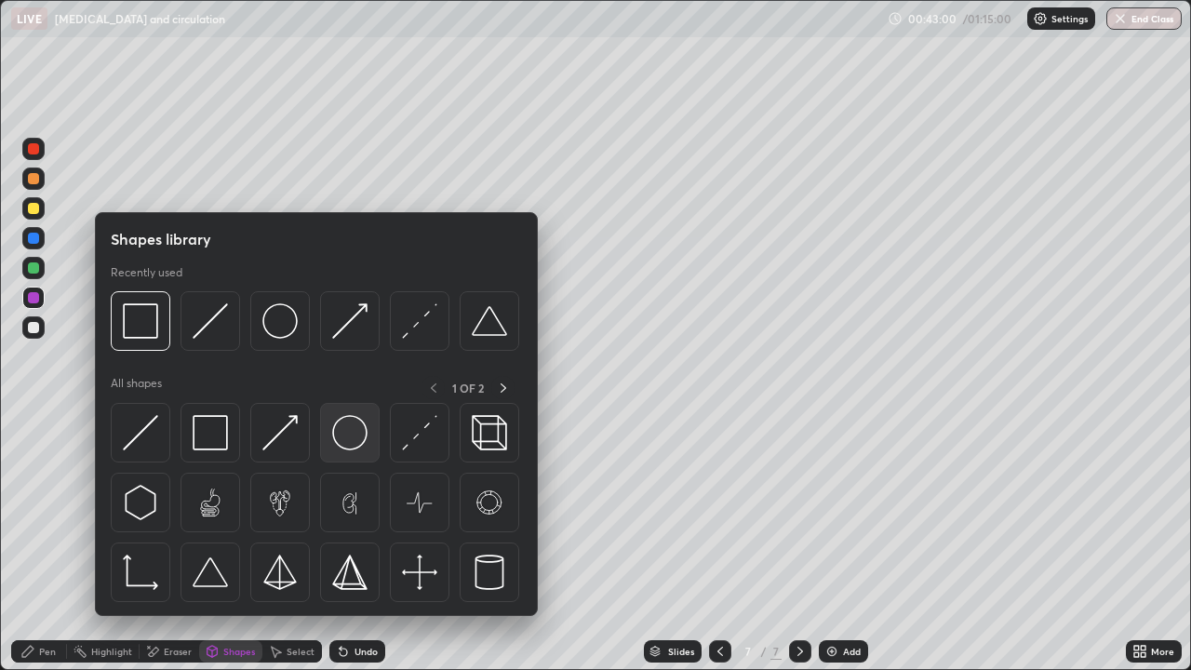
click at [344, 439] on img at bounding box center [349, 432] width 35 height 35
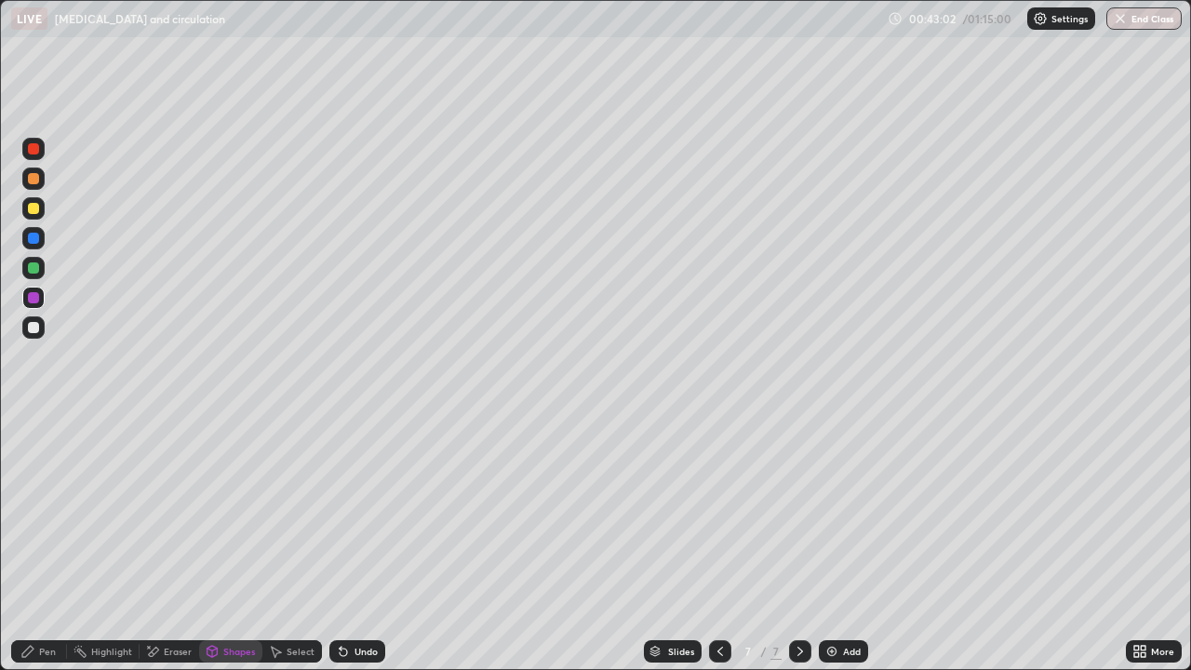
click at [363, 543] on div "Undo" at bounding box center [365, 650] width 23 height 9
click at [26, 333] on div at bounding box center [33, 327] width 22 height 22
click at [361, 543] on div "Undo" at bounding box center [357, 651] width 56 height 22
click at [358, 543] on div "Undo" at bounding box center [357, 651] width 56 height 22
click at [289, 543] on div "Select" at bounding box center [301, 650] width 28 height 9
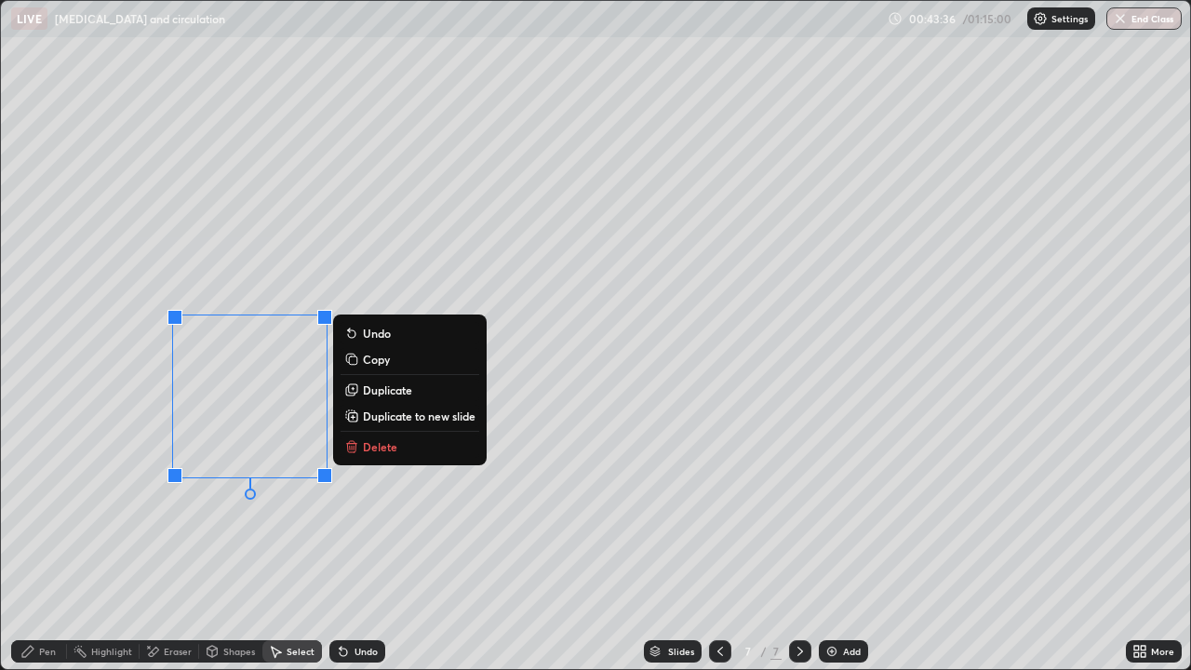
click at [386, 391] on p "Duplicate" at bounding box center [387, 389] width 49 height 15
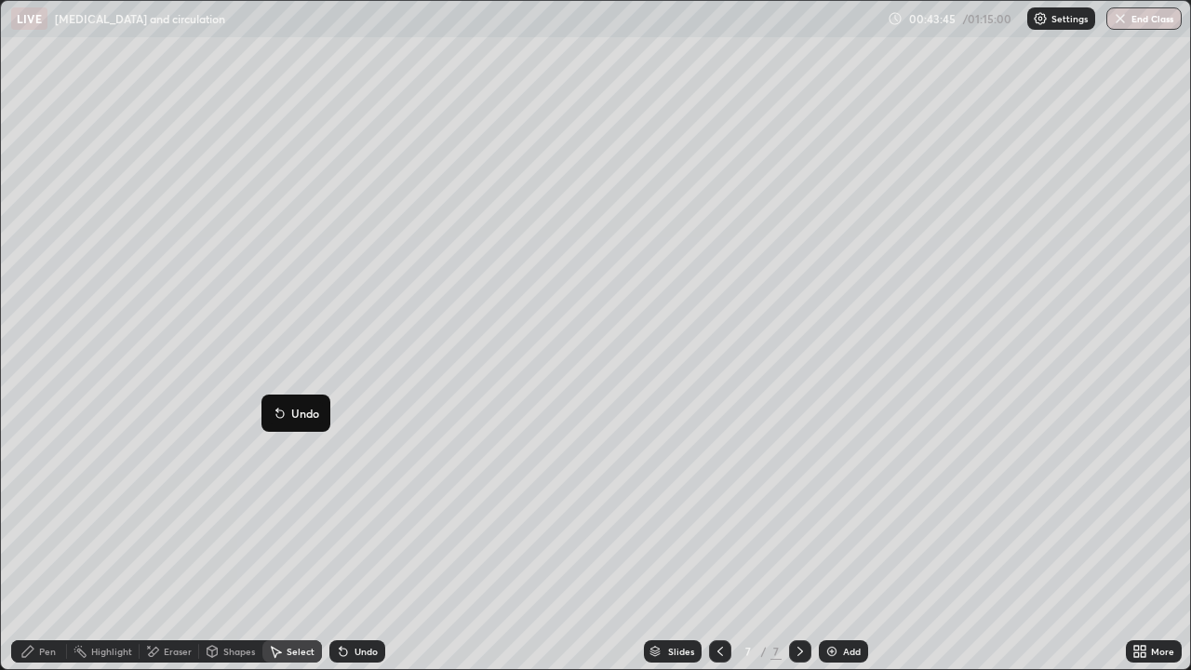
click at [114, 543] on div "0 ° Undo Copy Duplicate Duplicate to new slide Delete" at bounding box center [595, 335] width 1189 height 668
click at [51, 543] on div "Pen" at bounding box center [47, 650] width 17 height 9
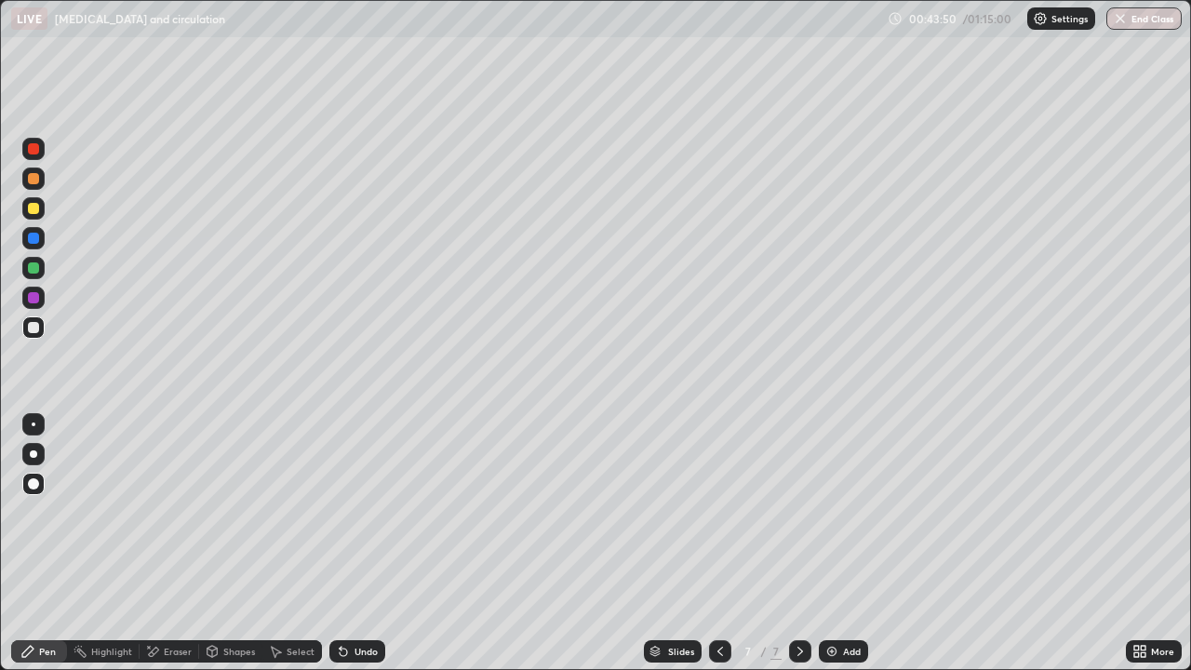
click at [292, 543] on div "Select" at bounding box center [301, 650] width 28 height 9
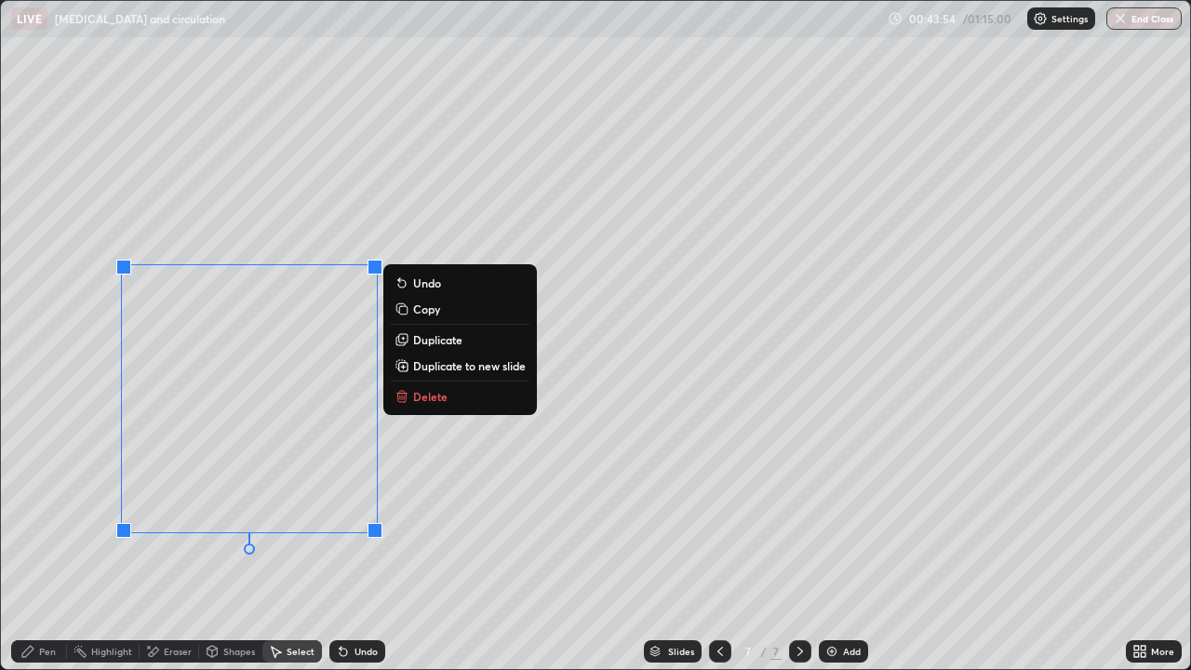
click at [446, 340] on p "Duplicate" at bounding box center [437, 339] width 49 height 15
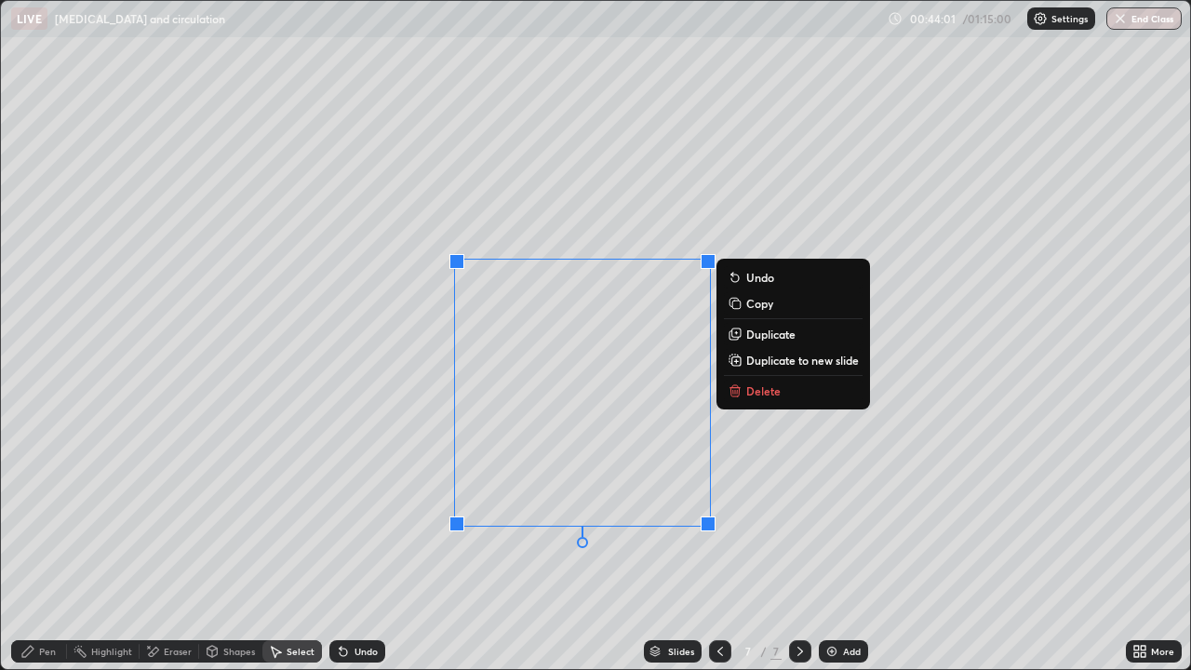
click at [646, 400] on div "0 ° Undo Copy Duplicate Duplicate to new slide Delete" at bounding box center [595, 335] width 1189 height 668
click at [772, 475] on div "0 ° Undo Copy Duplicate Duplicate to new slide Delete" at bounding box center [595, 335] width 1189 height 668
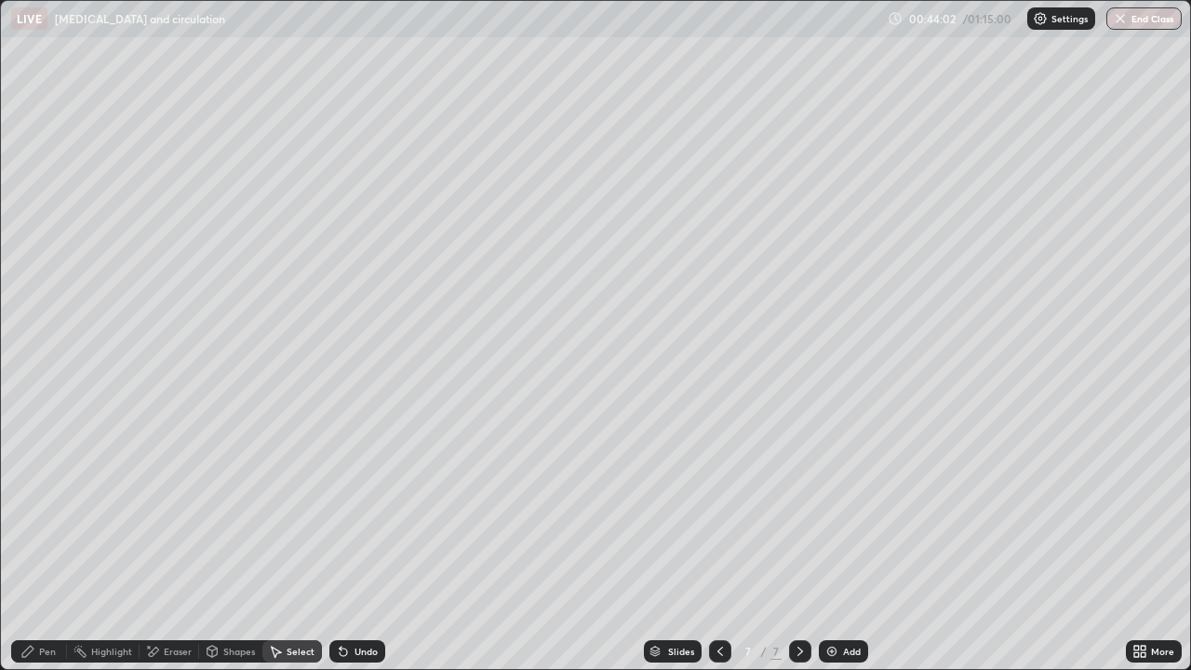
click at [0, 0] on button "Undo" at bounding box center [0, 0] width 0 height 0
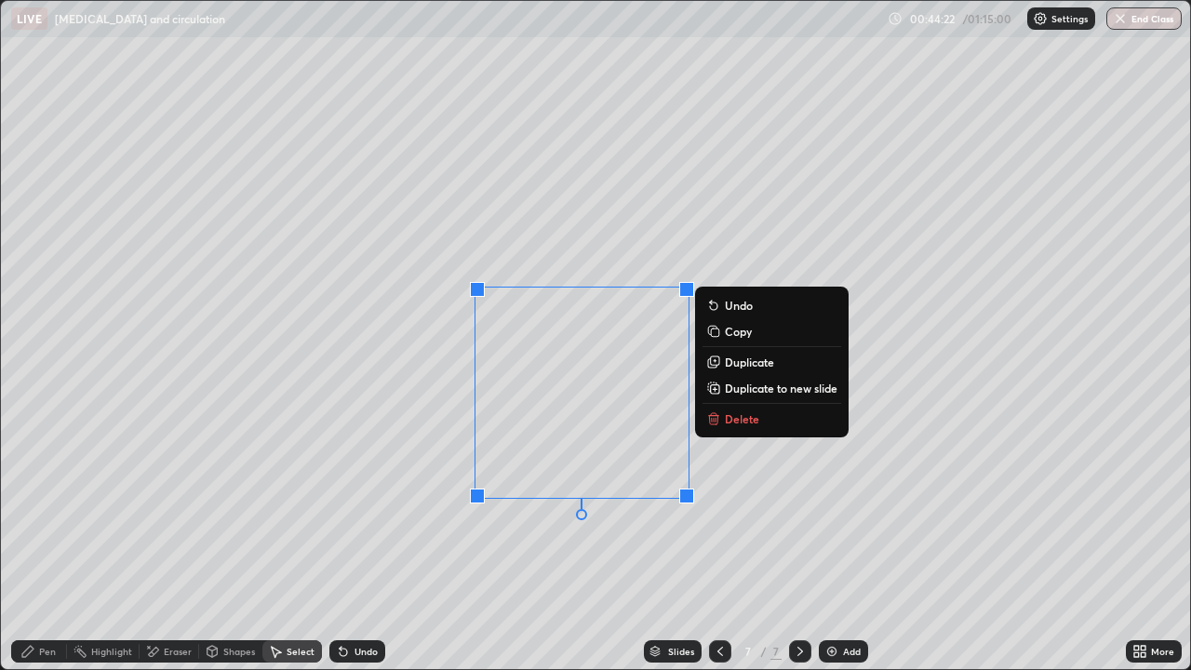
click at [589, 373] on div "0 ° Undo Copy Duplicate Duplicate to new slide Delete" at bounding box center [595, 335] width 1189 height 668
click at [555, 339] on div "0 ° Undo Copy Duplicate Duplicate to new slide Delete" at bounding box center [595, 335] width 1189 height 668
click at [698, 247] on div "0 ° Undo Copy Duplicate Duplicate to new slide Delete" at bounding box center [595, 335] width 1189 height 668
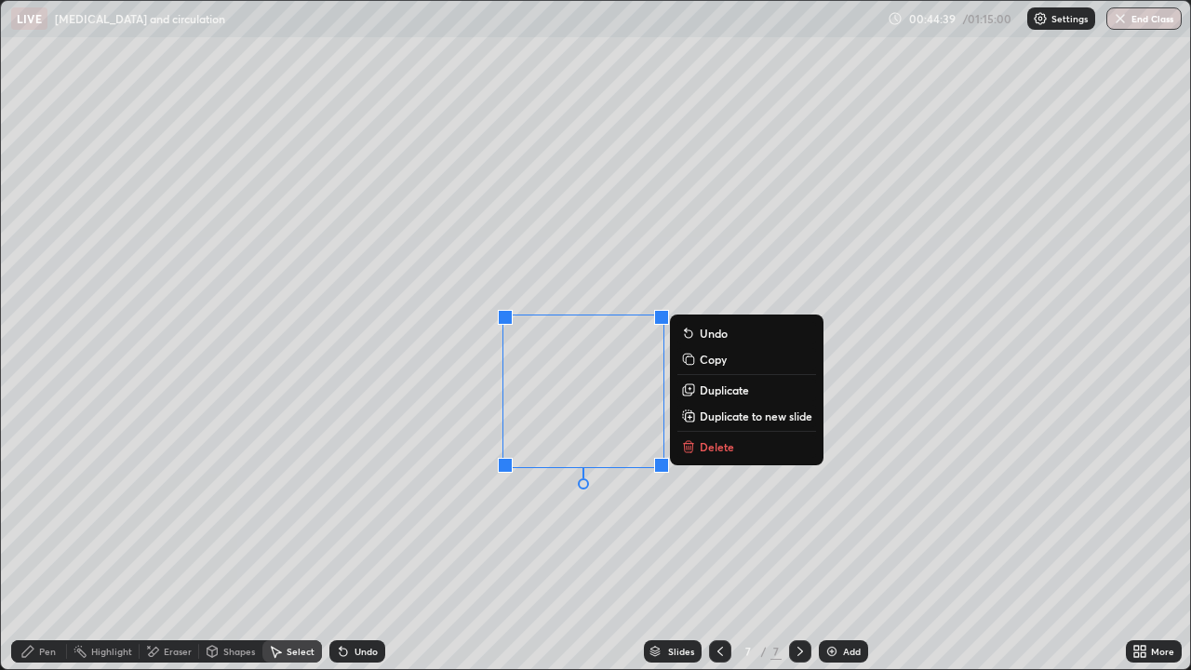
click at [561, 543] on div "0 ° Undo Copy Duplicate Duplicate to new slide Delete" at bounding box center [595, 335] width 1189 height 668
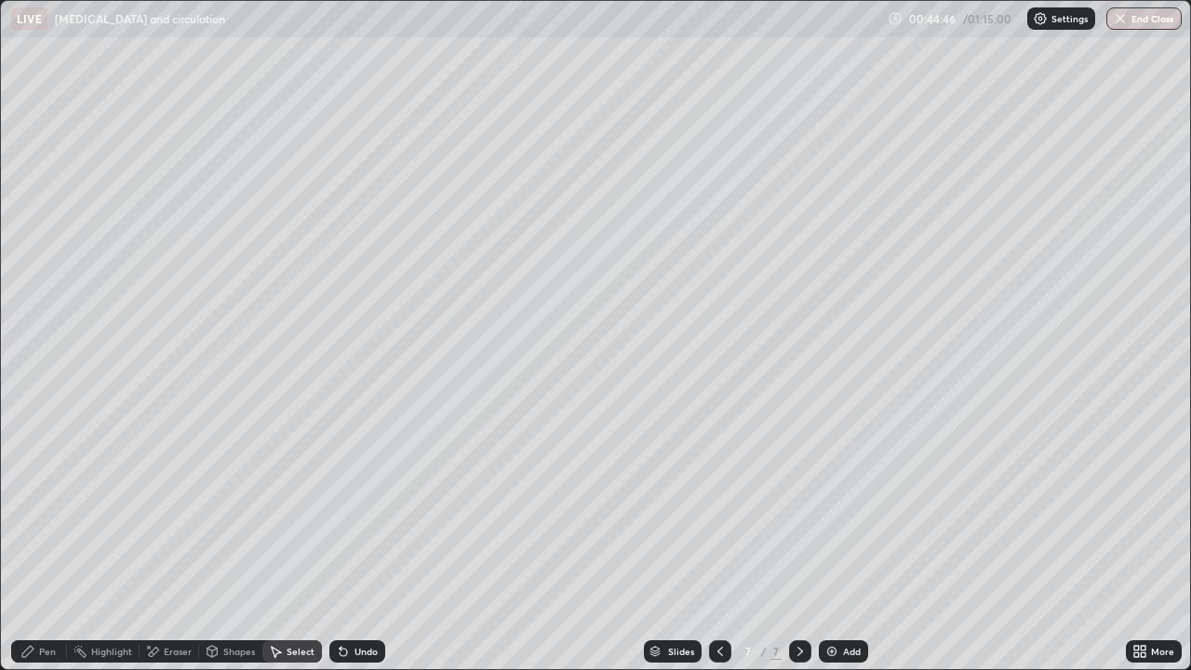
click at [54, 543] on div "Pen" at bounding box center [39, 651] width 56 height 22
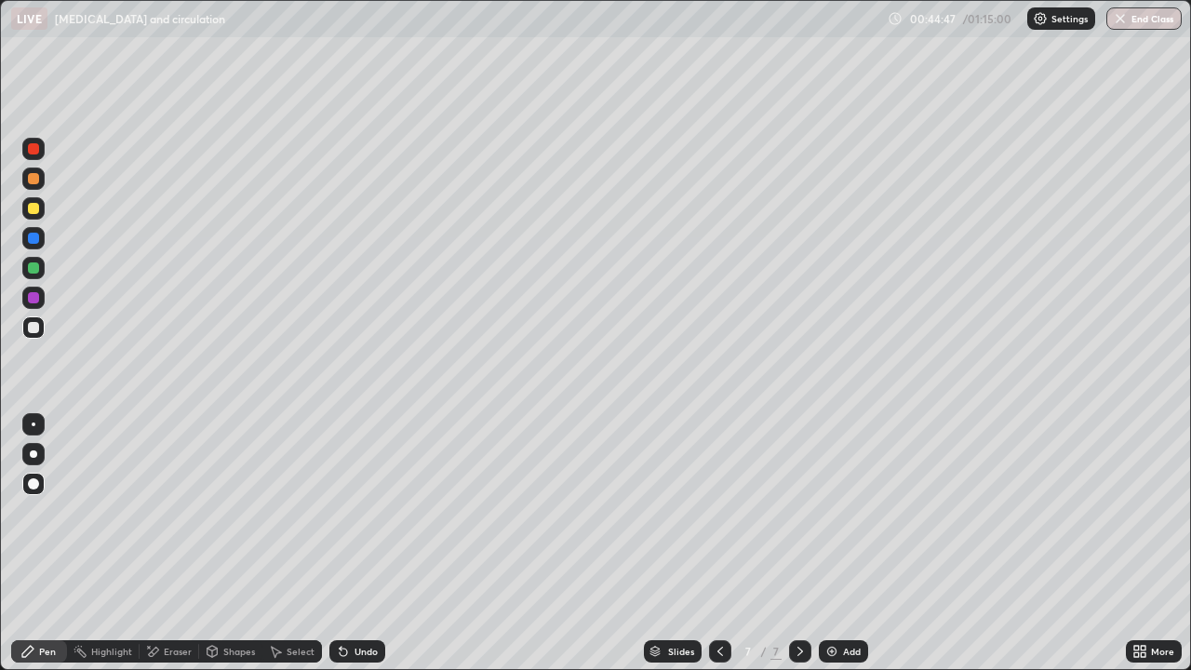
click at [37, 210] on div at bounding box center [33, 208] width 11 height 11
click at [36, 240] on div at bounding box center [33, 238] width 11 height 11
click at [34, 484] on div at bounding box center [33, 483] width 11 height 11
click at [1158, 543] on div "More" at bounding box center [1162, 650] width 23 height 9
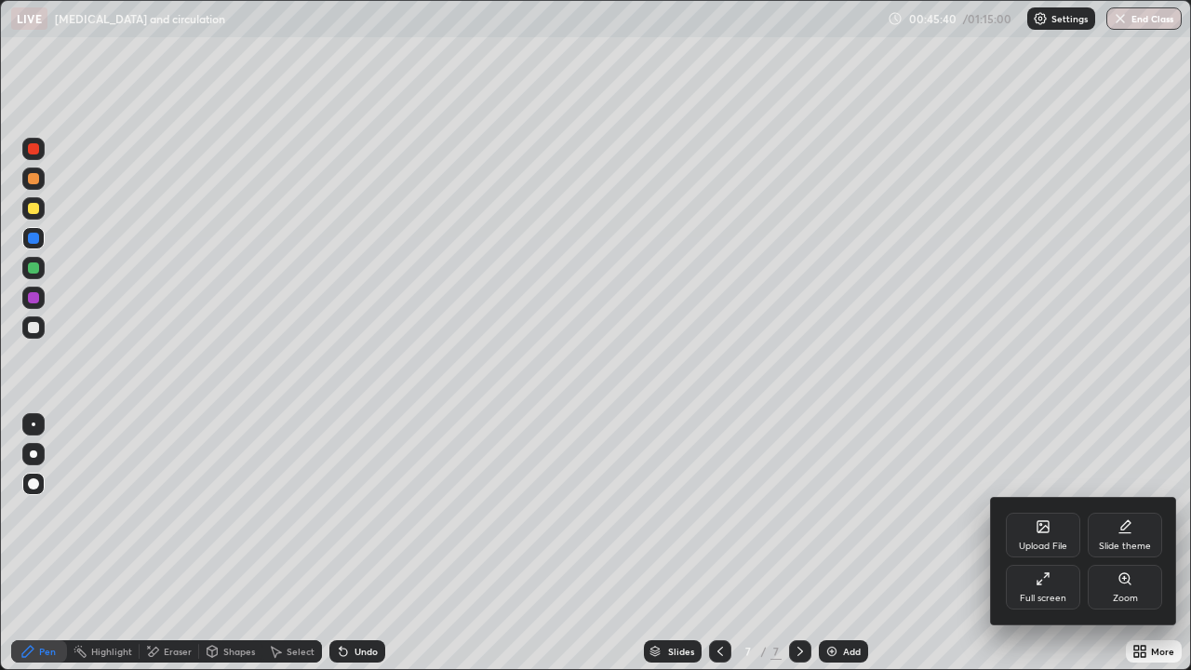
click at [1049, 543] on icon at bounding box center [1042, 578] width 15 height 15
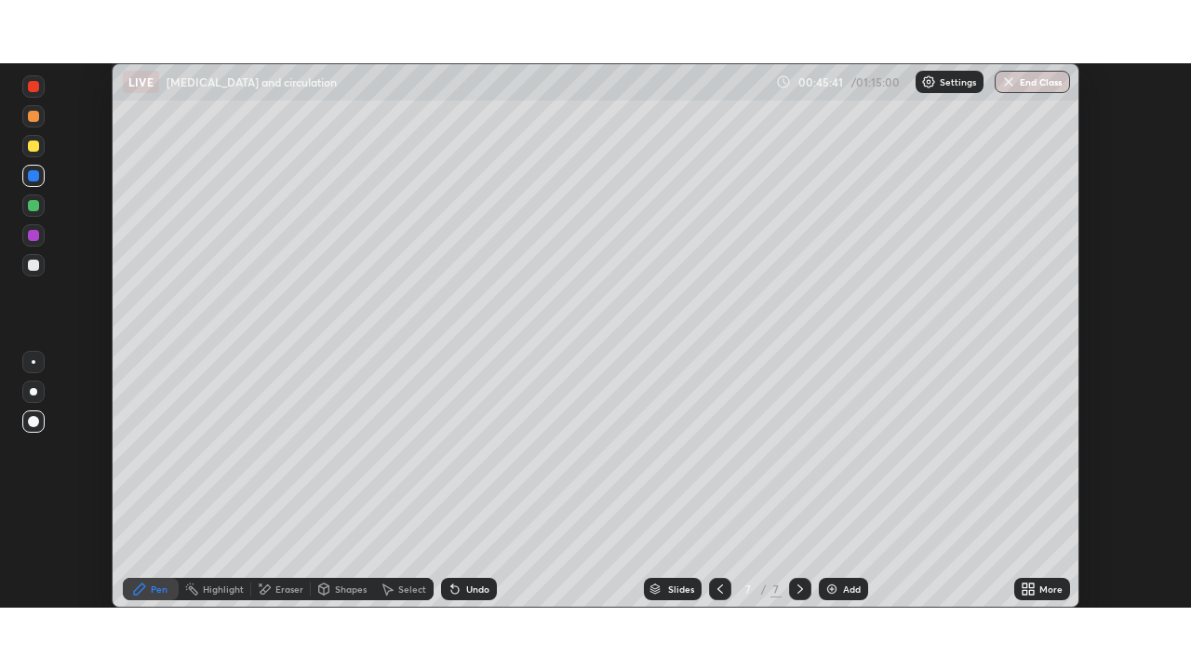
scroll to position [92477, 91830]
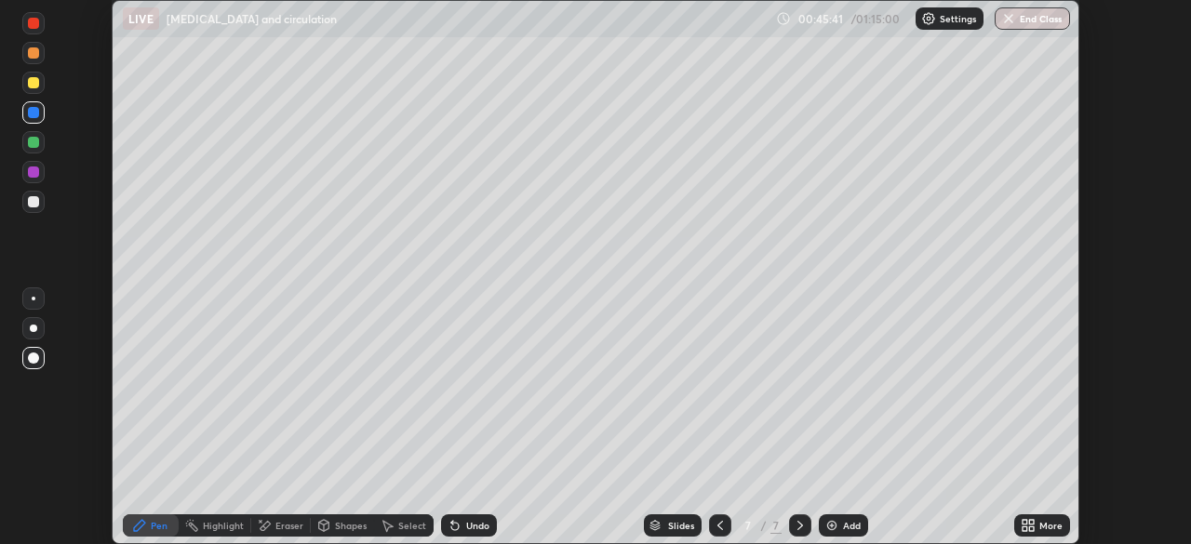
click at [1046, 523] on div "More" at bounding box center [1050, 525] width 23 height 9
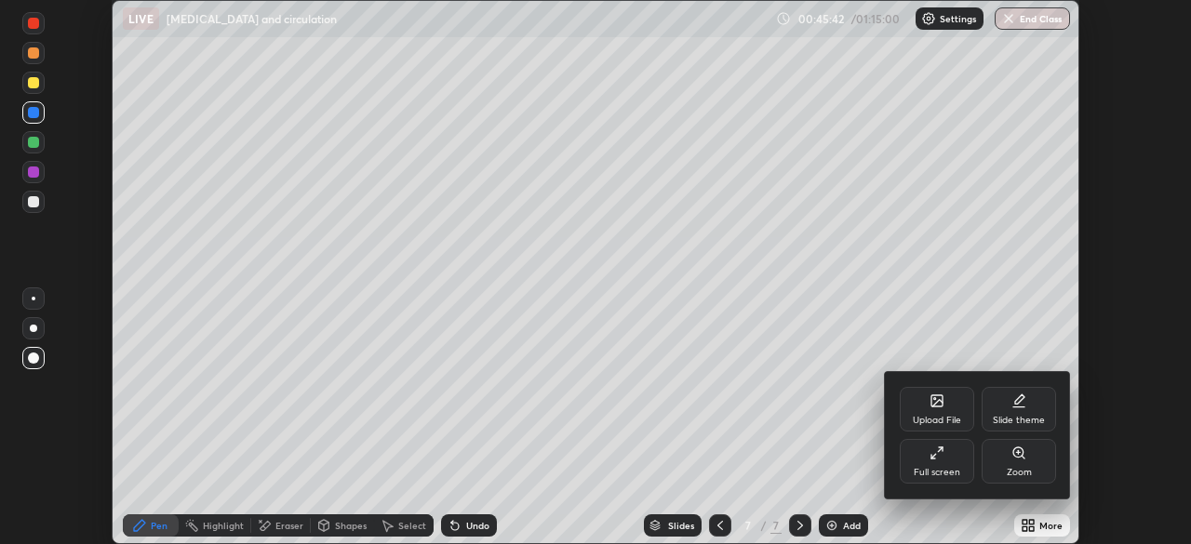
click at [947, 463] on div "Full screen" at bounding box center [937, 461] width 74 height 45
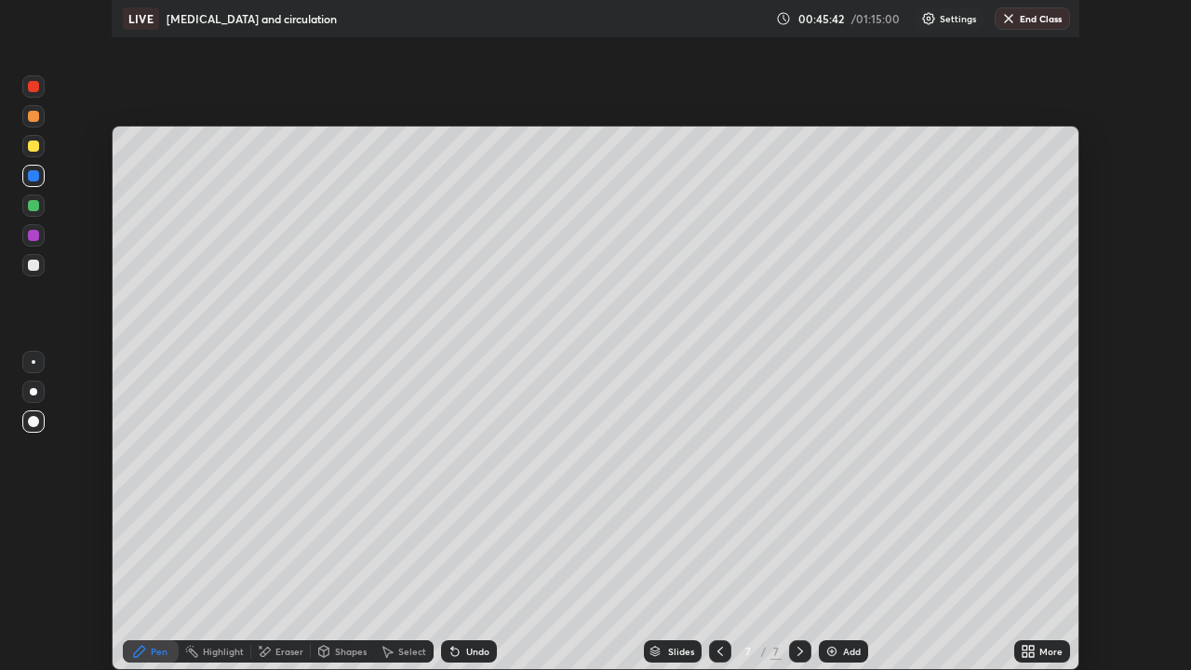
scroll to position [670, 1191]
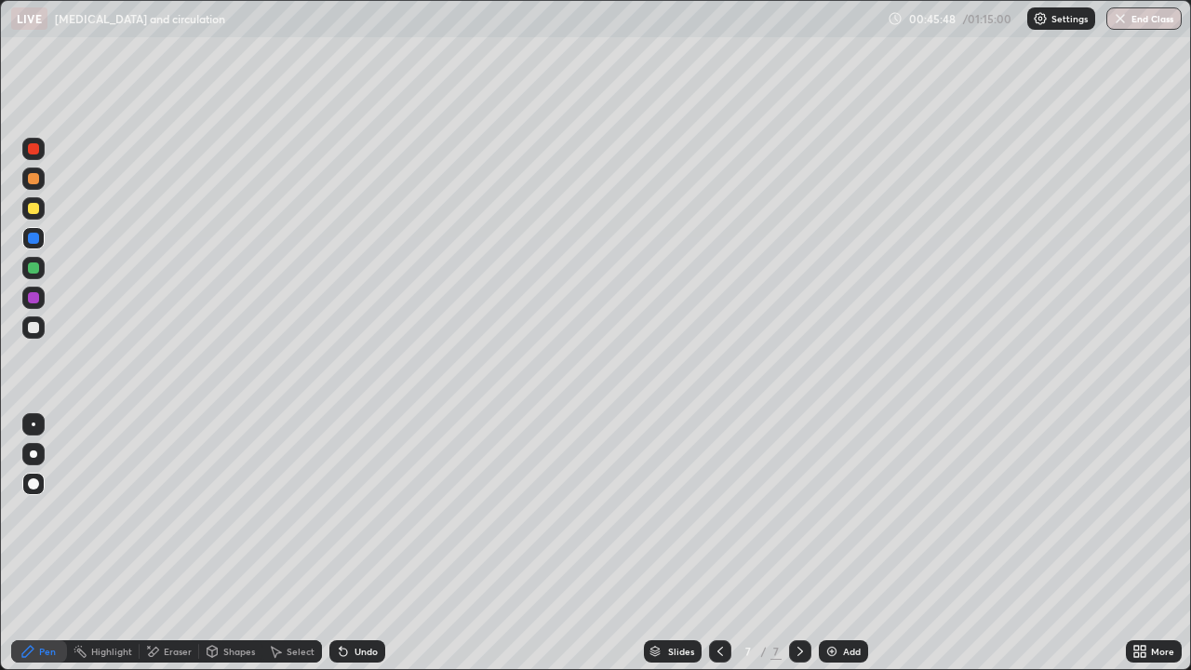
click at [33, 245] on div at bounding box center [33, 238] width 22 height 22
click at [33, 297] on div at bounding box center [33, 297] width 11 height 11
click at [358, 543] on div "Undo" at bounding box center [357, 651] width 56 height 22
click at [364, 543] on div "Undo" at bounding box center [365, 650] width 23 height 9
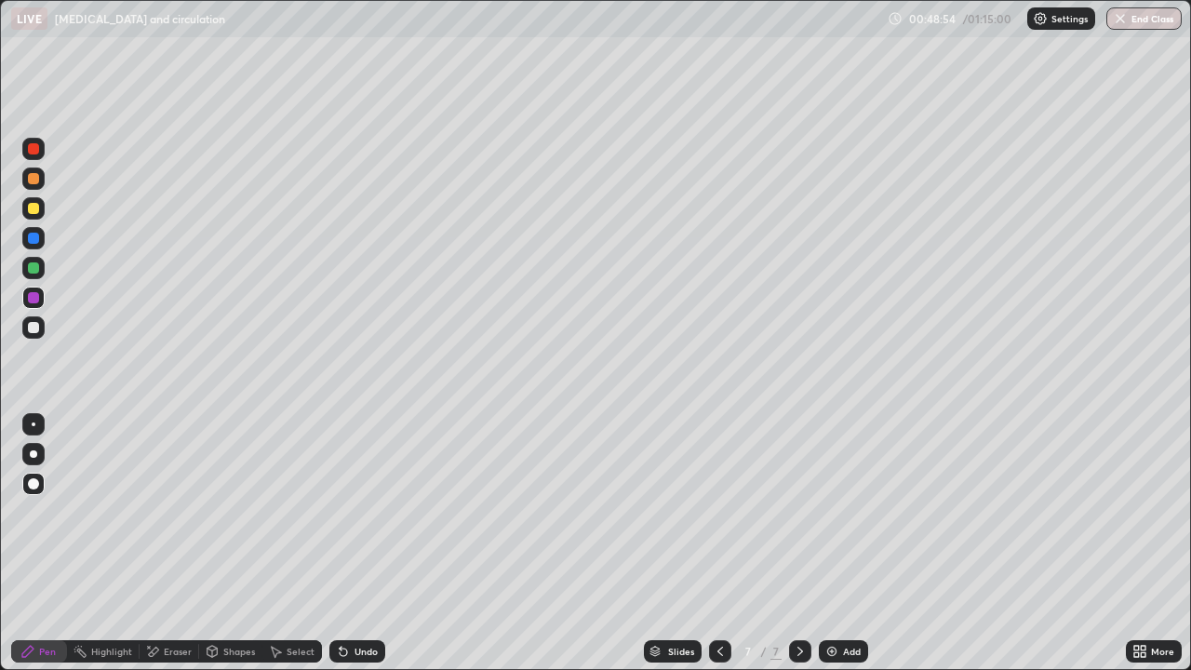
click at [38, 242] on div at bounding box center [33, 238] width 22 height 22
click at [34, 324] on div at bounding box center [33, 327] width 11 height 11
click at [236, 543] on div "Shapes" at bounding box center [239, 650] width 32 height 9
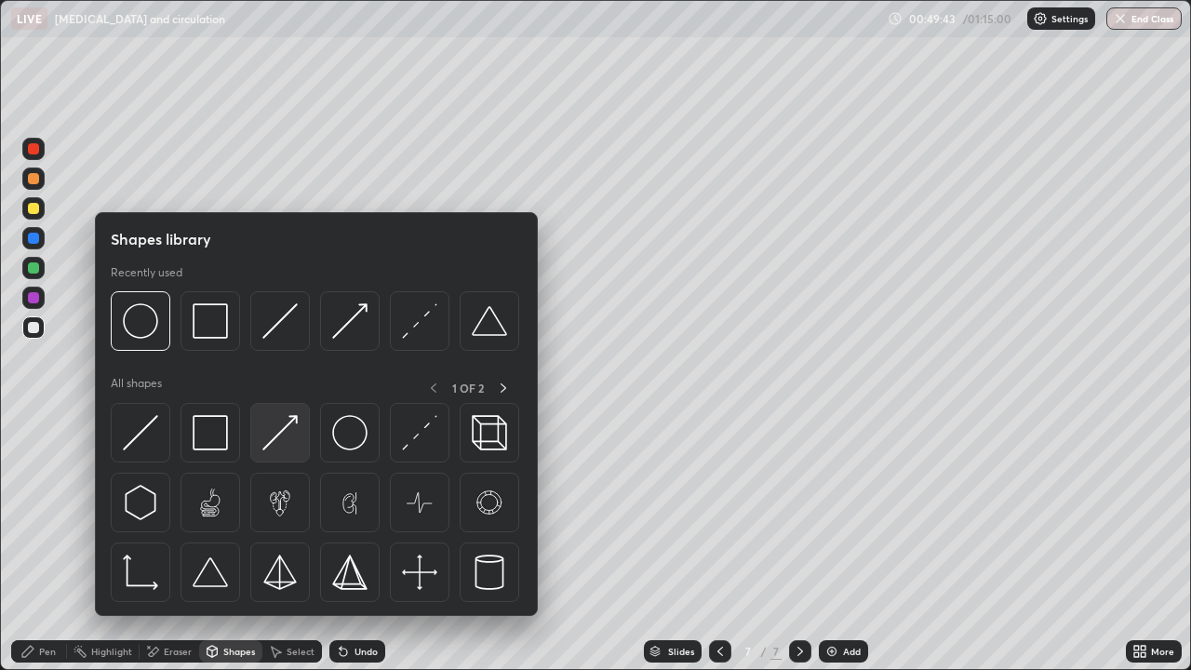
click at [271, 436] on img at bounding box center [279, 432] width 35 height 35
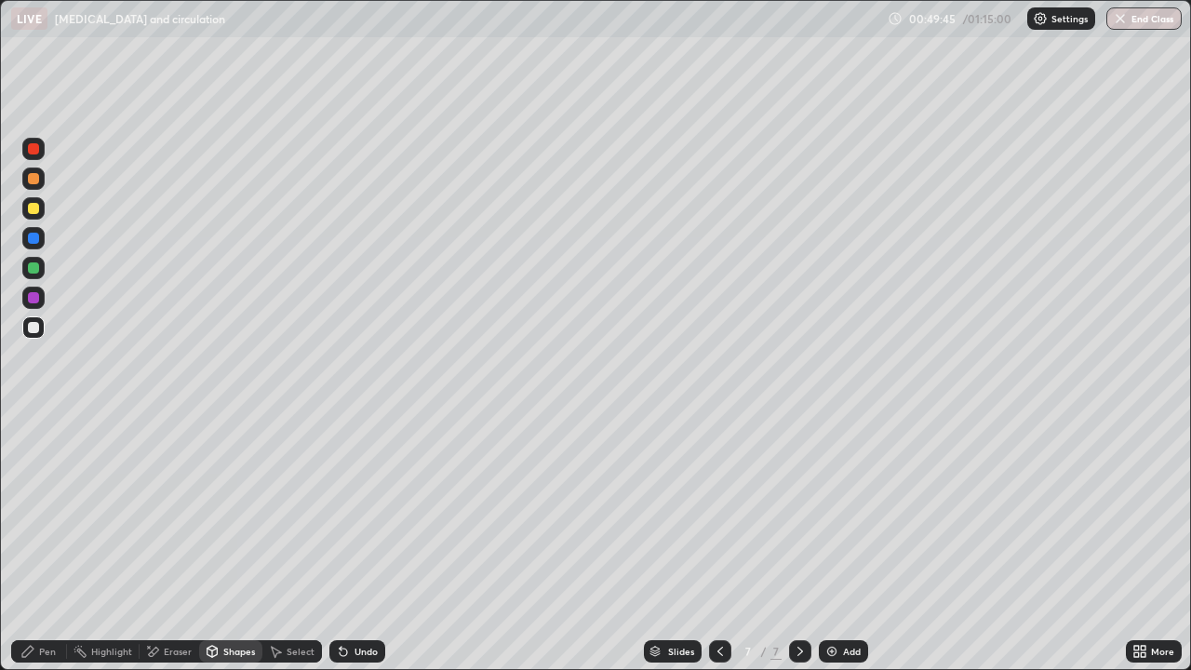
click at [36, 266] on div at bounding box center [33, 267] width 11 height 11
click at [47, 543] on div "Pen" at bounding box center [47, 650] width 17 height 9
click at [34, 320] on div at bounding box center [33, 327] width 22 height 22
click at [33, 454] on div at bounding box center [33, 453] width 7 height 7
click at [233, 543] on div "Shapes" at bounding box center [239, 650] width 32 height 9
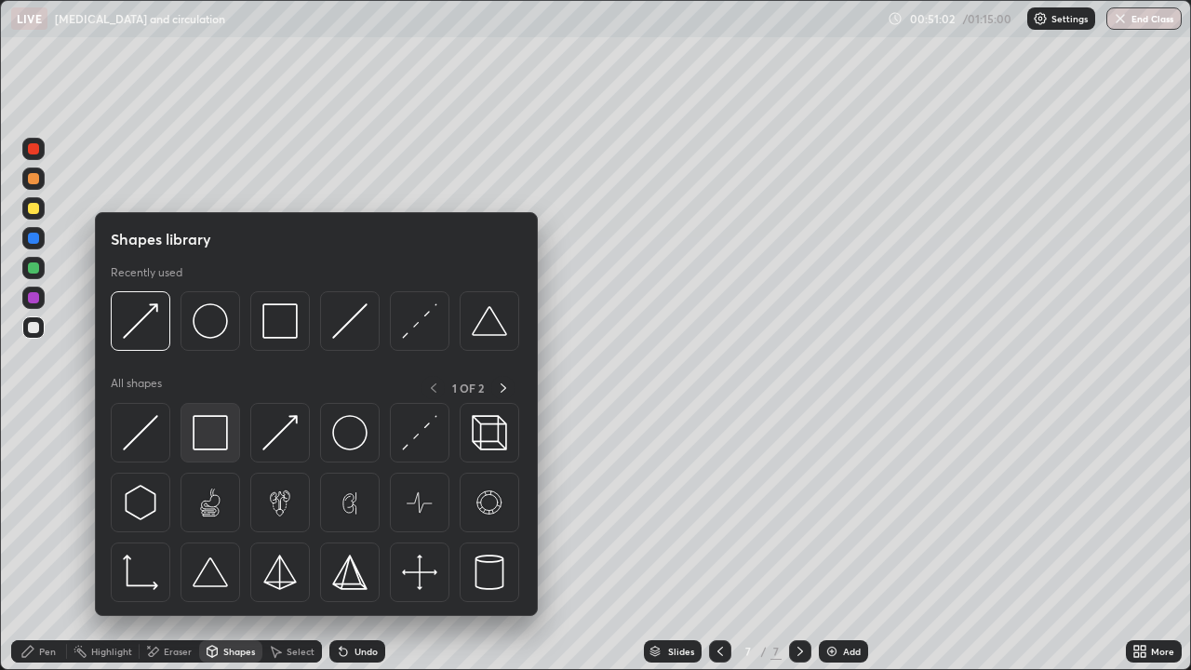
click at [201, 434] on img at bounding box center [210, 432] width 35 height 35
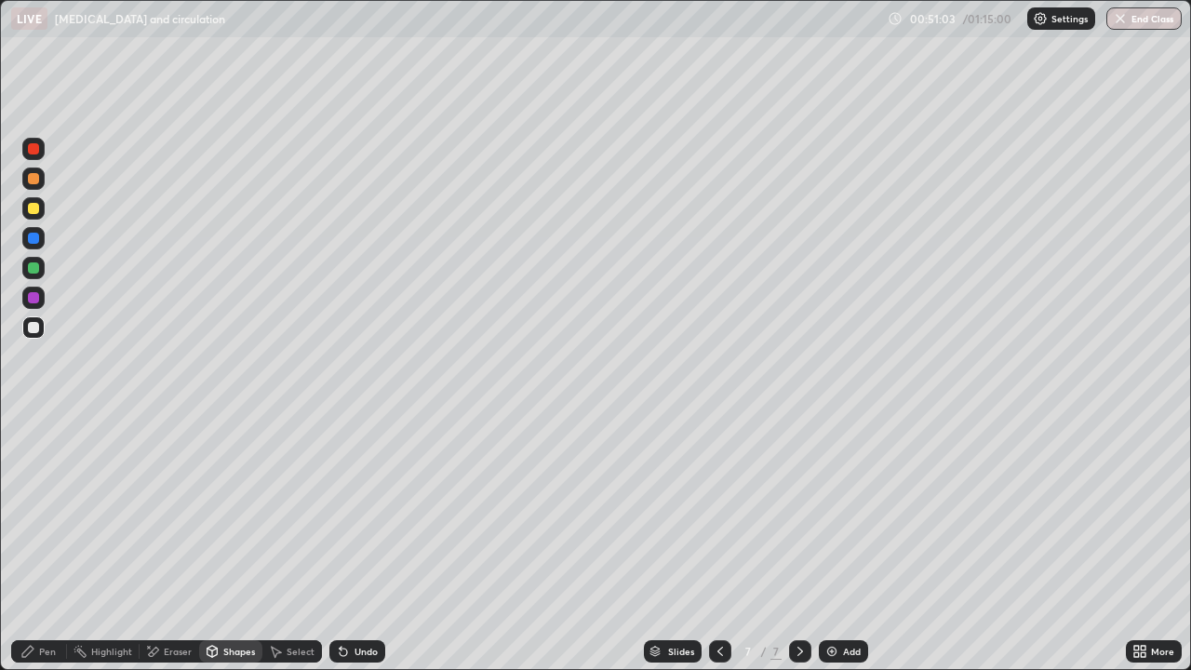
click at [33, 300] on div at bounding box center [33, 297] width 11 height 11
click at [35, 324] on div at bounding box center [33, 327] width 11 height 11
click at [43, 543] on div "Pen" at bounding box center [39, 651] width 56 height 22
click at [33, 269] on div at bounding box center [33, 267] width 11 height 11
click at [364, 543] on div "Undo" at bounding box center [365, 650] width 23 height 9
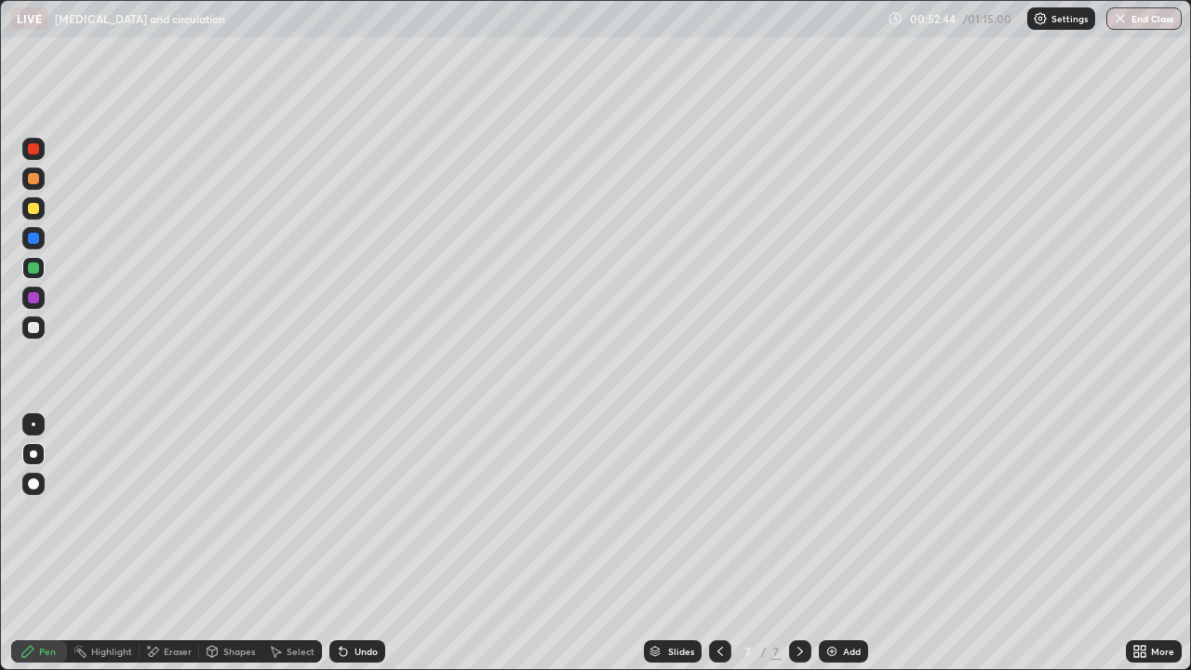
click at [231, 543] on div "Shapes" at bounding box center [239, 650] width 32 height 9
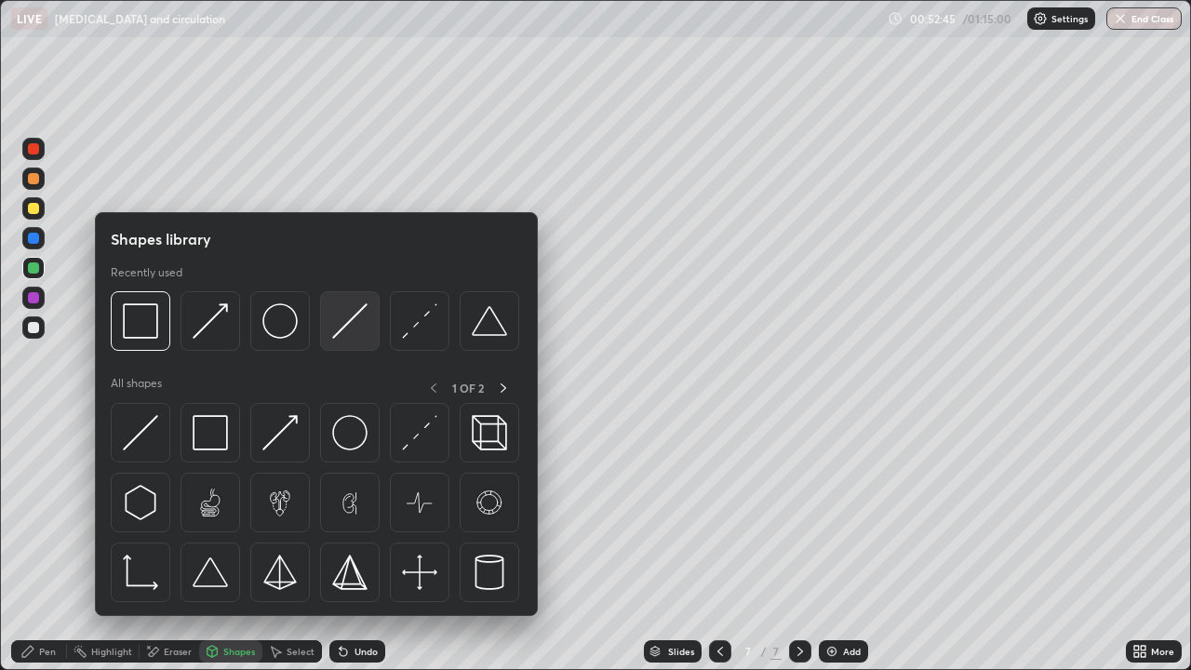
click at [338, 340] on div at bounding box center [350, 321] width 60 height 60
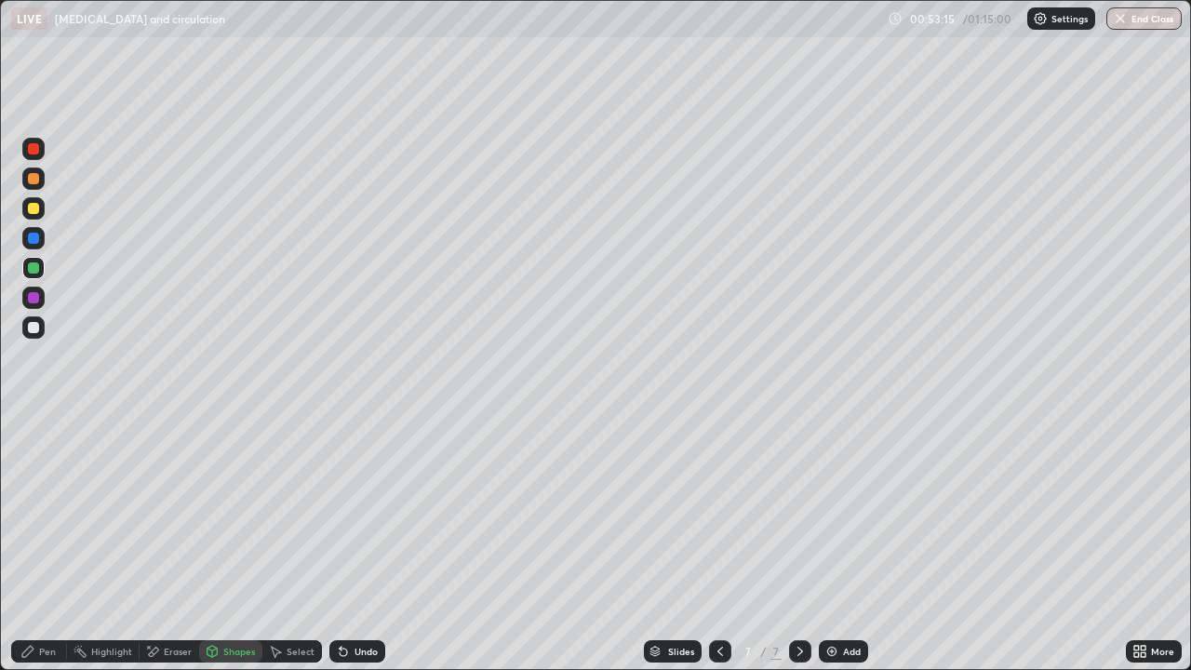
click at [37, 182] on div at bounding box center [33, 178] width 11 height 11
click at [48, 543] on div "Pen" at bounding box center [47, 650] width 17 height 9
click at [37, 328] on div at bounding box center [33, 327] width 11 height 11
click at [35, 156] on div at bounding box center [33, 149] width 22 height 22
click at [42, 232] on div at bounding box center [33, 238] width 22 height 22
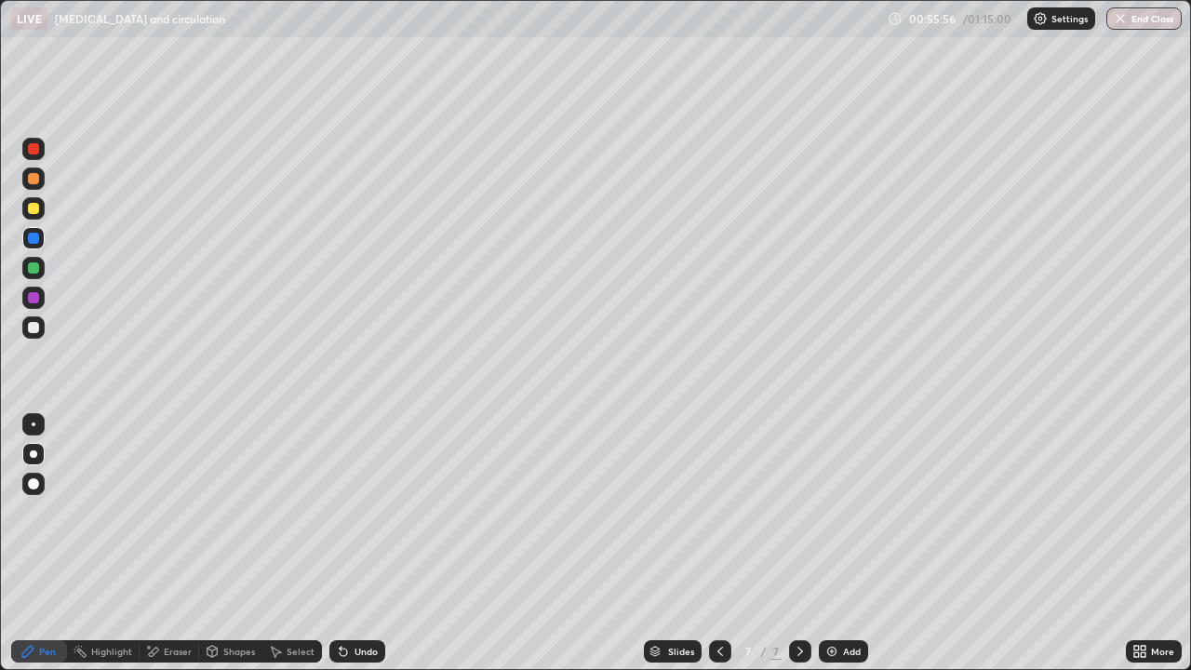
click at [44, 151] on div at bounding box center [33, 149] width 22 height 22
click at [33, 329] on div at bounding box center [33, 327] width 11 height 11
click at [1139, 11] on button "End Class" at bounding box center [1143, 18] width 75 height 22
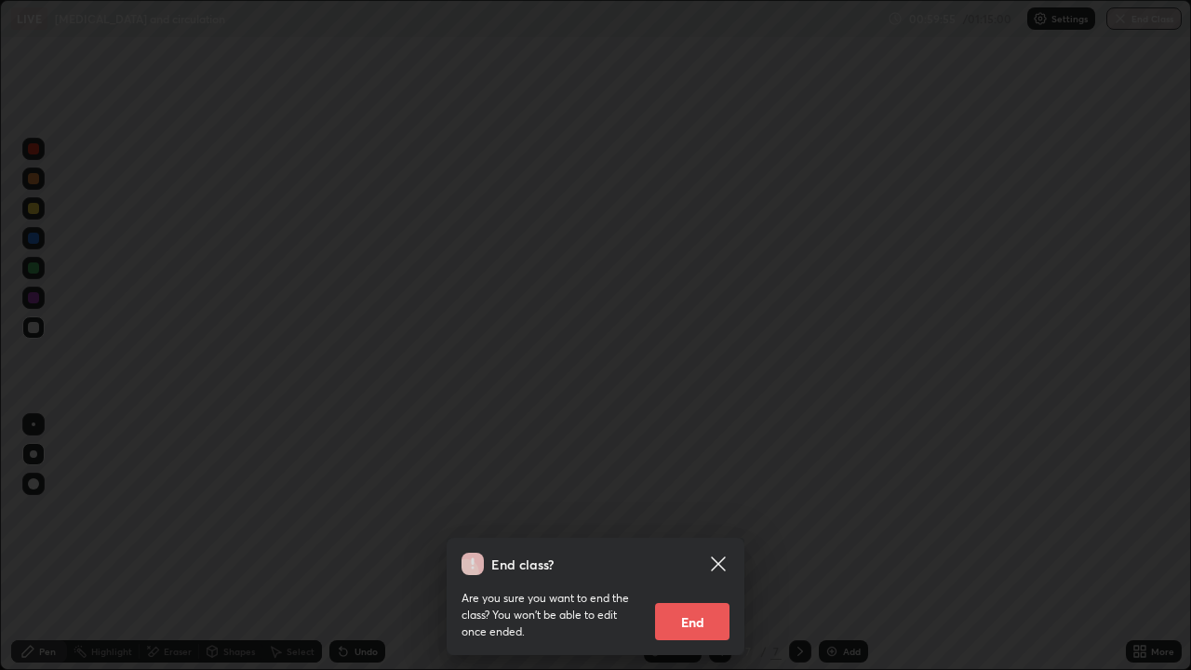
click at [700, 543] on button "End" at bounding box center [692, 621] width 74 height 37
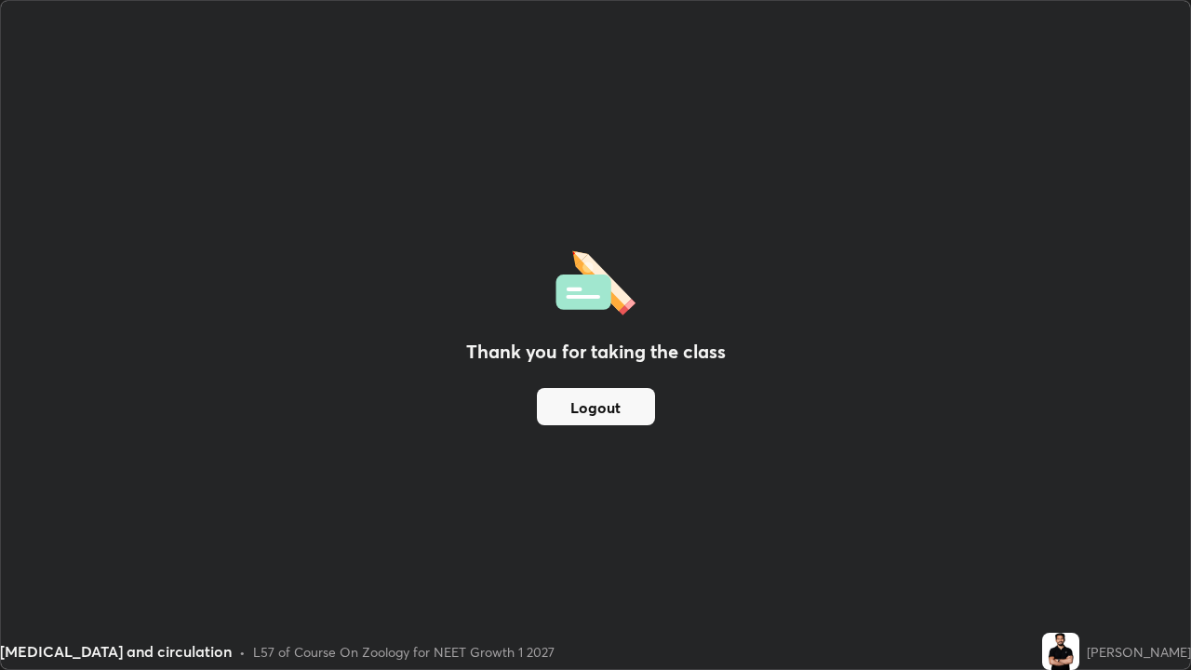
click at [622, 419] on button "Logout" at bounding box center [596, 406] width 118 height 37
